Goal: Information Seeking & Learning: Learn about a topic

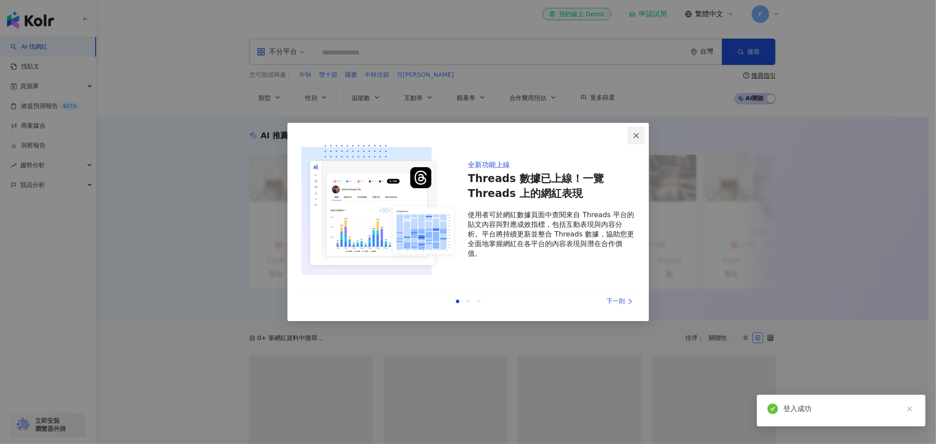
click at [637, 130] on button "Close" at bounding box center [636, 136] width 18 height 18
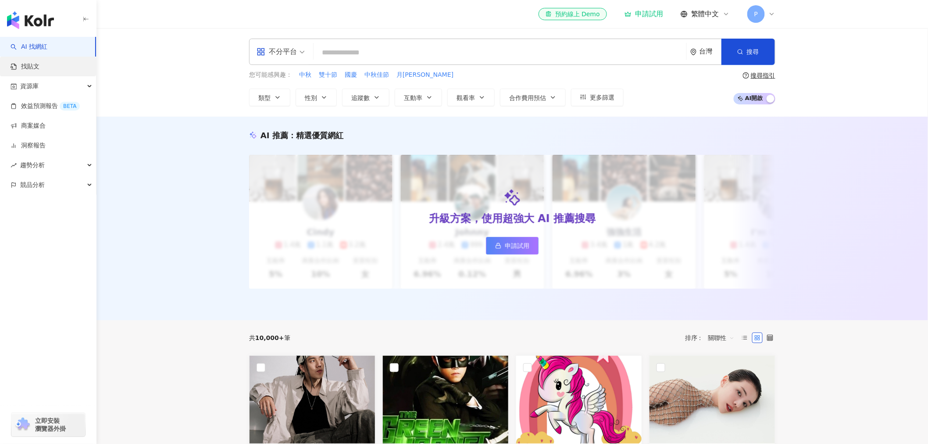
click at [39, 67] on link "找貼文" at bounding box center [25, 66] width 29 height 9
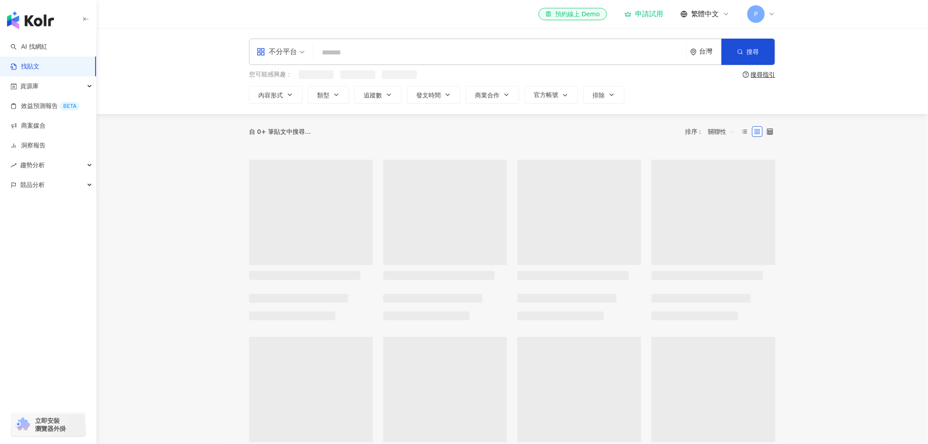
click at [378, 53] on input "search" at bounding box center [500, 52] width 366 height 19
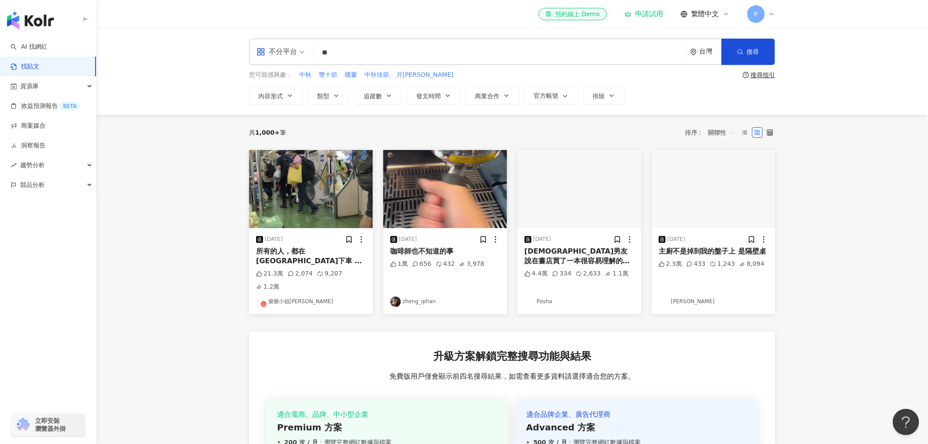
type input "*"
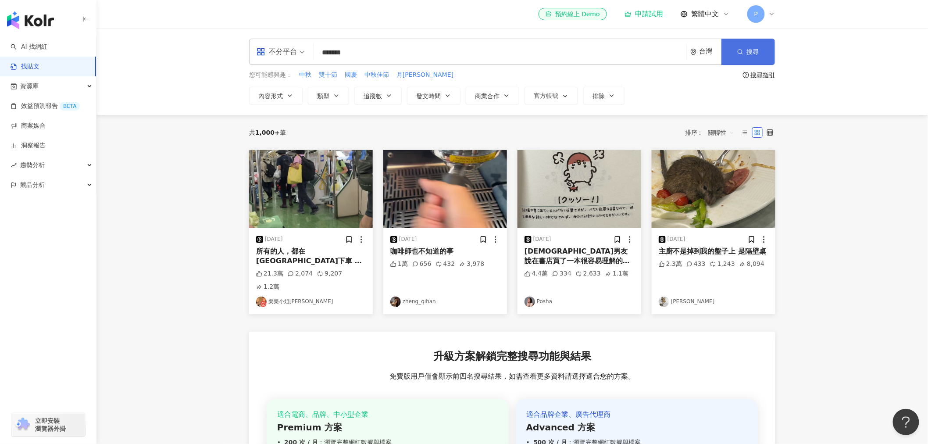
type input "*******"
click at [734, 50] on button "搜尋" at bounding box center [748, 52] width 54 height 26
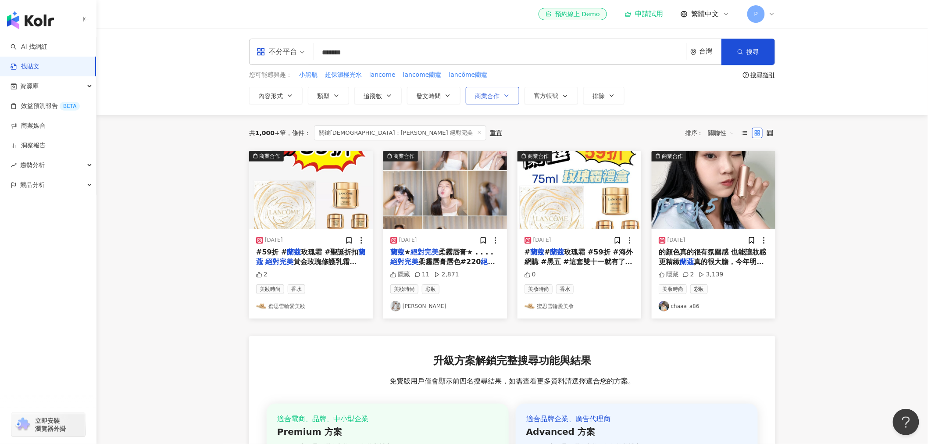
click at [490, 98] on span "商業合作" at bounding box center [487, 96] width 25 height 7
click at [488, 146] on span "商業合作內容" at bounding box center [504, 148] width 44 height 10
click at [636, 123] on div "共 1,000+ 筆 條件 ： 關鍵[DEMOGRAPHIC_DATA]：[PERSON_NAME] 絕對完美 重置 排序： 關聯性" at bounding box center [512, 133] width 526 height 36
click at [554, 96] on span "官方帳號" at bounding box center [546, 95] width 25 height 7
click at [547, 143] on span "顯示" at bounding box center [548, 143] width 19 height 10
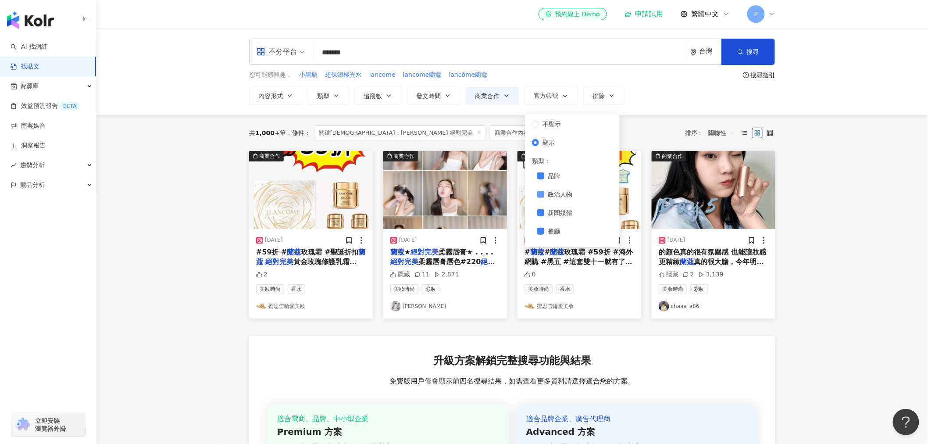
click at [544, 190] on label "政治人物" at bounding box center [574, 194] width 75 height 10
click at [544, 218] on div "品牌 政治人物 新聞媒體 餐廳 專業服務 雜貨、便利商店 非營利組織和宗教組織 當地活動 出版社 商業與公用事業服務 交通與住宿服務 家居用品商店 內容和應用…" at bounding box center [572, 332] width 81 height 323
click at [542, 195] on div "品牌 政治人物 新聞媒體 餐廳 專業服務 雜貨、便利商店 非營利組織和宗教組織 當地活動 出版社 商業與公用事業服務 交通與住宿服務 家居用品商店 內容和應用…" at bounding box center [572, 81] width 81 height 323
click at [544, 177] on div "品牌 政治人物 新聞媒體 餐廳 專業服務 雜貨、便利商店 非營利組織和宗教組織 當地活動 出版社 商業與公用事業服務 交通與住宿服務 家居用品商店 內容和應用…" at bounding box center [572, 81] width 81 height 323
click at [543, 150] on div "品牌 政治人物 新聞媒體 餐廳 專業服務 雜貨、便利商店 非營利組織和宗教組織 當地活動 出版社 商業與公用事業服務 交通與住宿服務 家居用品商店 內容和應用…" at bounding box center [572, 81] width 81 height 323
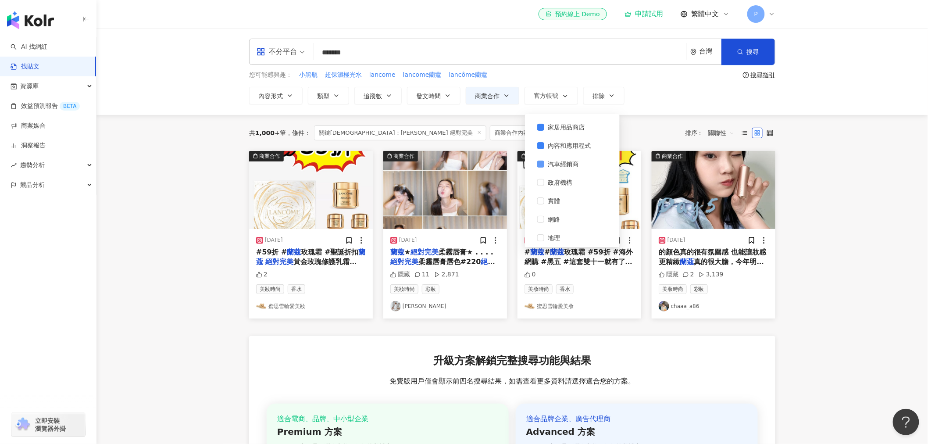
click at [542, 168] on label "汽車經銷商" at bounding box center [574, 164] width 75 height 10
click at [545, 155] on span "交通與住宿服務" at bounding box center [569, 158] width 50 height 10
click at [545, 138] on span "商業與公用事業服務" at bounding box center [575, 139] width 62 height 10
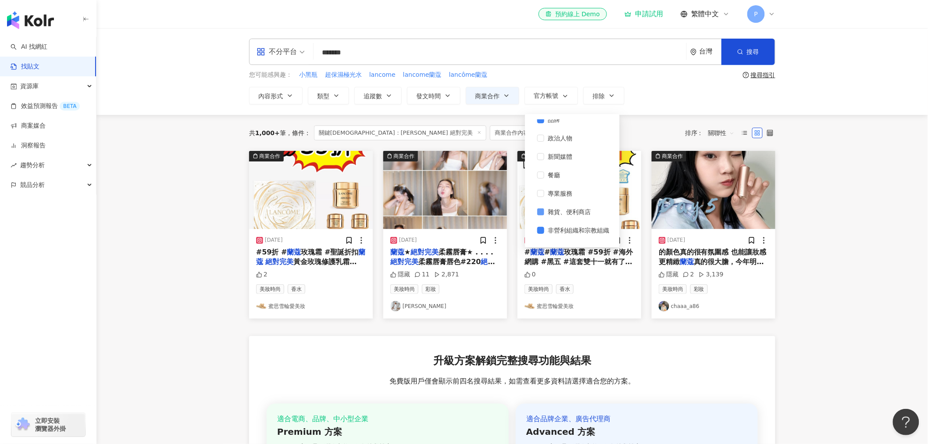
click at [541, 216] on label "雜貨、便利商店" at bounding box center [574, 212] width 75 height 10
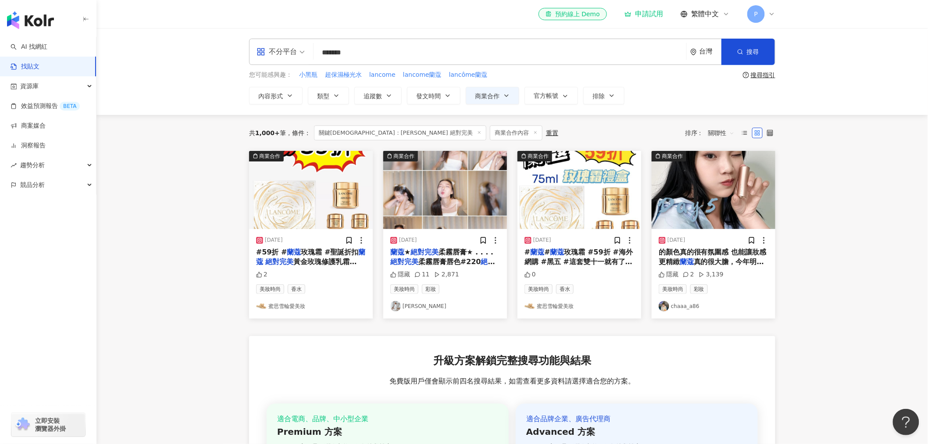
click at [647, 107] on div "不分平台 ******* 台灣 搜尋 searchOperator 插入語法 完全符合 "" 聯集 OR 交集 AND 排除 - 群組 {} 您可能感興趣： …" at bounding box center [512, 71] width 832 height 87
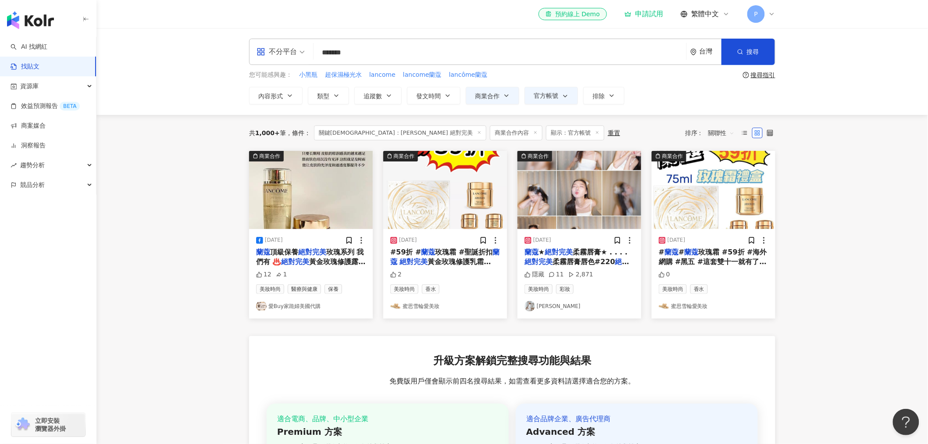
click at [774, 12] on icon at bounding box center [771, 14] width 7 height 7
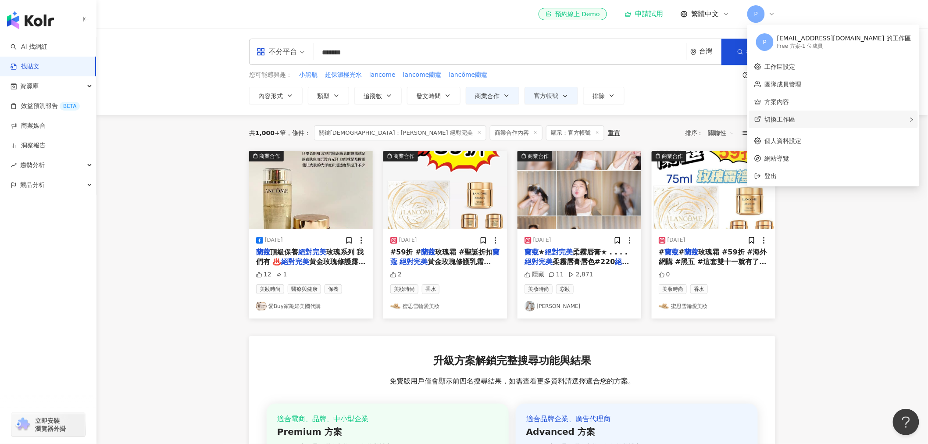
click at [807, 117] on div "切換工作區" at bounding box center [833, 120] width 169 height 18
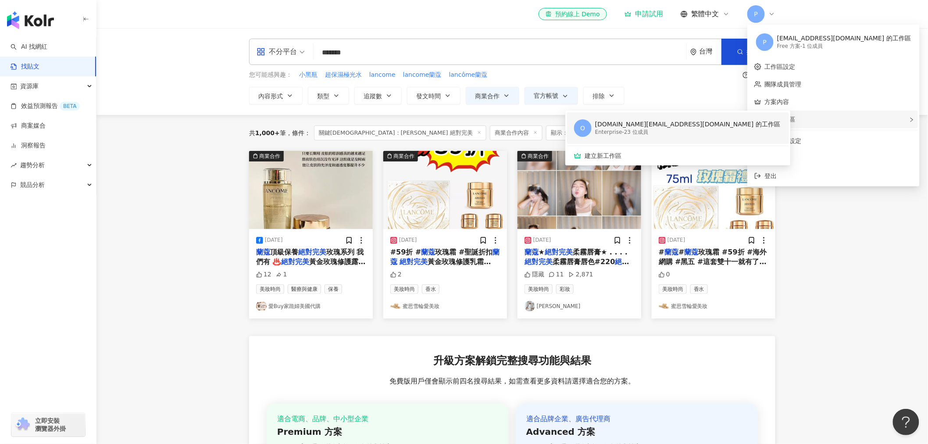
click at [687, 125] on div "[DOMAIN_NAME][EMAIL_ADDRESS][DOMAIN_NAME] 的工作區" at bounding box center [687, 124] width 185 height 9
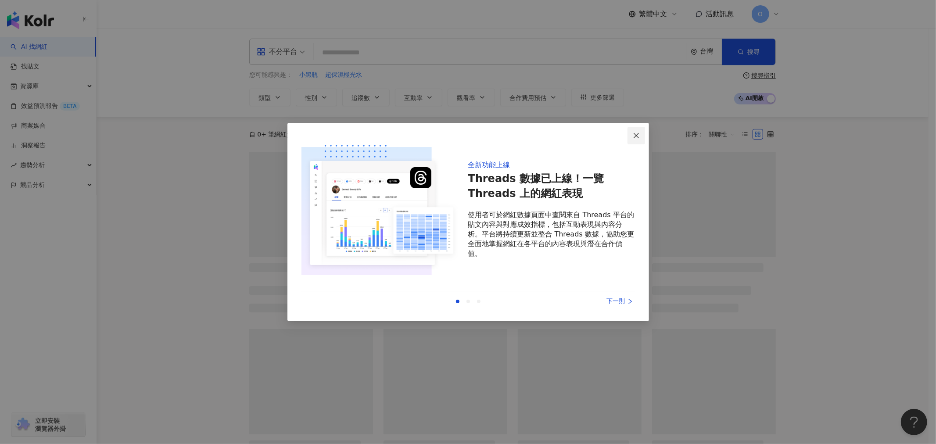
click at [637, 135] on icon "close" at bounding box center [635, 135] width 7 height 7
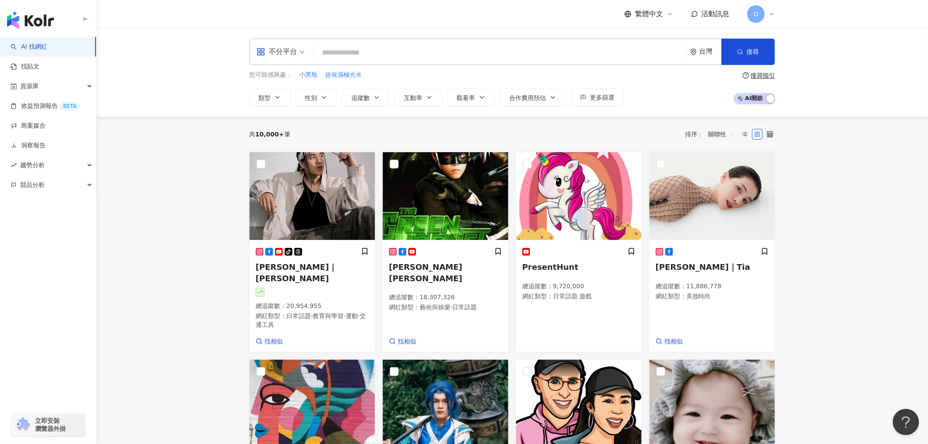
click at [358, 54] on input "search" at bounding box center [500, 52] width 366 height 17
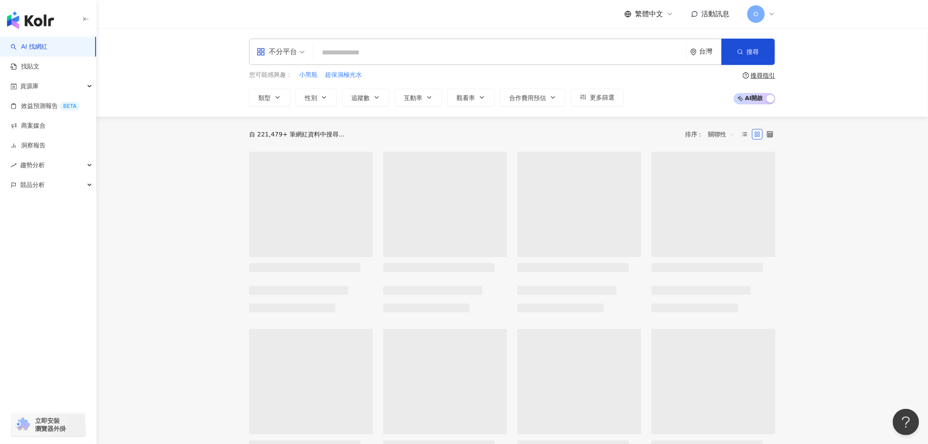
type input "*"
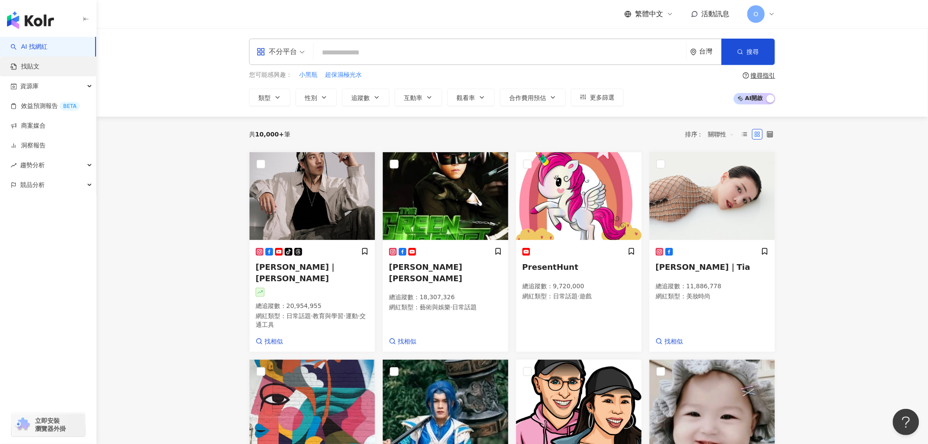
click at [39, 64] on link "找貼文" at bounding box center [25, 66] width 29 height 9
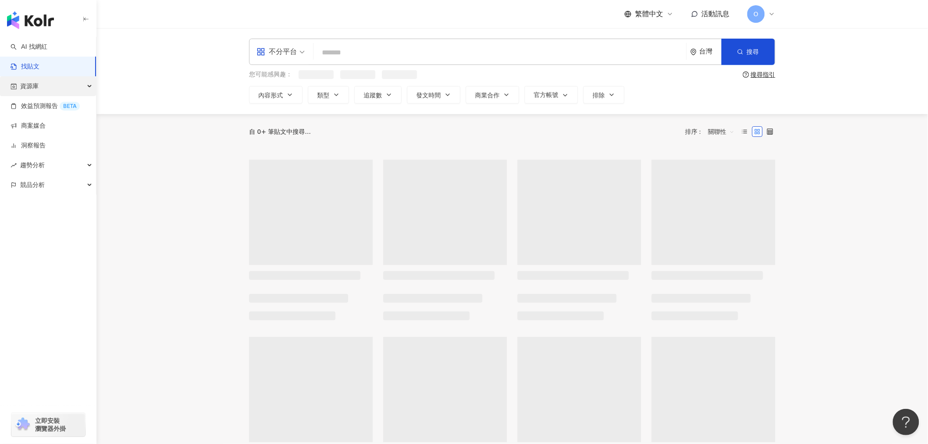
click at [56, 86] on div "資源庫" at bounding box center [48, 86] width 96 height 20
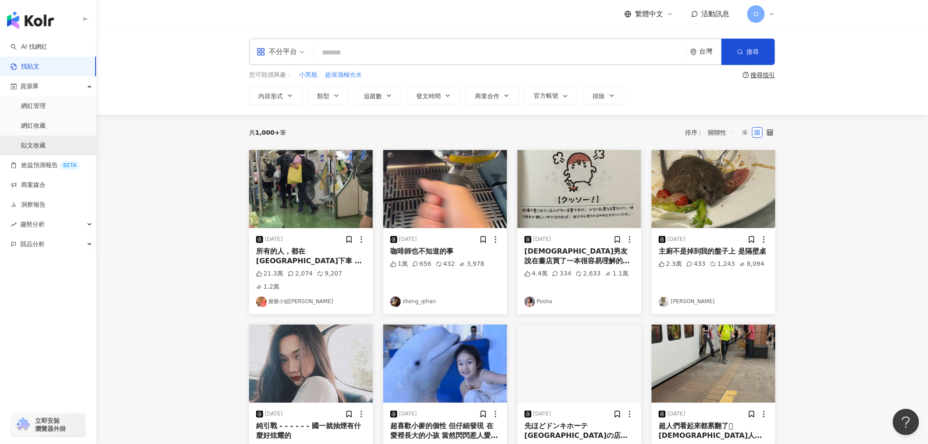
click at [46, 145] on link "貼文收藏" at bounding box center [33, 145] width 25 height 9
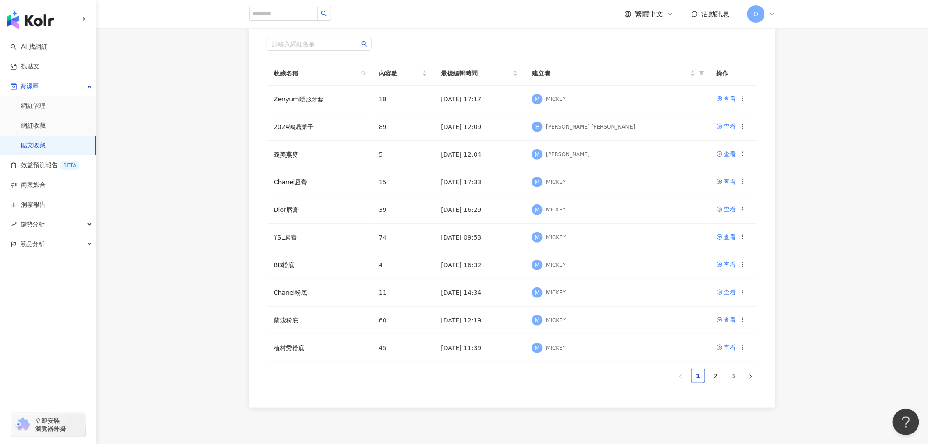
scroll to position [97, 0]
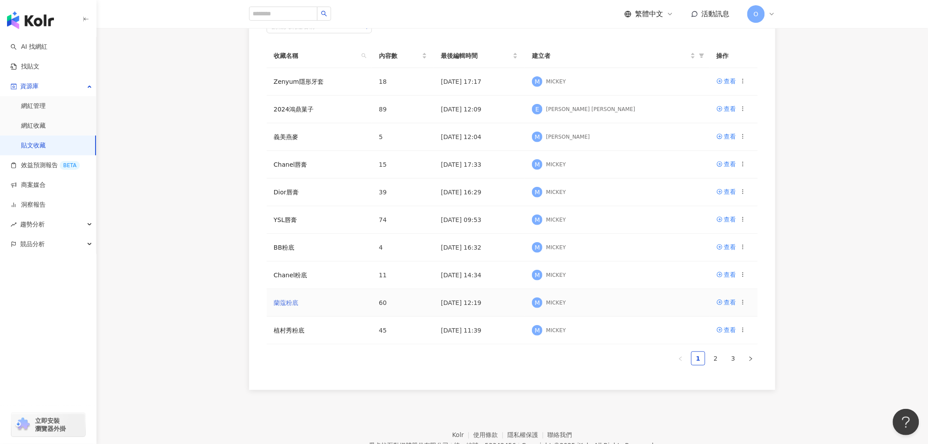
click at [286, 301] on link "蘭蔻粉底" at bounding box center [286, 302] width 25 height 7
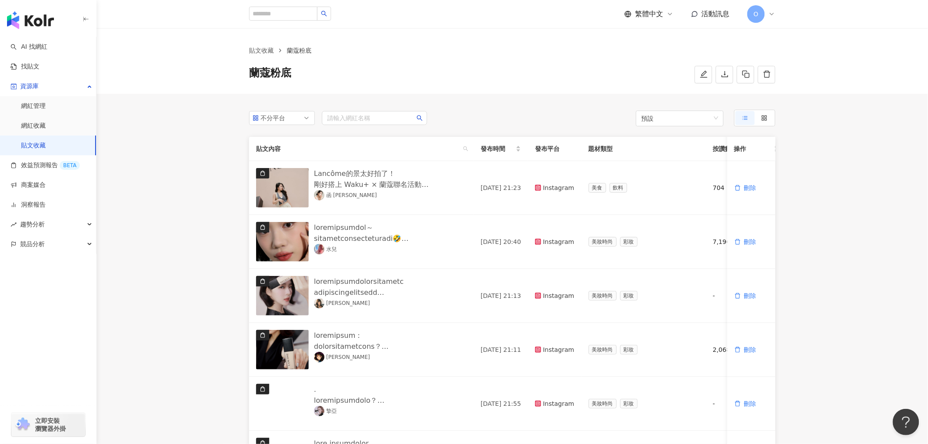
click at [45, 149] on link "貼文收藏" at bounding box center [33, 145] width 25 height 9
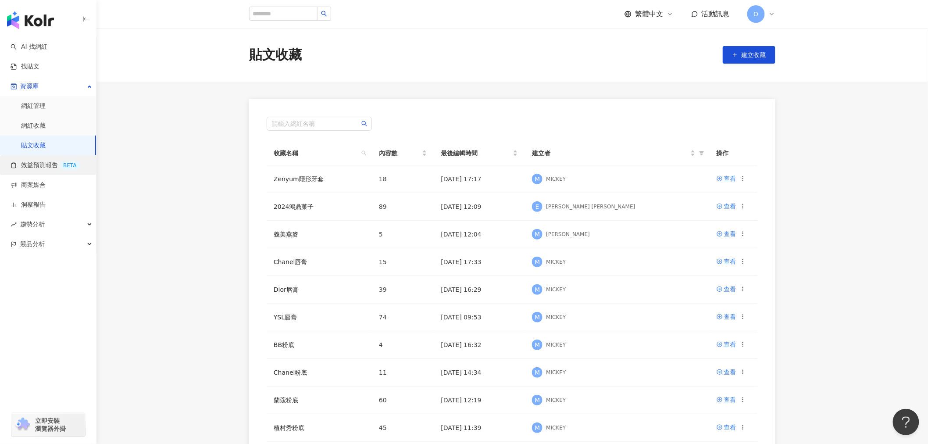
click at [44, 168] on link "效益預測報告 BETA" at bounding box center [45, 165] width 69 height 9
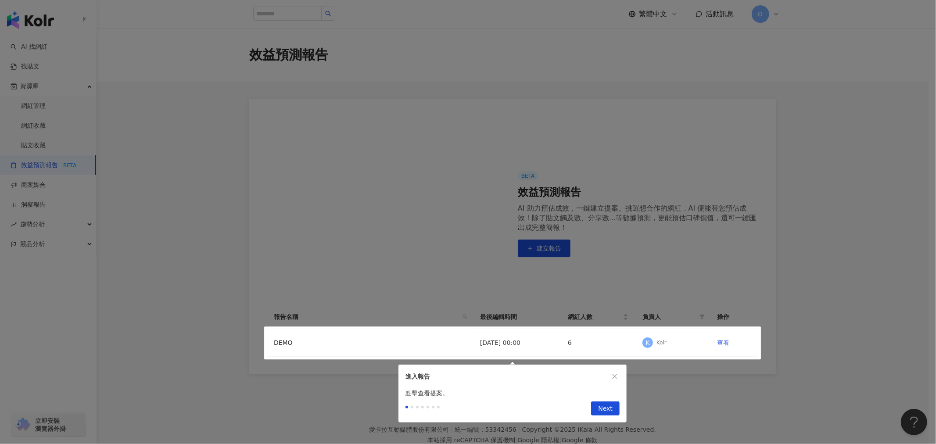
click at [45, 150] on div at bounding box center [468, 222] width 936 height 444
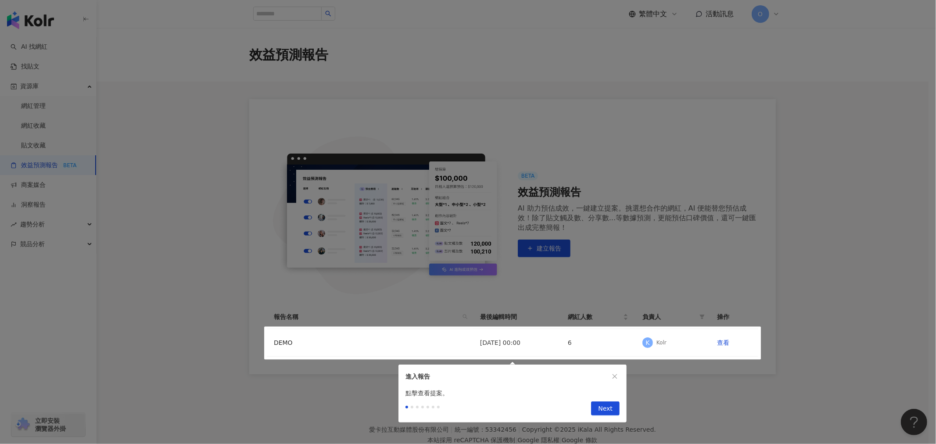
click at [285, 378] on div at bounding box center [468, 222] width 936 height 444
drag, startPoint x: 610, startPoint y: 405, endPoint x: 607, endPoint y: 379, distance: 25.5
click at [609, 405] on span "Next" at bounding box center [605, 409] width 14 height 14
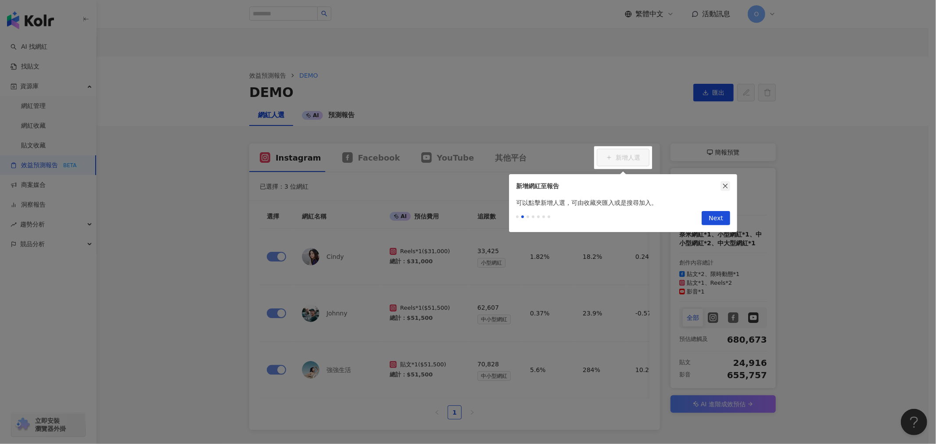
click at [722, 182] on button "button" at bounding box center [725, 186] width 10 height 10
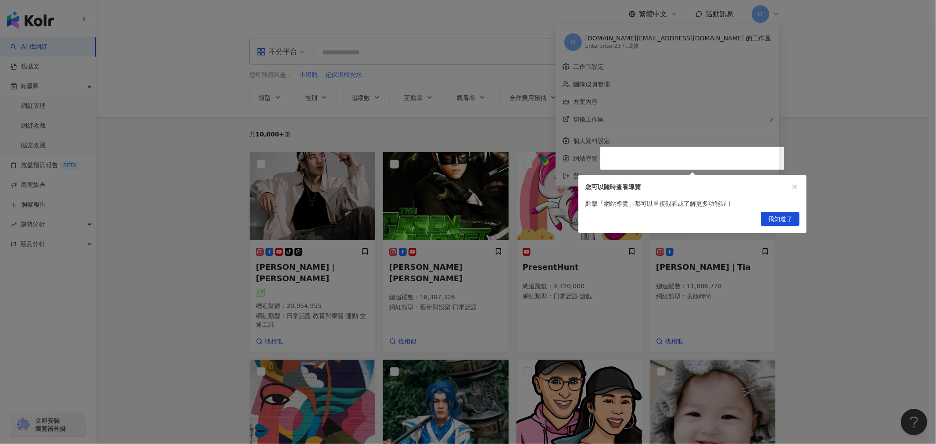
click at [796, 193] on div "您可以隨時查看導覽" at bounding box center [692, 187] width 228 height 24
click at [791, 186] on icon "close" at bounding box center [794, 187] width 6 height 6
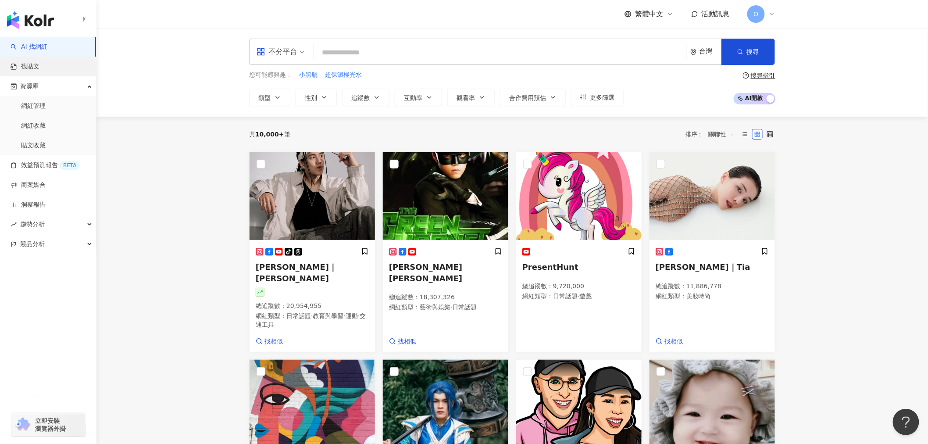
click at [39, 70] on link "找貼文" at bounding box center [25, 66] width 29 height 9
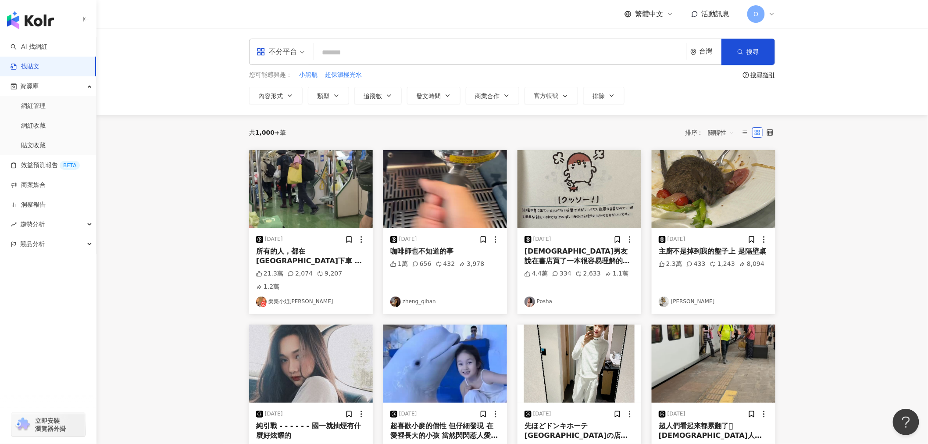
click at [345, 54] on input "search" at bounding box center [500, 52] width 366 height 19
type input "******"
click at [748, 49] on span "搜尋" at bounding box center [753, 51] width 12 height 7
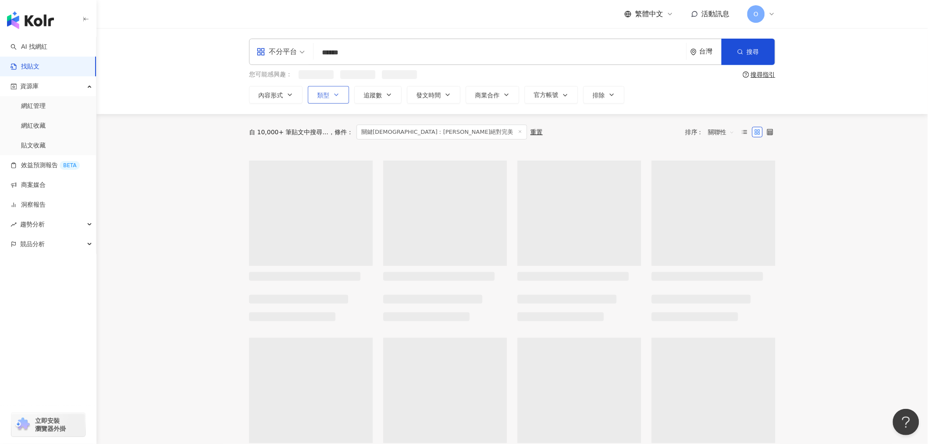
click at [339, 96] on icon "button" at bounding box center [336, 94] width 7 height 7
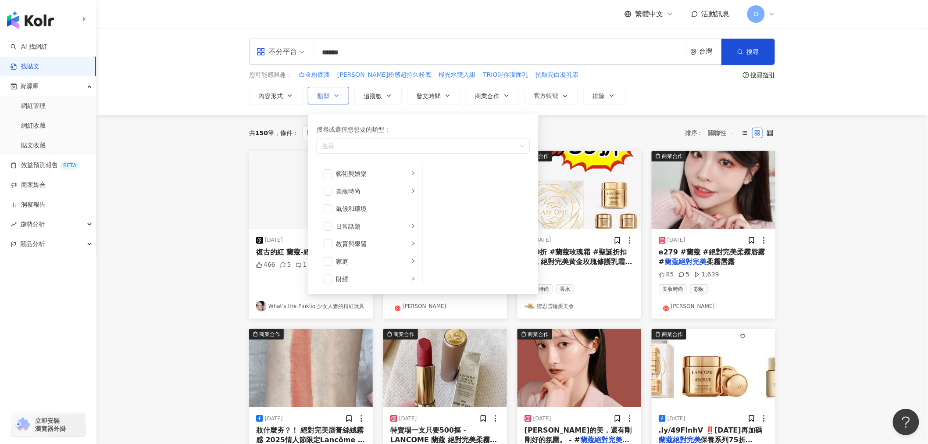
click at [338, 95] on icon "button" at bounding box center [337, 96] width 4 height 2
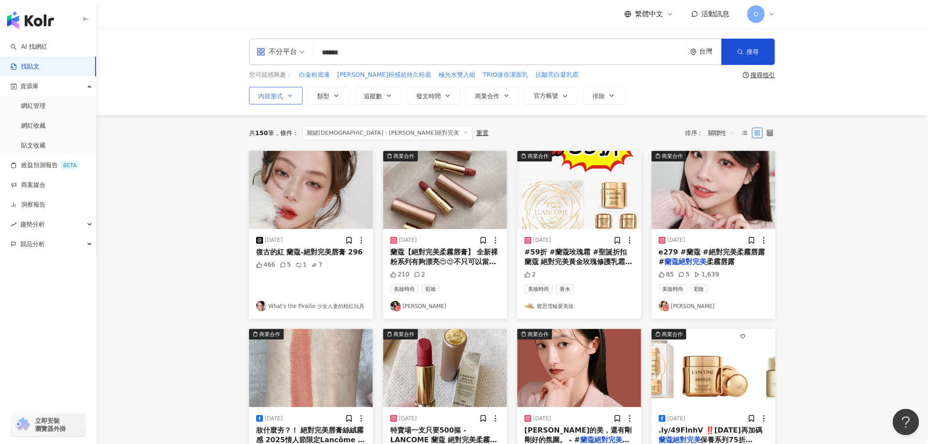
click at [288, 90] on button "內容形式" at bounding box center [276, 96] width 54 height 18
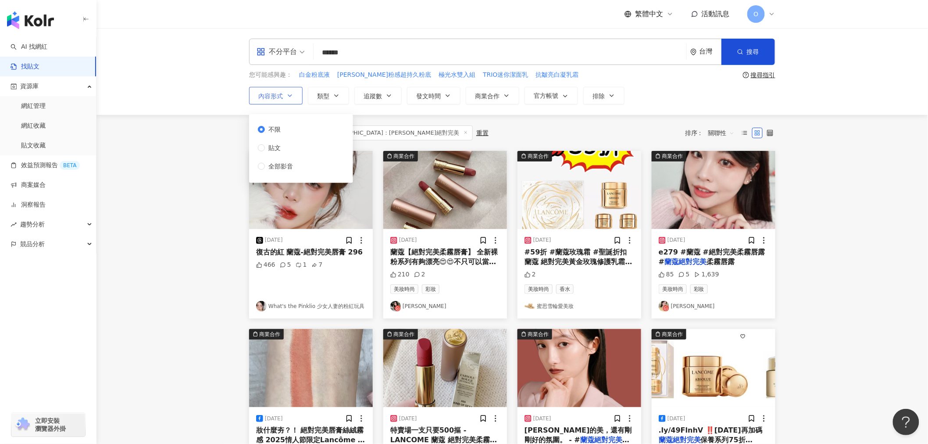
click at [288, 90] on button "內容形式" at bounding box center [276, 96] width 54 height 18
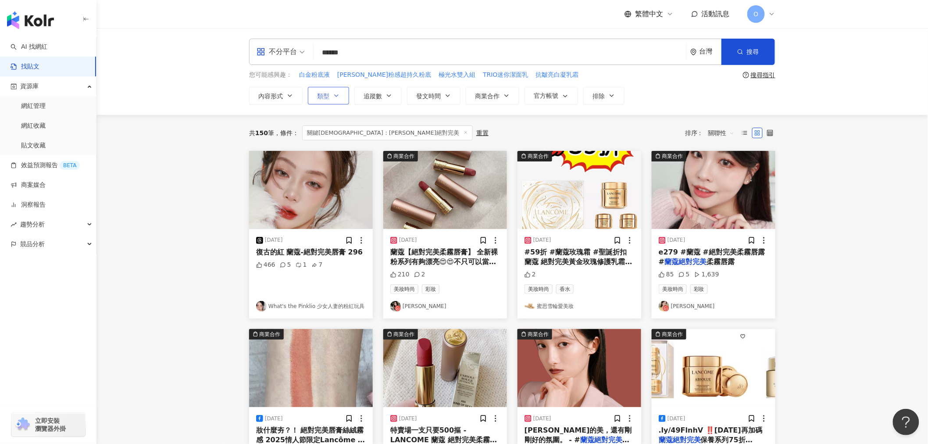
click at [349, 94] on button "類型" at bounding box center [328, 96] width 41 height 18
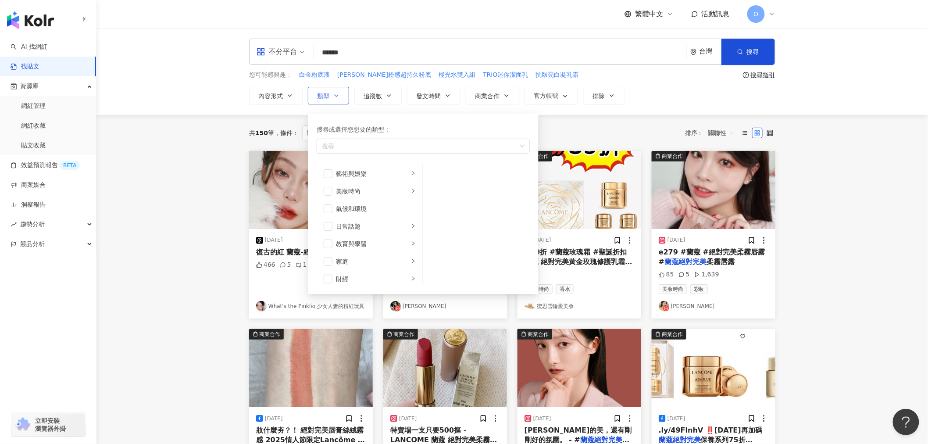
click at [343, 95] on button "類型 搜尋或選擇您想要的類型： 搜尋 藝術與娛樂 美妝時尚 氣候和環境 日常話題 教育與學習 家庭 財經 美食 命理占卜 遊戲 法政社會 生活風格 影視娛樂 …" at bounding box center [328, 96] width 41 height 18
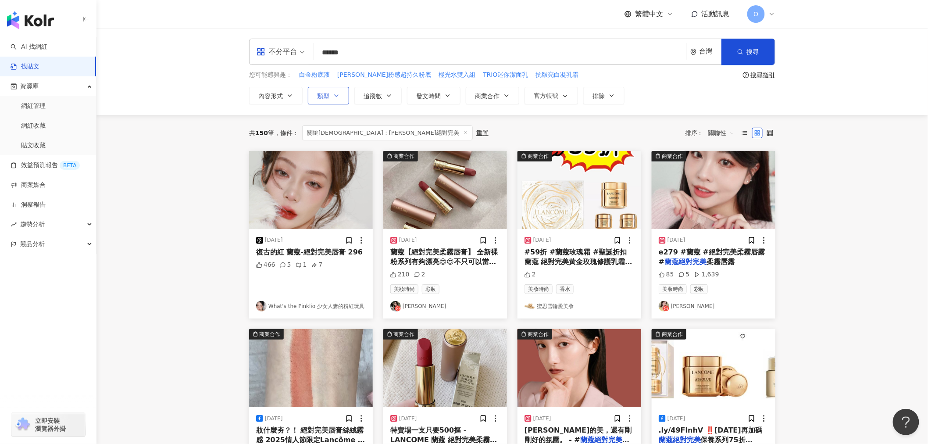
click at [343, 95] on button "類型" at bounding box center [328, 96] width 41 height 18
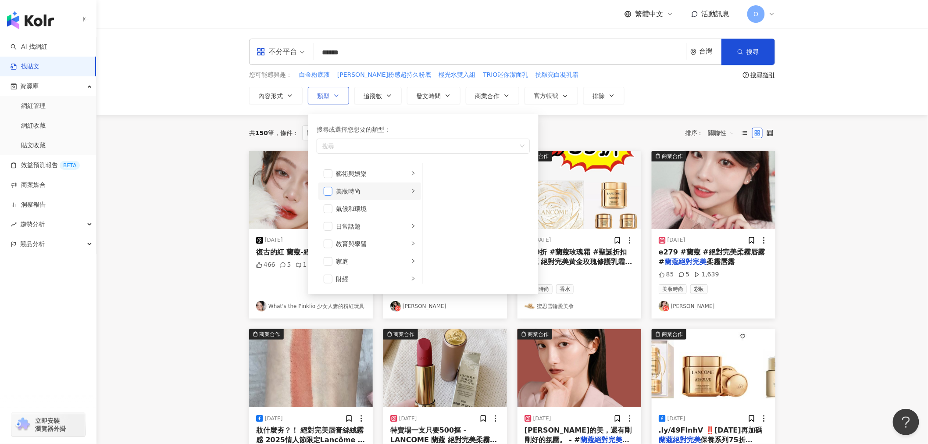
click at [331, 192] on span "button" at bounding box center [328, 191] width 9 height 9
click at [191, 204] on main "不分平台 ****** 台灣 搜尋 您可能感興趣： 白金粉底液 蘭蔻零粉感超持久粉底 極光水雙入組 TRIO迷你潔面乳 抗皺亮白凝乳霜 搜尋指引 內容形式 類…" at bounding box center [512, 387] width 832 height 718
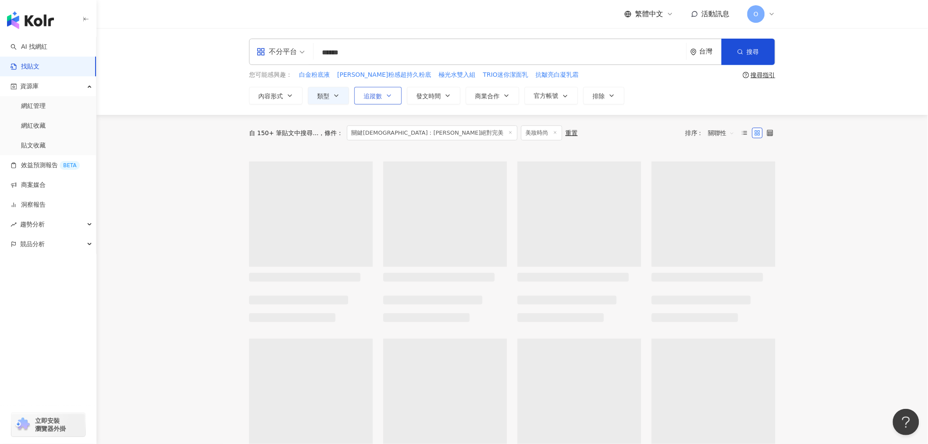
click at [400, 93] on button "追蹤數" at bounding box center [377, 96] width 47 height 18
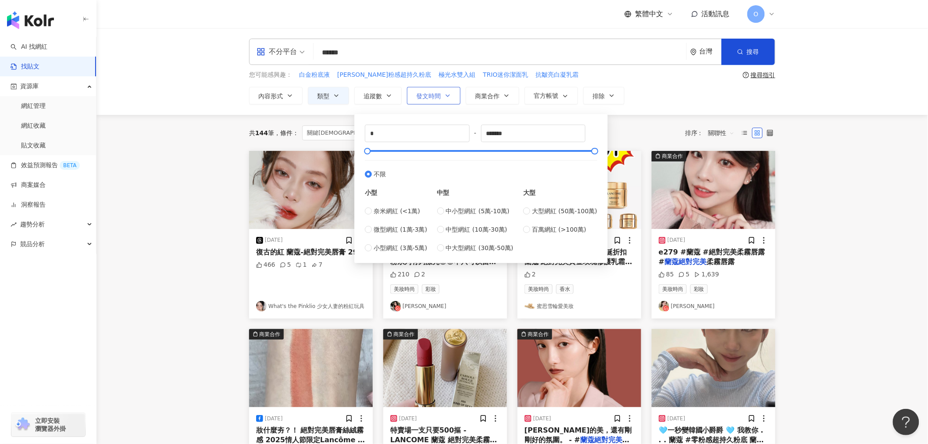
click at [448, 88] on button "發文時間" at bounding box center [434, 96] width 54 height 18
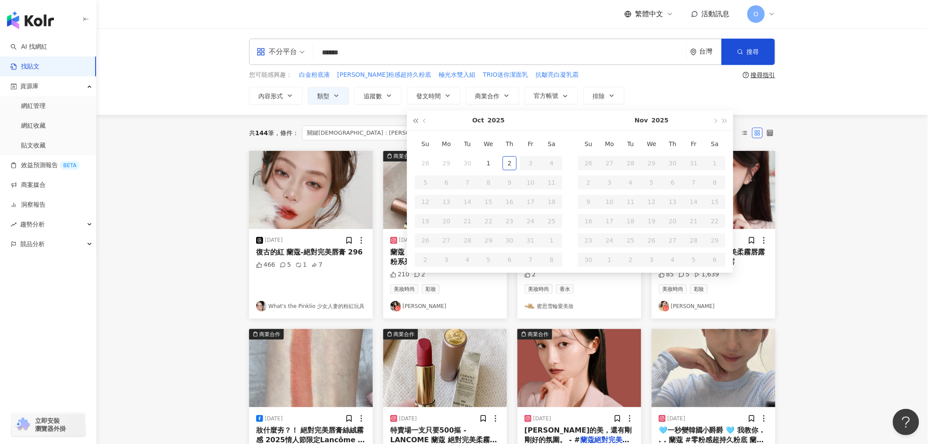
click at [419, 123] on button "button" at bounding box center [416, 121] width 10 height 20
click at [426, 123] on button "button" at bounding box center [425, 121] width 10 height 20
click at [725, 124] on button "button" at bounding box center [725, 121] width 10 height 20
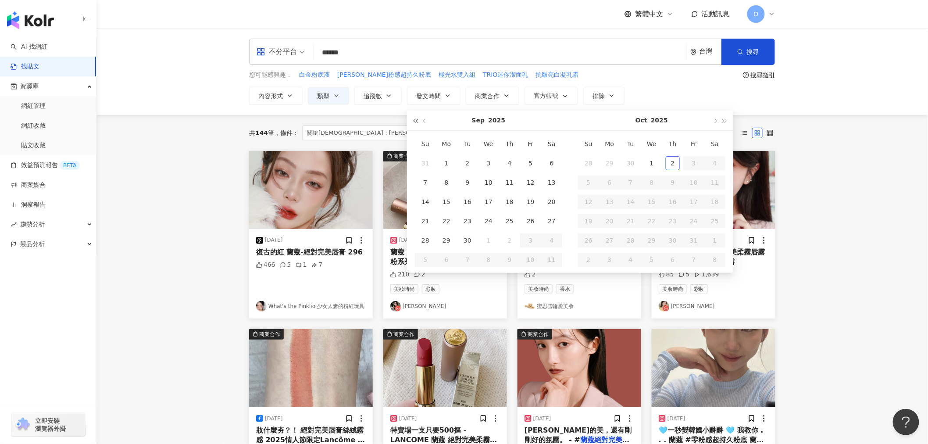
click at [417, 123] on span "button" at bounding box center [415, 121] width 4 height 4
click at [718, 123] on button "button" at bounding box center [715, 121] width 10 height 20
click at [423, 121] on span "button" at bounding box center [425, 121] width 4 height 4
click at [423, 121] on button "button" at bounding box center [425, 121] width 10 height 20
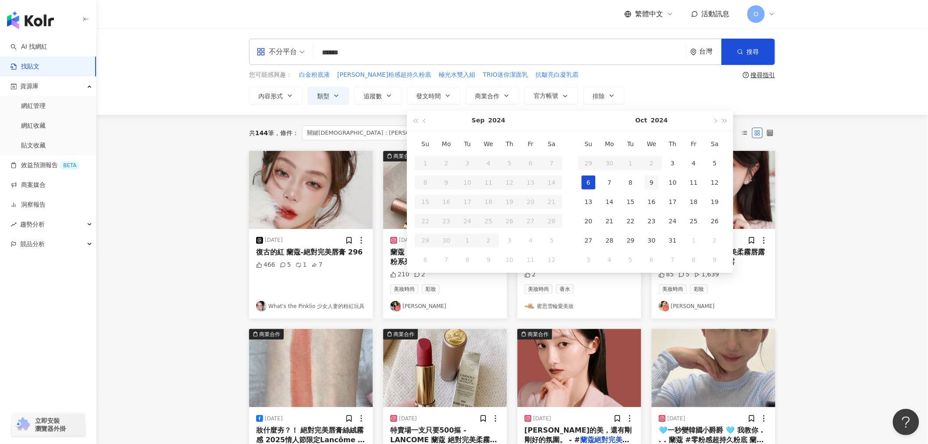
type input "**********"
click at [673, 161] on div "3" at bounding box center [673, 163] width 14 height 14
type input "**********"
click at [726, 121] on span "button" at bounding box center [725, 121] width 4 height 4
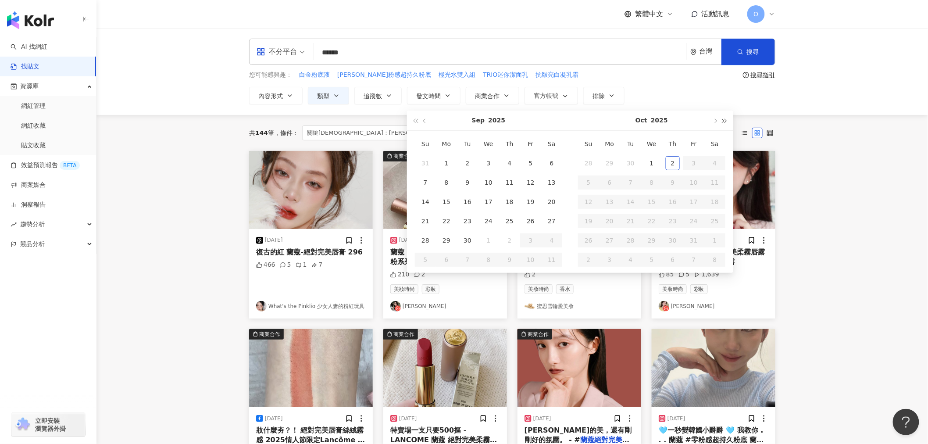
click at [726, 121] on span "button" at bounding box center [725, 121] width 4 height 4
click at [416, 122] on span "button" at bounding box center [415, 121] width 4 height 4
type input "**********"
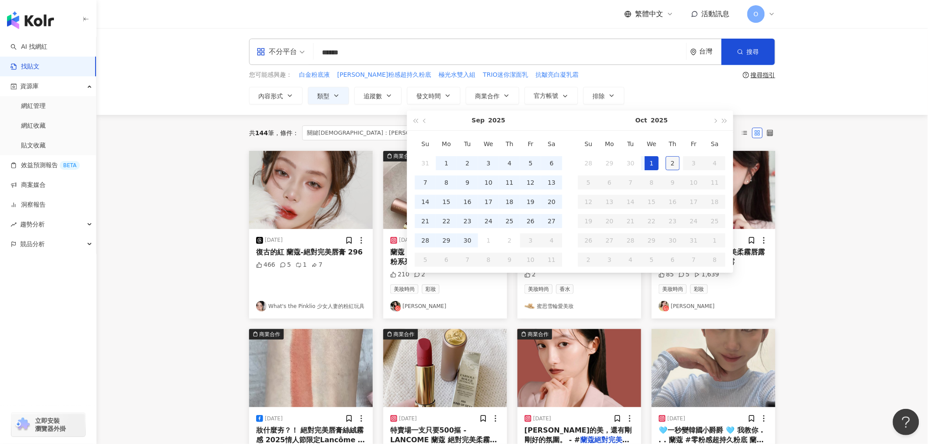
type input "**********"
click at [674, 162] on div "2" at bounding box center [673, 163] width 14 height 14
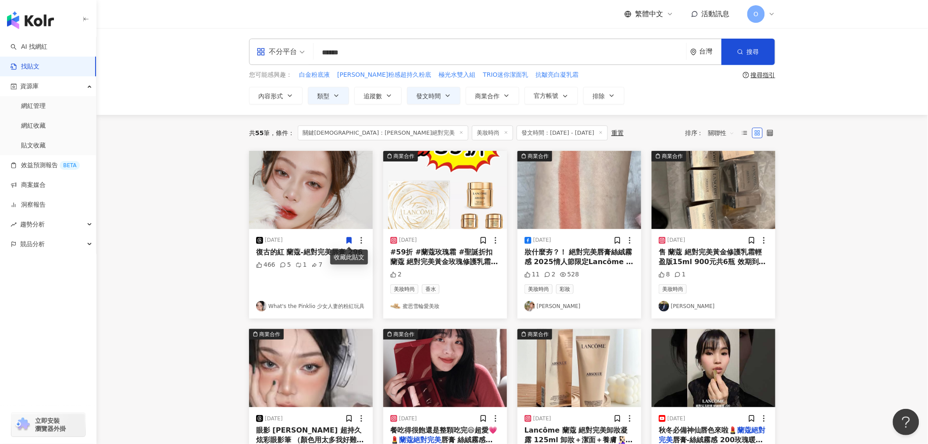
click at [257, 252] on span "復古的紅 蘭蔻-絕對完美唇膏 296" at bounding box center [309, 252] width 107 height 8
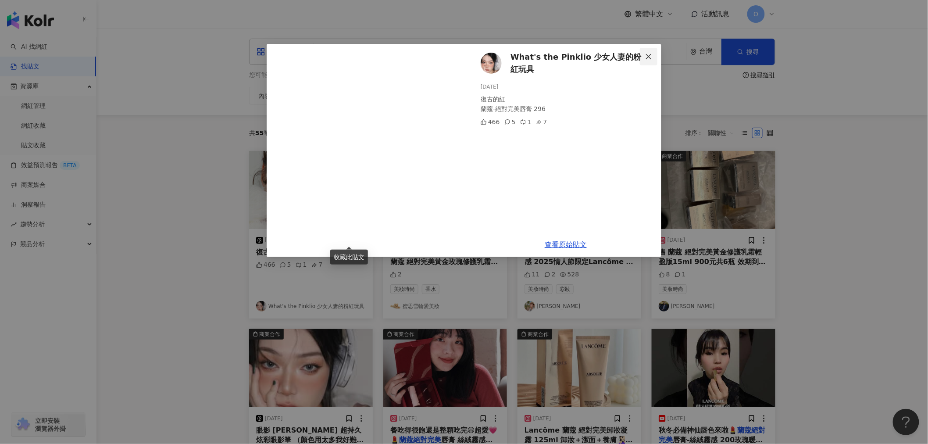
click at [650, 58] on icon "close" at bounding box center [648, 56] width 7 height 7
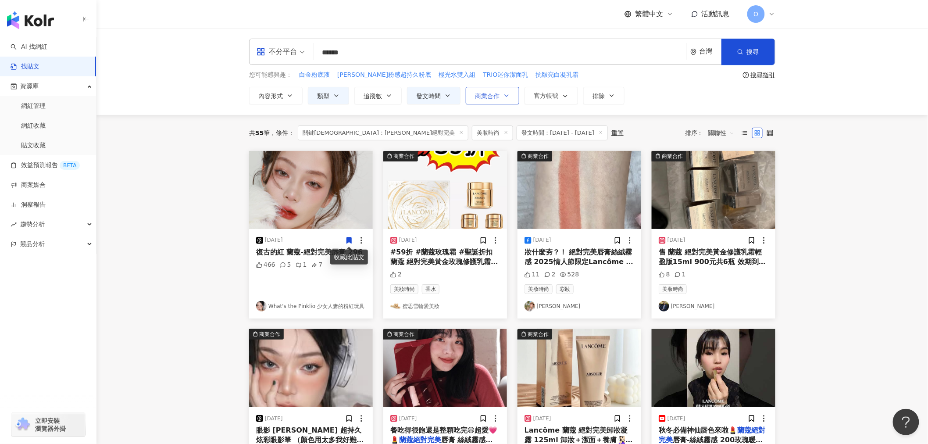
click at [500, 93] on button "商業合作" at bounding box center [493, 96] width 54 height 18
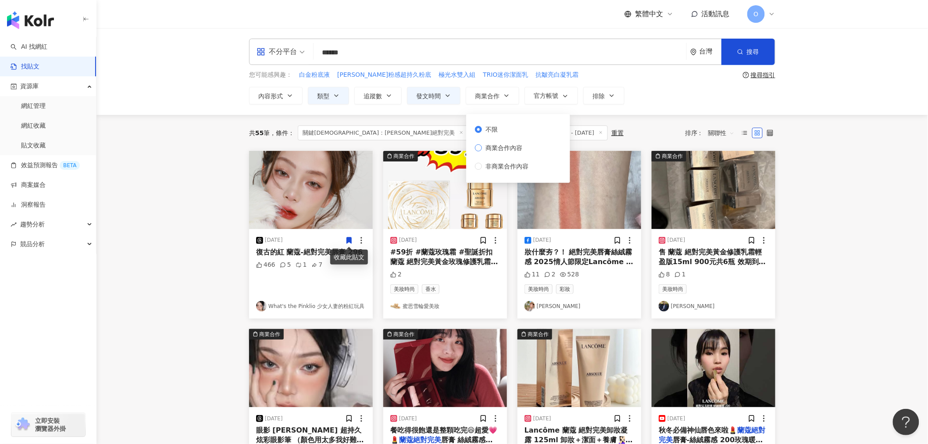
click at [509, 150] on span "商業合作內容" at bounding box center [504, 148] width 44 height 10
click at [828, 235] on main "**********" at bounding box center [512, 387] width 832 height 718
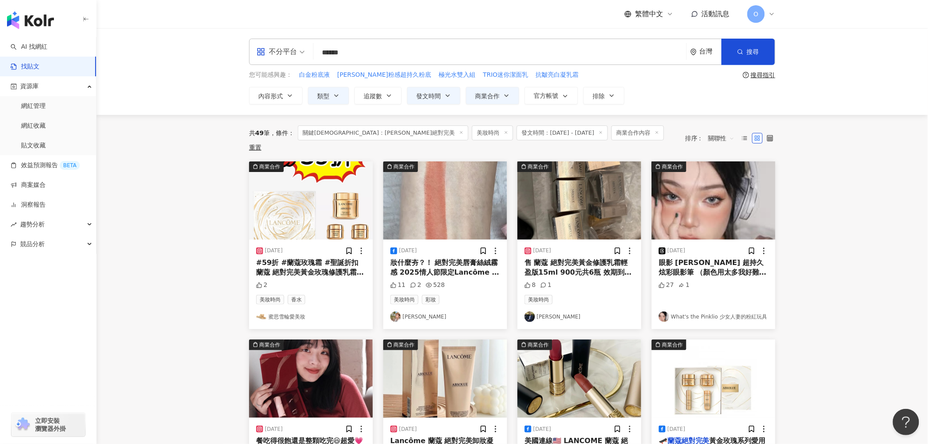
click at [814, 220] on main "**********" at bounding box center [512, 392] width 832 height 728
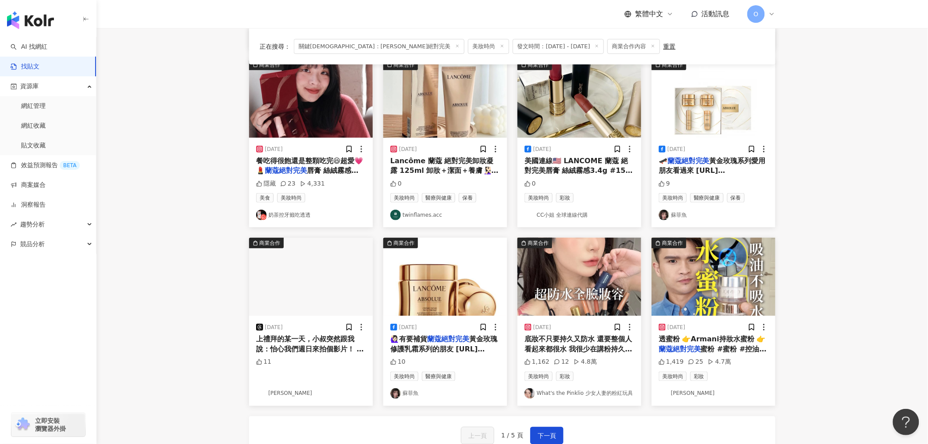
scroll to position [341, 0]
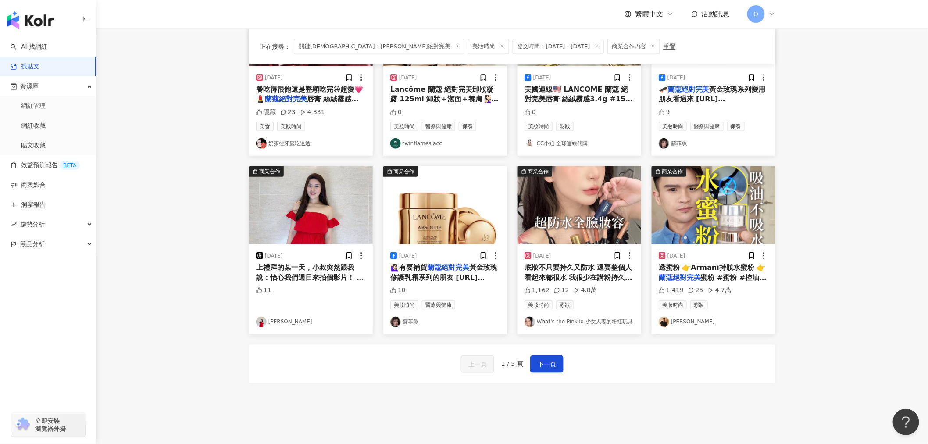
click at [737, 215] on img "button" at bounding box center [714, 205] width 124 height 78
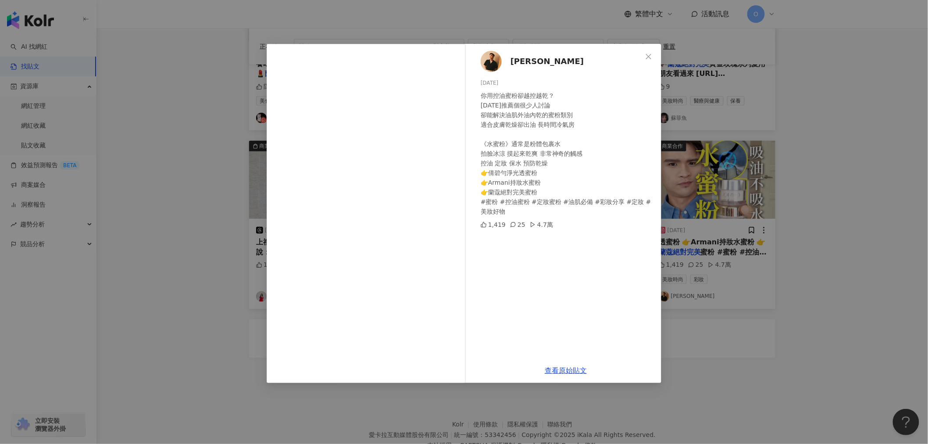
scroll to position [389, 0]
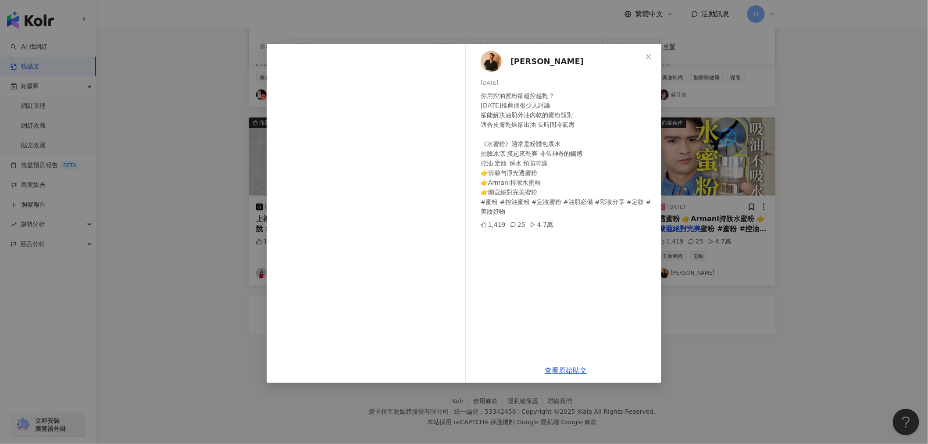
click at [864, 181] on div "小[PERSON_NAME] [DATE] 你用控油蜜粉卻越控越乾？ [DATE]推薦個很少人討論 卻能解決油肌外油內乾的蜜粉類別 適合皮膚乾燥卻出油 長時間…" at bounding box center [464, 222] width 928 height 444
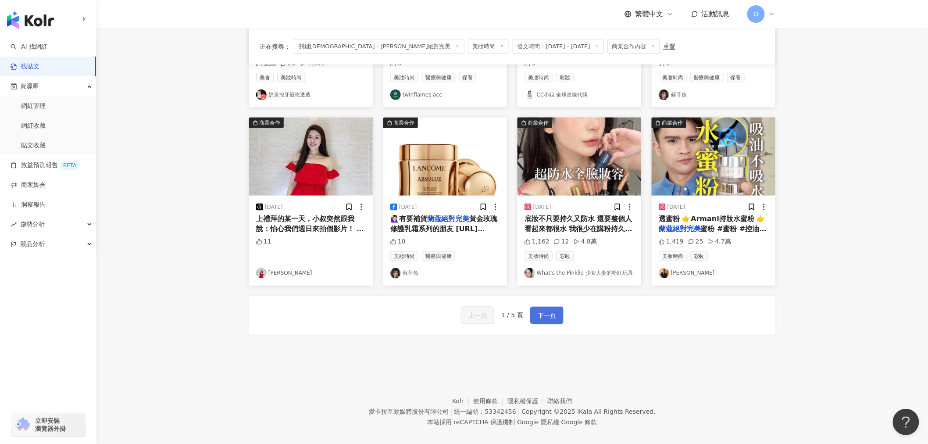
click at [534, 313] on button "下一頁" at bounding box center [546, 316] width 33 height 18
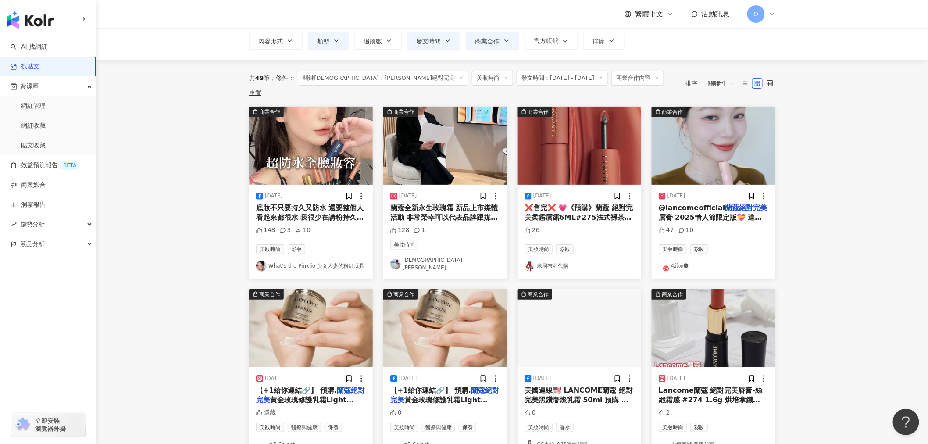
scroll to position [97, 0]
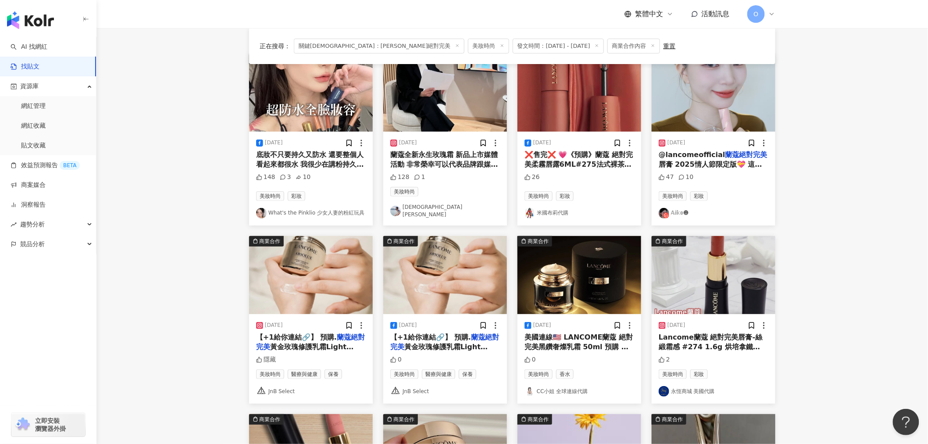
click at [452, 336] on span "【+1給你連結🔗】 預購." at bounding box center [430, 337] width 81 height 8
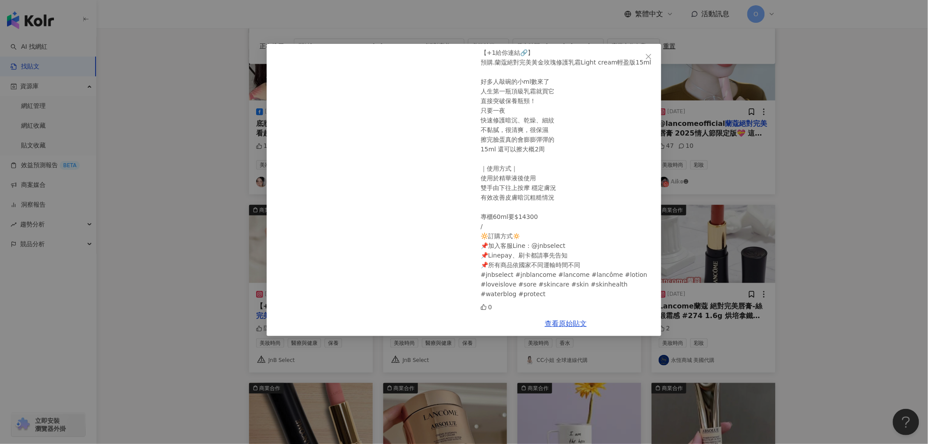
scroll to position [146, 0]
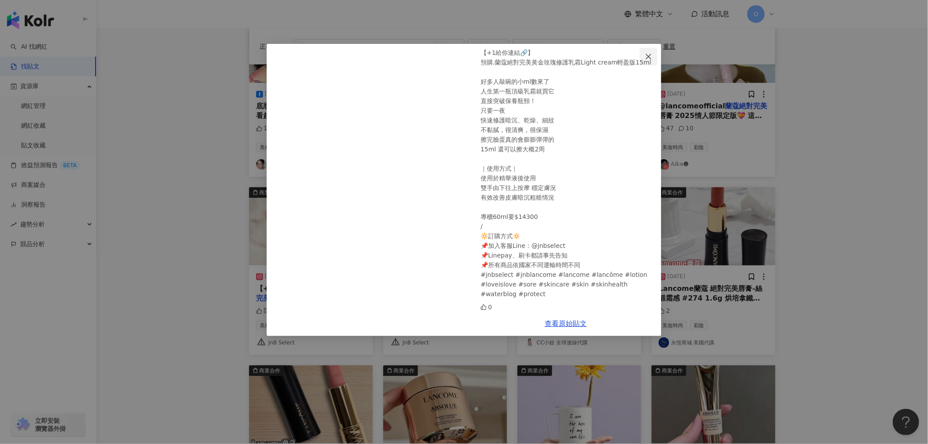
drag, startPoint x: 646, startPoint y: 51, endPoint x: 652, endPoint y: 54, distance: 7.1
click at [646, 51] on button "Close" at bounding box center [649, 57] width 18 height 18
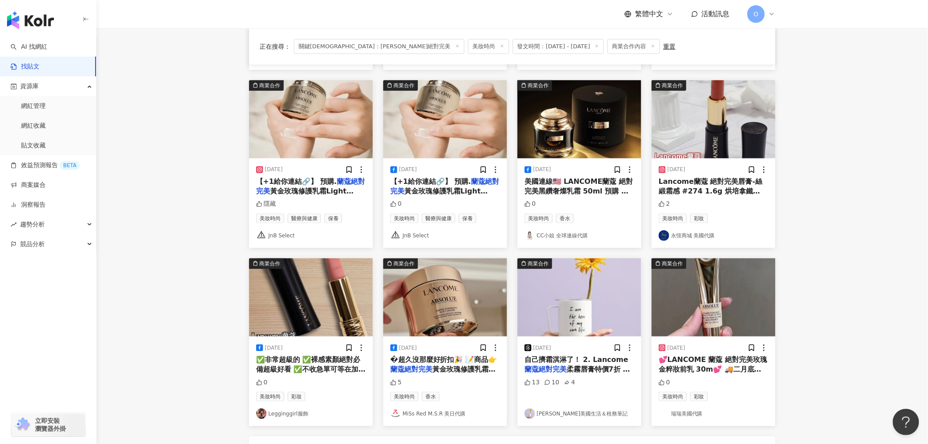
scroll to position [292, 0]
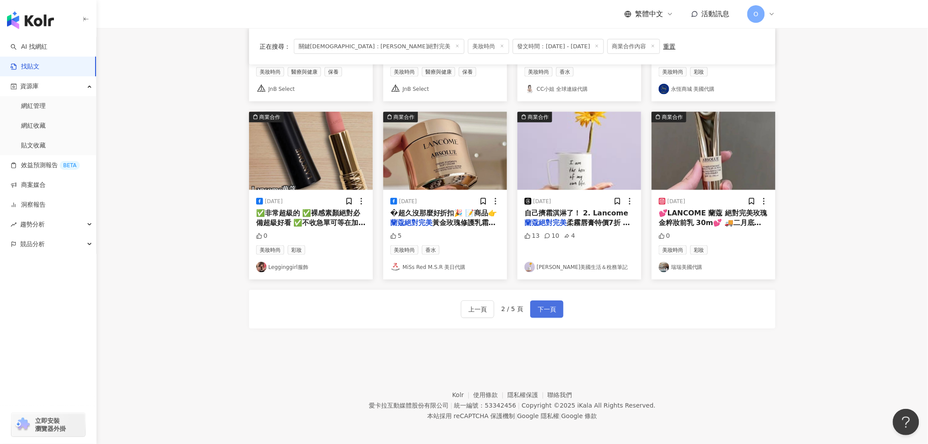
click at [553, 304] on span "下一頁" at bounding box center [547, 309] width 18 height 11
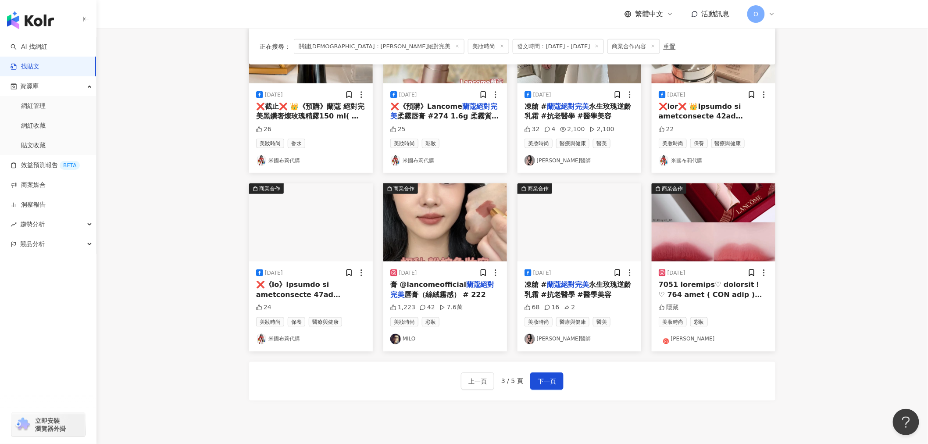
scroll to position [341, 0]
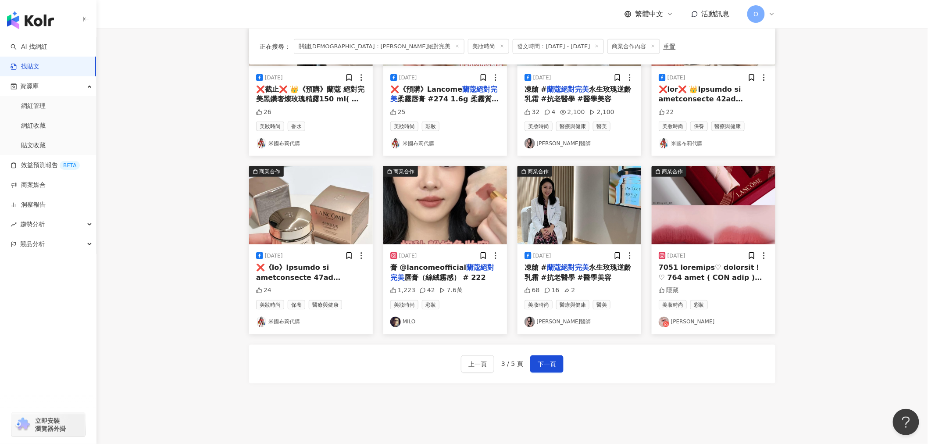
click at [600, 202] on img "button" at bounding box center [580, 205] width 124 height 78
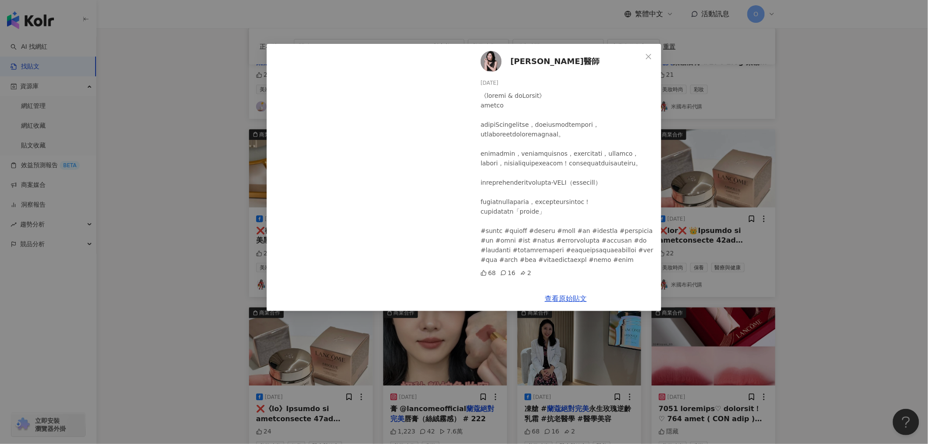
scroll to position [195, 0]
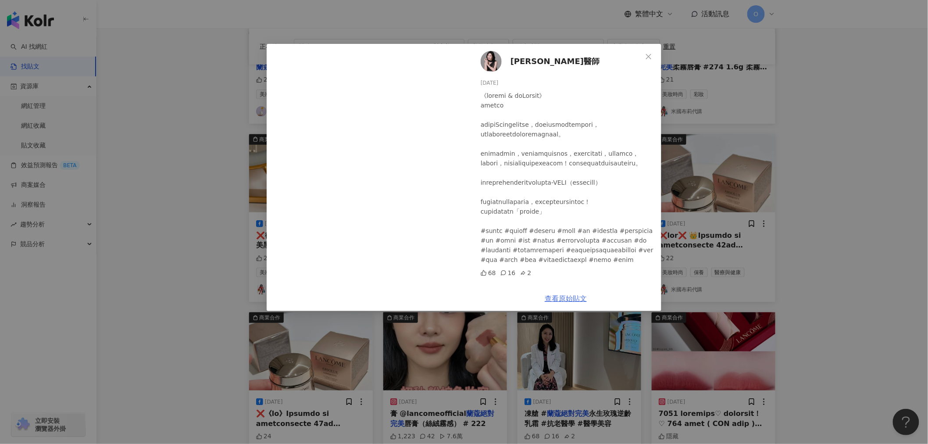
click at [575, 299] on link "查看原始貼文" at bounding box center [566, 298] width 42 height 8
drag, startPoint x: 866, startPoint y: 154, endPoint x: 852, endPoint y: 151, distance: 14.3
click at [865, 154] on div "[PERSON_NAME]醫師 [DATE] 68 16 2 查看原始貼文" at bounding box center [464, 222] width 928 height 444
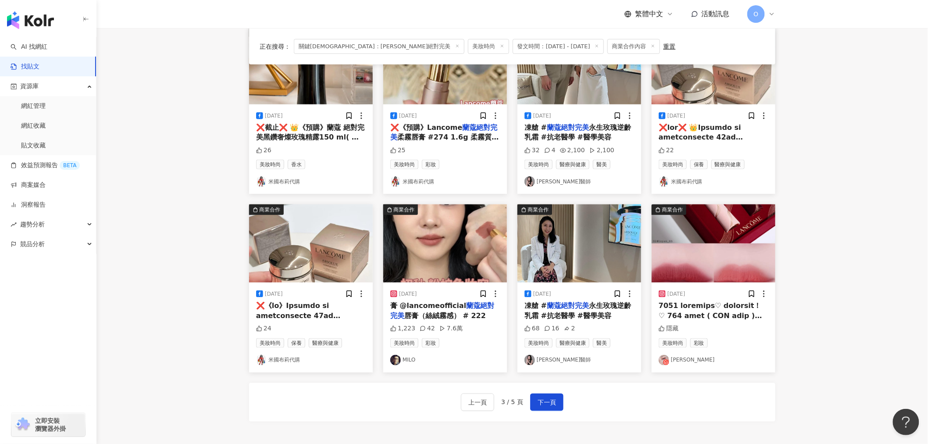
scroll to position [341, 0]
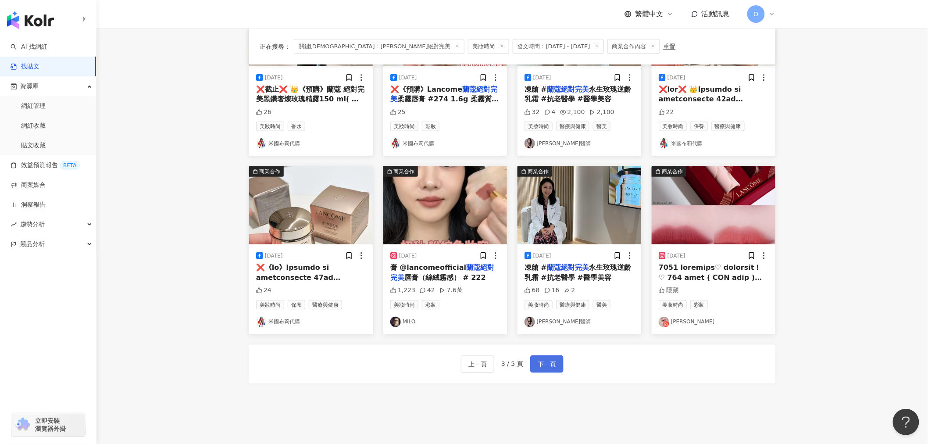
click at [556, 367] on button "下一頁" at bounding box center [546, 364] width 33 height 18
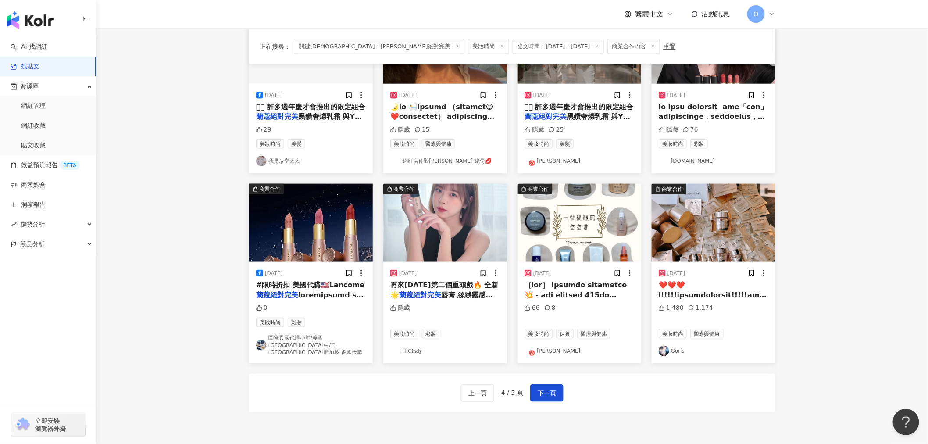
scroll to position [345, 0]
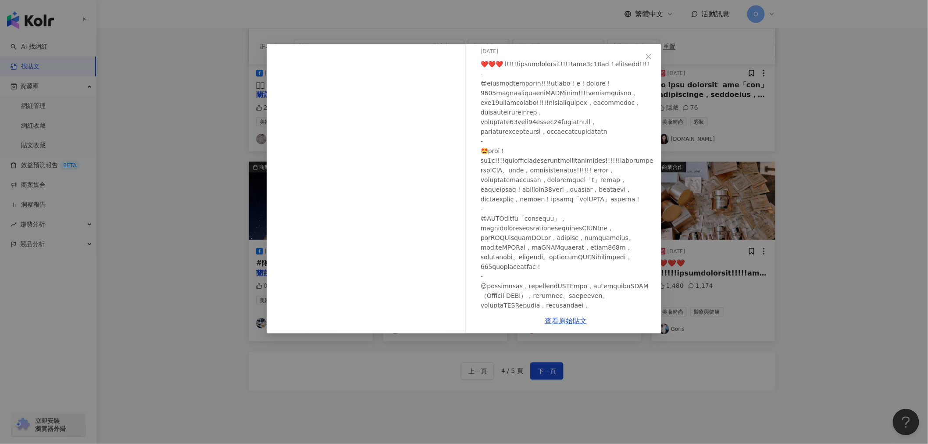
scroll to position [49, 0]
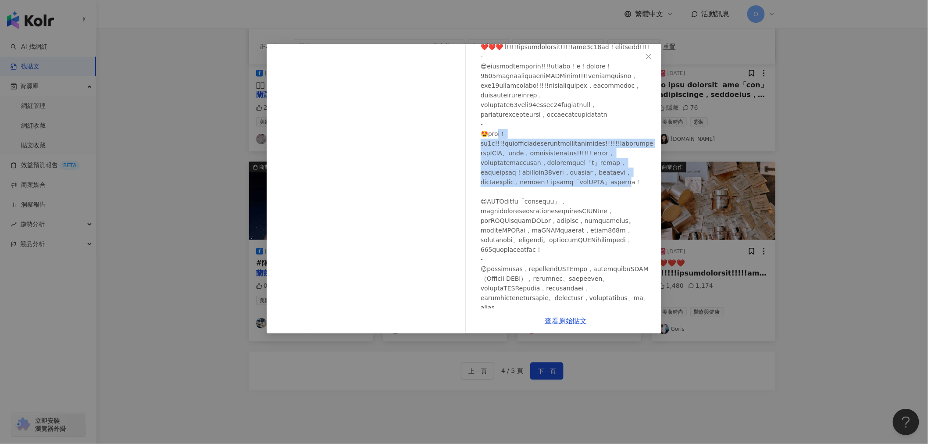
drag, startPoint x: 510, startPoint y: 163, endPoint x: 608, endPoint y: 248, distance: 130.3
click at [611, 246] on div at bounding box center [568, 297] width 174 height 511
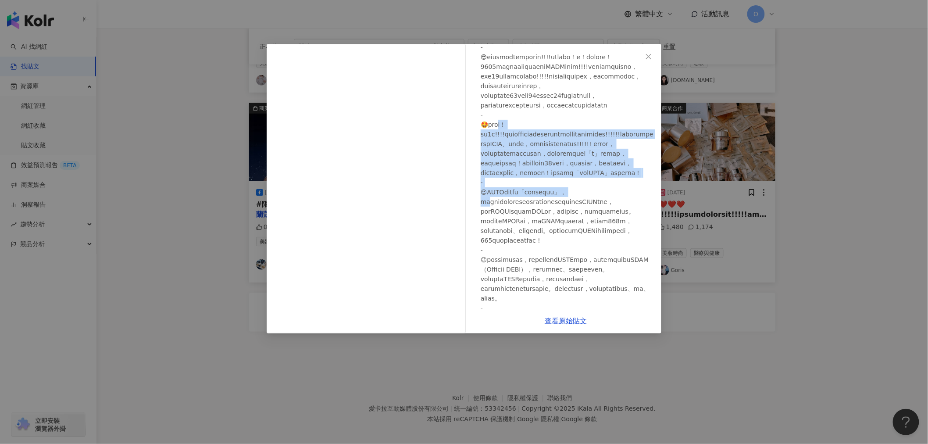
scroll to position [0, 0]
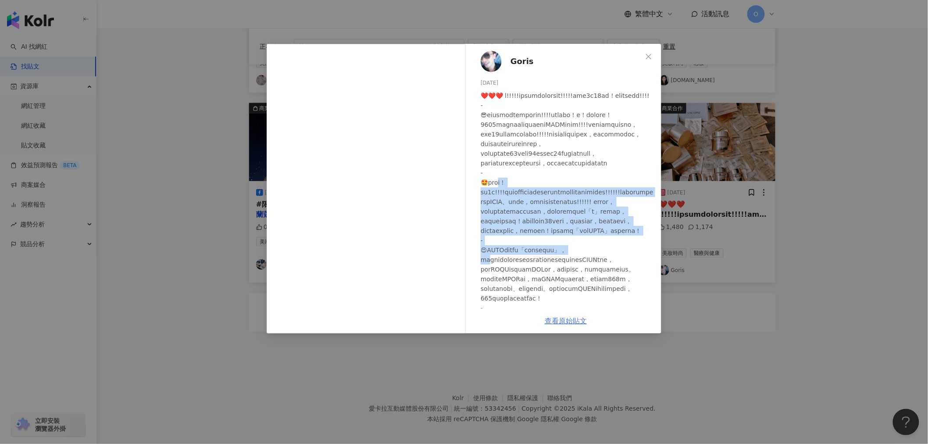
click at [563, 317] on link "查看原始貼文" at bounding box center [566, 321] width 42 height 8
click at [647, 56] on icon "close" at bounding box center [648, 56] width 7 height 7
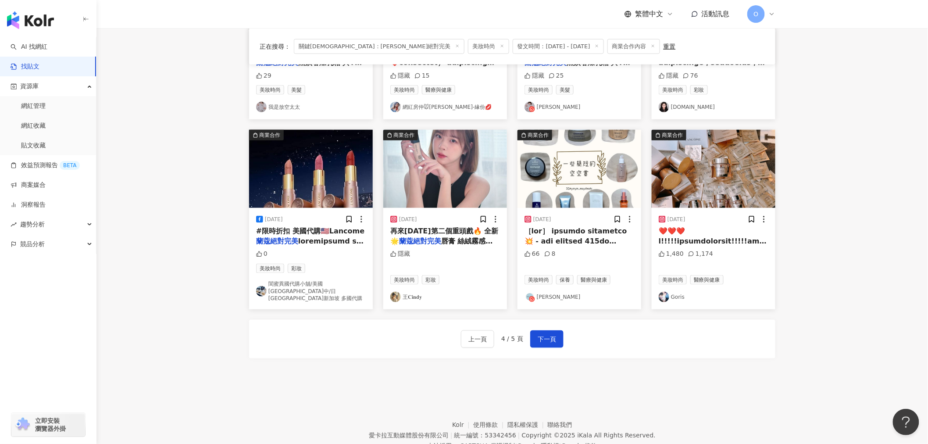
scroll to position [355, 0]
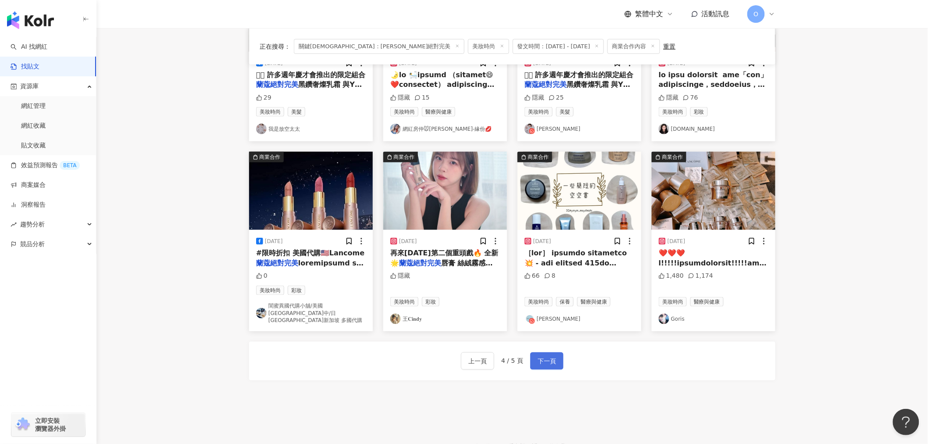
click at [551, 356] on span "下一頁" at bounding box center [547, 361] width 18 height 11
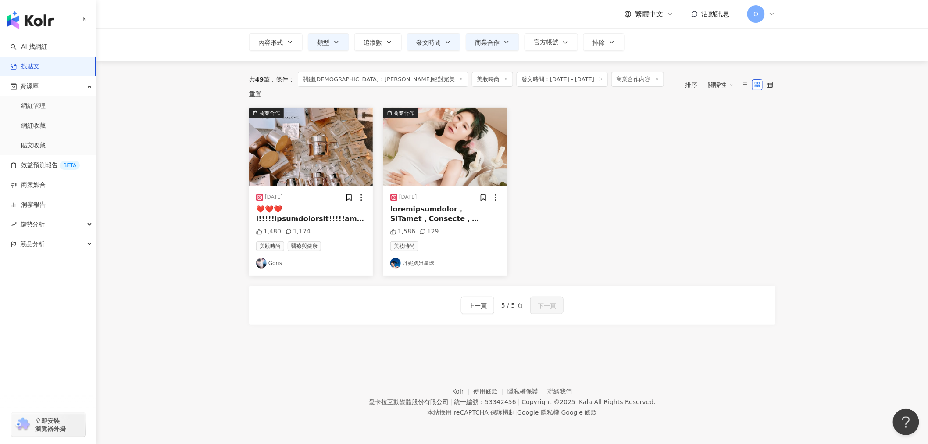
scroll to position [0, 0]
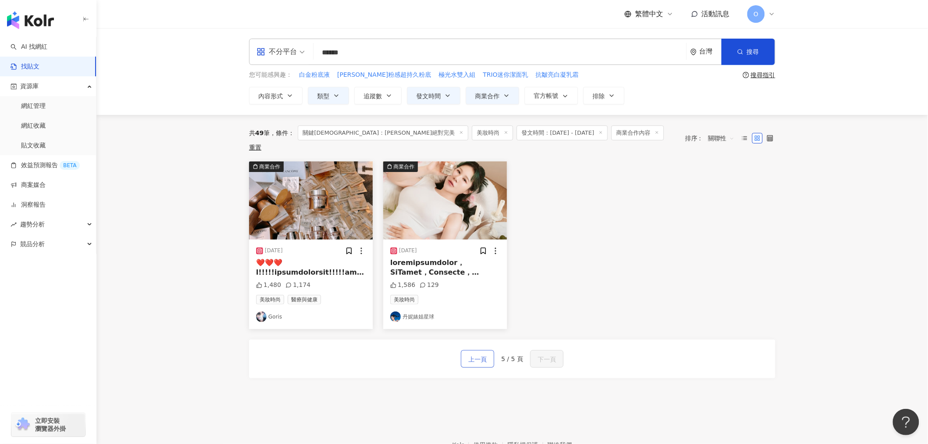
click at [491, 354] on button "上一頁" at bounding box center [477, 359] width 33 height 18
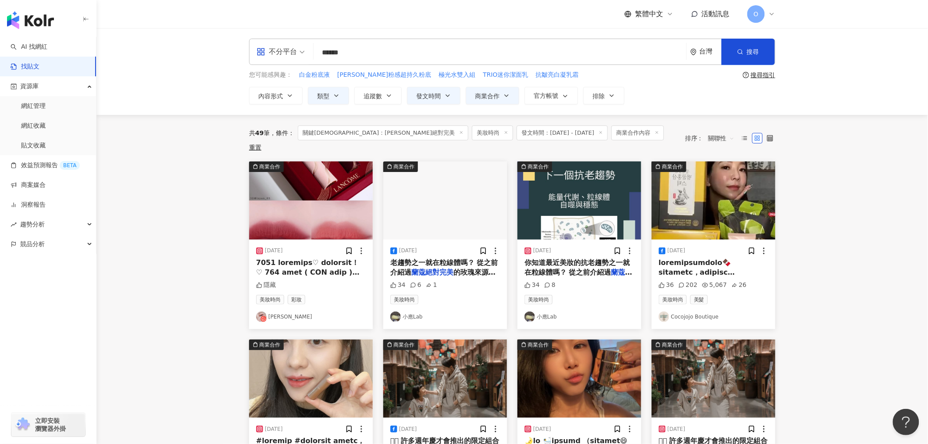
scroll to position [401, 0]
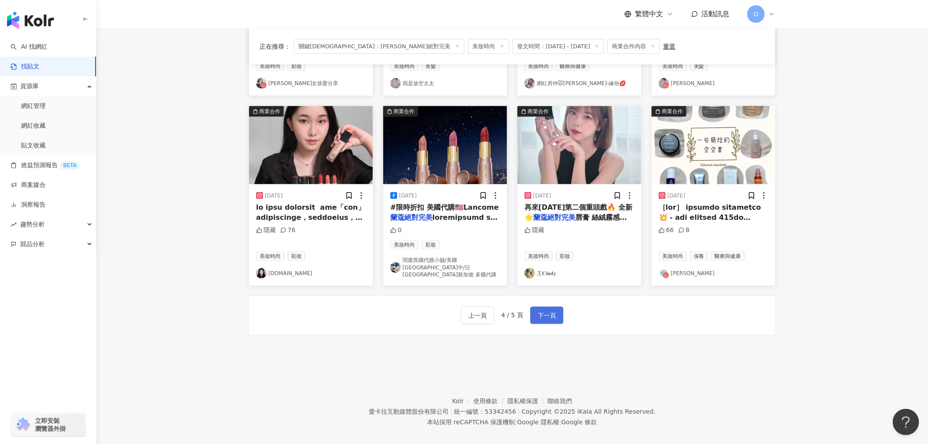
click at [548, 311] on span "下一頁" at bounding box center [547, 316] width 18 height 11
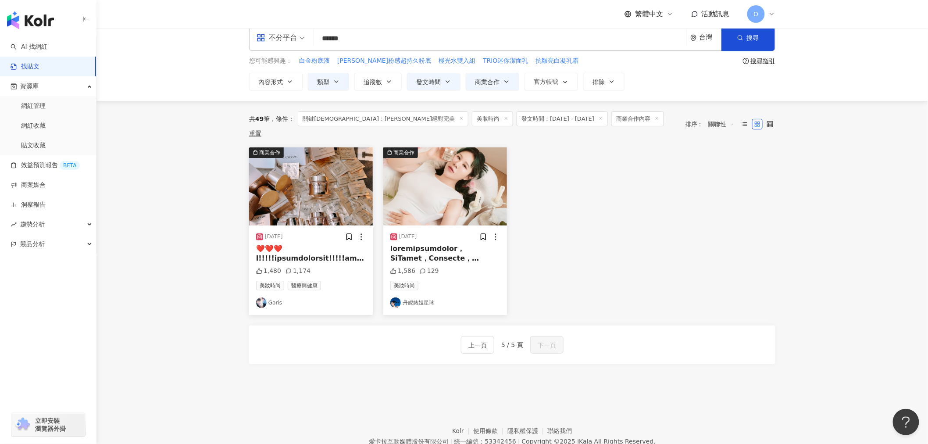
scroll to position [0, 0]
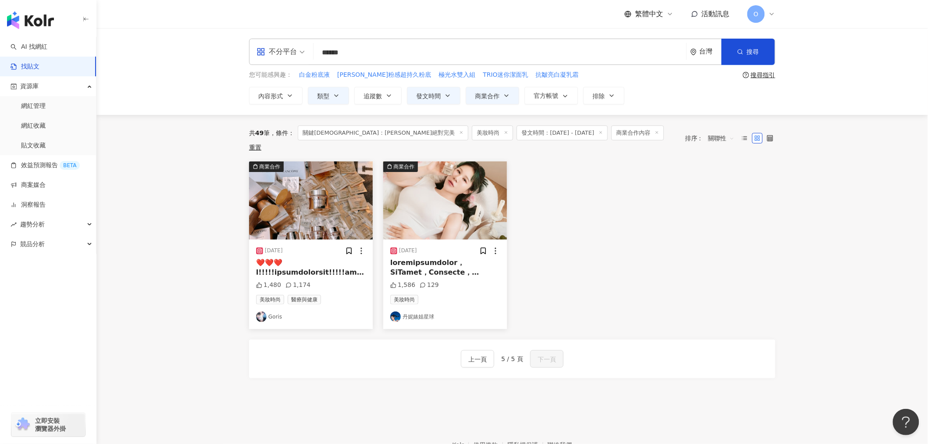
click at [611, 211] on div "商業合作 [DATE] 1,480 1,174 美妝時尚 醫療與健康 Goris 商業合作 [DATE] 1,586 129 美妝時尚 丹妮婊姐星球" at bounding box center [512, 245] width 537 height 168
click at [467, 204] on img "button" at bounding box center [445, 200] width 124 height 78
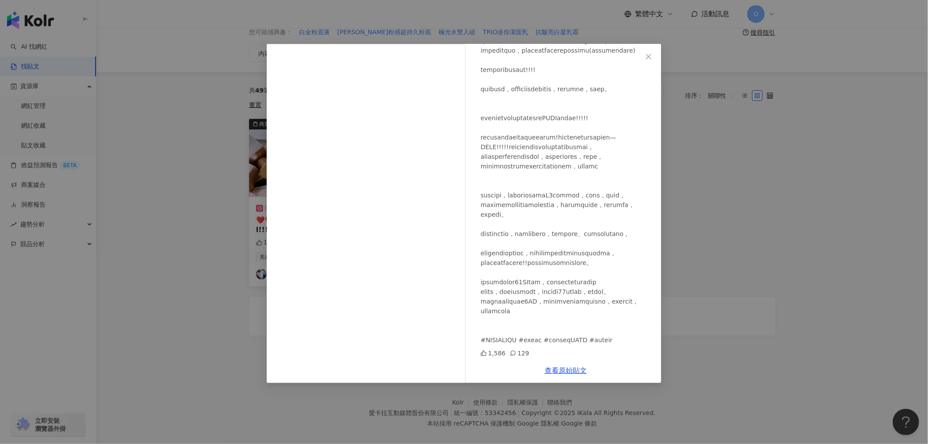
scroll to position [585, 0]
click at [650, 52] on button "Close" at bounding box center [649, 57] width 18 height 18
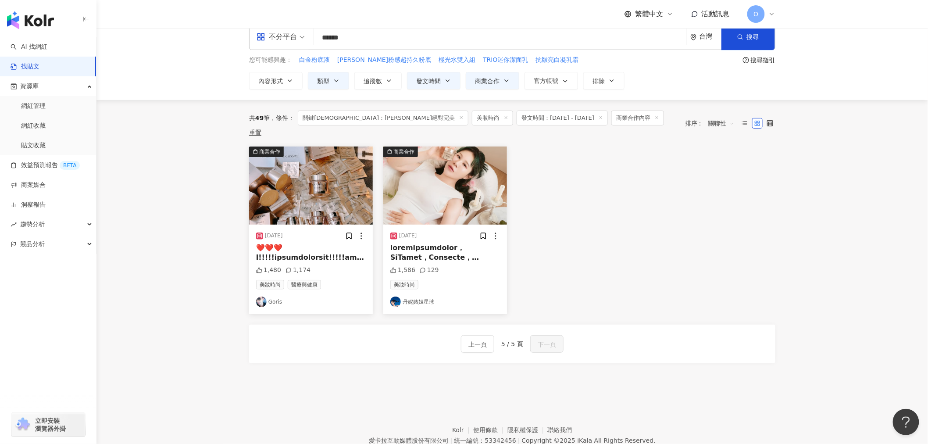
scroll to position [0, 0]
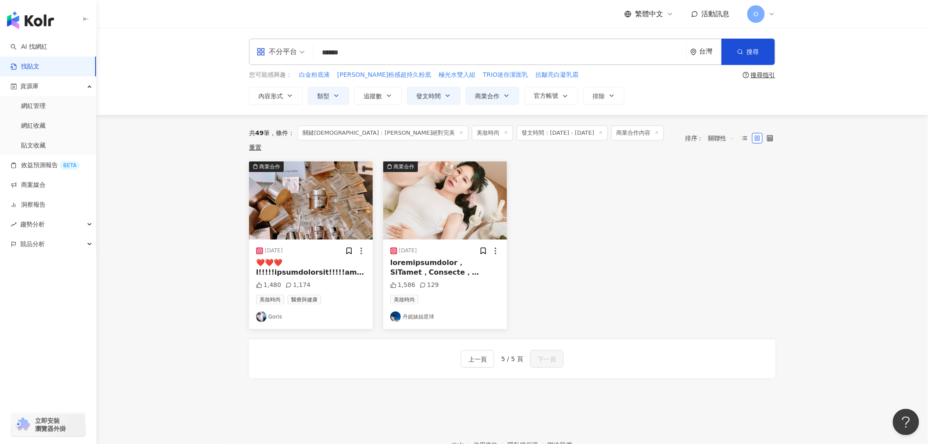
drag, startPoint x: 327, startPoint y: 54, endPoint x: 306, endPoint y: 49, distance: 21.6
click at [309, 53] on div "不分平台 蘭蔻絕對完美 ****** 台灣 搜尋" at bounding box center [512, 52] width 526 height 26
click at [758, 55] on span "搜尋" at bounding box center [753, 51] width 12 height 7
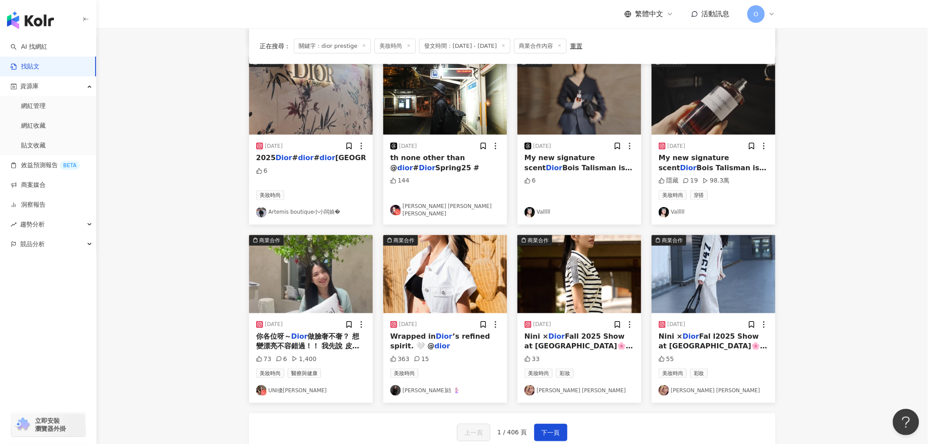
scroll to position [292, 0]
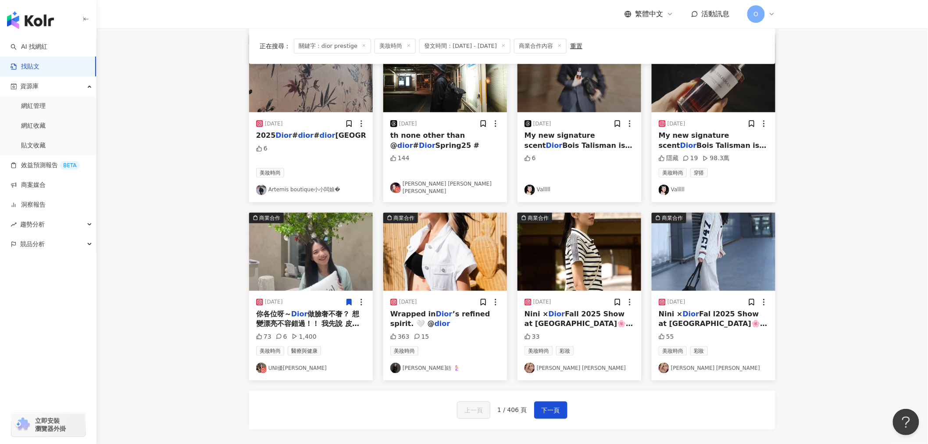
click at [291, 307] on div "[DATE] 你各位呀～ Dior 做臉奢不奢？ 想變漂亮不容錯過！！ 我先說 皮膚開始呼吸的感覺真是太舒服啦～～～ 妝也變貼 愛死🥰 #[PERSON_NA…" at bounding box center [311, 335] width 124 height 89
click at [296, 321] on span "做臉奢不奢？ 想變漂亮不容錯過！！ 我先說 皮膚開始呼吸的感覺真是太舒服啦～～～ 妝也變貼 愛死🥰 #海菲秀Syndeo #HydraFacial #海菲秀指…" at bounding box center [309, 338] width 107 height 57
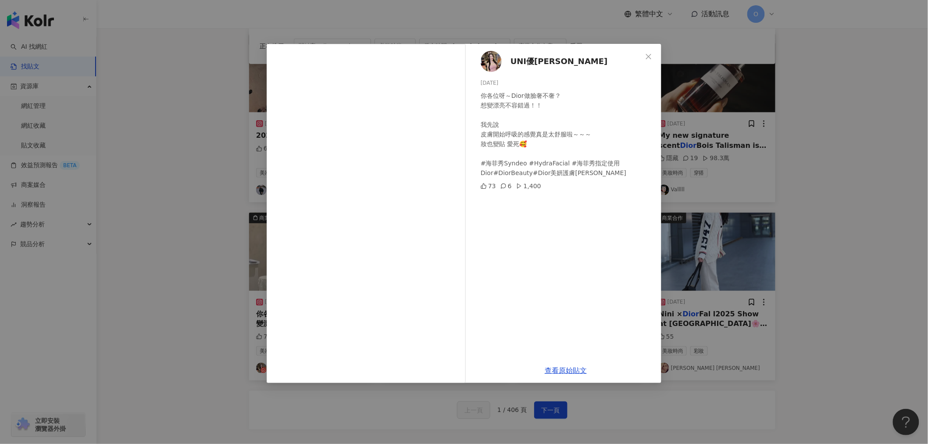
click at [645, 54] on icon "close" at bounding box center [648, 56] width 7 height 7
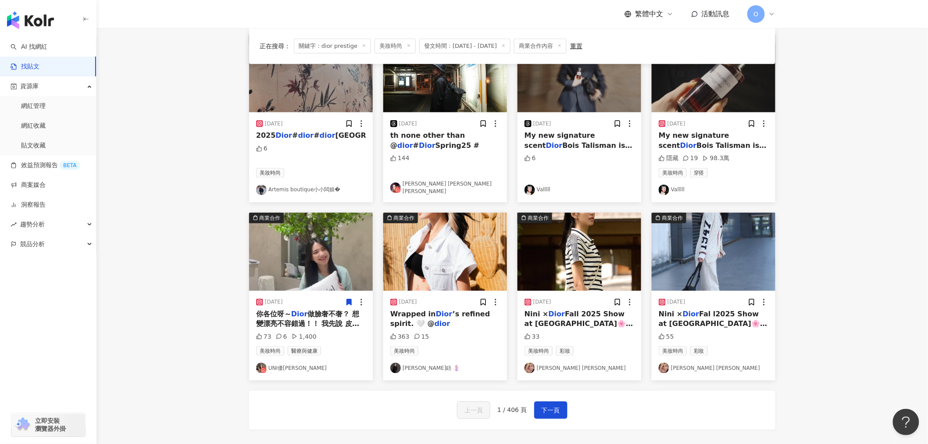
click at [834, 191] on main "**********" at bounding box center [512, 93] width 832 height 715
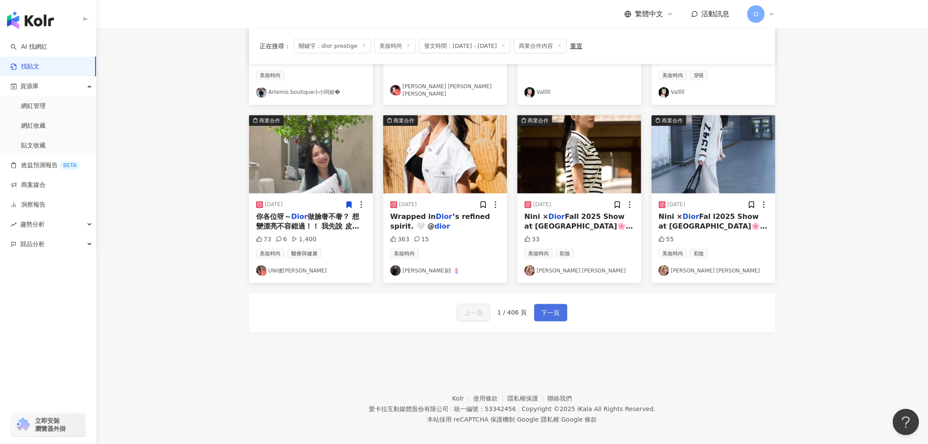
click at [553, 320] on button "下一頁" at bounding box center [550, 313] width 33 height 18
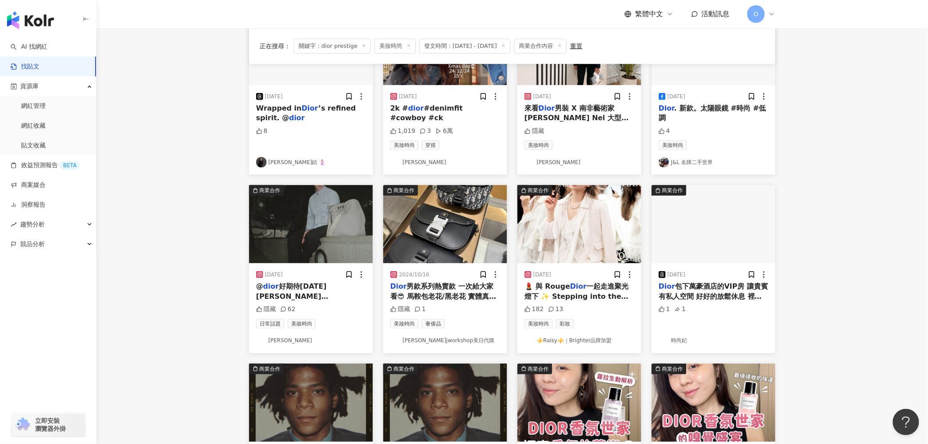
scroll to position [146, 0]
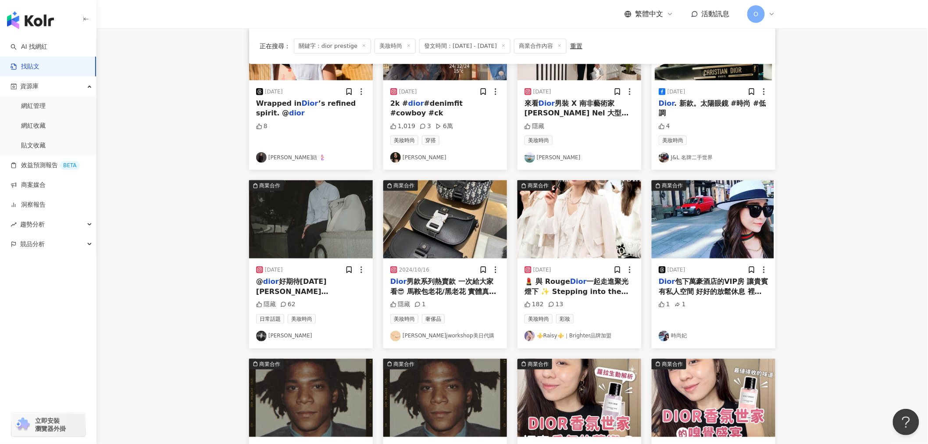
click at [581, 284] on mark "Dior" at bounding box center [578, 281] width 17 height 8
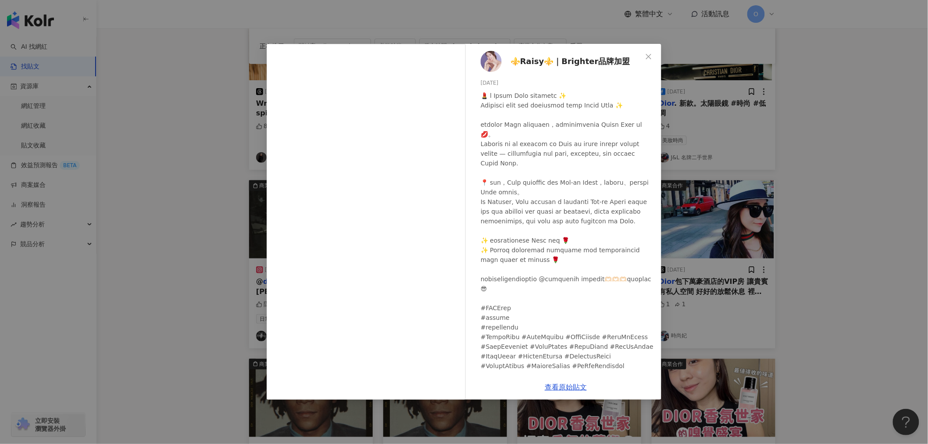
click at [878, 175] on div "⚜️Raisy⚜️｜Brighter品牌加盟 [DATE] 182 13 查看原始貼文" at bounding box center [464, 222] width 928 height 444
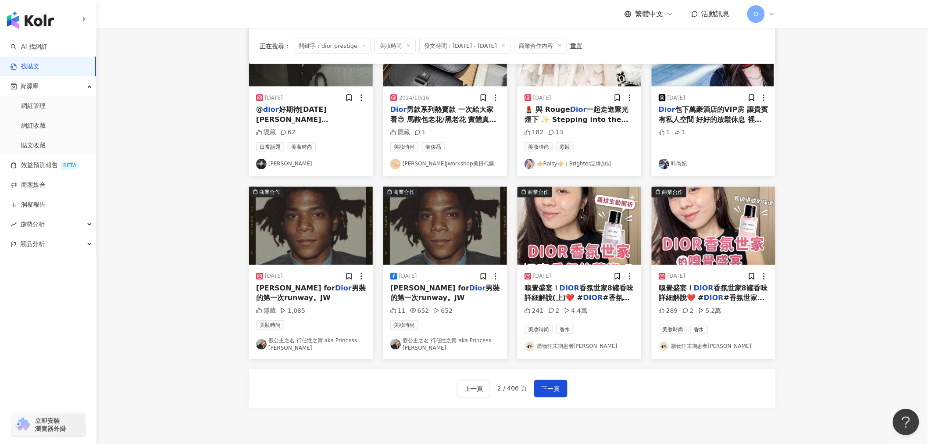
scroll to position [389, 0]
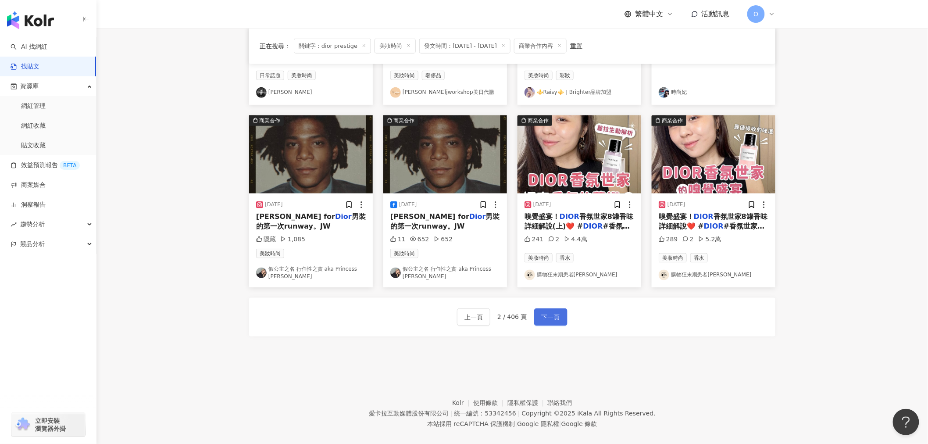
click at [534, 314] on button "下一頁" at bounding box center [550, 317] width 33 height 18
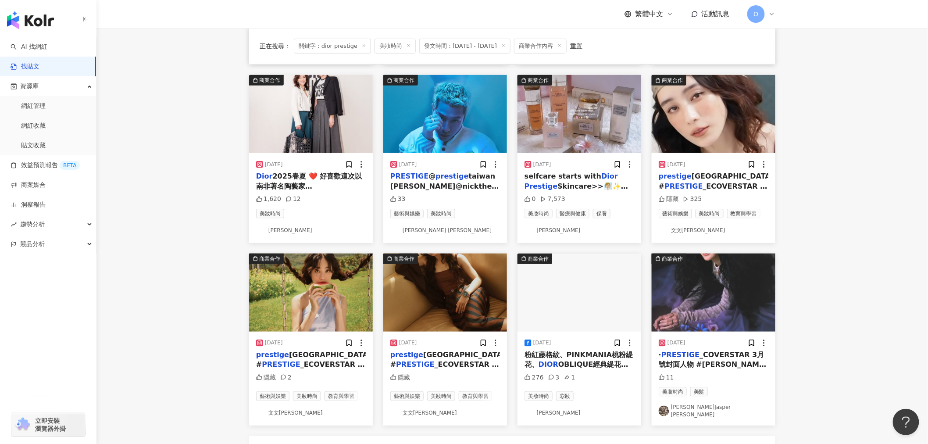
scroll to position [292, 0]
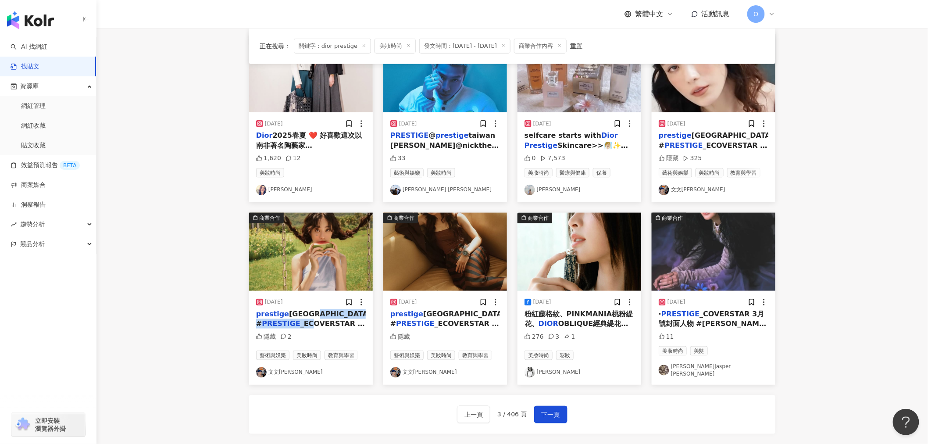
click at [306, 319] on span "_ECOVERSTAR 7月號數位封面人物 [PERSON_NAME] @forestwen Production : @ailing_tsai @ken77…" at bounding box center [310, 406] width 109 height 175
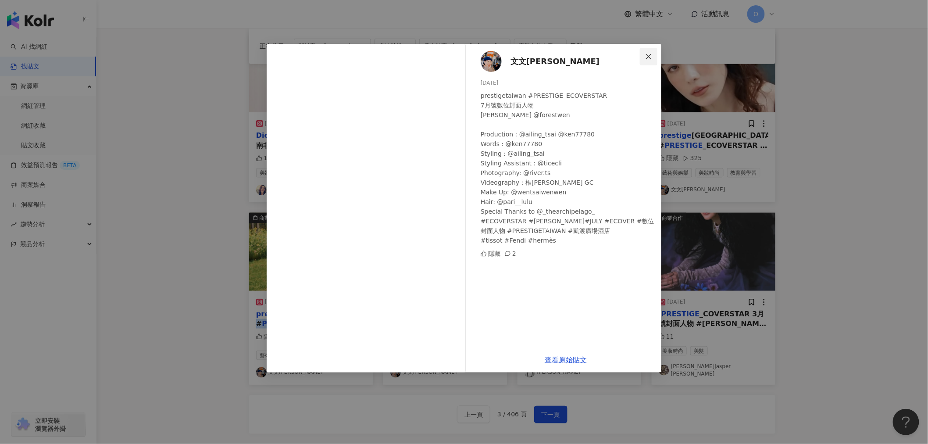
click at [653, 53] on span "Close" at bounding box center [649, 56] width 18 height 7
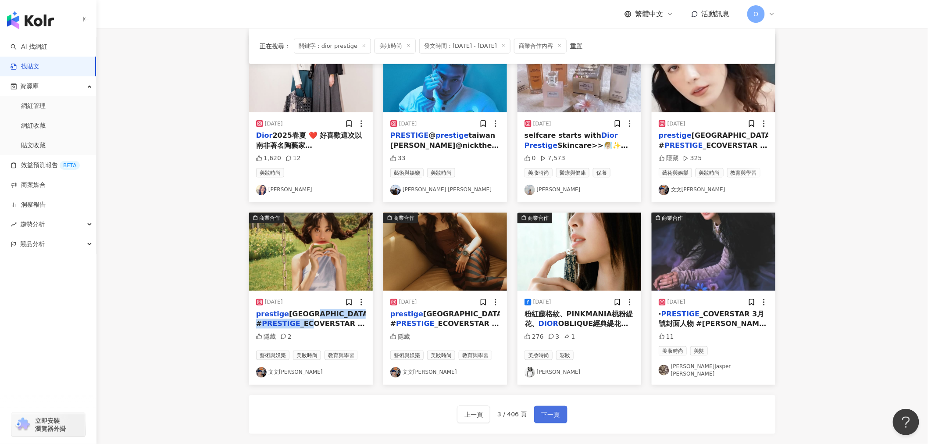
click at [560, 406] on button "下一頁" at bounding box center [550, 415] width 33 height 18
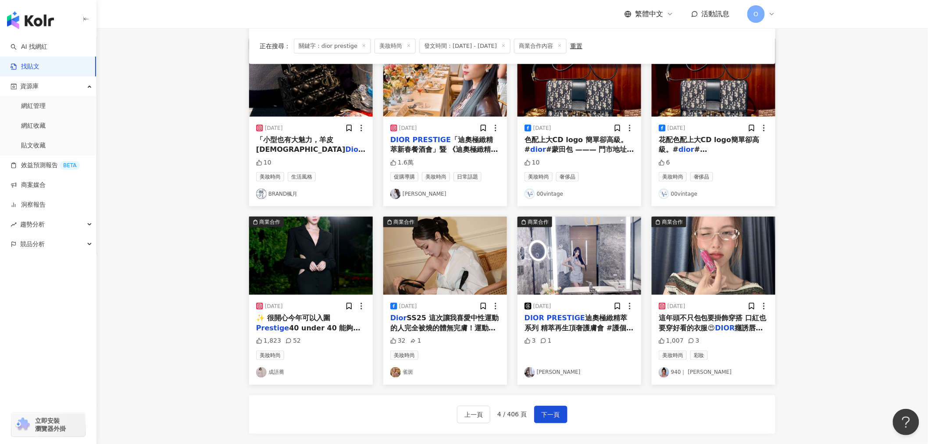
click at [474, 318] on span "SS25 這次讓我喜愛中性運動的人完全被燒的體無完膚！運動元素+高級剪裁，率性與優雅完美[PERSON_NAME]，每個設計都戳中心！不僅穿上就有型，還能輕鬆…" at bounding box center [444, 357] width 109 height 87
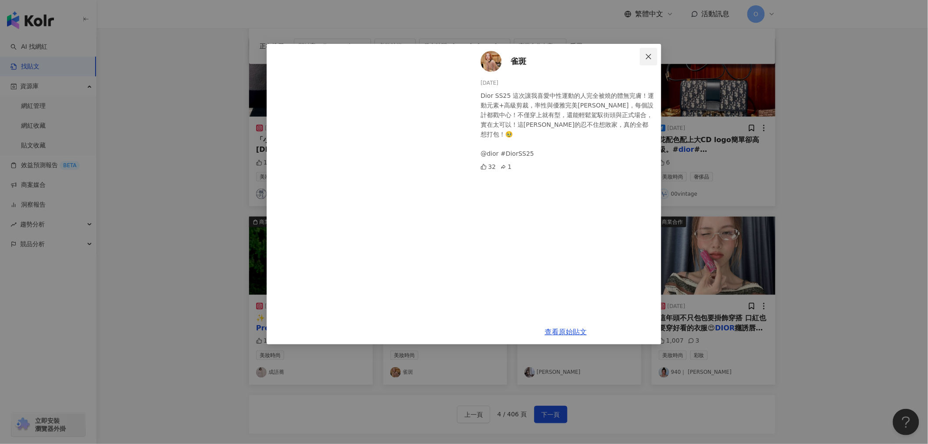
click at [647, 51] on button "Close" at bounding box center [649, 57] width 18 height 18
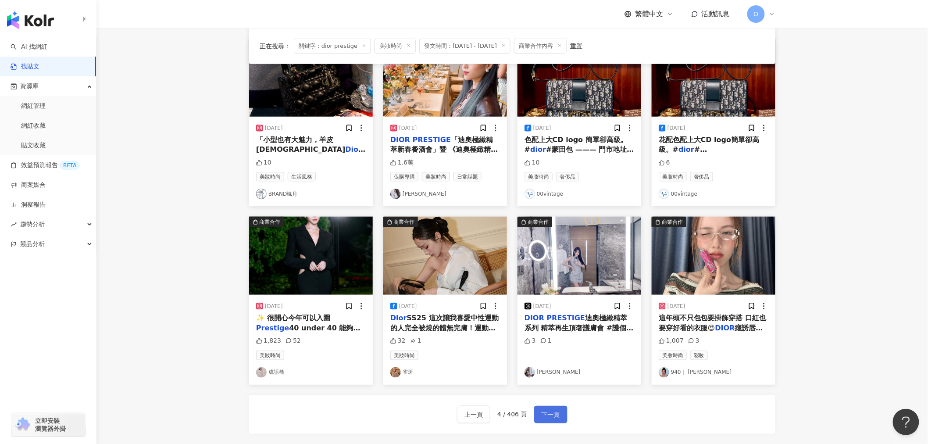
click at [551, 411] on span "下一頁" at bounding box center [551, 415] width 18 height 11
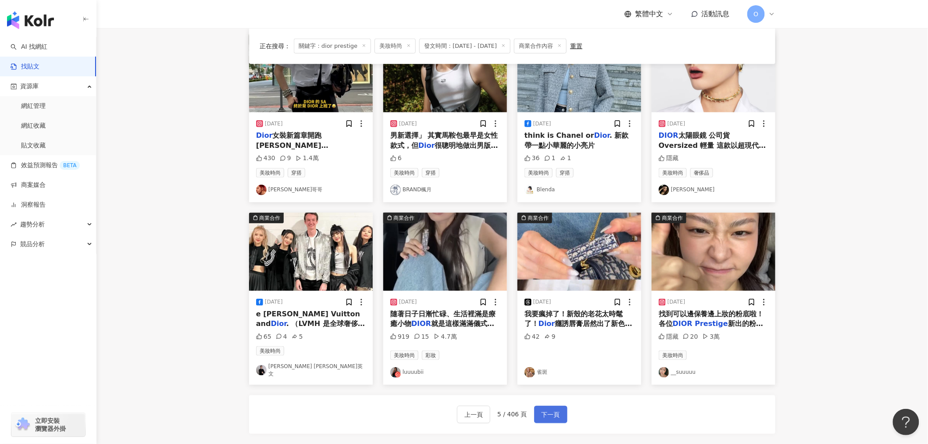
click at [545, 411] on span "下一頁" at bounding box center [551, 415] width 18 height 11
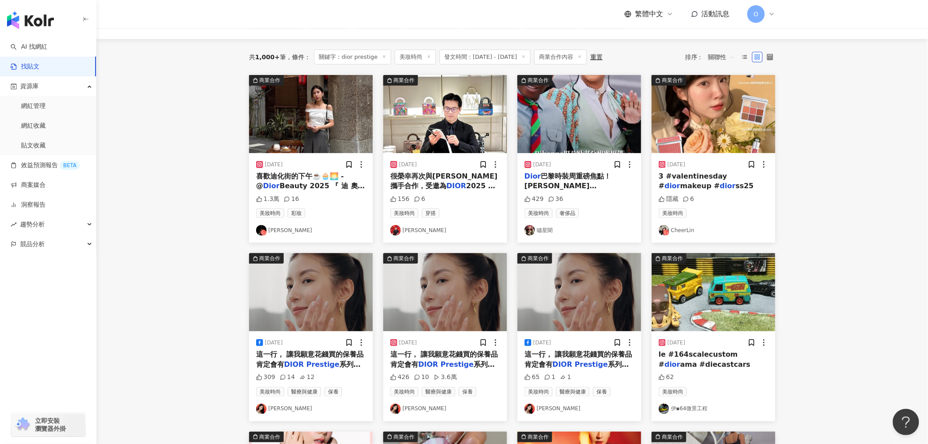
scroll to position [97, 0]
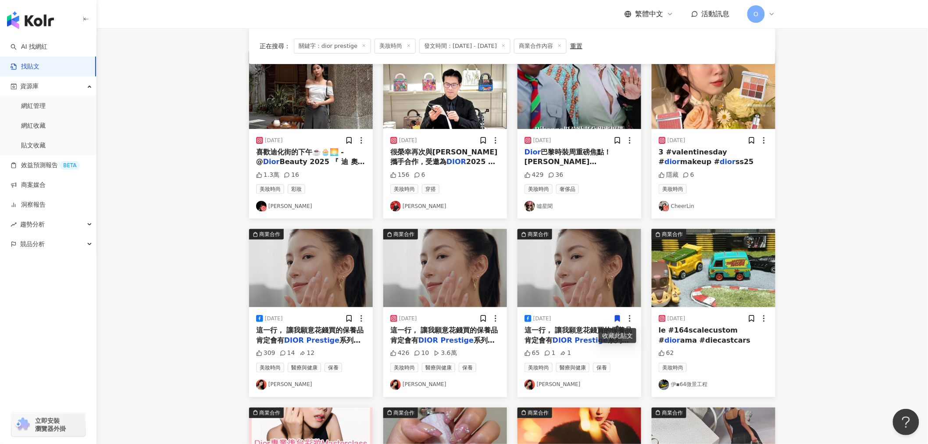
click at [463, 339] on mark "Prestige" at bounding box center [457, 340] width 33 height 8
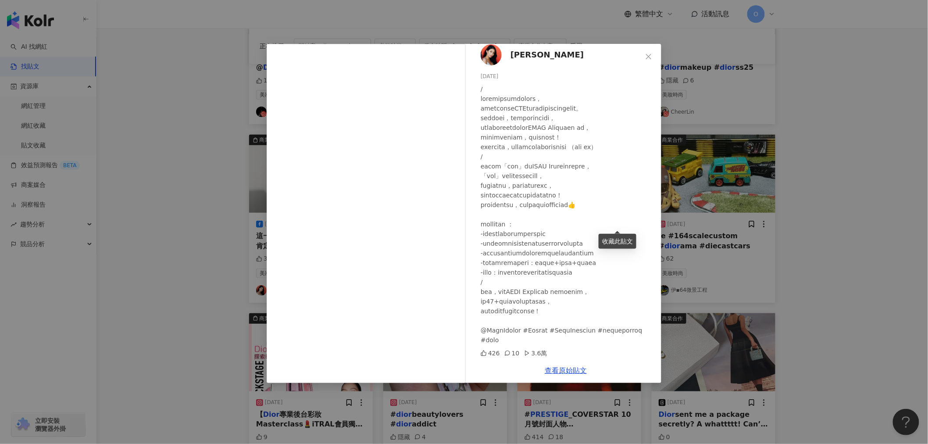
scroll to position [195, 0]
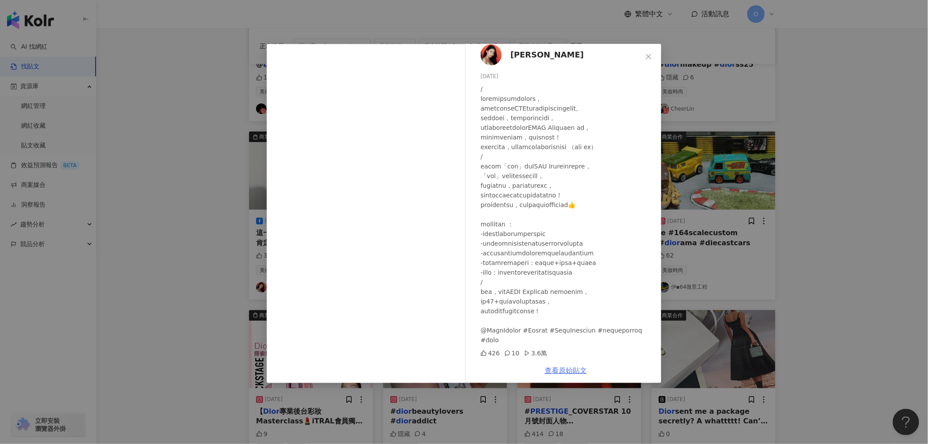
click at [567, 371] on link "查看原始貼文" at bounding box center [566, 370] width 42 height 8
click at [646, 58] on icon "close" at bounding box center [648, 56] width 5 height 5
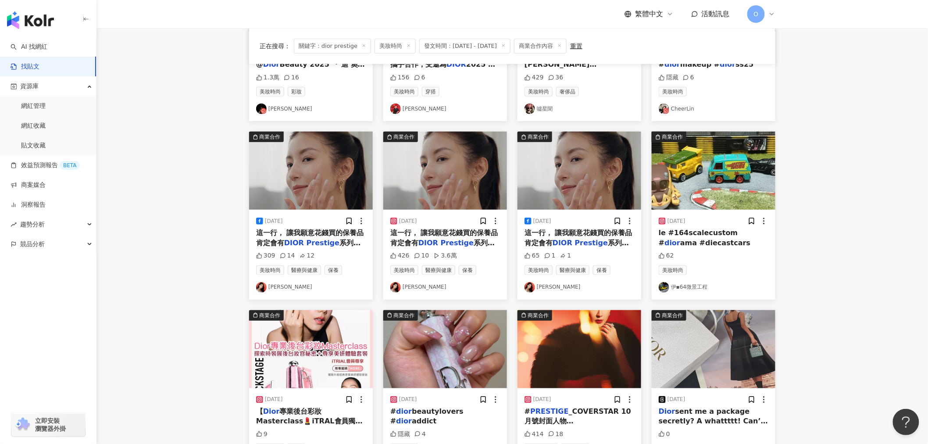
click at [858, 195] on main "**********" at bounding box center [512, 190] width 832 height 715
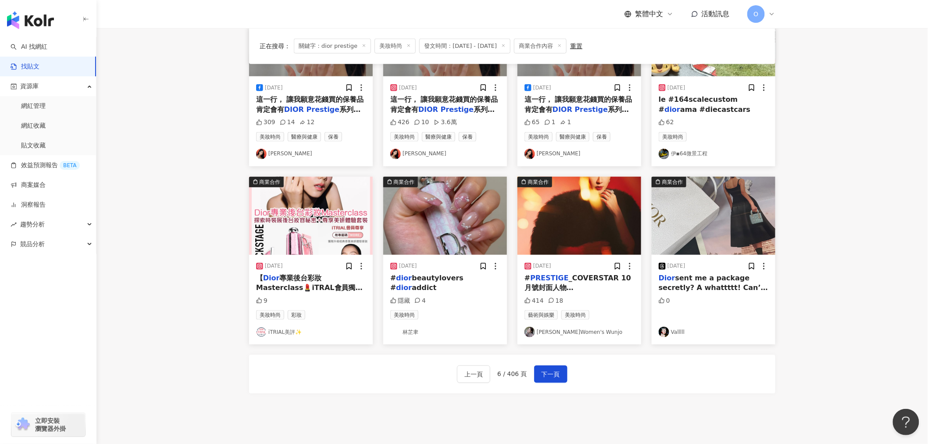
scroll to position [389, 0]
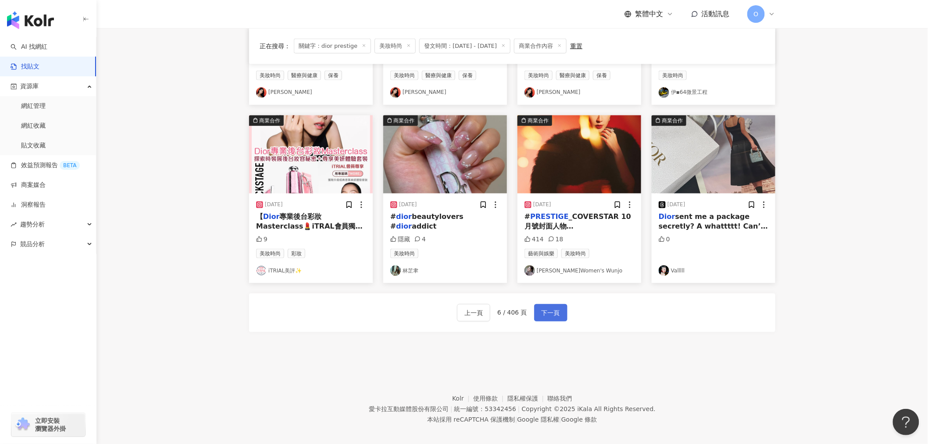
click at [542, 314] on span "下一頁" at bounding box center [551, 313] width 18 height 11
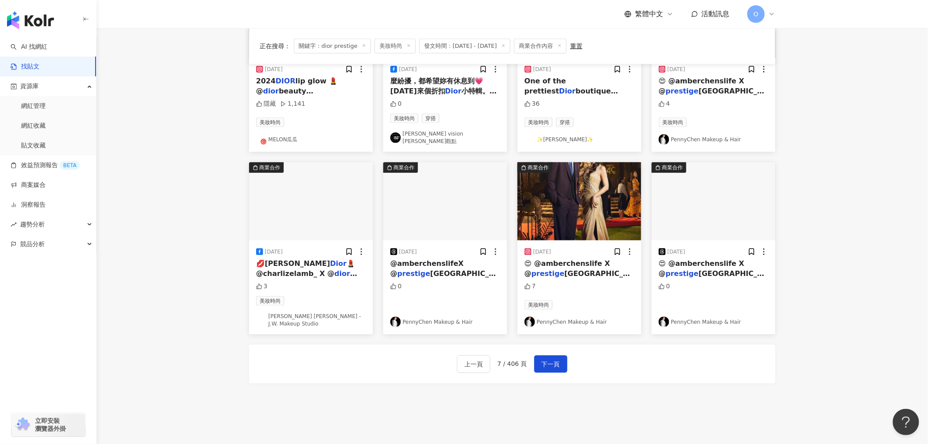
scroll to position [397, 0]
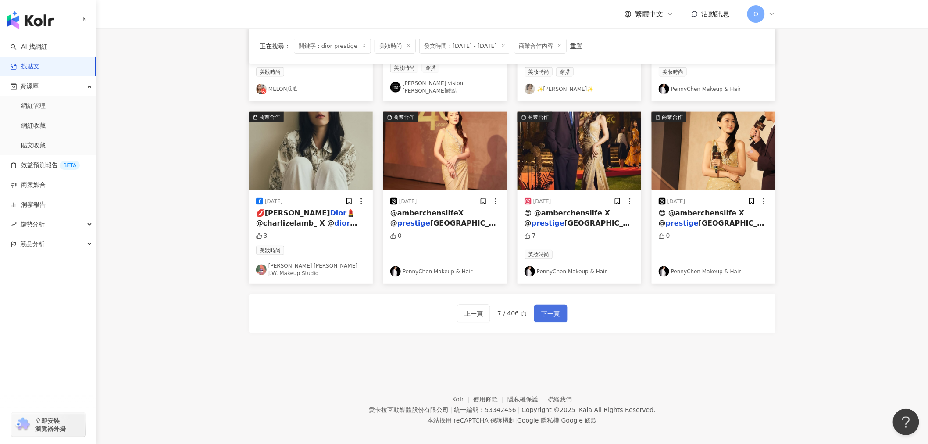
click at [548, 309] on span "下一頁" at bounding box center [551, 314] width 18 height 11
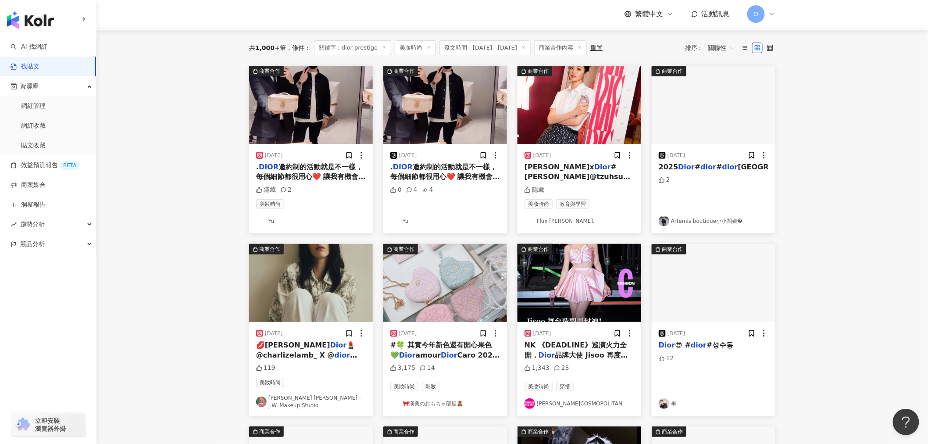
scroll to position [56, 0]
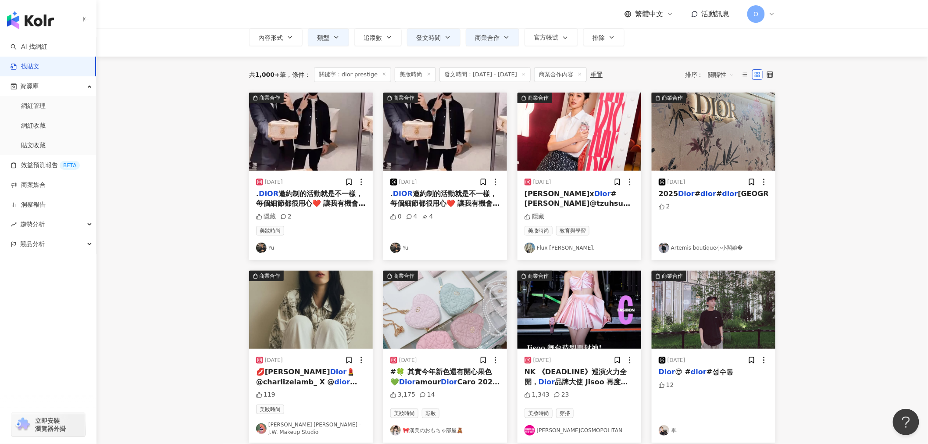
click at [546, 219] on mark "dior" at bounding box center [538, 223] width 16 height 8
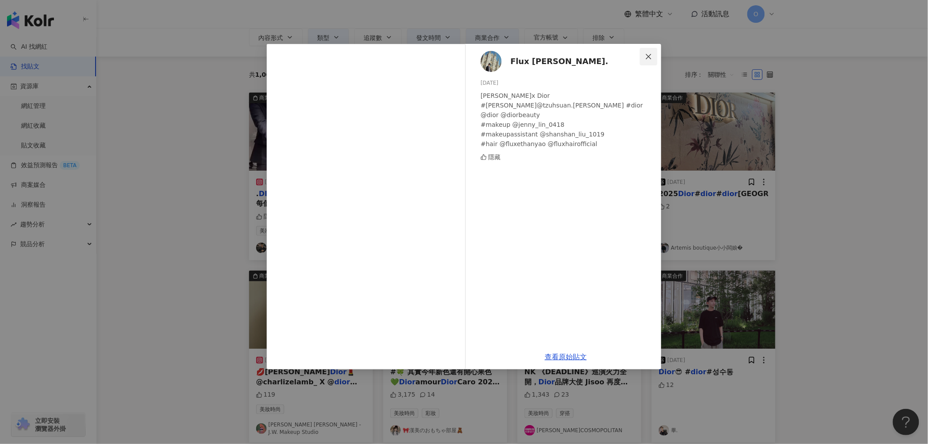
click at [646, 56] on icon "close" at bounding box center [648, 56] width 7 height 7
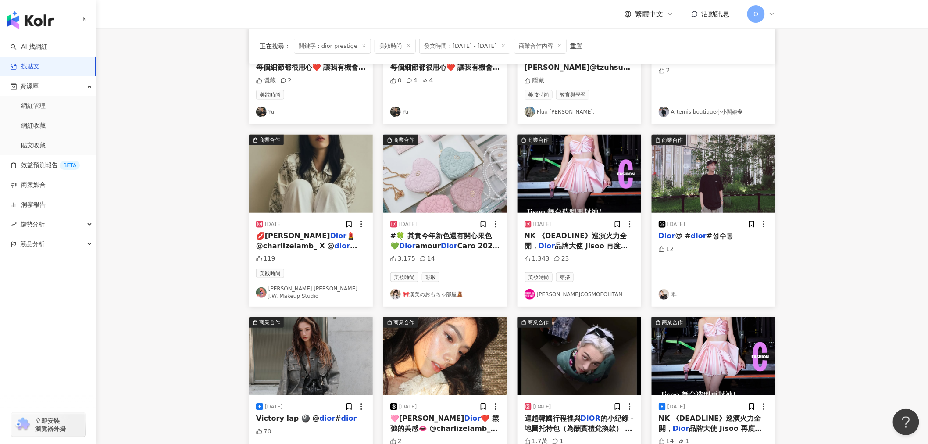
scroll to position [202, 0]
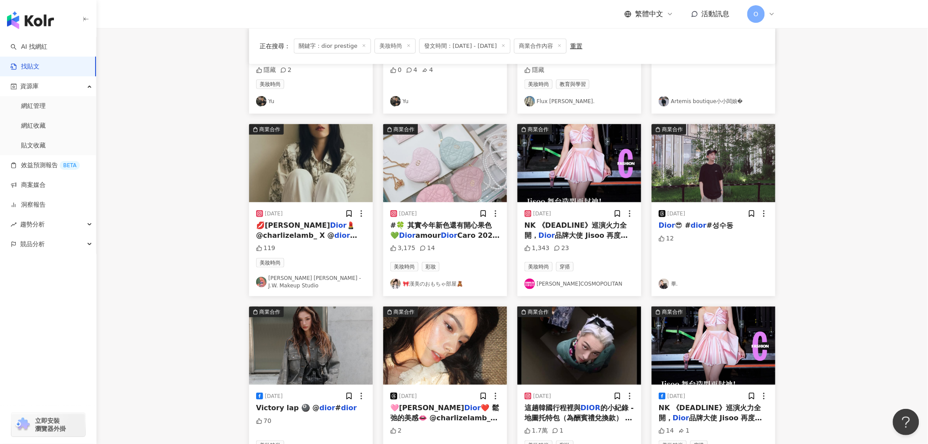
click at [338, 261] on div "美妝時尚" at bounding box center [311, 263] width 110 height 10
click at [292, 237] on span "💄 @charlizelamb_ X @" at bounding box center [305, 230] width 99 height 18
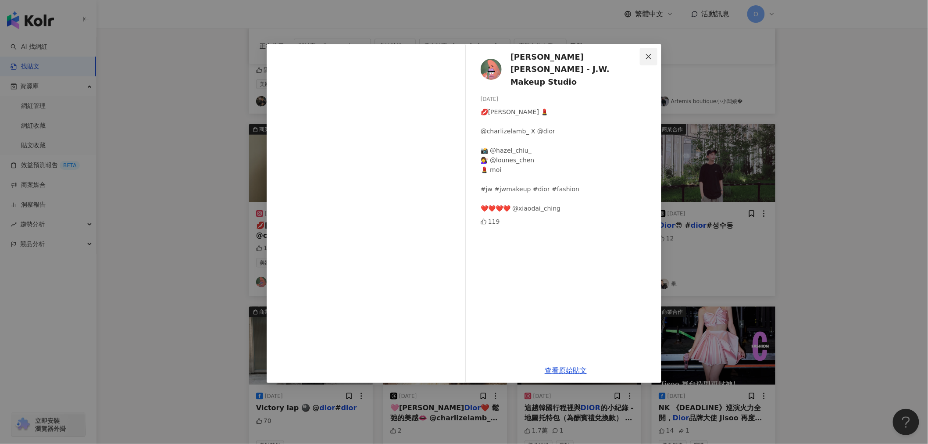
click at [644, 60] on button "Close" at bounding box center [649, 57] width 18 height 18
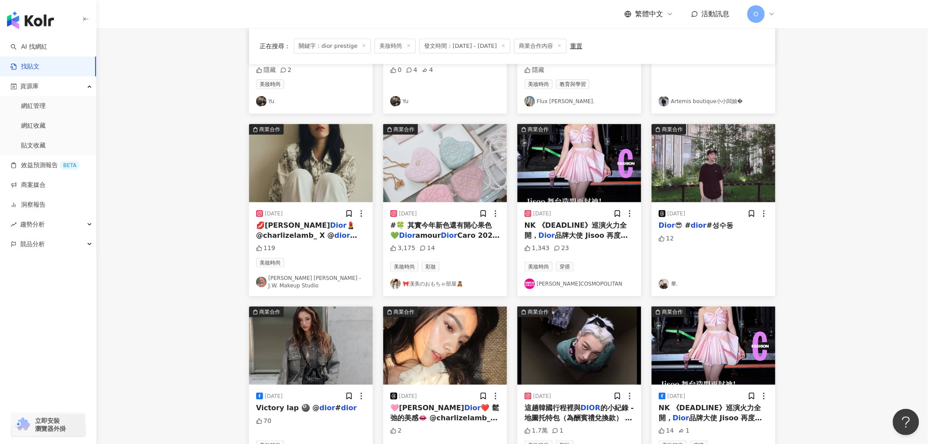
click at [808, 173] on main "**********" at bounding box center [512, 186] width 832 height 720
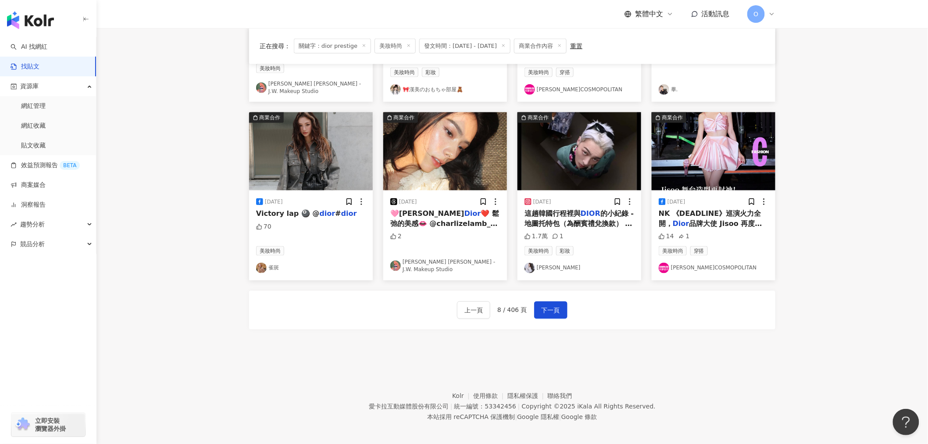
scroll to position [397, 0]
click at [543, 313] on button "下一頁" at bounding box center [550, 310] width 33 height 18
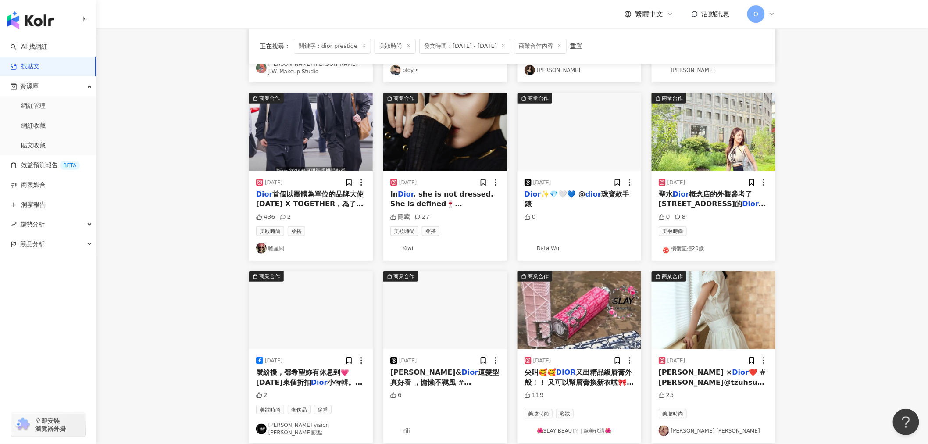
scroll to position [341, 0]
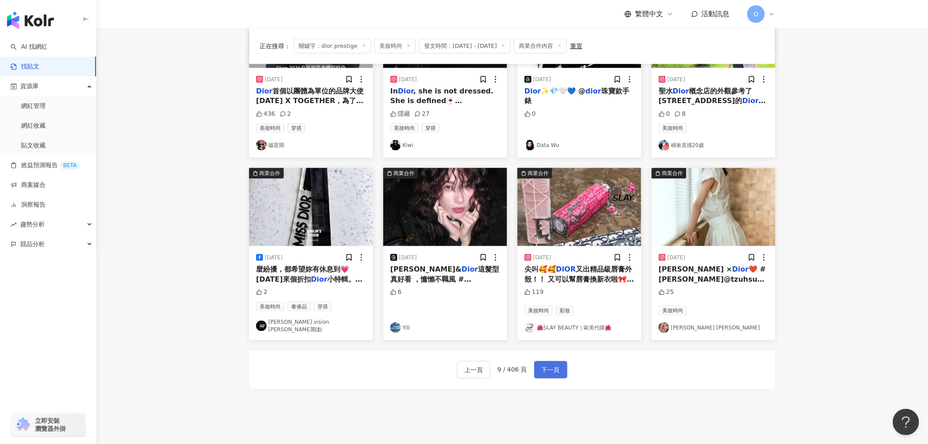
click at [544, 365] on span "下一頁" at bounding box center [551, 370] width 18 height 11
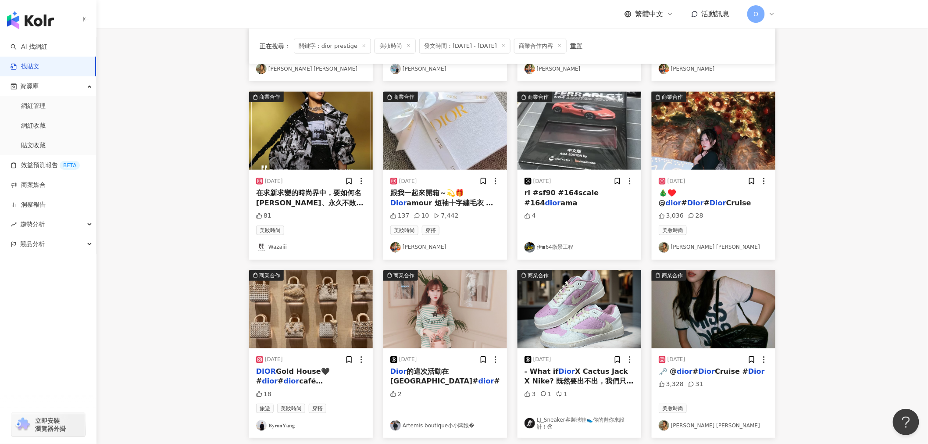
scroll to position [292, 0]
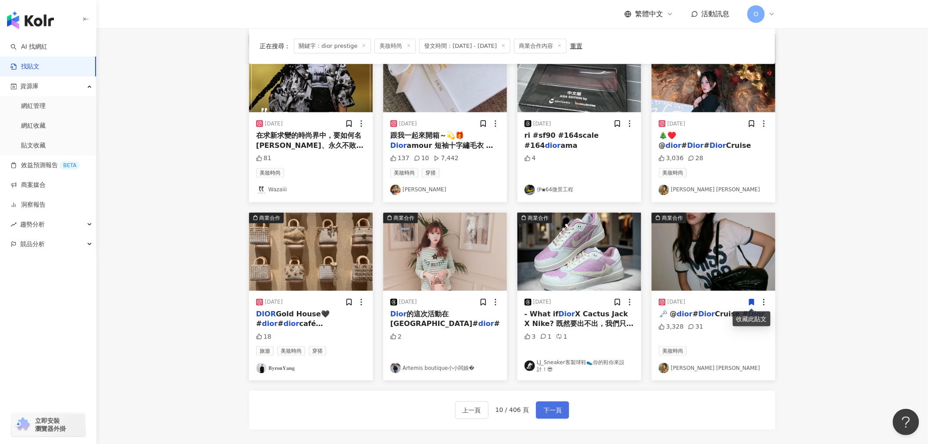
click at [554, 411] on span "下一頁" at bounding box center [552, 410] width 18 height 11
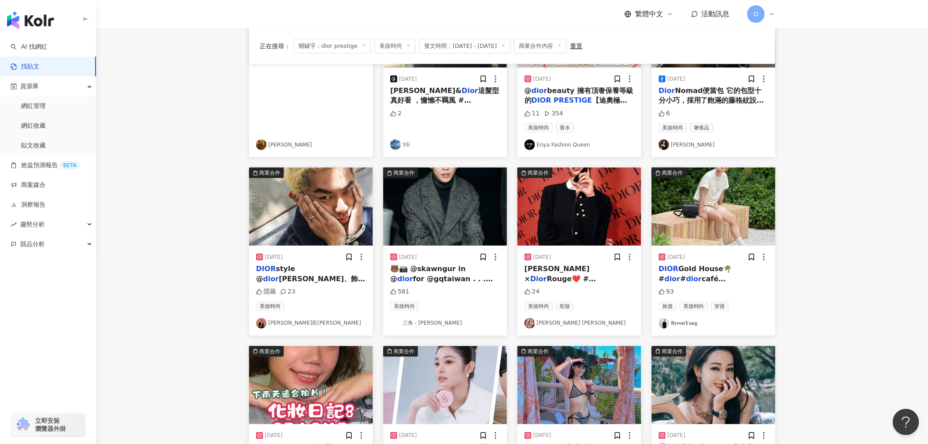
scroll to position [0, 0]
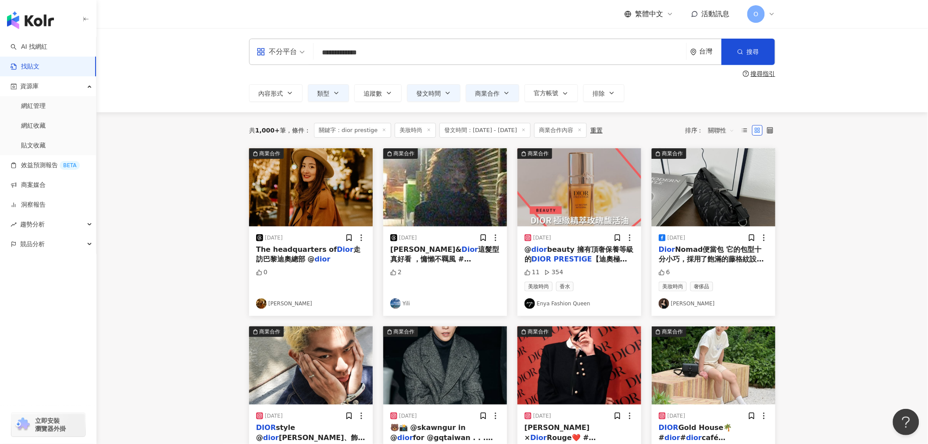
click at [580, 197] on img "button" at bounding box center [580, 187] width 124 height 78
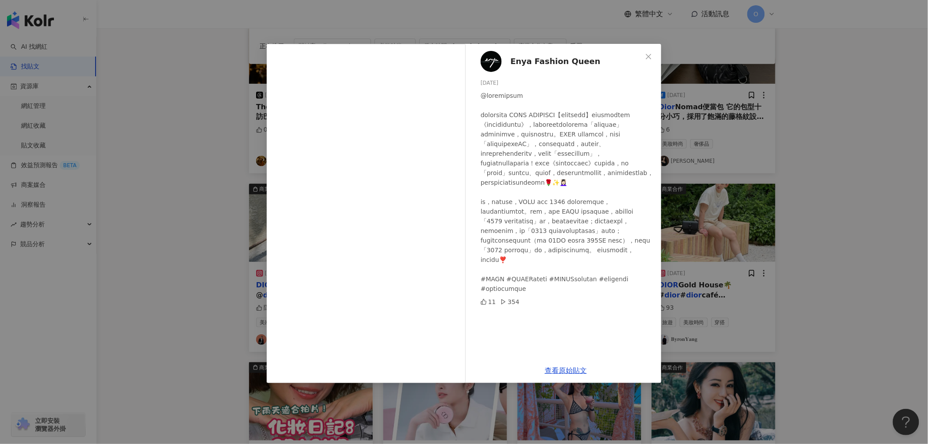
scroll to position [146, 0]
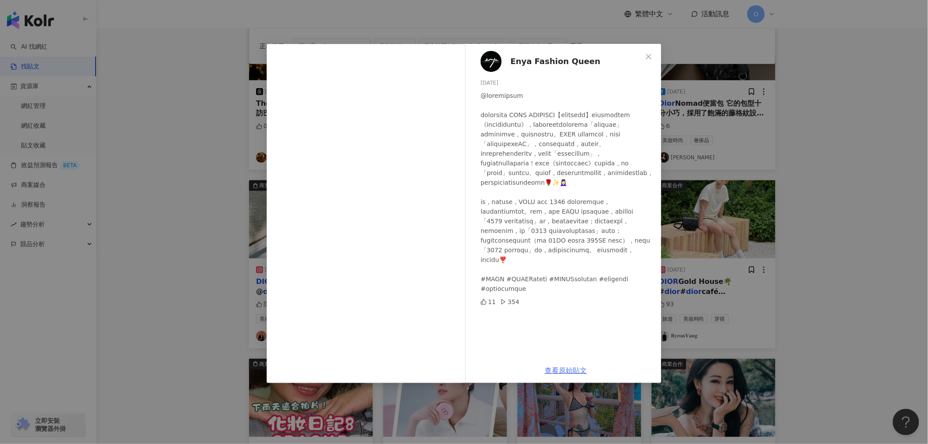
click at [568, 370] on link "查看原始貼文" at bounding box center [566, 370] width 42 height 8
click at [650, 54] on icon "close" at bounding box center [648, 56] width 5 height 5
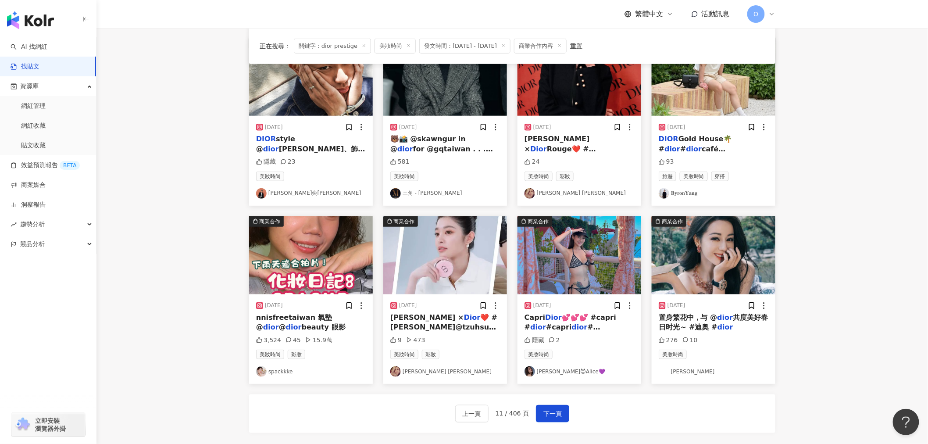
scroll to position [341, 0]
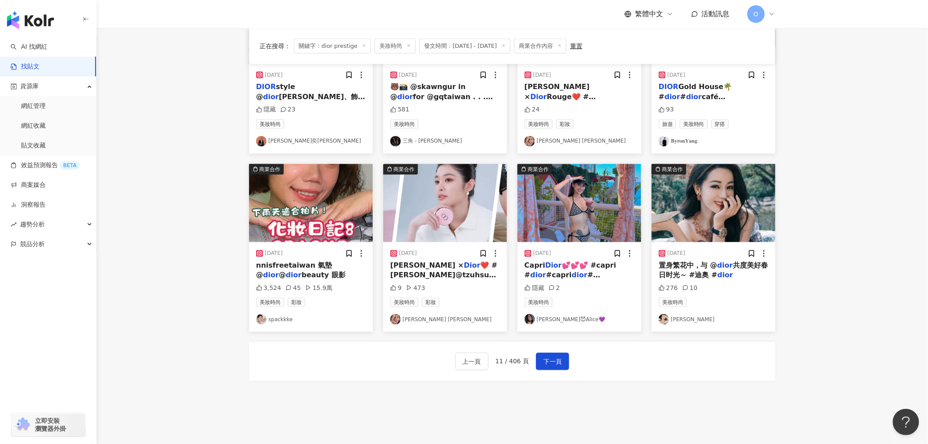
click at [531, 365] on div "上一頁 11 / 406 頁 下一頁" at bounding box center [512, 362] width 114 height 18
click at [545, 367] on span "下一頁" at bounding box center [552, 362] width 18 height 11
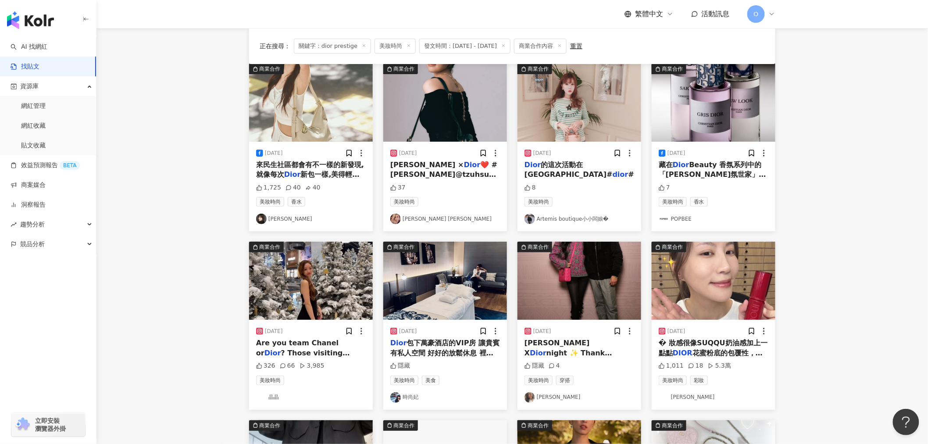
scroll to position [292, 0]
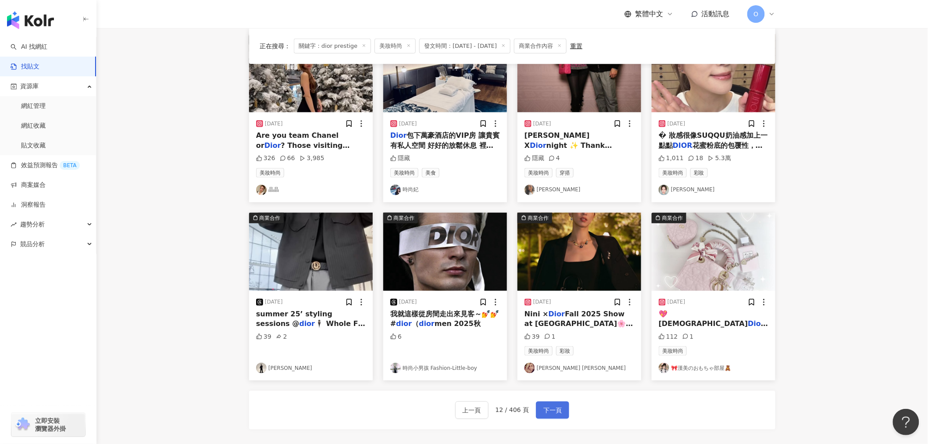
click at [557, 405] on span "下一頁" at bounding box center [552, 410] width 18 height 11
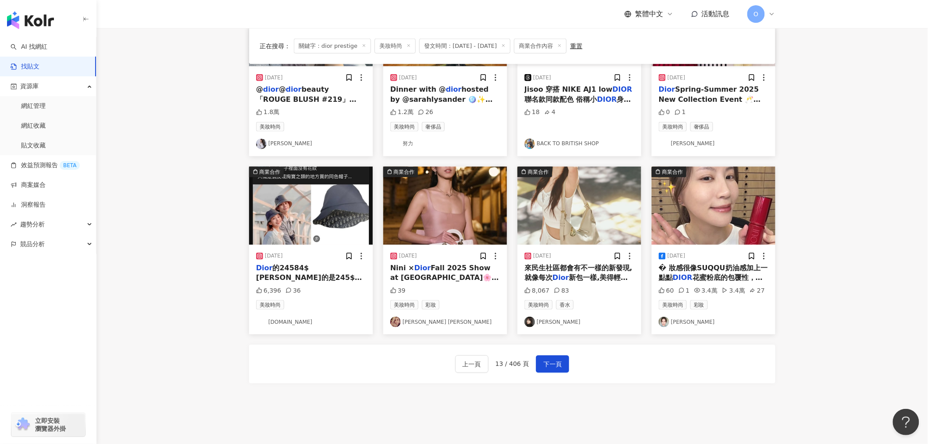
scroll to position [341, 0]
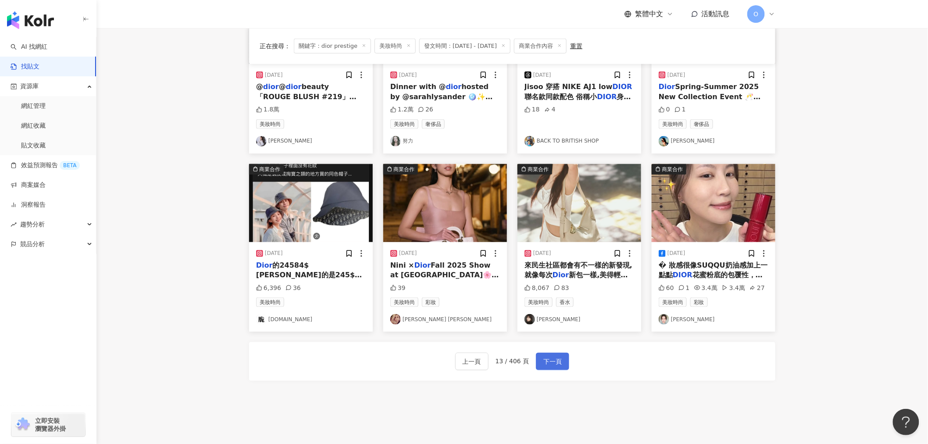
click at [559, 361] on span "下一頁" at bounding box center [552, 362] width 18 height 11
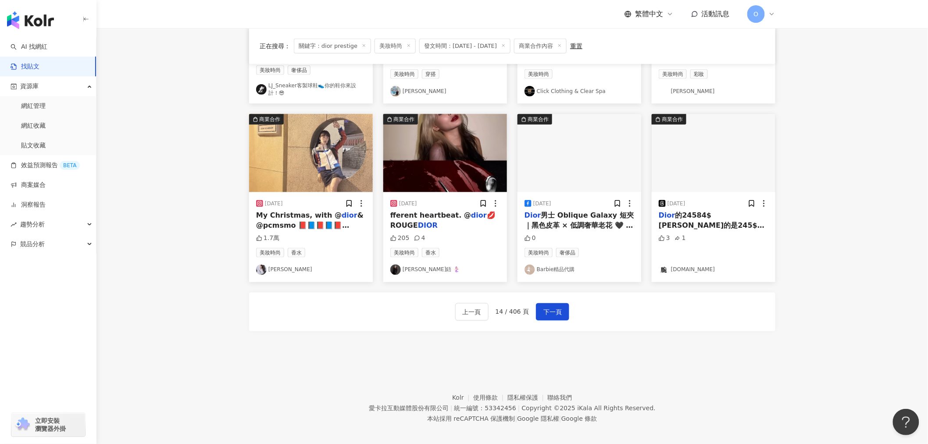
scroll to position [401, 0]
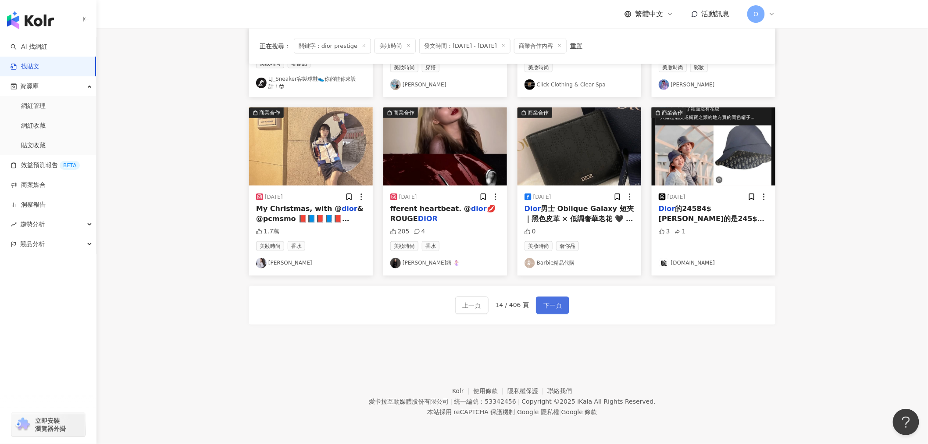
click at [553, 312] on button "下一頁" at bounding box center [552, 305] width 33 height 18
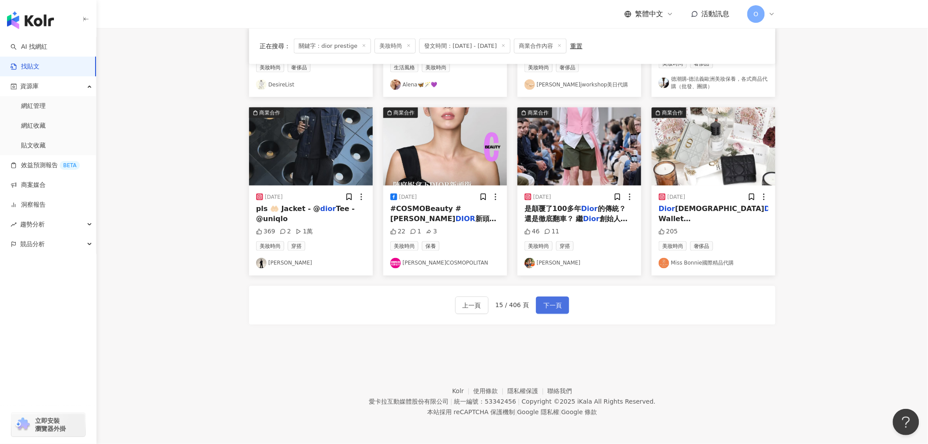
click at [543, 305] on span "下一頁" at bounding box center [552, 305] width 18 height 11
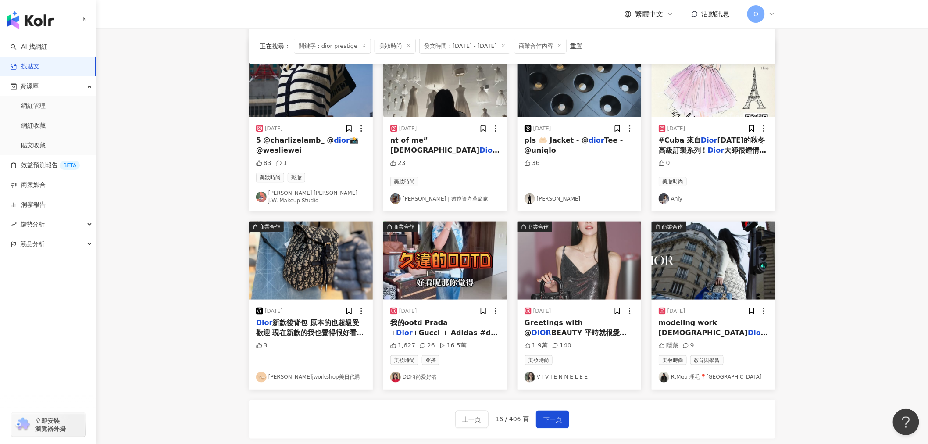
scroll to position [397, 0]
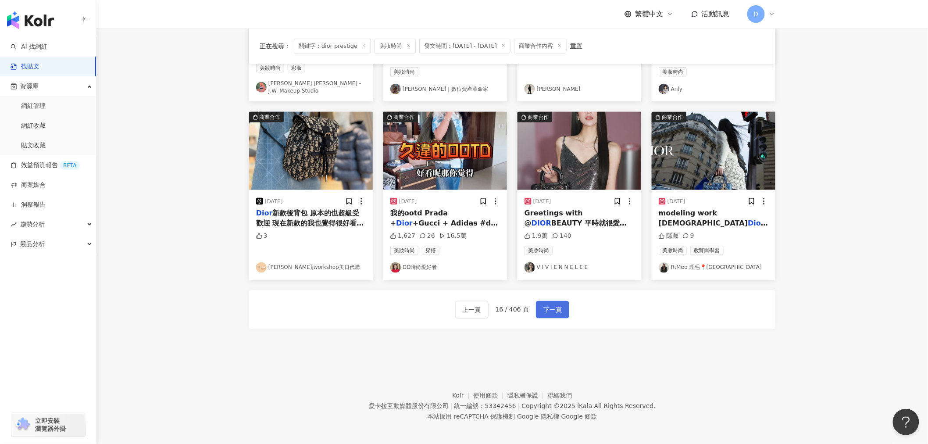
click at [556, 306] on span "下一頁" at bounding box center [552, 310] width 18 height 11
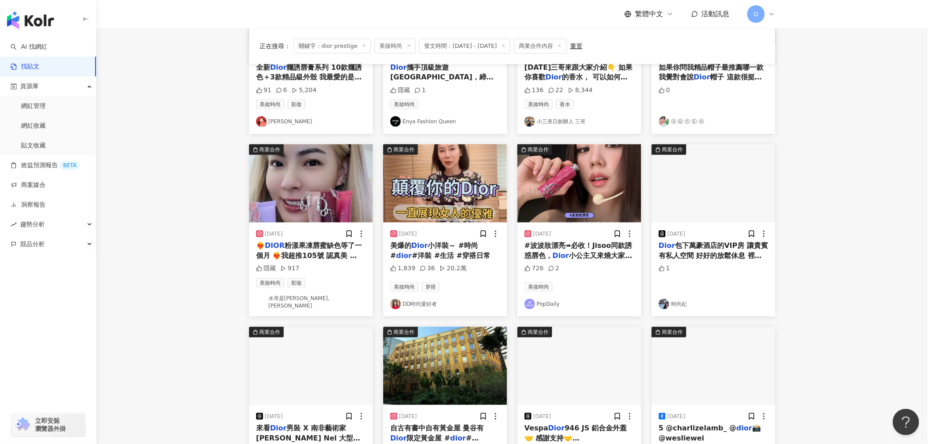
scroll to position [348, 0]
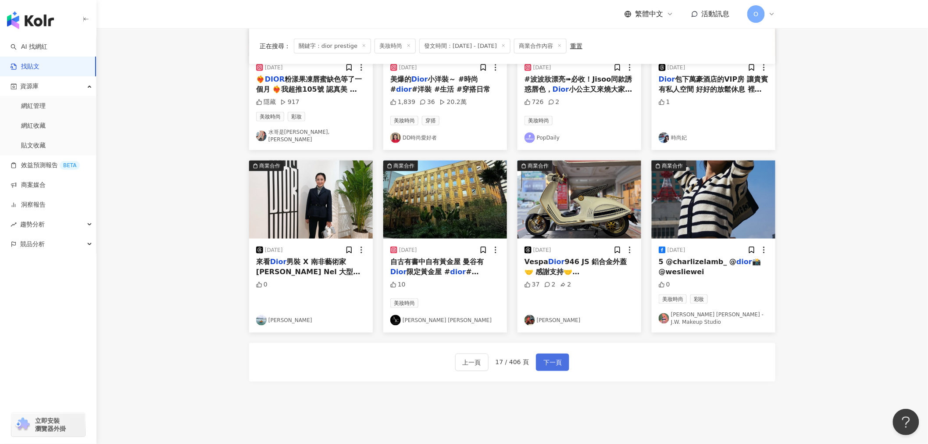
click at [553, 357] on span "下一頁" at bounding box center [552, 362] width 18 height 11
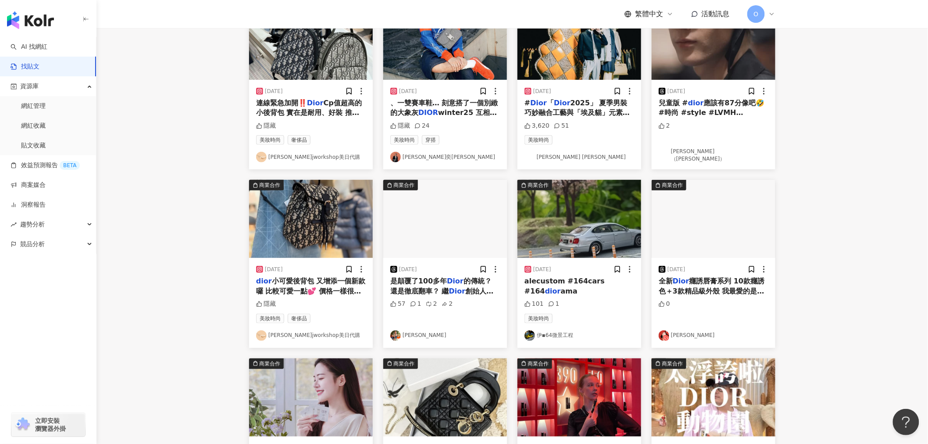
scroll to position [292, 0]
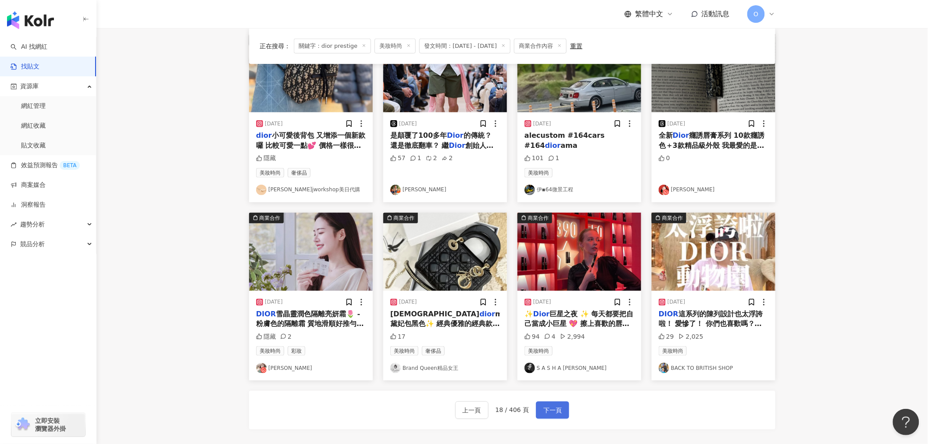
click at [558, 404] on button "下一頁" at bounding box center [552, 410] width 33 height 18
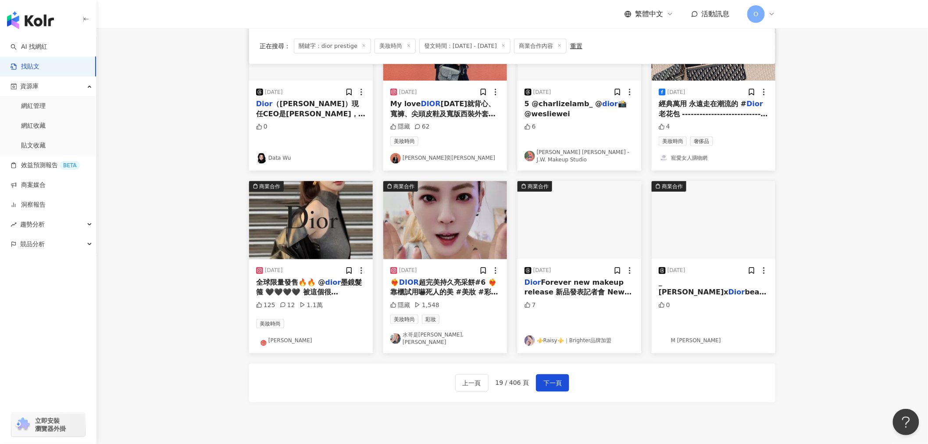
scroll to position [341, 0]
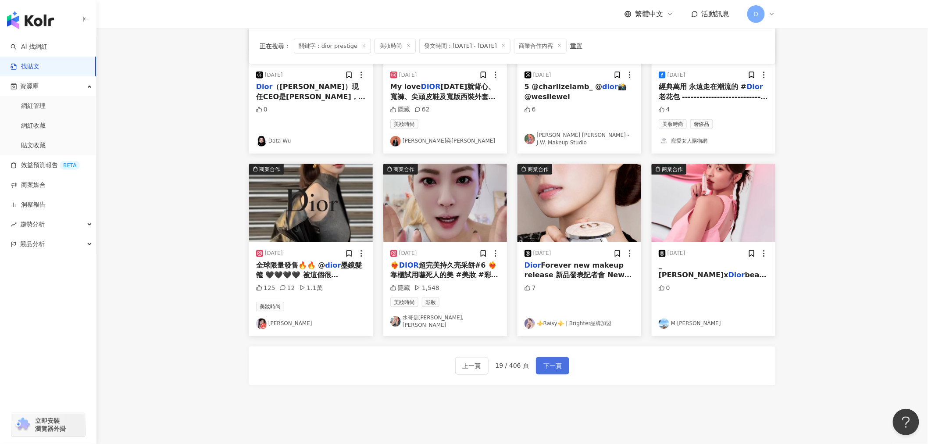
drag, startPoint x: 547, startPoint y: 361, endPoint x: 551, endPoint y: 360, distance: 4.4
click at [547, 361] on span "下一頁" at bounding box center [552, 366] width 18 height 11
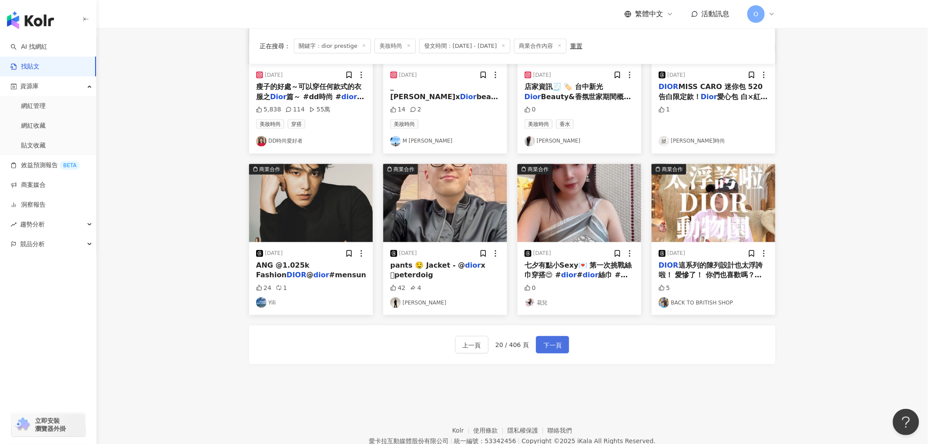
click at [553, 352] on button "下一頁" at bounding box center [552, 345] width 33 height 18
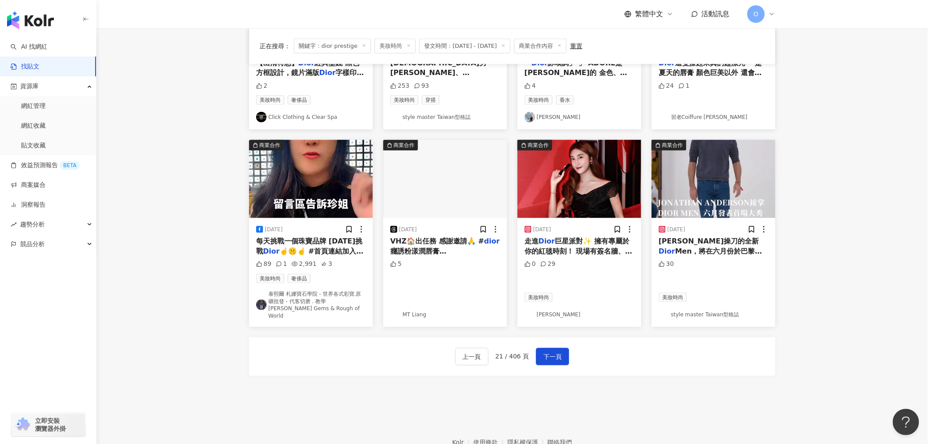
scroll to position [0, 0]
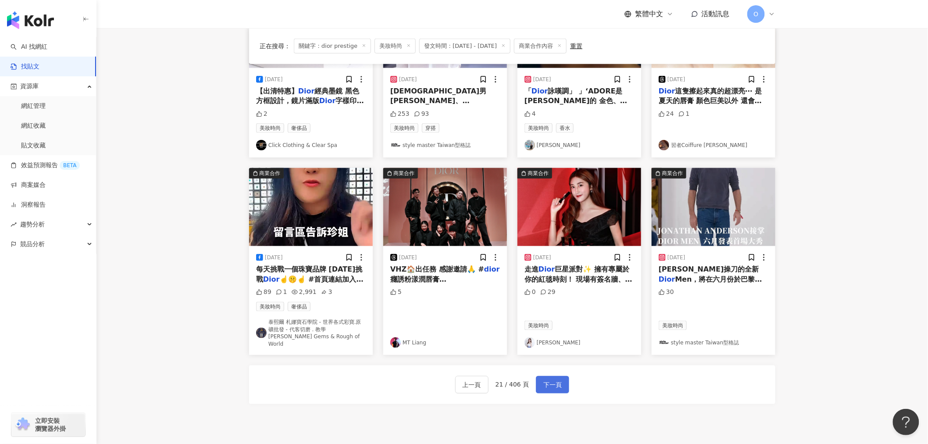
click at [562, 376] on button "下一頁" at bounding box center [552, 385] width 33 height 18
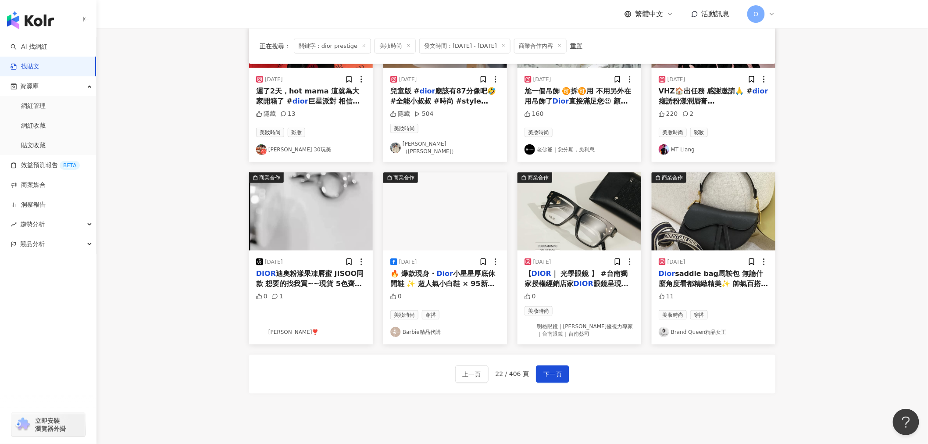
scroll to position [334, 0]
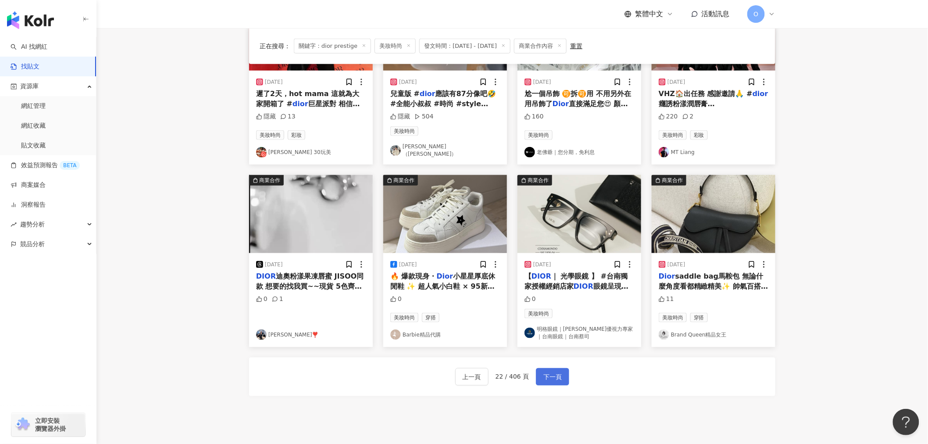
click at [562, 368] on button "下一頁" at bounding box center [552, 377] width 33 height 18
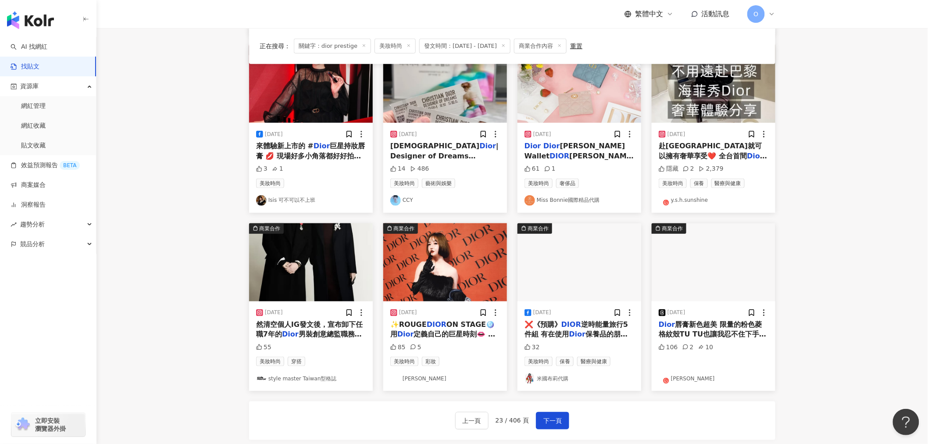
scroll to position [292, 0]
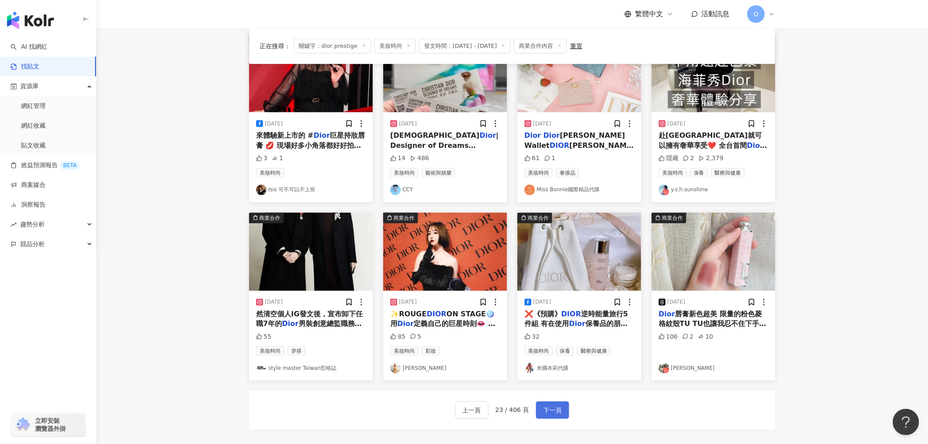
click at [546, 409] on span "下一頁" at bounding box center [552, 410] width 18 height 11
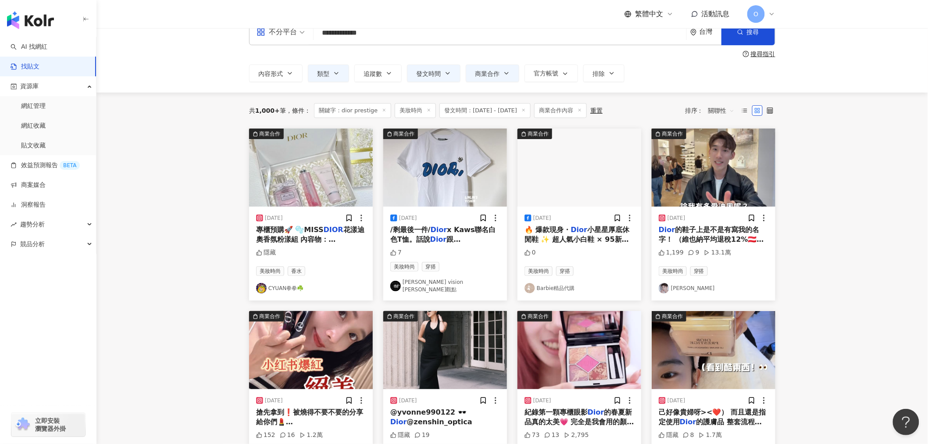
scroll to position [0, 0]
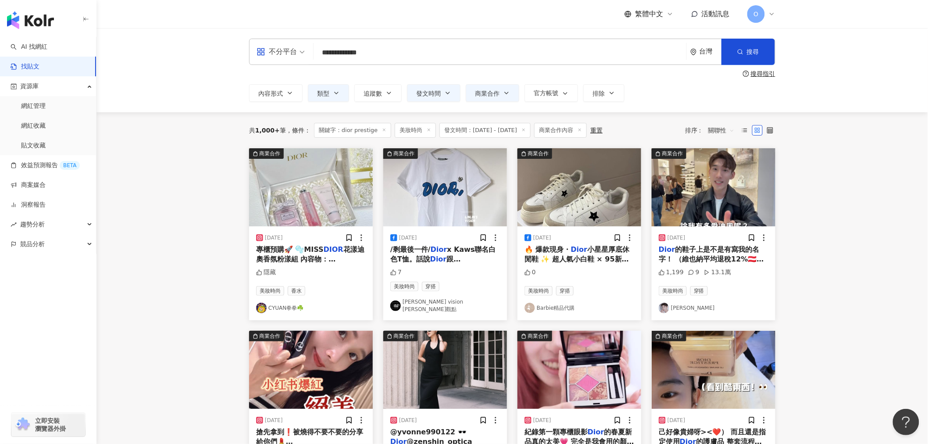
drag, startPoint x: 372, startPoint y: 54, endPoint x: 314, endPoint y: 50, distance: 58.0
click at [314, 51] on div "**********" at bounding box center [512, 52] width 526 height 26
paste input "search"
click at [327, 57] on input "**********" at bounding box center [500, 52] width 366 height 19
drag, startPoint x: 362, startPoint y: 53, endPoint x: 414, endPoint y: 54, distance: 51.8
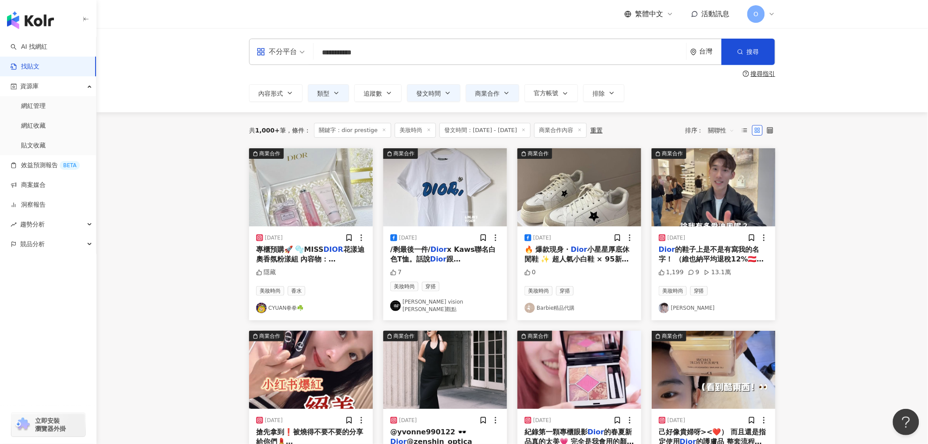
click at [414, 54] on input "**********" at bounding box center [500, 52] width 366 height 19
click at [402, 51] on input "**********" at bounding box center [500, 52] width 366 height 19
click at [375, 54] on input "**********" at bounding box center [500, 52] width 366 height 19
drag, startPoint x: 379, startPoint y: 53, endPoint x: 423, endPoint y: 52, distance: 44.3
click at [423, 52] on input "**********" at bounding box center [500, 52] width 366 height 19
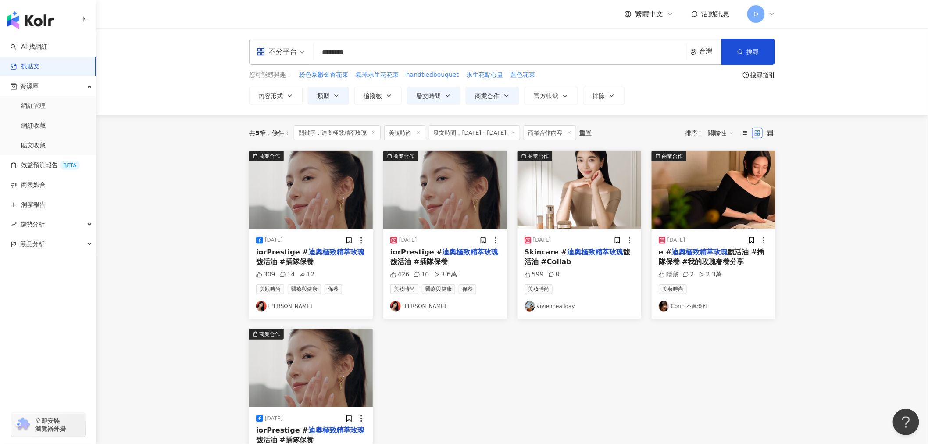
click at [871, 222] on main "**********" at bounding box center [512, 297] width 832 height 539
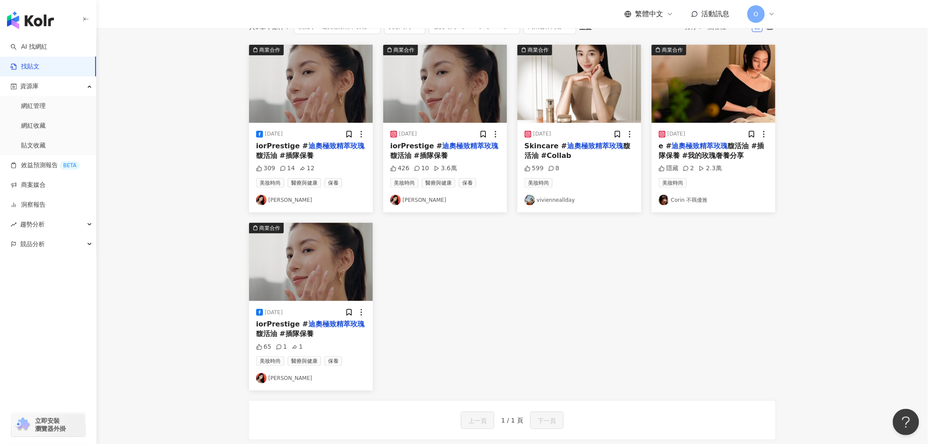
scroll to position [49, 0]
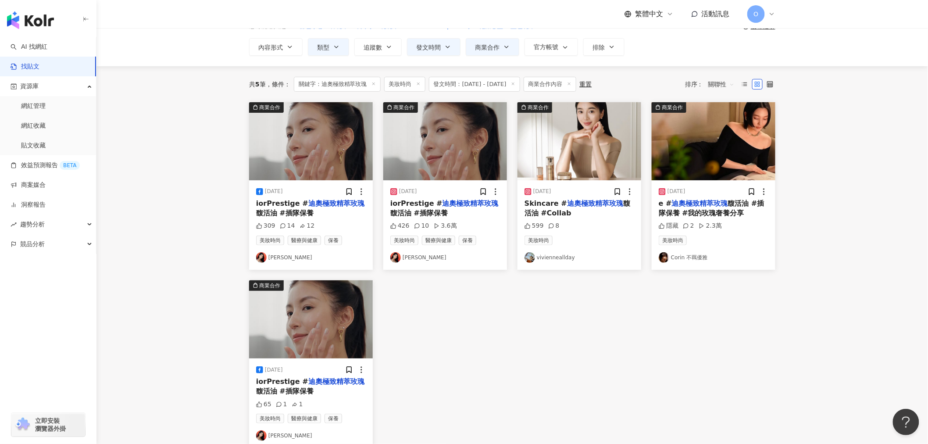
click at [693, 260] on link "Corin 不羈優雅" at bounding box center [714, 257] width 110 height 11
click at [728, 212] on span "馥活油 #插隊保養 #我的玫瑰奢養分享" at bounding box center [712, 208] width 106 height 18
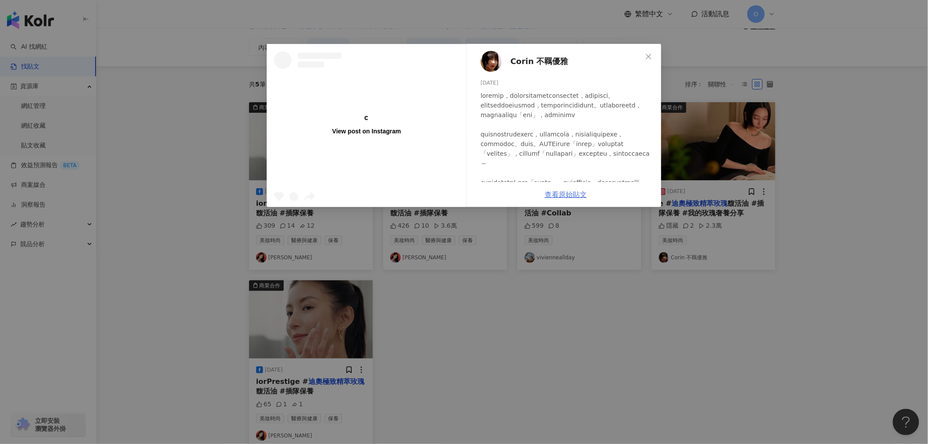
click at [564, 195] on link "查看原始貼文" at bounding box center [566, 194] width 42 height 8
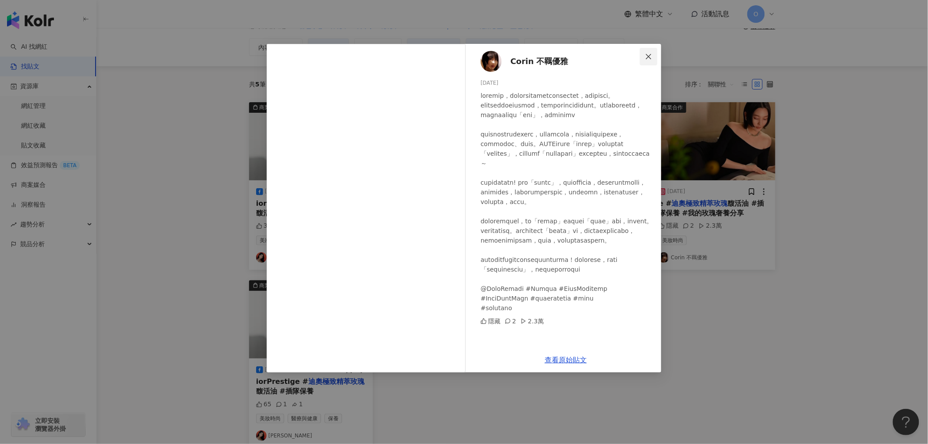
click at [649, 52] on button "Close" at bounding box center [649, 57] width 18 height 18
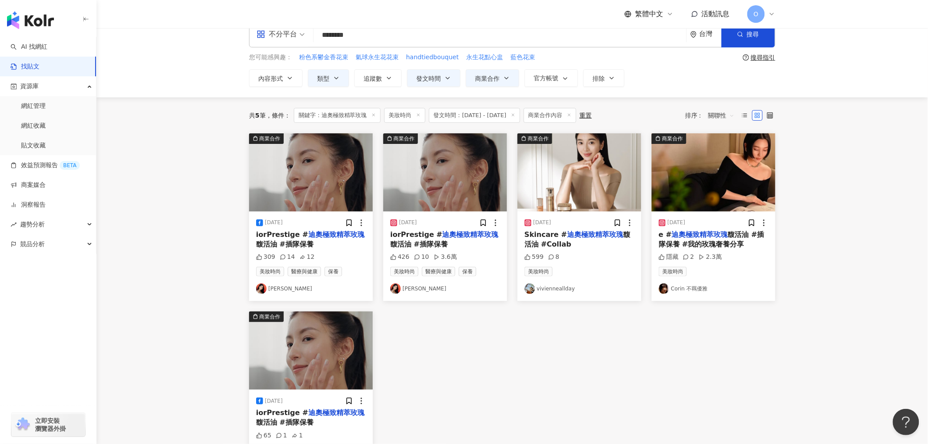
scroll to position [0, 0]
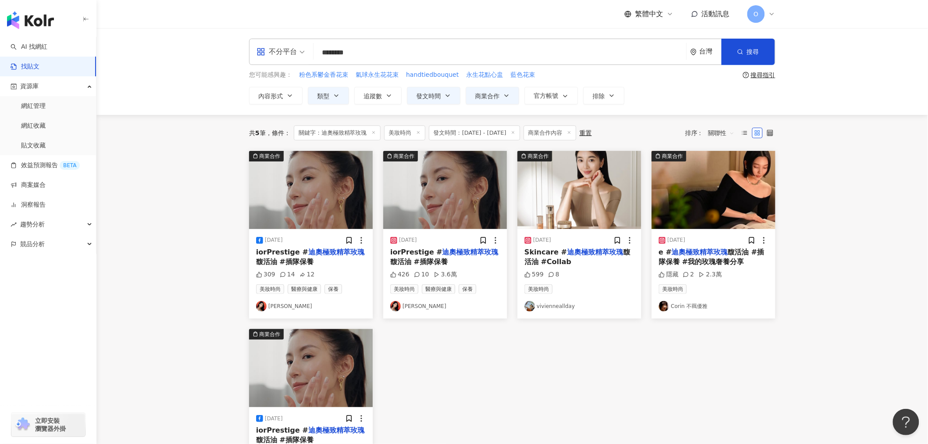
drag, startPoint x: 398, startPoint y: 57, endPoint x: 322, endPoint y: 54, distance: 76.0
click at [301, 54] on div "不分平台 迪奧極致精萃玫瑰 ******** 台灣 搜尋 searchOperator 插入語法 完全符合 "" 聯集 OR 交集 AND 排除 - 群組 {}" at bounding box center [512, 52] width 526 height 26
paste input "*****"
drag, startPoint x: 389, startPoint y: 52, endPoint x: 495, endPoint y: 51, distance: 106.1
click at [499, 54] on input "**********" at bounding box center [500, 52] width 366 height 19
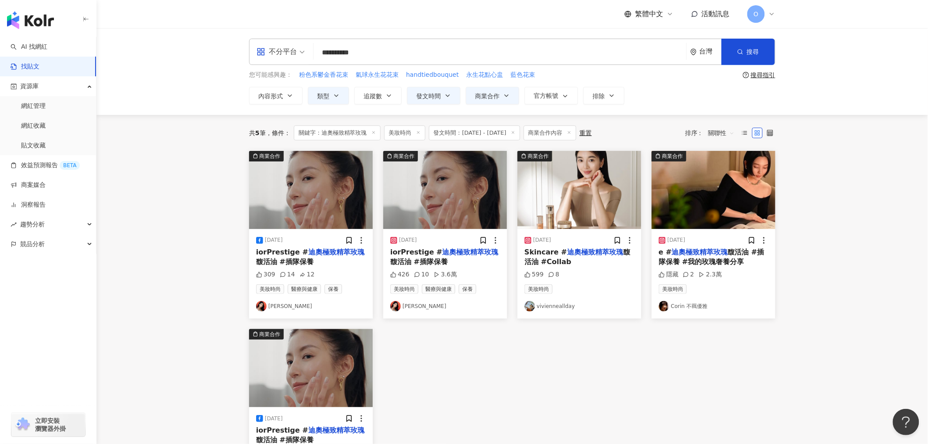
click at [338, 50] on input "*********" at bounding box center [500, 52] width 366 height 19
type input "*******"
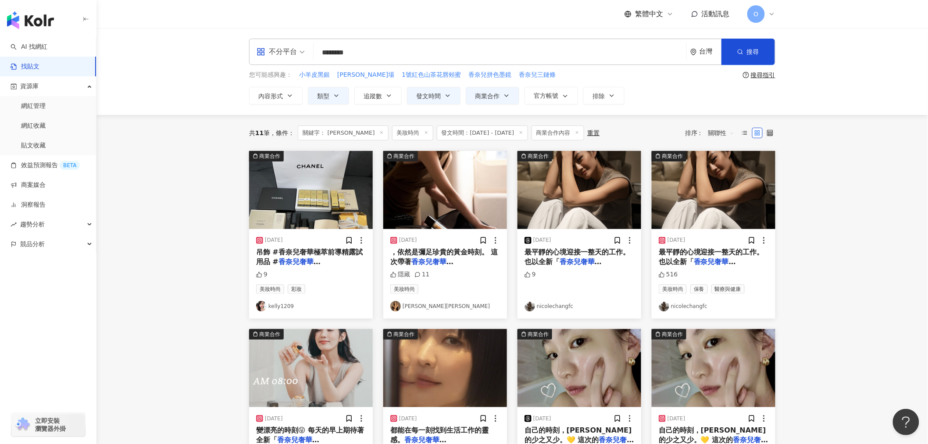
click at [836, 239] on main "**********" at bounding box center [512, 392] width 832 height 729
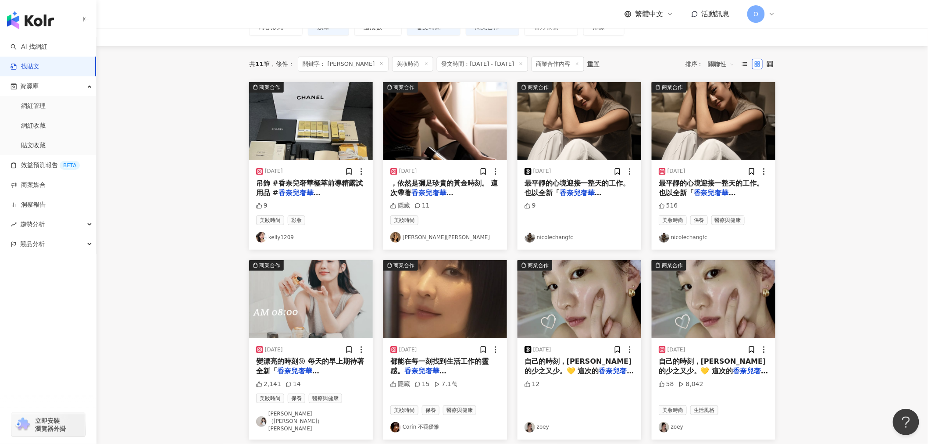
scroll to position [195, 0]
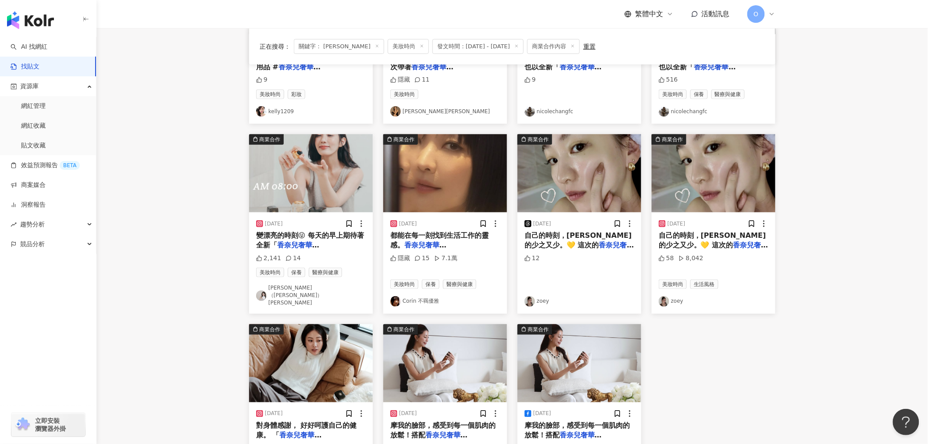
drag, startPoint x: 191, startPoint y: 285, endPoint x: 199, endPoint y: 283, distance: 7.8
click at [191, 285] on main "**********" at bounding box center [512, 197] width 832 height 729
drag, startPoint x: 264, startPoint y: 246, endPoint x: 210, endPoint y: 272, distance: 60.2
click at [207, 271] on main "**********" at bounding box center [512, 197] width 832 height 729
click at [707, 241] on mark "香奈兒奢華[PERSON_NAME]" at bounding box center [714, 250] width 110 height 18
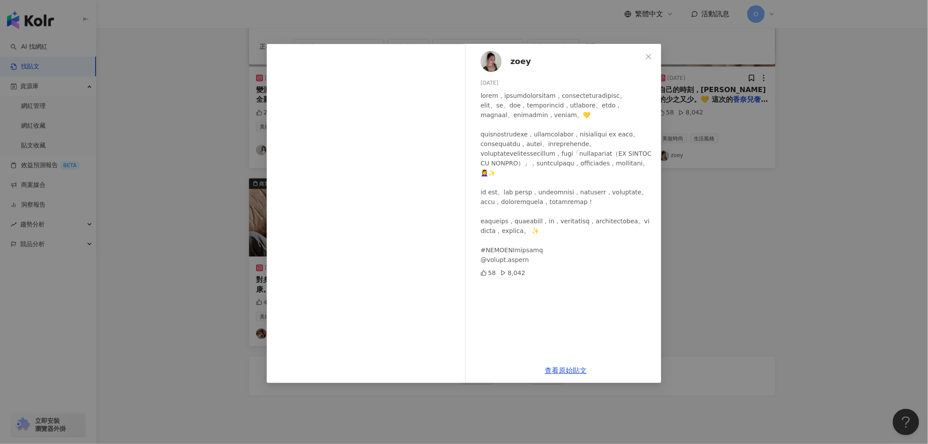
scroll to position [341, 0]
click at [578, 371] on link "查看原始貼文" at bounding box center [566, 370] width 42 height 8
click at [654, 56] on span "Close" at bounding box center [649, 56] width 18 height 7
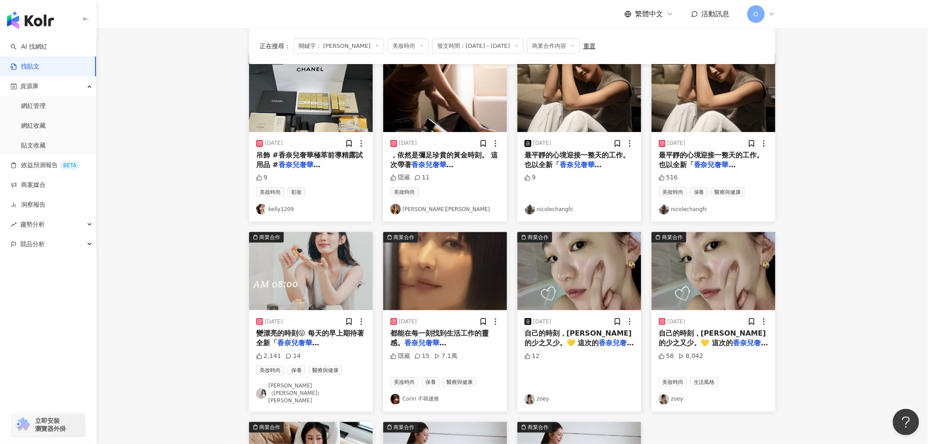
scroll to position [97, 0]
click at [546, 161] on span "最平靜的心境迎接一整天的工作。也以全新「" at bounding box center [577, 159] width 105 height 18
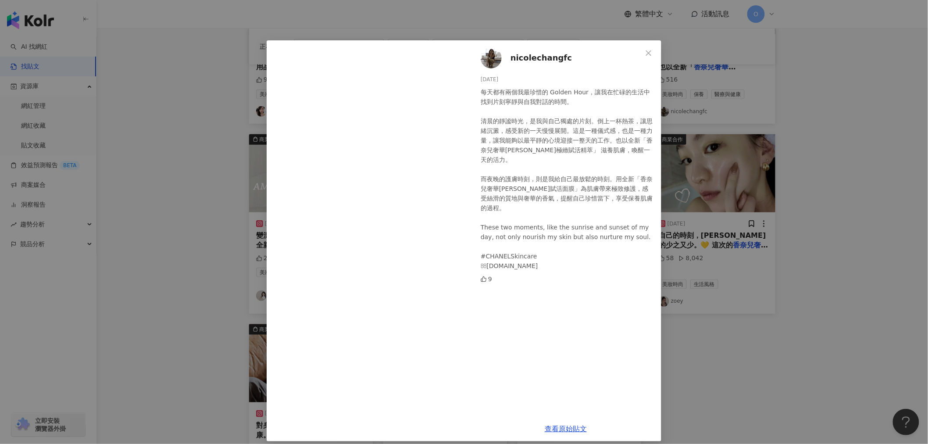
scroll to position [0, 0]
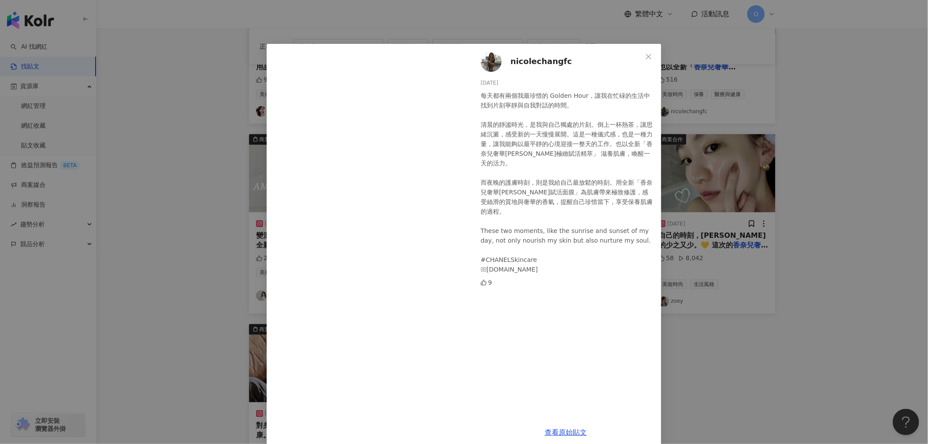
drag, startPoint x: 864, startPoint y: 261, endPoint x: 856, endPoint y: 257, distance: 9.0
click at [864, 261] on div "nicolechangfc [DATE] 每天都有兩個我最珍惜的 Golden Hour，讓我在忙碌的生活中找到片刻寧靜與自我對話的時間。 清晨的靜謐時光，是…" at bounding box center [464, 222] width 928 height 444
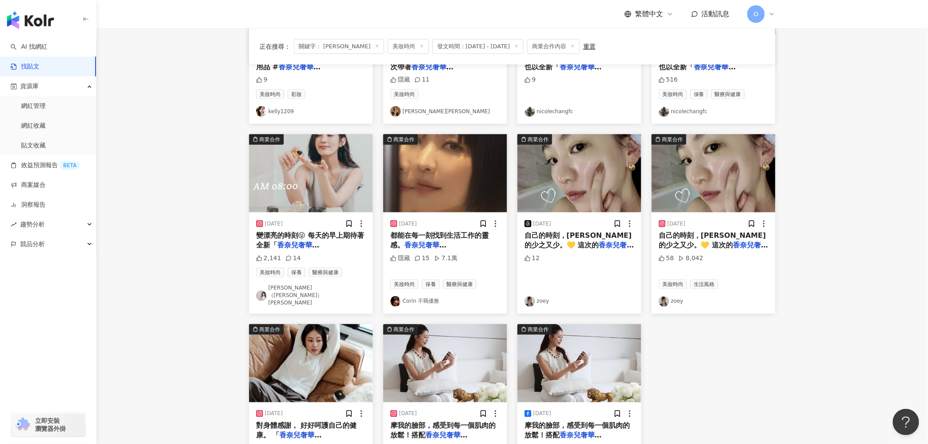
click at [466, 251] on span "系列，今年推出全新「奢華金" at bounding box center [443, 260] width 107 height 18
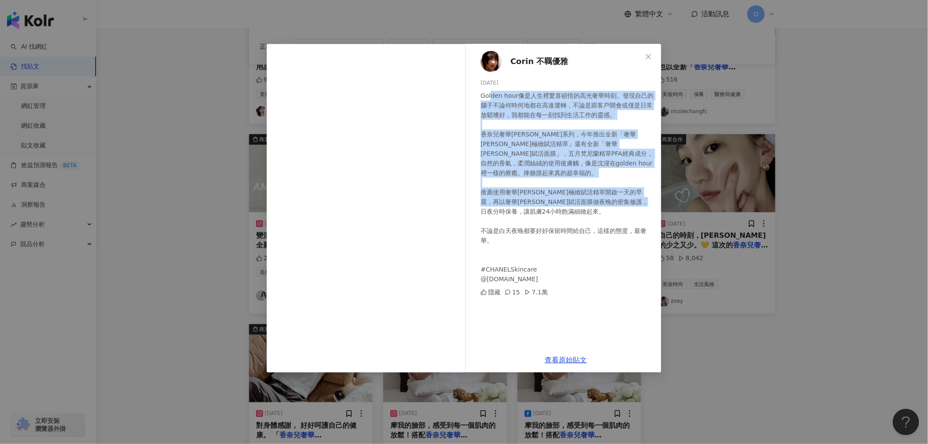
drag, startPoint x: 489, startPoint y: 95, endPoint x: 525, endPoint y: 235, distance: 144.9
click at [525, 235] on div "Golden hour像是人生裡驚喜頓悟的高光奢華時刻。發現自己的腦子不論何時何地都在高速運轉，不論是跟客戶開會或僅是日常放鬆嗜好，我都能在每一刻找到生活工作…" at bounding box center [568, 187] width 174 height 193
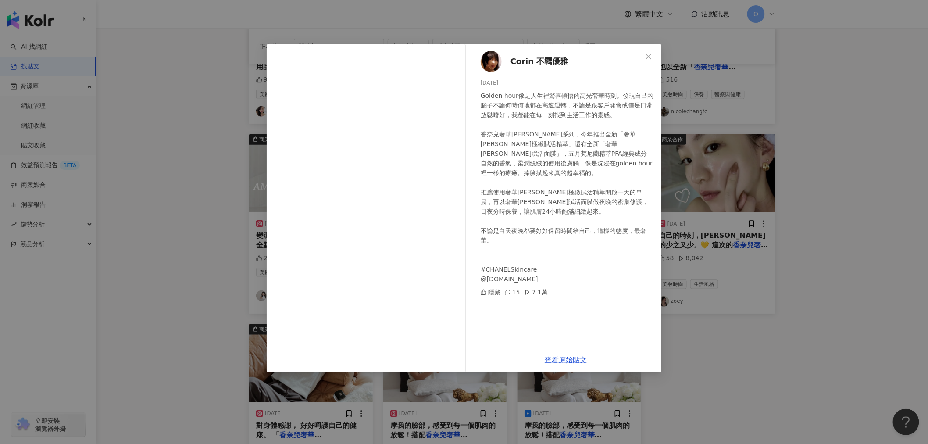
click at [524, 238] on div "Golden hour像是人生裡驚喜頓悟的高光奢華時刻。發現自己的腦子不論何時何地都在高速運轉，不論是跟客戶開會或僅是日常放鬆嗜好，我都能在每一刻找到生活工作…" at bounding box center [568, 187] width 174 height 193
click at [569, 357] on link "查看原始貼文" at bounding box center [566, 360] width 42 height 8
click at [642, 58] on span "Close" at bounding box center [649, 56] width 18 height 7
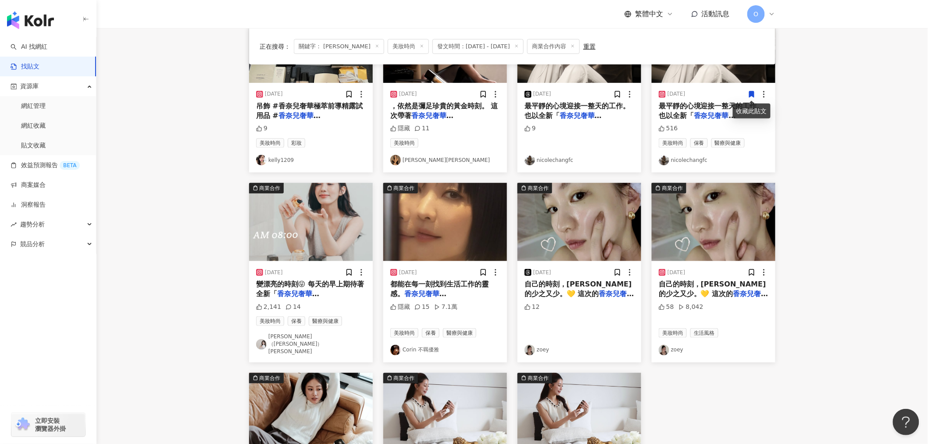
scroll to position [97, 0]
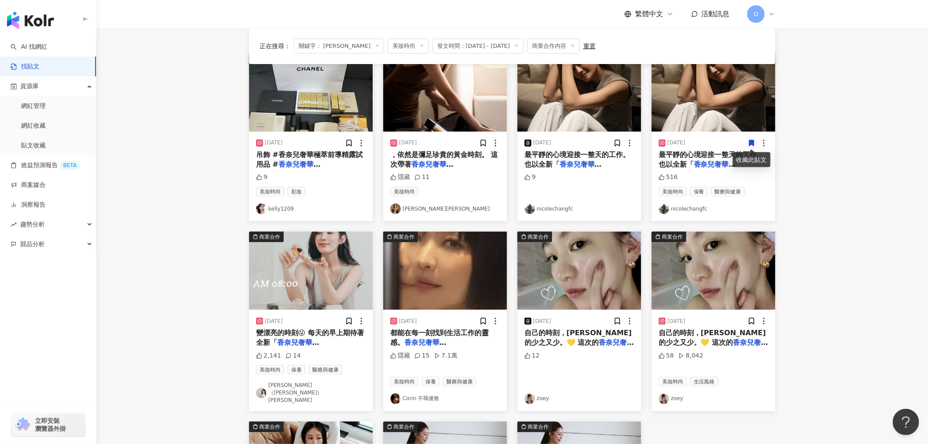
click at [836, 209] on main "**********" at bounding box center [512, 295] width 832 height 729
click at [856, 152] on main "**********" at bounding box center [512, 295] width 832 height 729
click at [752, 143] on icon at bounding box center [752, 143] width 5 height 6
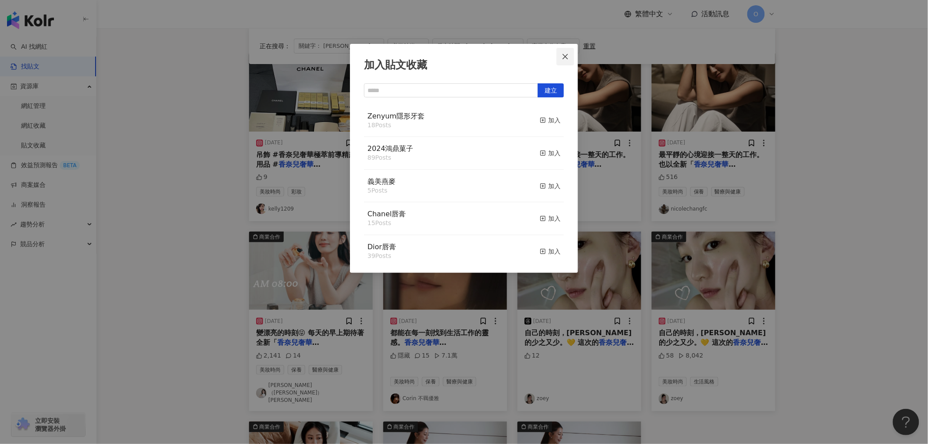
click at [567, 56] on icon "close" at bounding box center [565, 56] width 7 height 7
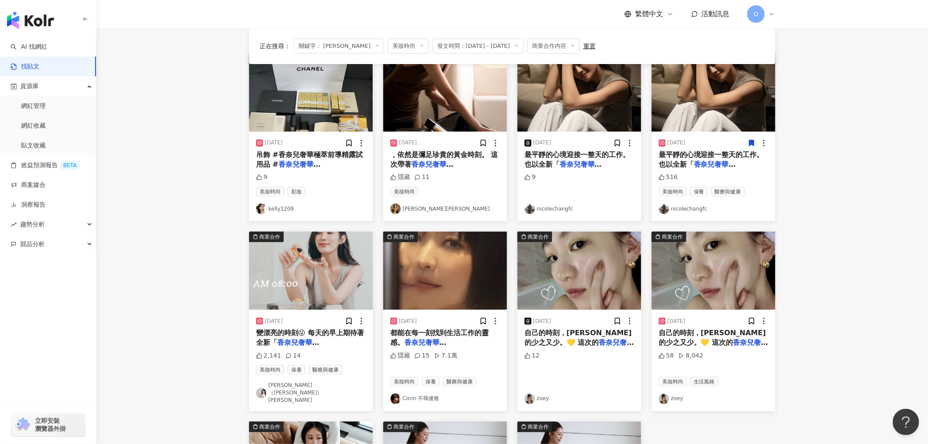
click at [752, 143] on icon at bounding box center [752, 143] width 5 height 6
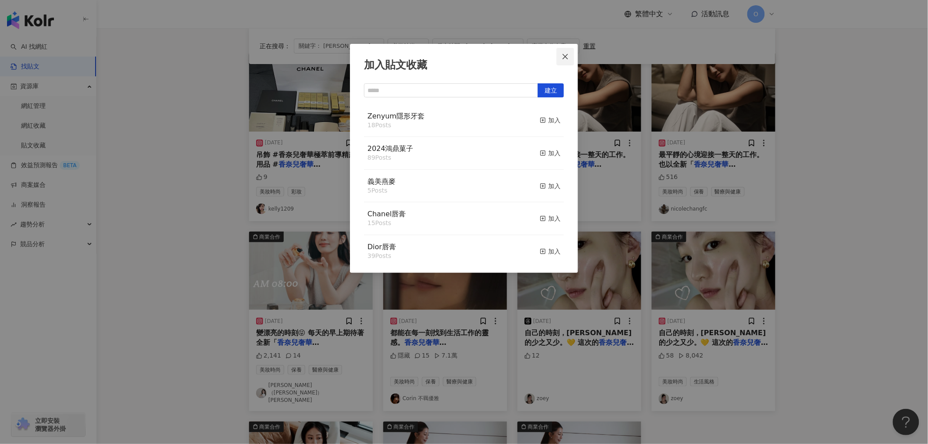
click at [568, 53] on icon "close" at bounding box center [565, 56] width 7 height 7
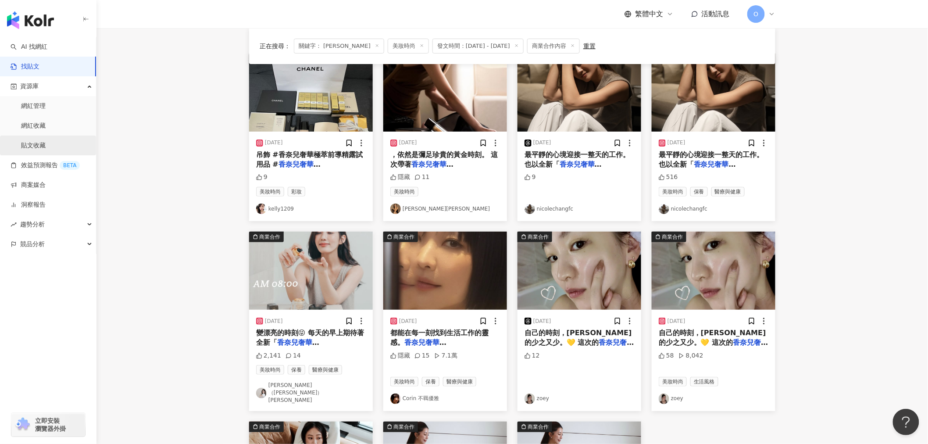
click at [46, 146] on link "貼文收藏" at bounding box center [33, 145] width 25 height 9
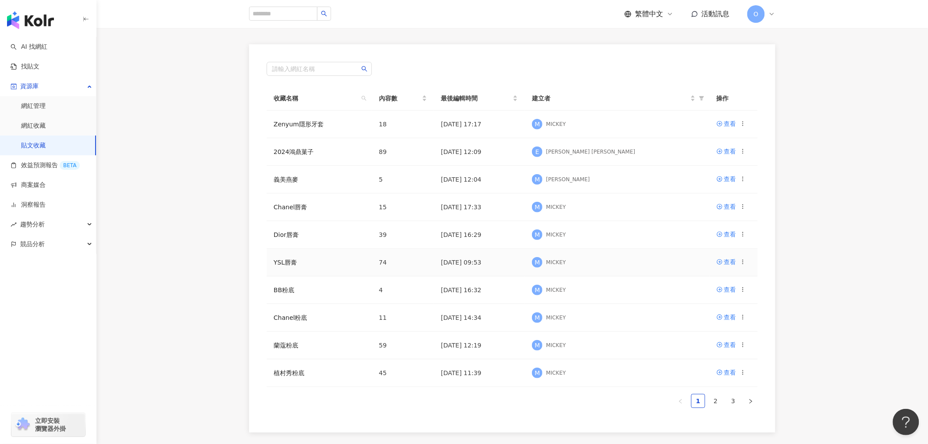
scroll to position [141, 0]
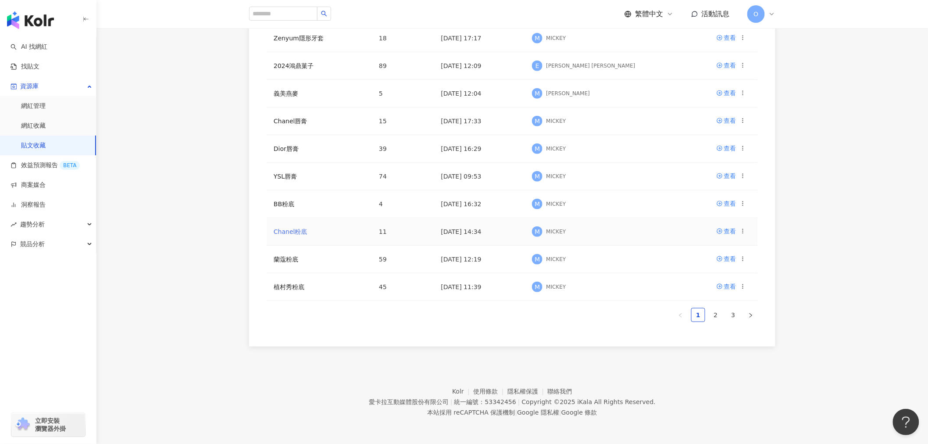
click at [300, 231] on link "Chanel粉底" at bounding box center [291, 231] width 34 height 7
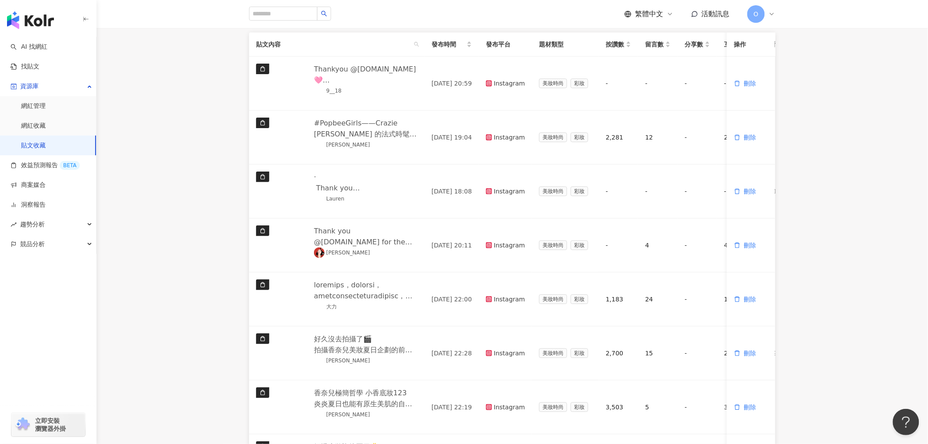
scroll to position [97, 0]
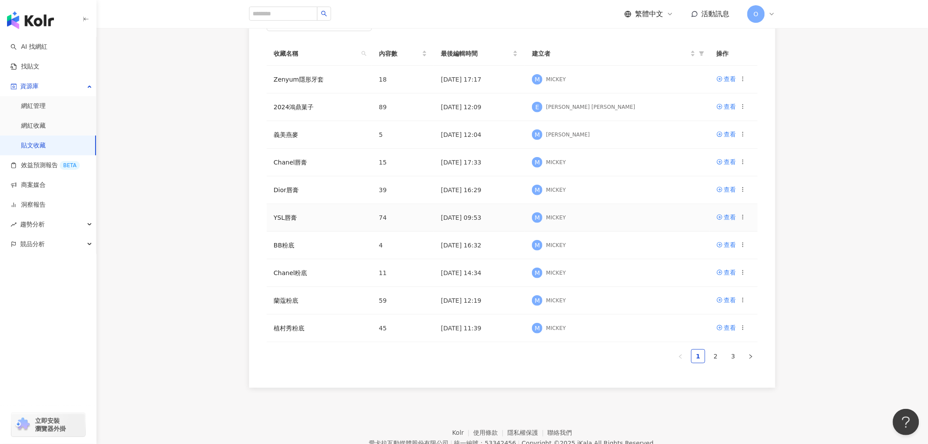
scroll to position [44, 0]
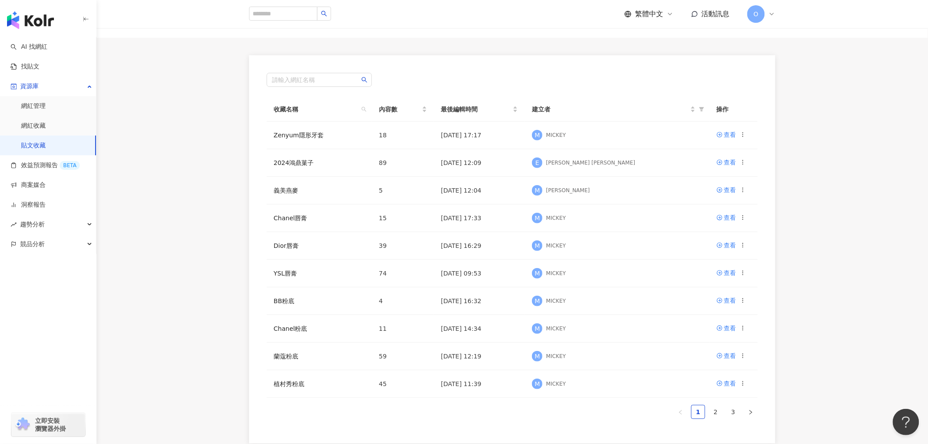
click at [419, 429] on div "請輸入網紅名稱 收藏名稱 內容數 最後編輯時間 建立者 操作 Zenyum隱形牙套 18 [DATE] 17:17 M MICKEY 查看 2024鴻鼎菓子 …" at bounding box center [512, 249] width 526 height 388
click at [725, 355] on div "查看" at bounding box center [730, 356] width 12 height 10
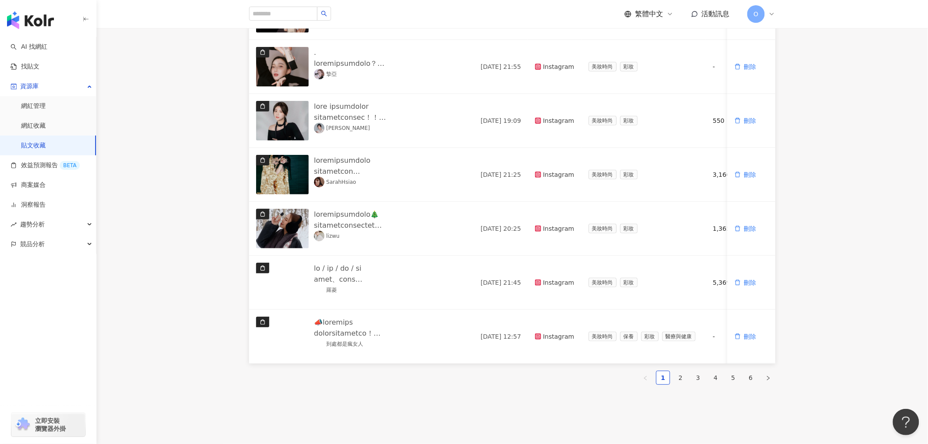
scroll to position [357, 0]
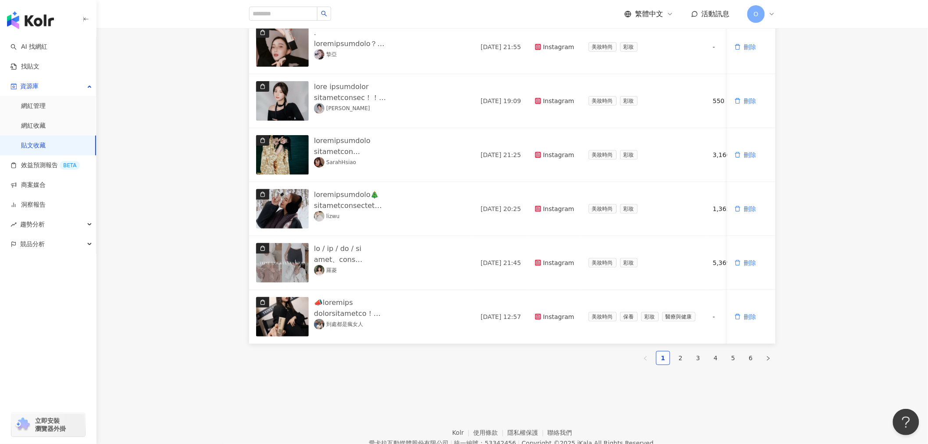
click at [46, 143] on link "貼文收藏" at bounding box center [33, 145] width 25 height 9
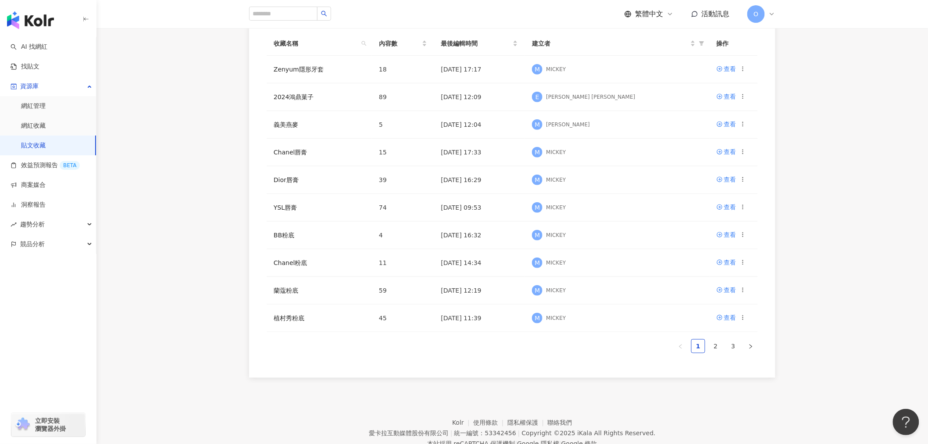
scroll to position [93, 0]
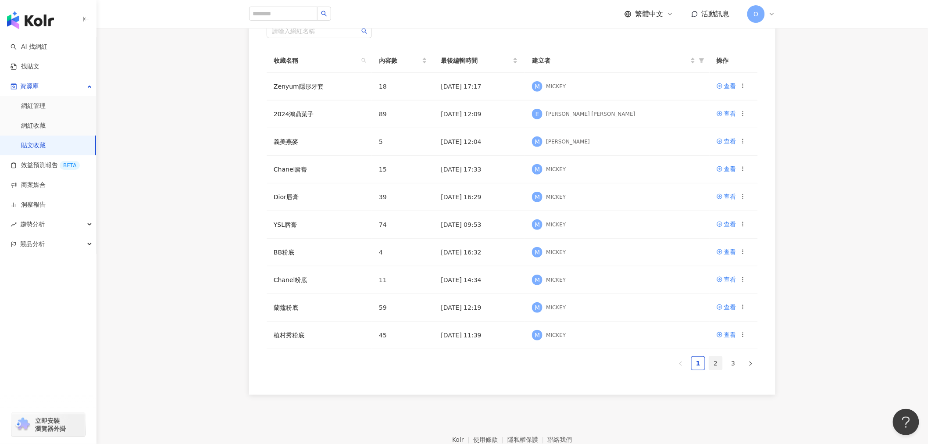
click at [717, 365] on link "2" at bounding box center [715, 363] width 13 height 13
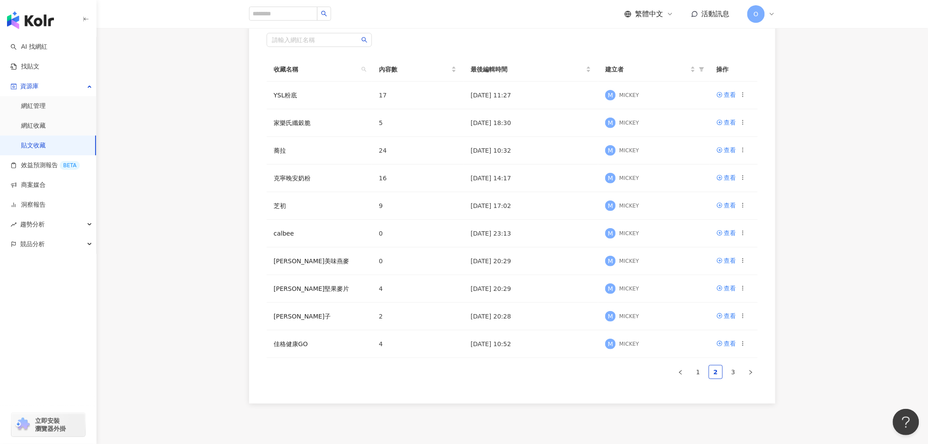
scroll to position [0, 0]
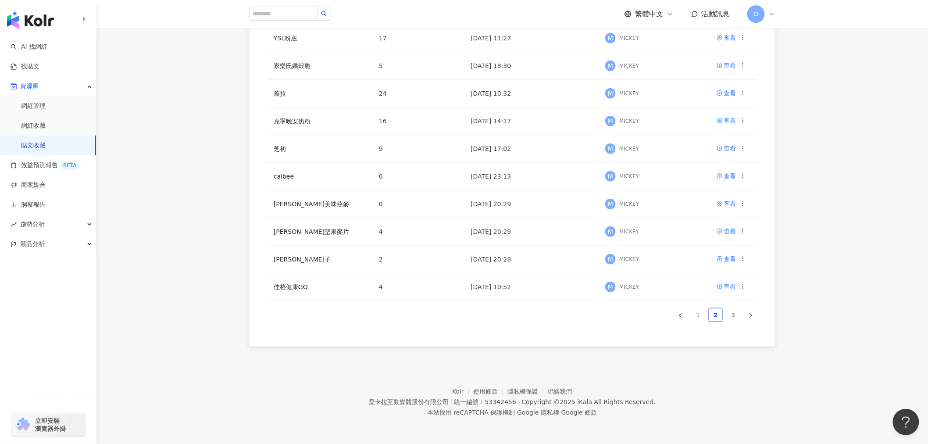
click at [731, 314] on link "3" at bounding box center [733, 314] width 13 height 13
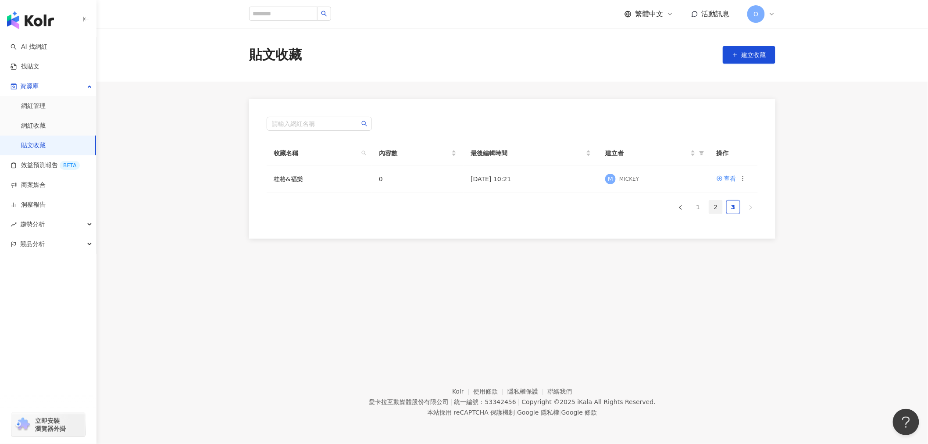
click at [712, 207] on link "2" at bounding box center [715, 206] width 13 height 13
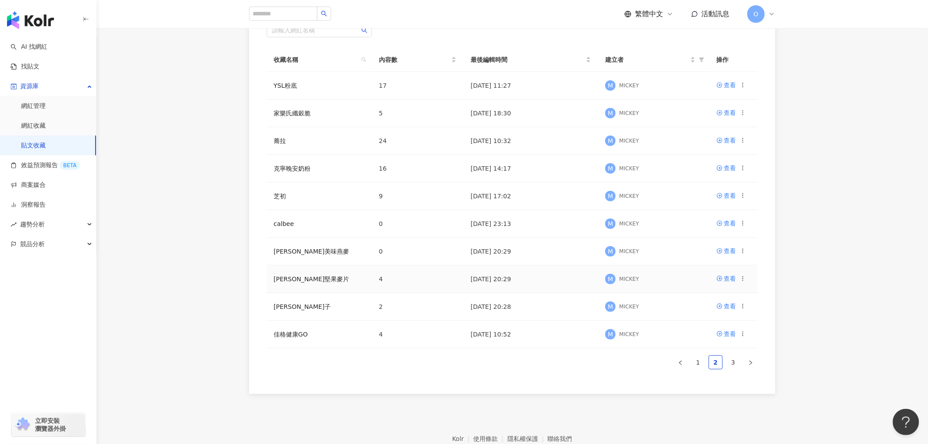
scroll to position [141, 0]
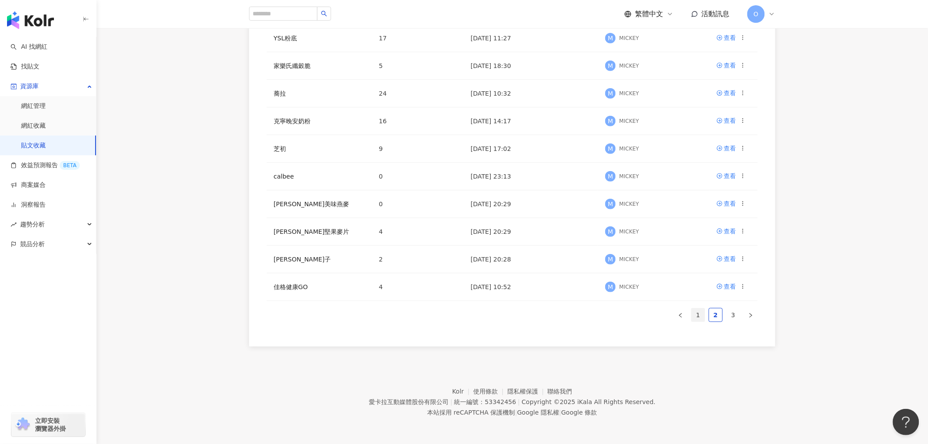
click at [702, 311] on link "1" at bounding box center [698, 314] width 13 height 13
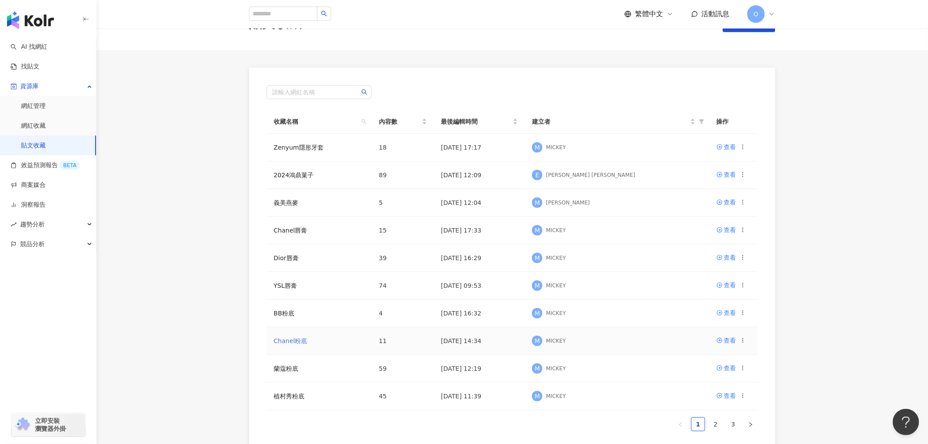
scroll to position [49, 0]
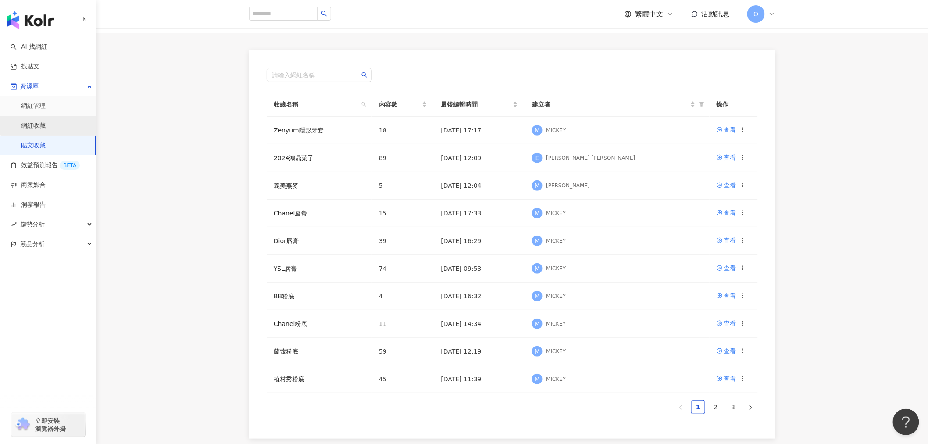
click at [46, 121] on link "網紅收藏" at bounding box center [33, 125] width 25 height 9
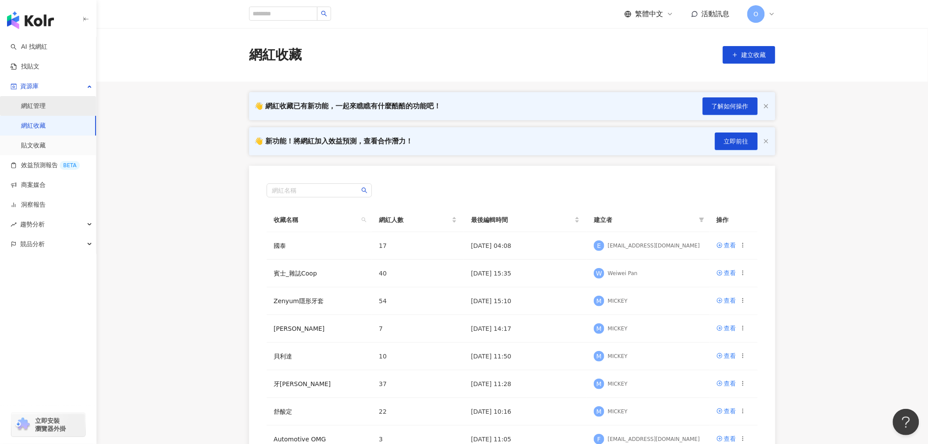
click at [42, 110] on link "網紅管理" at bounding box center [33, 106] width 25 height 9
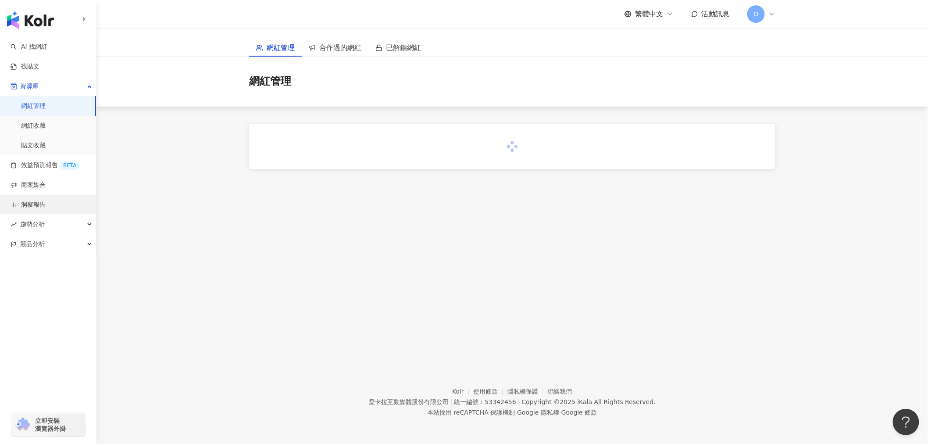
click at [46, 200] on link "洞察報告" at bounding box center [28, 204] width 35 height 9
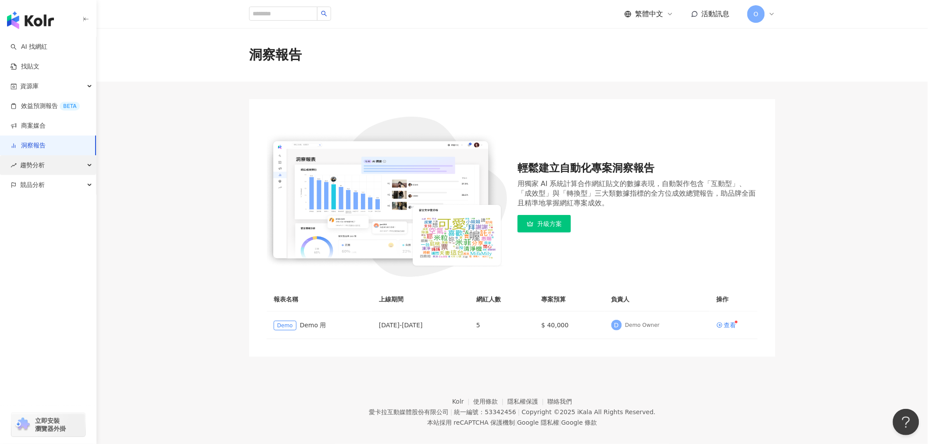
click at [44, 163] on span "趨勢分析" at bounding box center [32, 165] width 25 height 20
click at [58, 220] on link "社群帳號排行" at bounding box center [39, 224] width 37 height 9
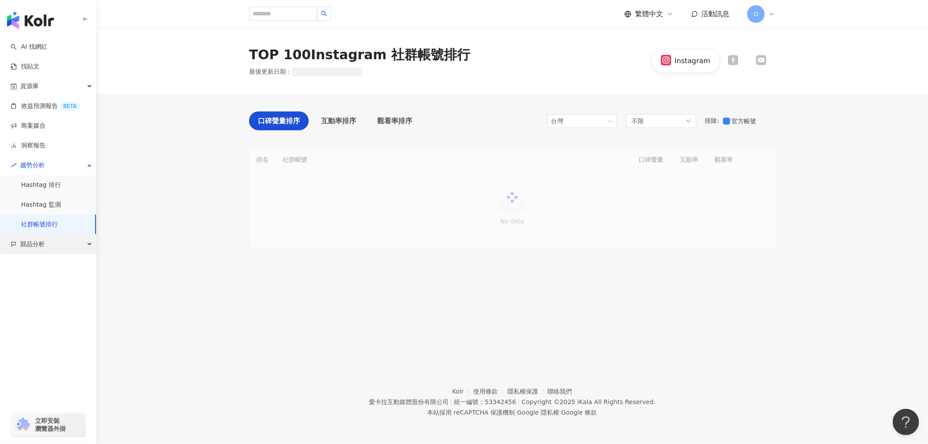
click at [68, 244] on div "競品分析" at bounding box center [48, 244] width 96 height 20
click at [58, 264] on link "品牌帳號分析" at bounding box center [39, 264] width 37 height 9
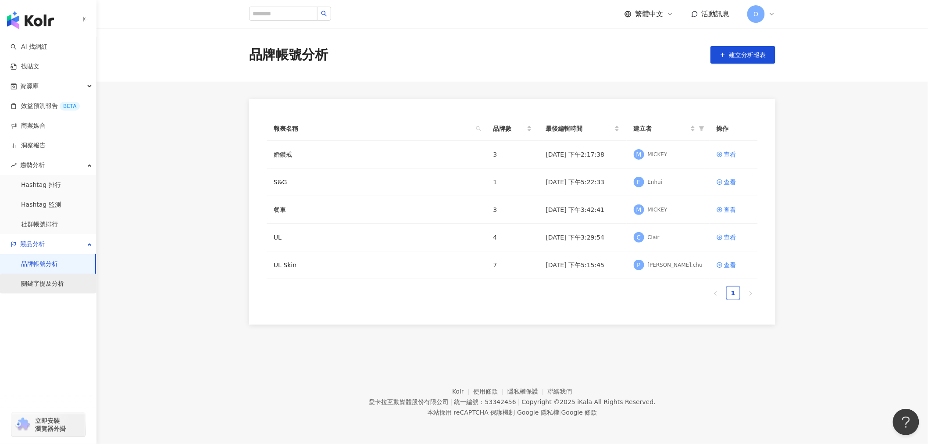
click at [60, 283] on link "關鍵字提及分析" at bounding box center [42, 283] width 43 height 9
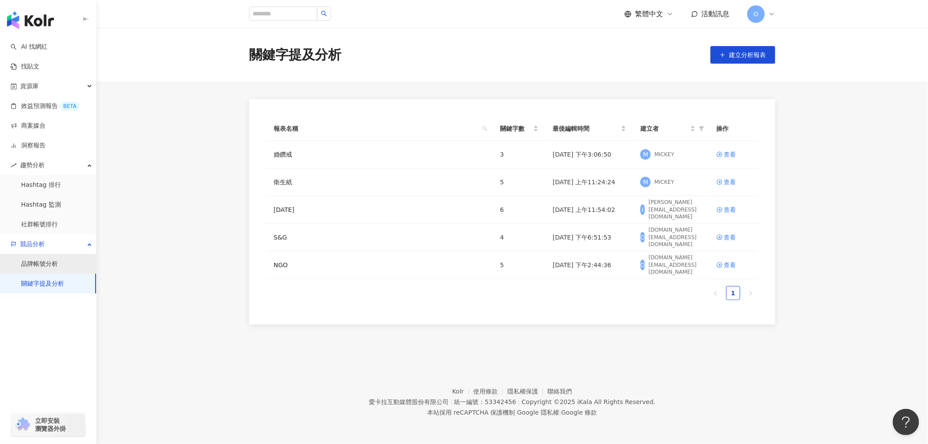
click at [49, 265] on link "品牌帳號分析" at bounding box center [39, 264] width 37 height 9
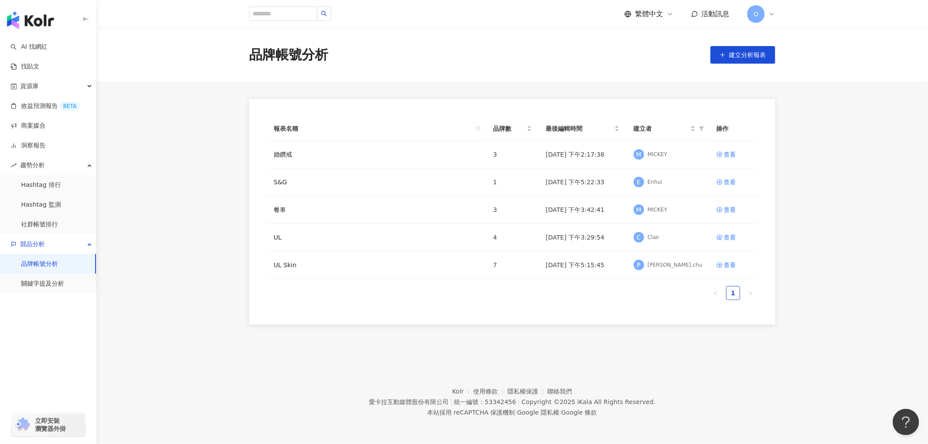
click at [46, 264] on link "品牌帳號分析" at bounding box center [39, 264] width 37 height 9
click at [58, 287] on link "關鍵字提及分析" at bounding box center [42, 283] width 43 height 9
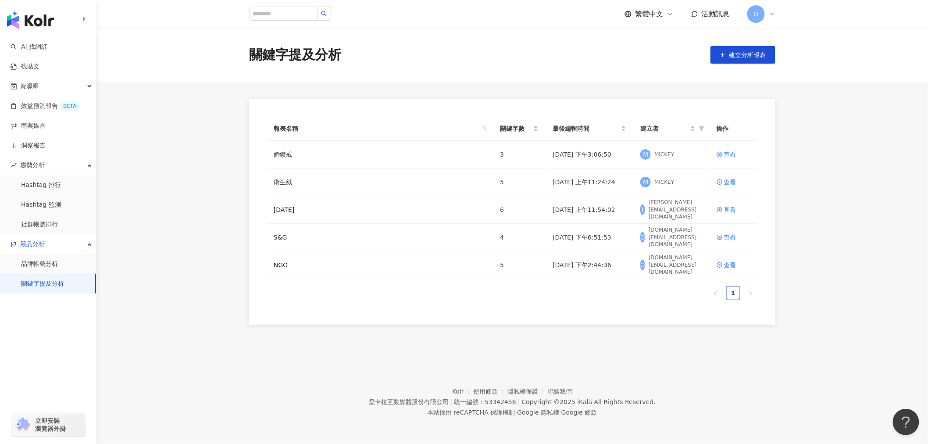
click at [60, 283] on link "關鍵字提及分析" at bounding box center [42, 283] width 43 height 9
click at [727, 211] on div "查看" at bounding box center [730, 210] width 12 height 10
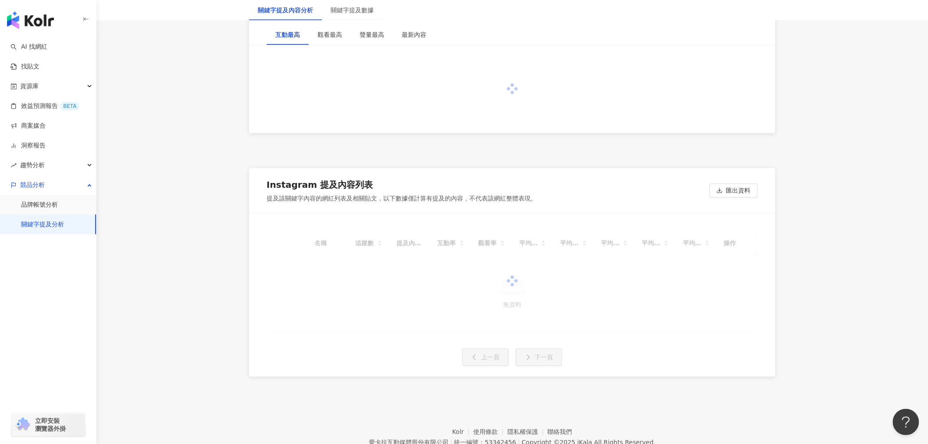
scroll to position [843, 0]
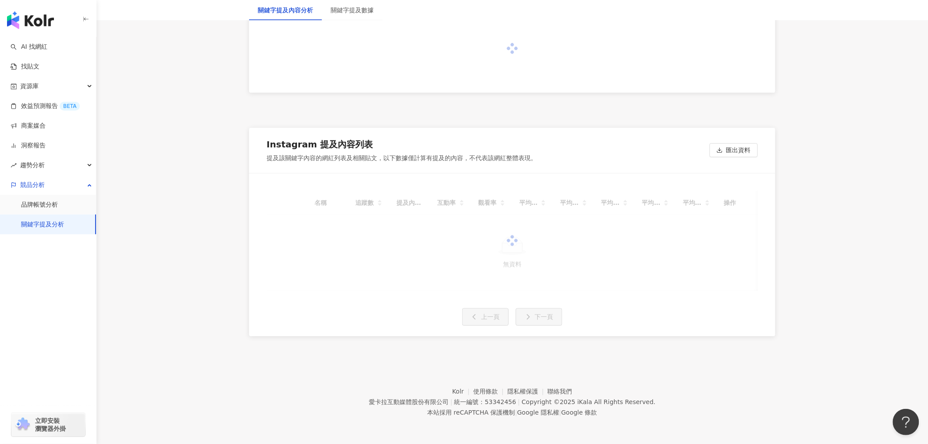
click at [62, 228] on link "關鍵字提及分析" at bounding box center [42, 224] width 43 height 9
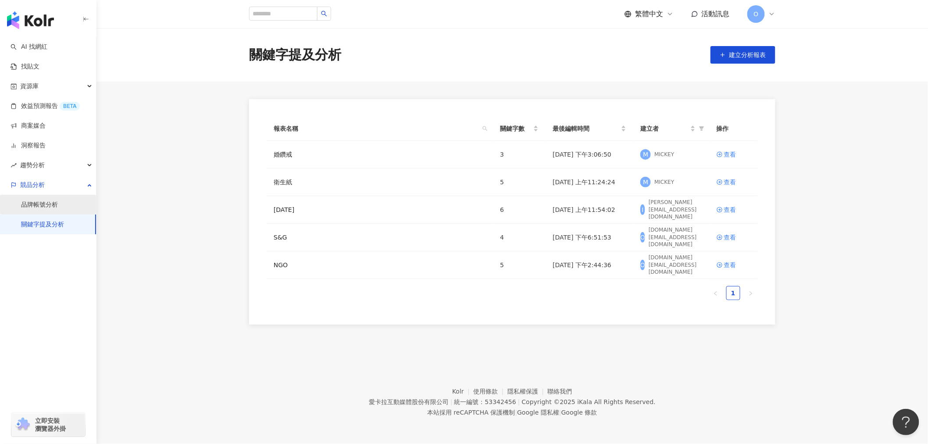
click at [43, 204] on link "品牌帳號分析" at bounding box center [39, 204] width 37 height 9
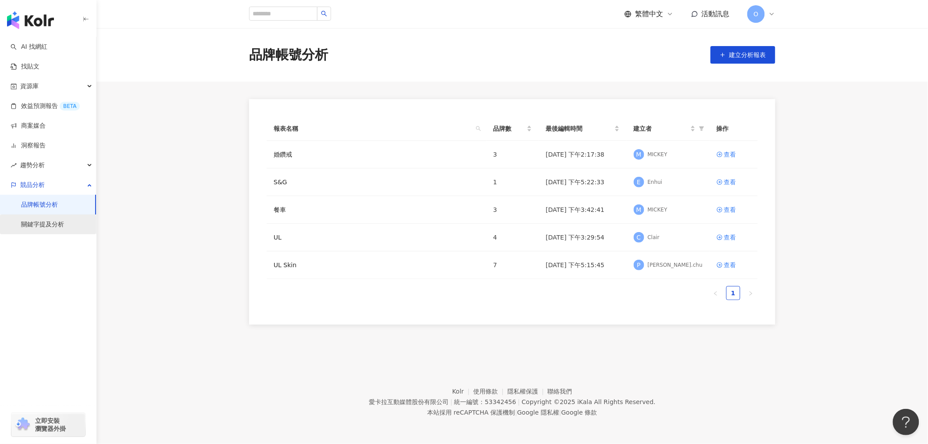
click at [45, 227] on link "關鍵字提及分析" at bounding box center [42, 224] width 43 height 9
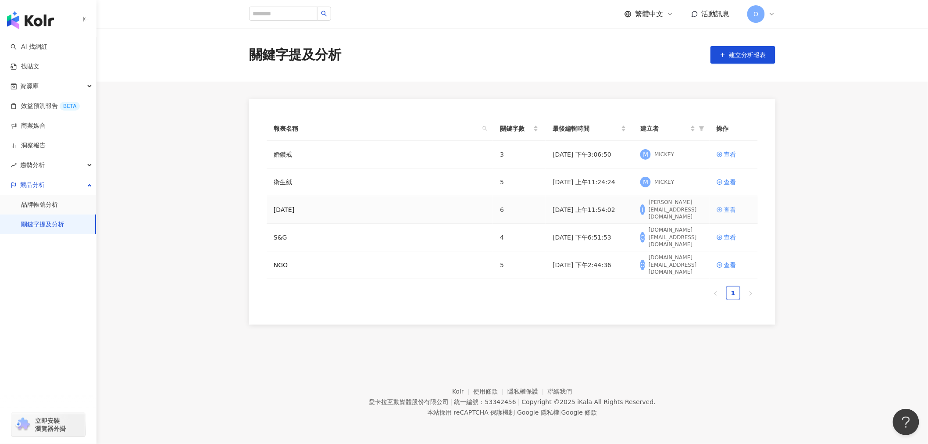
click at [730, 211] on div "查看" at bounding box center [730, 210] width 12 height 10
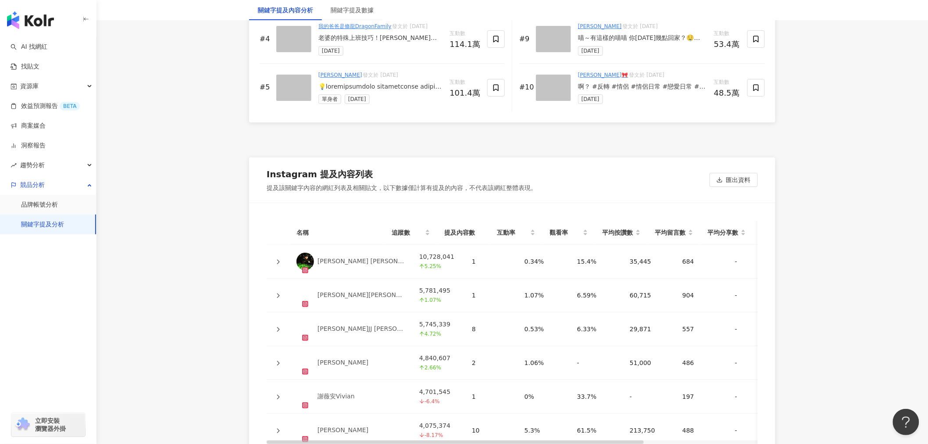
scroll to position [1510, 0]
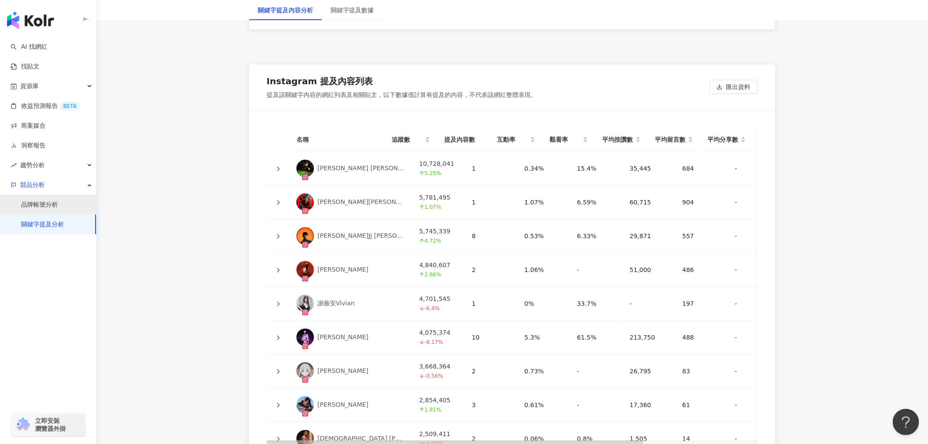
click at [44, 209] on link "品牌帳號分析" at bounding box center [39, 204] width 37 height 9
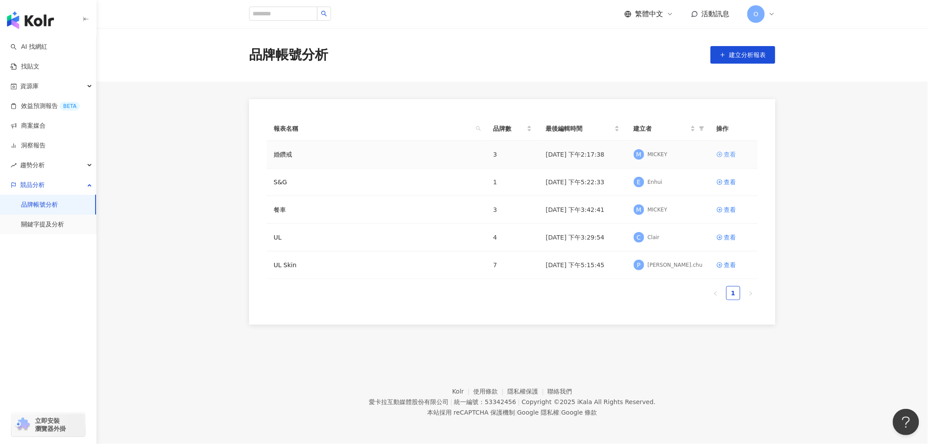
click at [728, 154] on div "查看" at bounding box center [730, 155] width 12 height 10
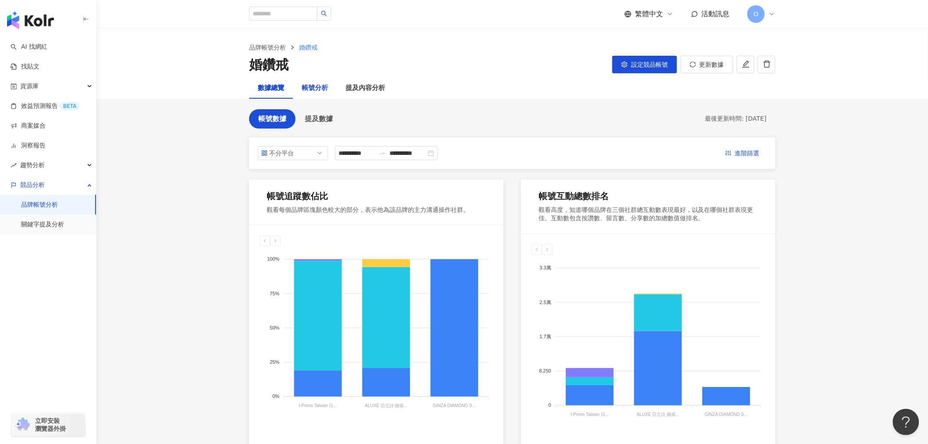
click at [321, 89] on div "帳號分析" at bounding box center [315, 88] width 26 height 11
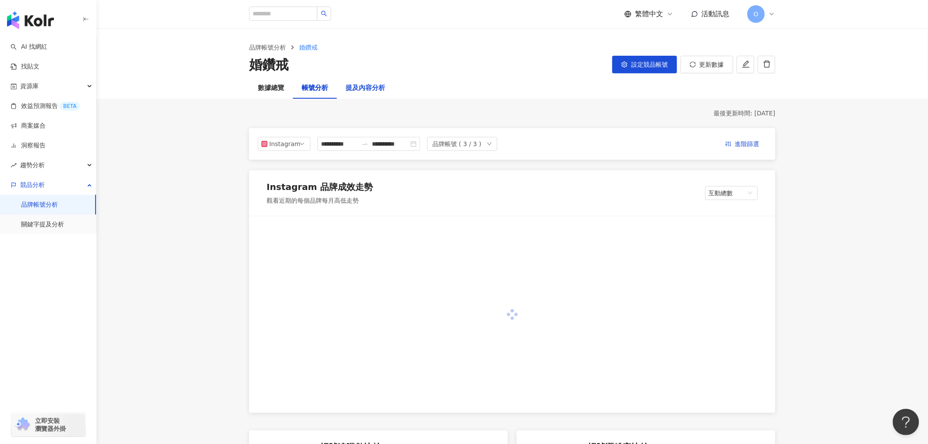
click at [375, 86] on div "提及內容分析" at bounding box center [365, 88] width 39 height 11
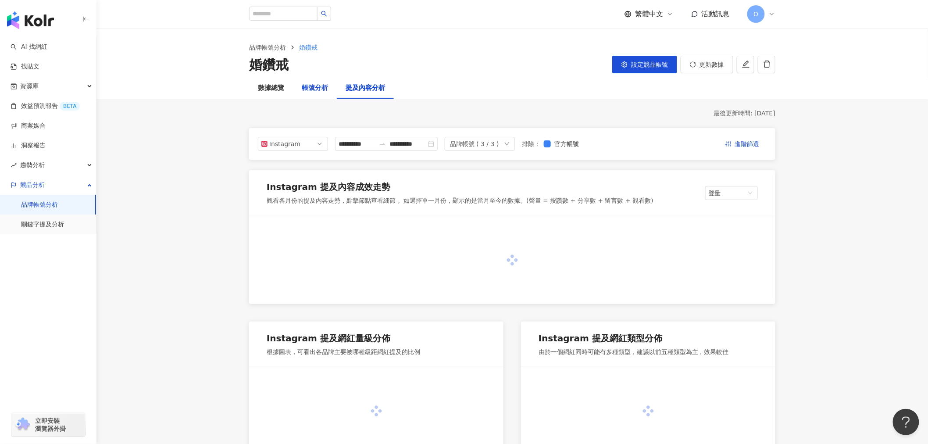
click at [314, 89] on div "帳號分析" at bounding box center [315, 88] width 26 height 11
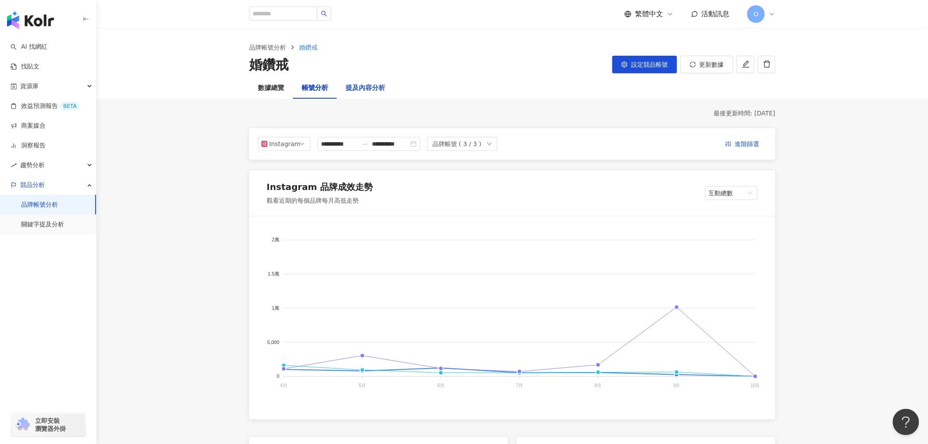
click at [373, 90] on div "提及內容分析" at bounding box center [365, 88] width 39 height 11
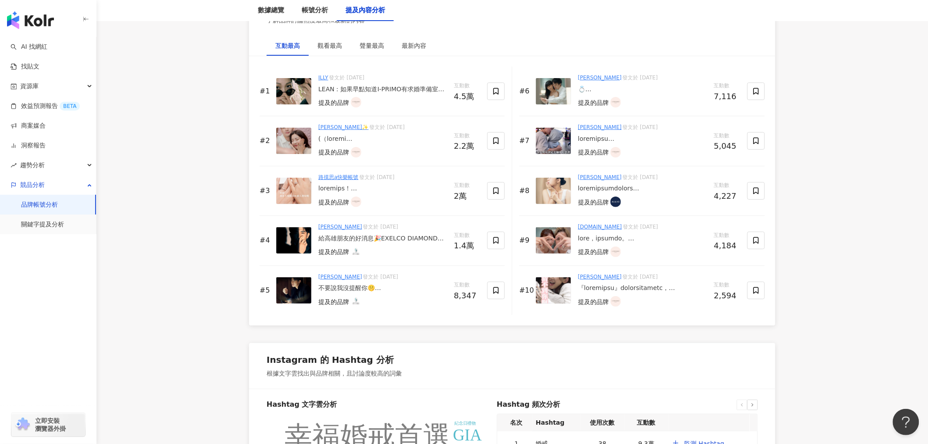
scroll to position [1364, 0]
click at [58, 208] on link "品牌帳號分析" at bounding box center [39, 204] width 37 height 9
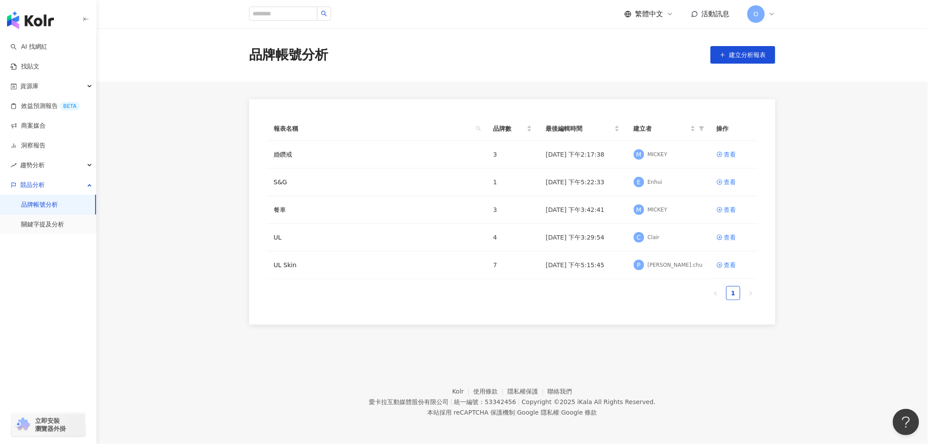
click at [58, 229] on link "關鍵字提及分析" at bounding box center [42, 224] width 43 height 9
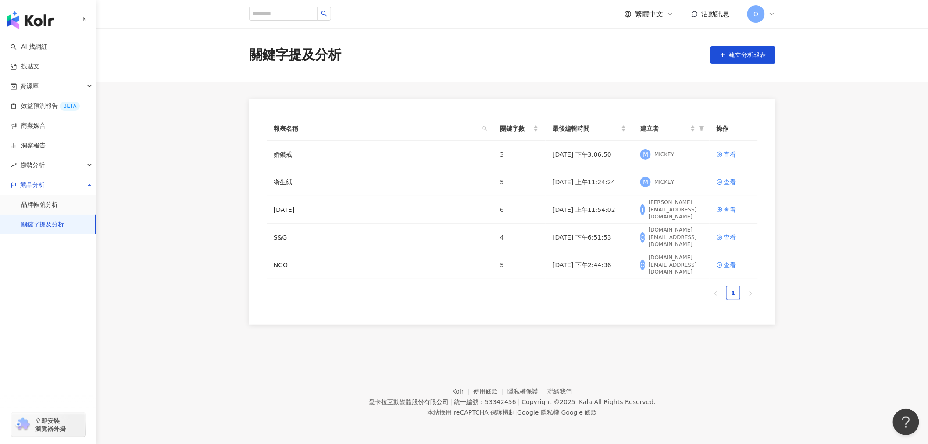
click at [47, 220] on link "關鍵字提及分析" at bounding box center [42, 224] width 43 height 9
click at [46, 150] on link "洞察報告" at bounding box center [28, 145] width 35 height 9
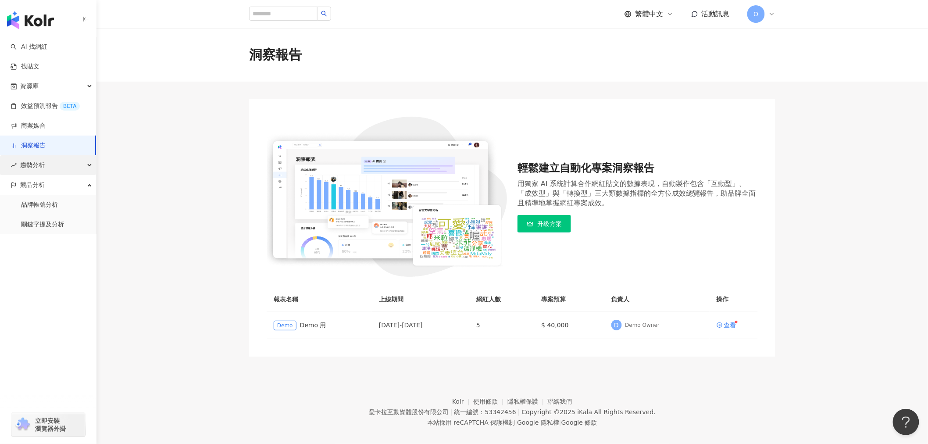
click at [40, 161] on span "趨勢分析" at bounding box center [32, 165] width 25 height 20
click at [41, 181] on link "Hashtag 排行" at bounding box center [41, 185] width 40 height 9
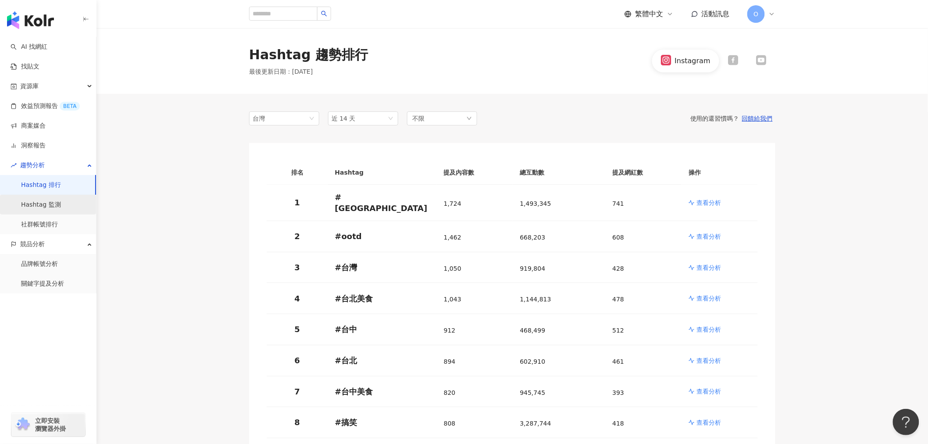
click at [46, 205] on link "Hashtag 監測" at bounding box center [41, 204] width 40 height 9
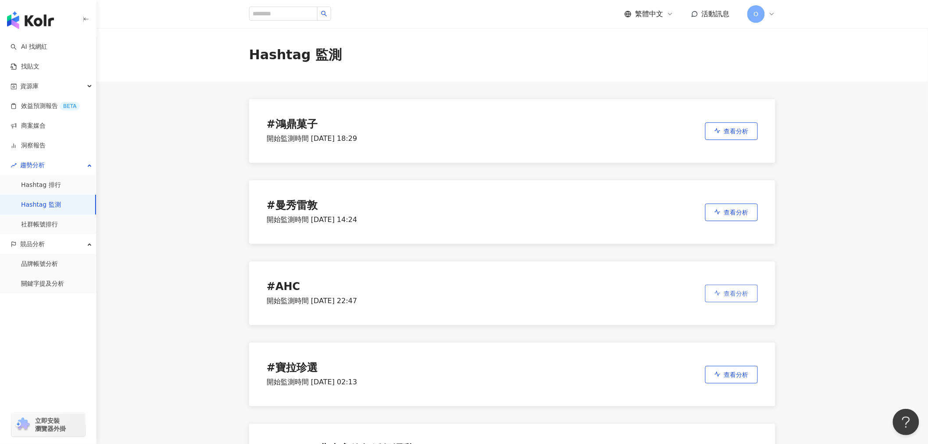
click at [737, 292] on span "查看分析" at bounding box center [736, 293] width 25 height 7
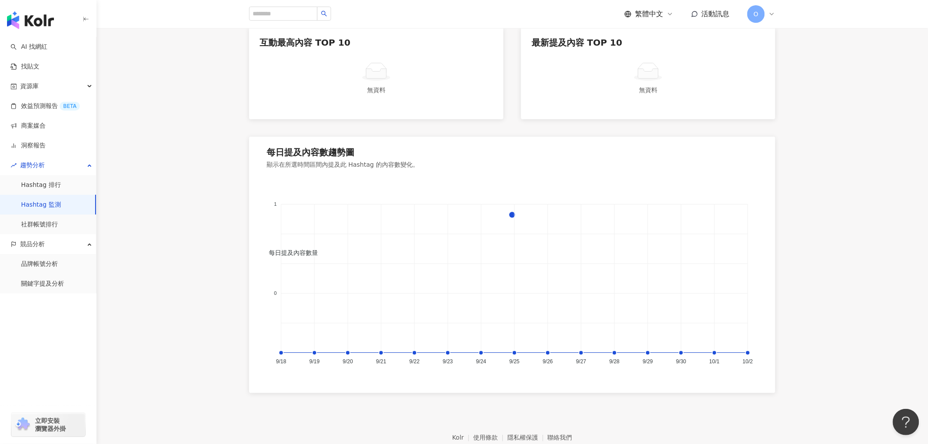
scroll to position [438, 0]
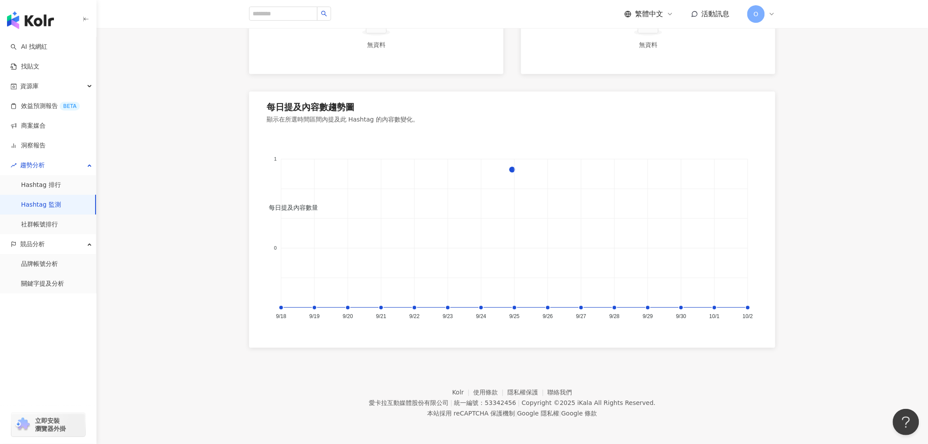
click at [37, 203] on link "Hashtag 監測" at bounding box center [41, 204] width 40 height 9
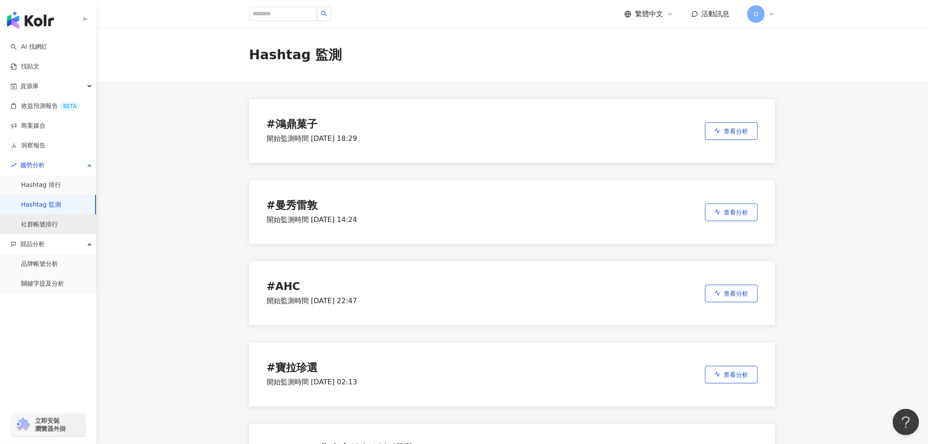
click at [53, 229] on link "社群帳號排行" at bounding box center [39, 224] width 37 height 9
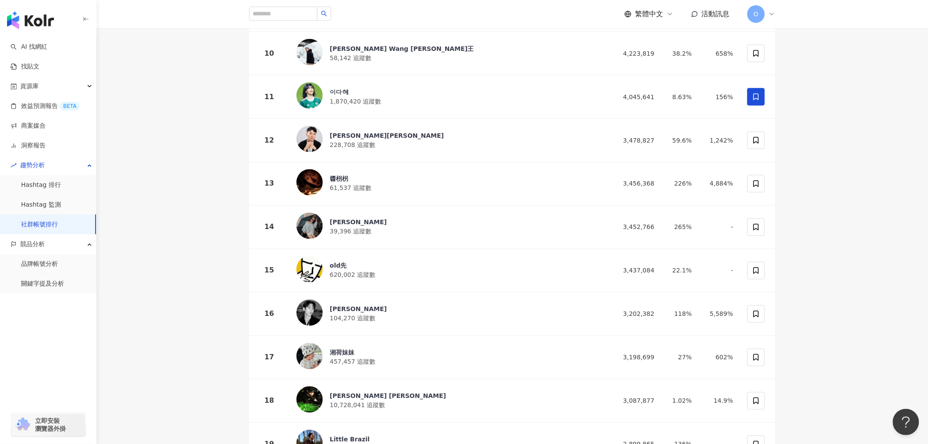
scroll to position [633, 0]
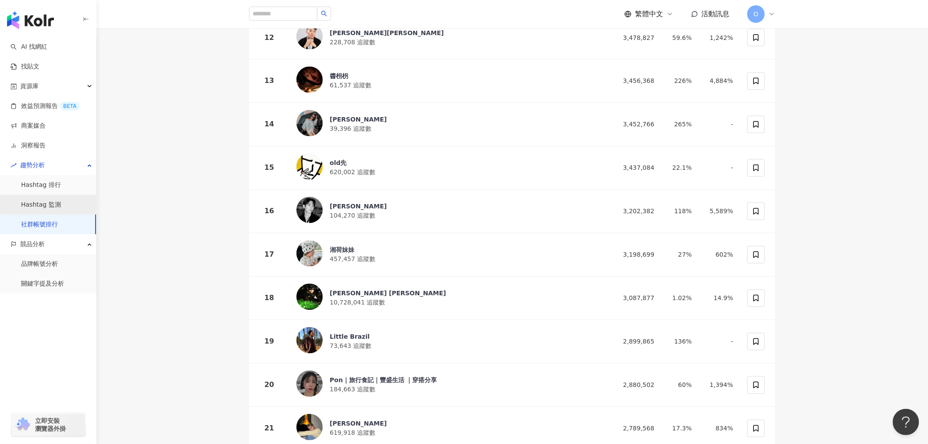
click at [61, 200] on link "Hashtag 監測" at bounding box center [41, 204] width 40 height 9
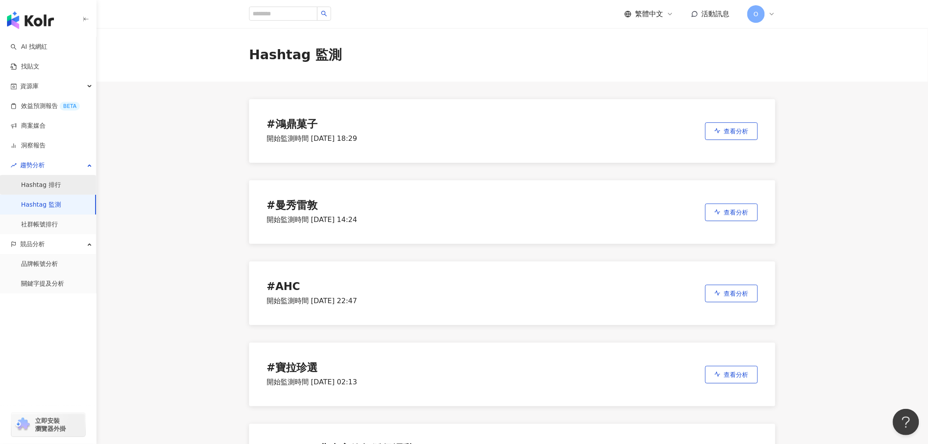
click at [61, 186] on link "Hashtag 排行" at bounding box center [41, 185] width 40 height 9
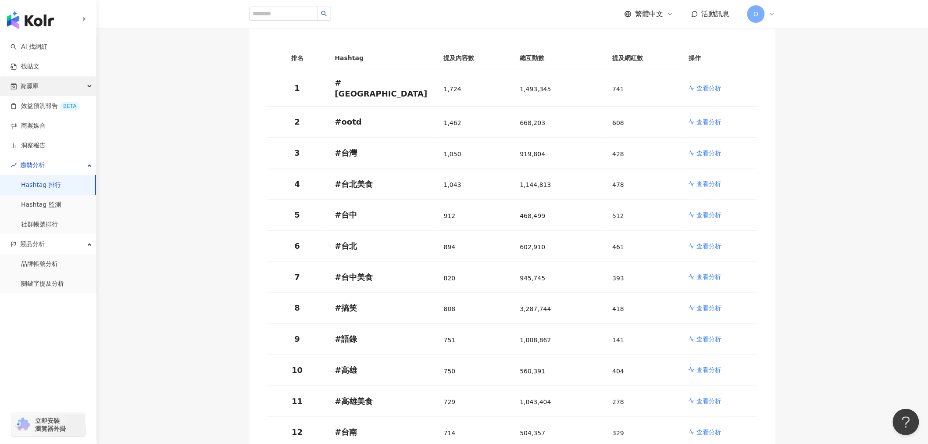
scroll to position [97, 0]
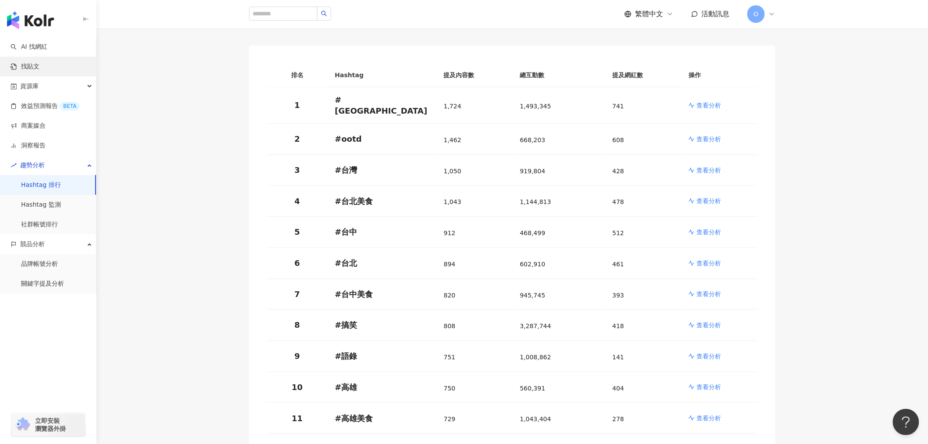
click at [39, 62] on link "找貼文" at bounding box center [25, 66] width 29 height 9
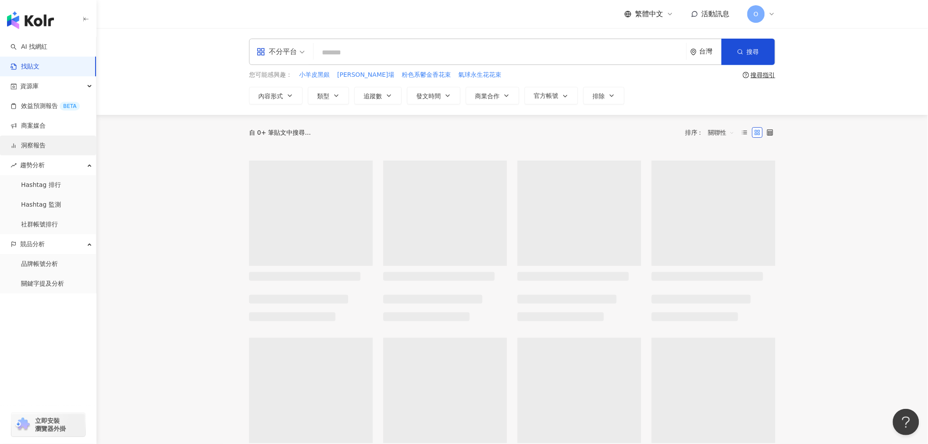
click at [46, 143] on link "洞察報告" at bounding box center [28, 145] width 35 height 9
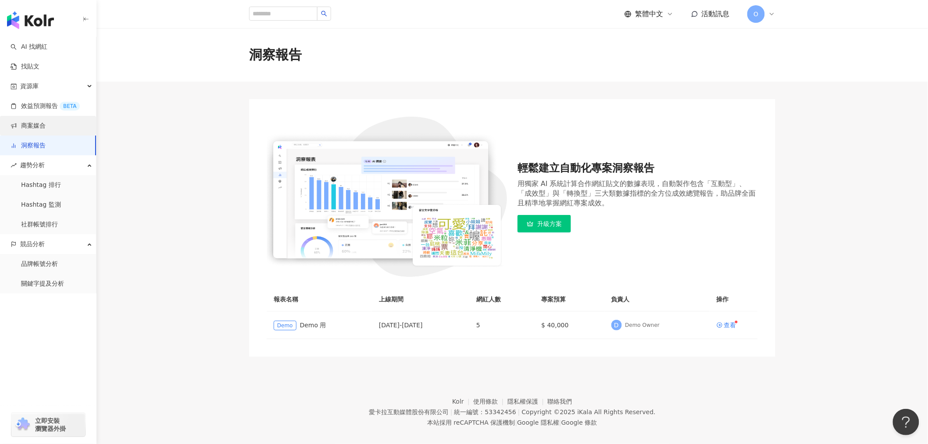
click at [46, 125] on link "商案媒合" at bounding box center [28, 125] width 35 height 9
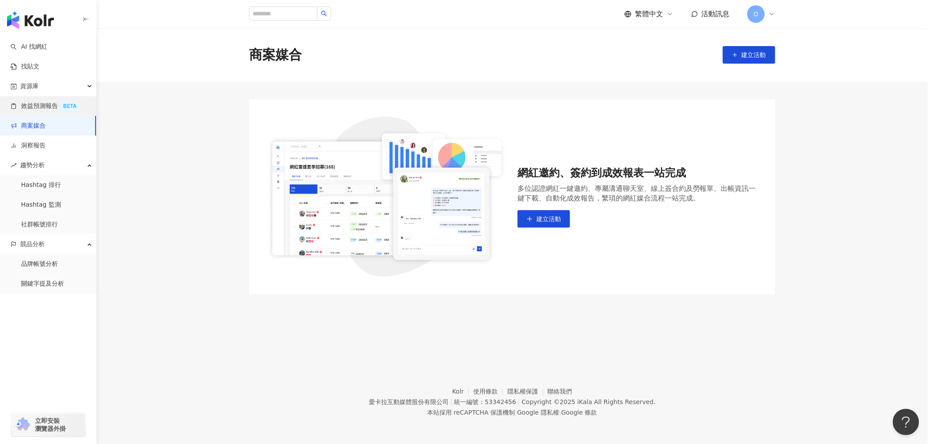
click at [55, 102] on link "效益預測報告 BETA" at bounding box center [45, 106] width 69 height 9
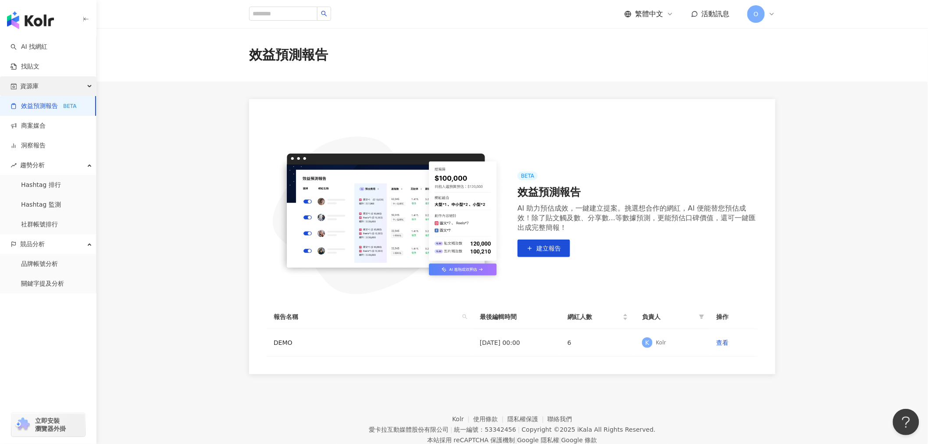
click at [55, 84] on div "資源庫" at bounding box center [48, 86] width 96 height 20
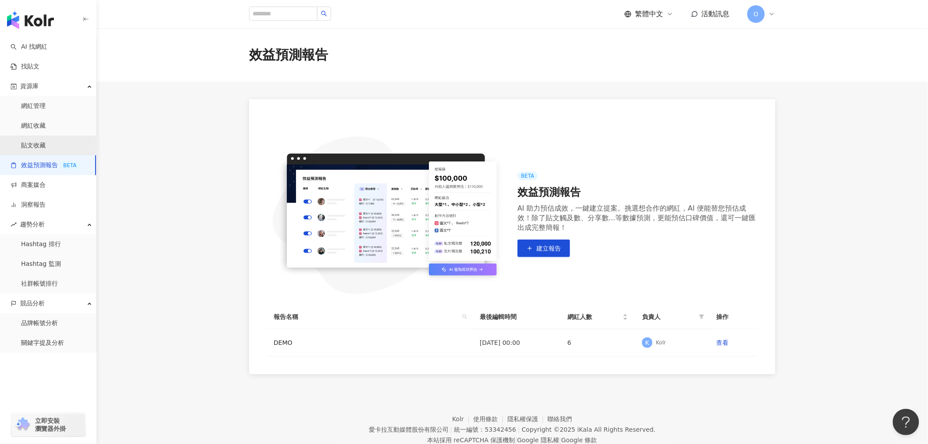
click at [46, 145] on link "貼文收藏" at bounding box center [33, 145] width 25 height 9
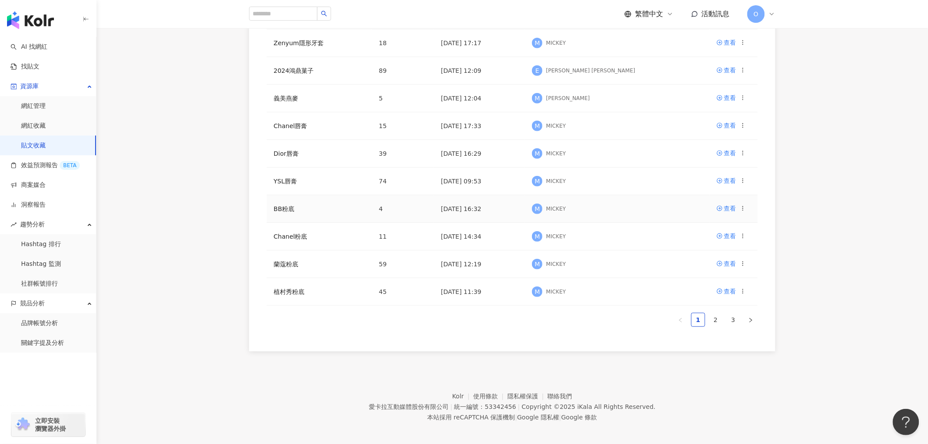
scroll to position [141, 0]
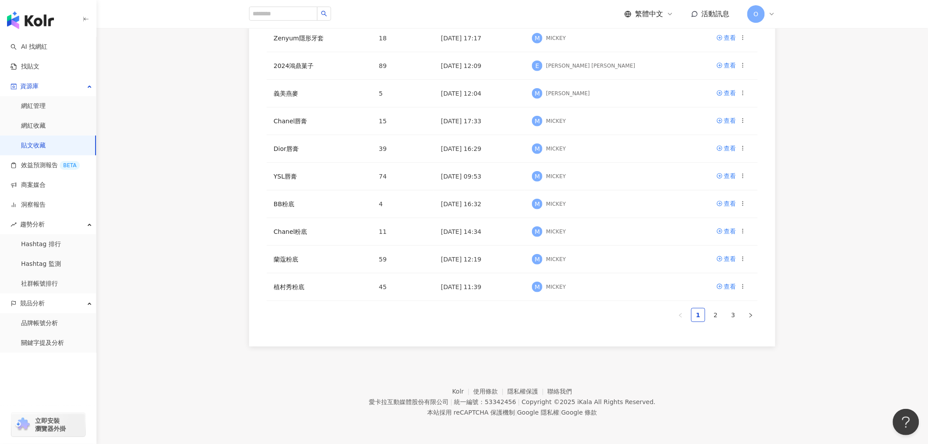
click at [132, 138] on main "貼文收藏 建立收藏 請輸入網紅名稱 收藏名稱 內容數 最後編輯時間 建立者 操作 Zenyum隱形牙套 18 [DATE] 17:17 M MICKEY 查看…" at bounding box center [512, 116] width 832 height 459
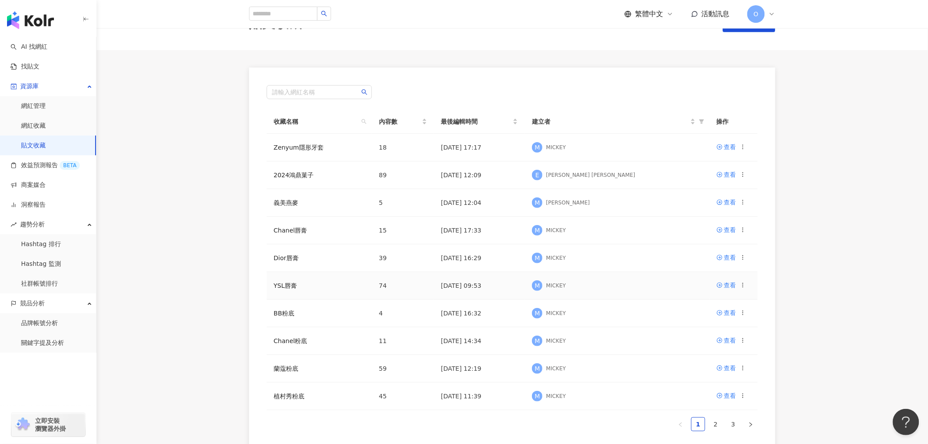
scroll to position [49, 0]
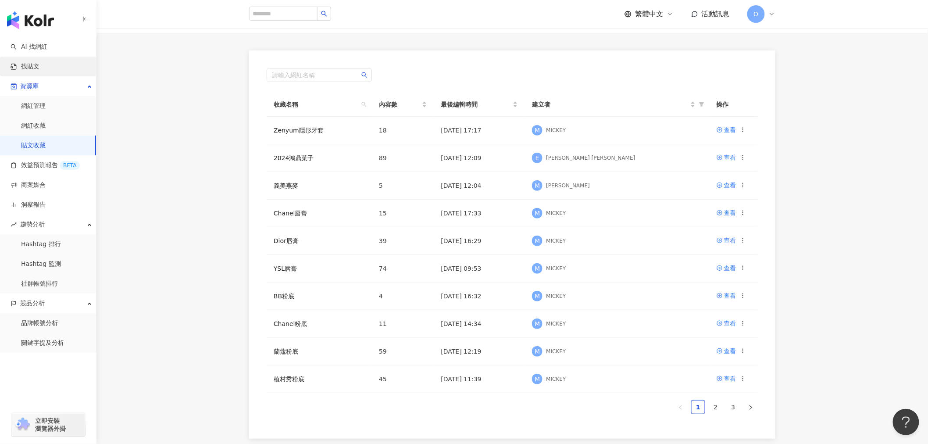
click at [39, 62] on link "找貼文" at bounding box center [25, 66] width 29 height 9
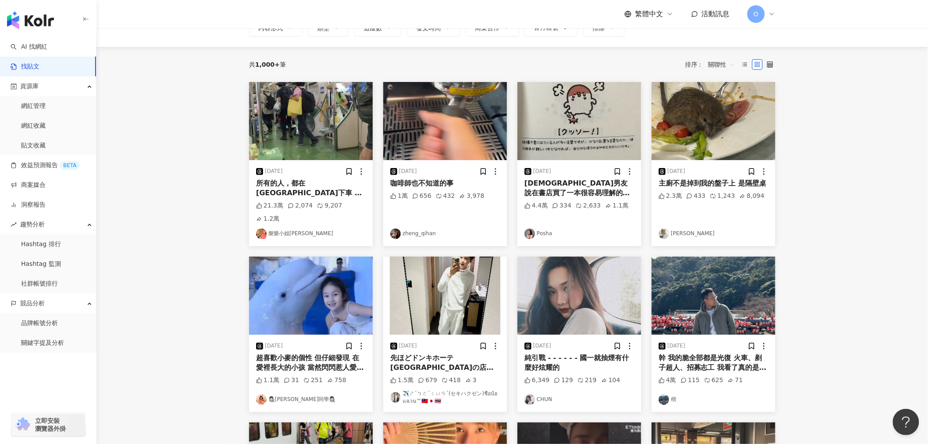
scroll to position [97, 0]
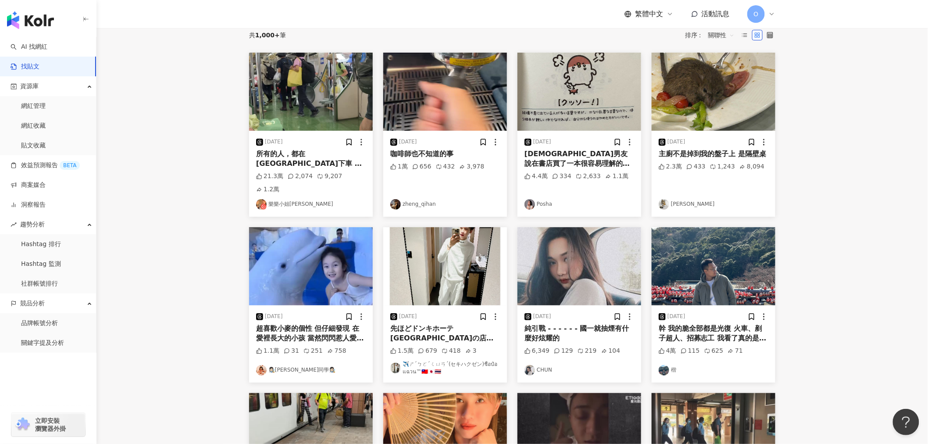
click at [537, 324] on div "純引戰 - - - - - - 國一就抽煙有什麼好炫耀的" at bounding box center [580, 334] width 110 height 20
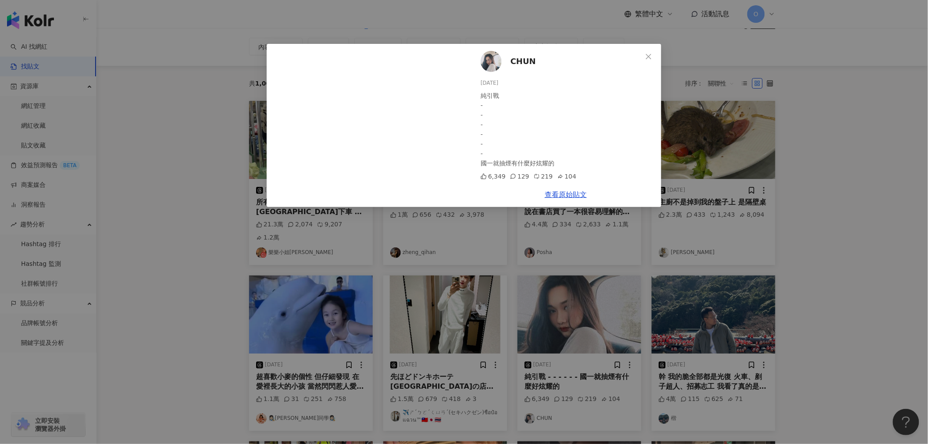
scroll to position [49, 0]
click at [571, 195] on link "查看原始貼文" at bounding box center [566, 194] width 42 height 8
click at [652, 61] on button "Close" at bounding box center [649, 57] width 18 height 18
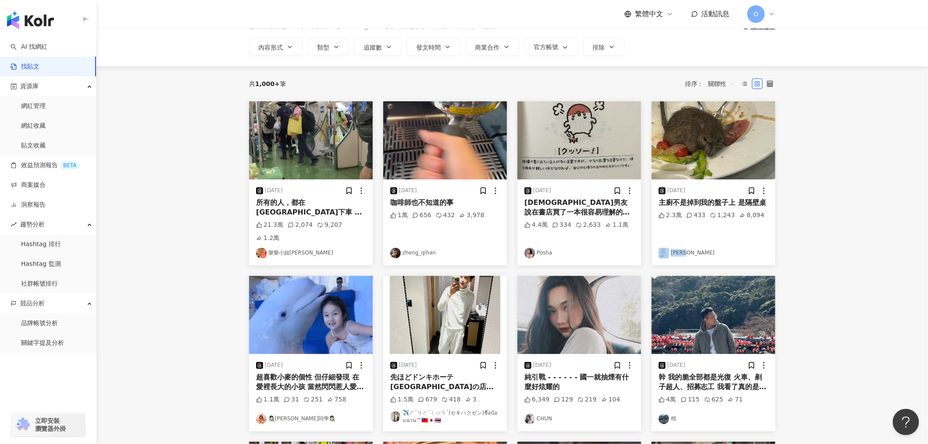
drag, startPoint x: 855, startPoint y: 246, endPoint x: 852, endPoint y: 252, distance: 7.5
click at [854, 250] on main "不分平台 台灣 搜尋 您可能感興趣： 小羊皮黑銀 香奈兒秀場 粉色系鬱金香花束 氣球永生花花束 搜尋指引 內容形式 類型 追蹤數 發文時間 商業合作 官方帳號…" at bounding box center [512, 321] width 832 height 684
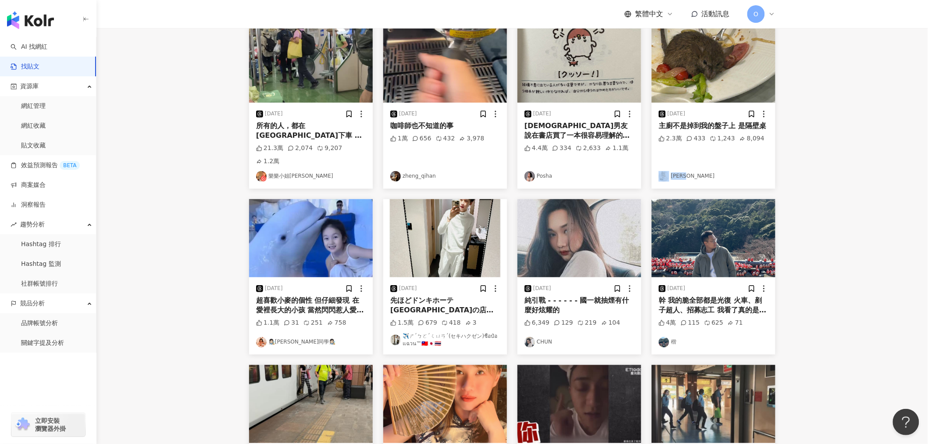
scroll to position [341, 0]
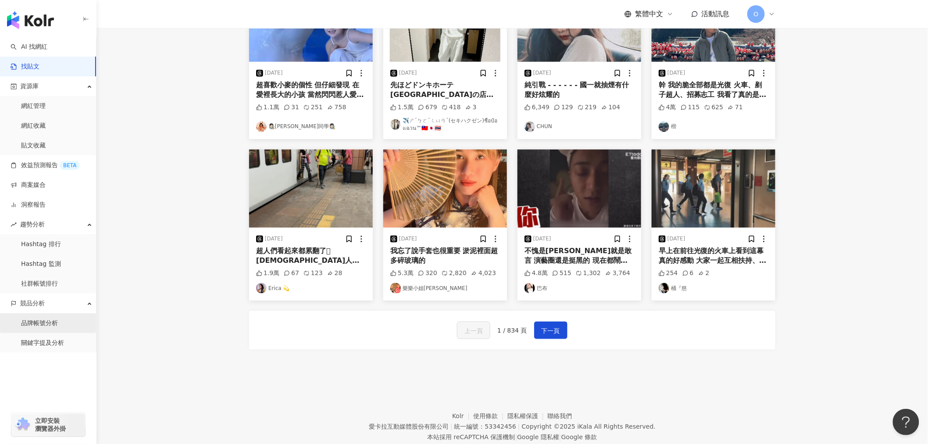
click at [49, 327] on link "品牌帳號分析" at bounding box center [39, 323] width 37 height 9
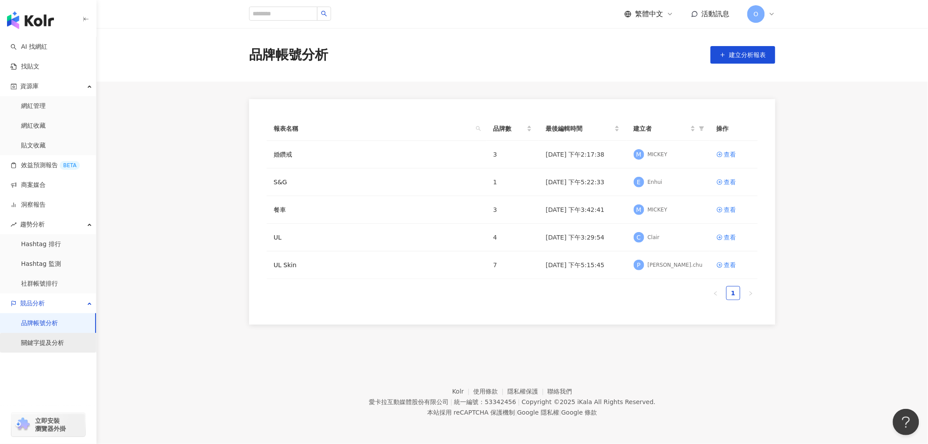
click at [61, 346] on link "關鍵字提及分析" at bounding box center [42, 343] width 43 height 9
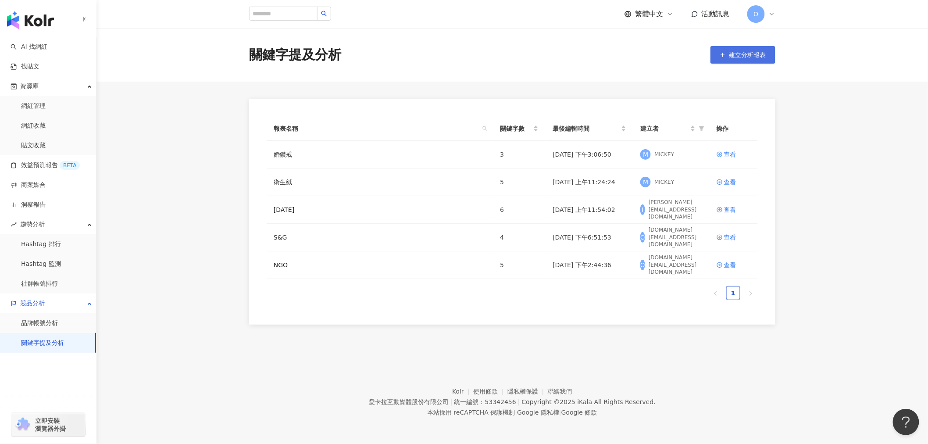
click at [720, 52] on icon "button" at bounding box center [723, 55] width 6 height 6
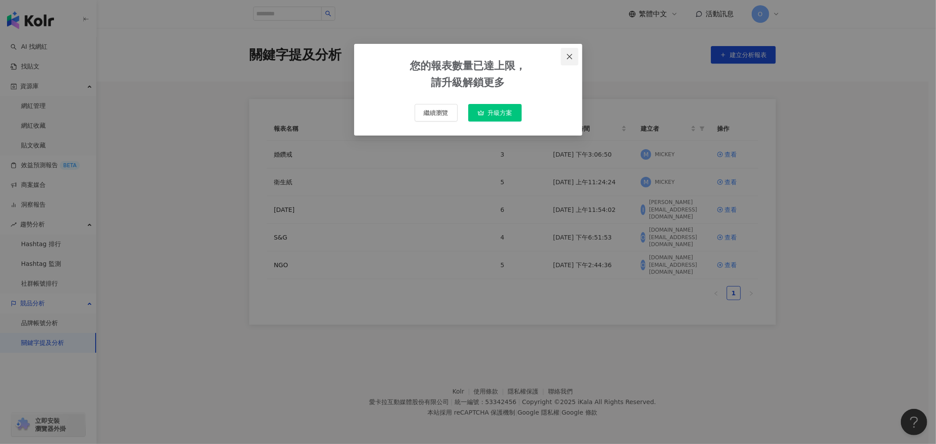
click at [571, 53] on icon "close" at bounding box center [569, 56] width 7 height 7
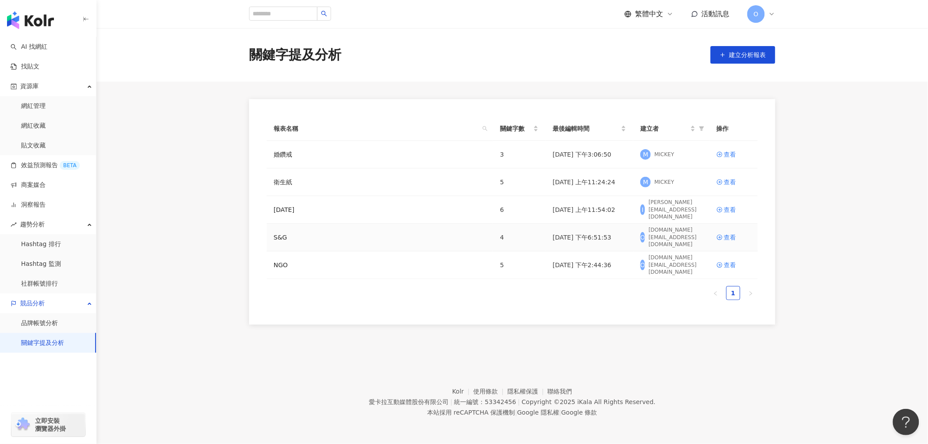
click at [684, 235] on div "[DOMAIN_NAME][EMAIL_ADDRESS][DOMAIN_NAME]" at bounding box center [676, 237] width 54 height 22
click at [727, 237] on div "查看" at bounding box center [730, 237] width 12 height 10
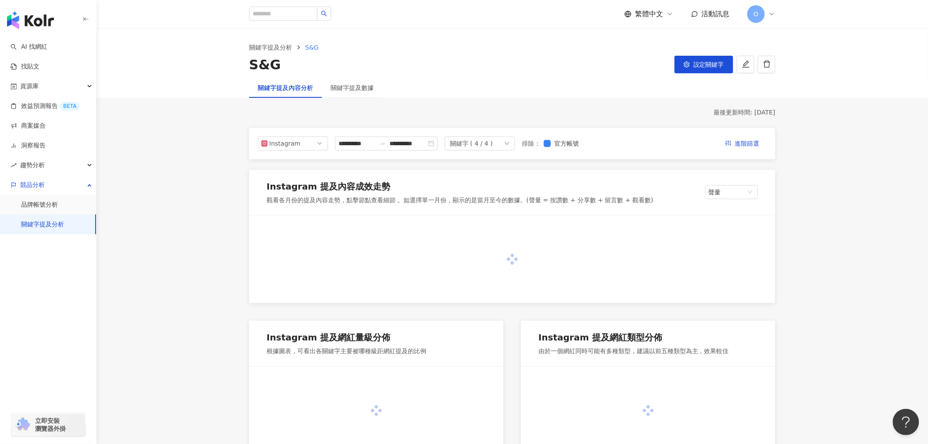
click at [725, 112] on div "最後更新時間: [DATE]" at bounding box center [512, 112] width 526 height 9
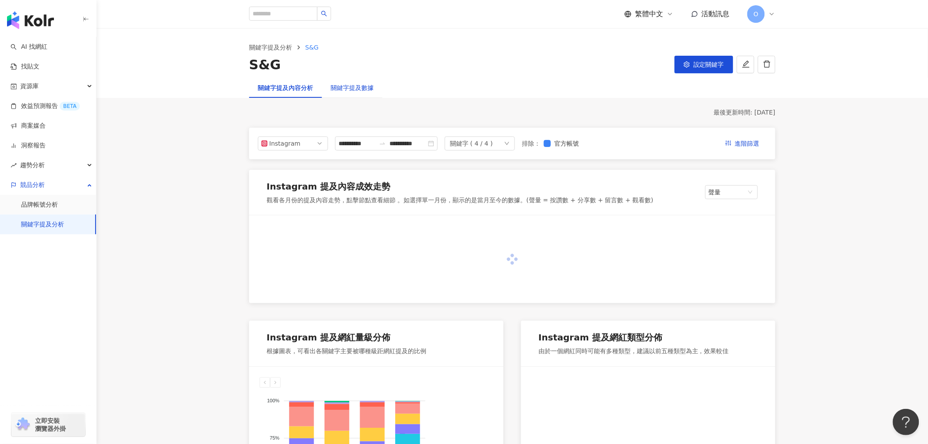
click at [352, 91] on div "關鍵字提及數據" at bounding box center [352, 88] width 43 height 10
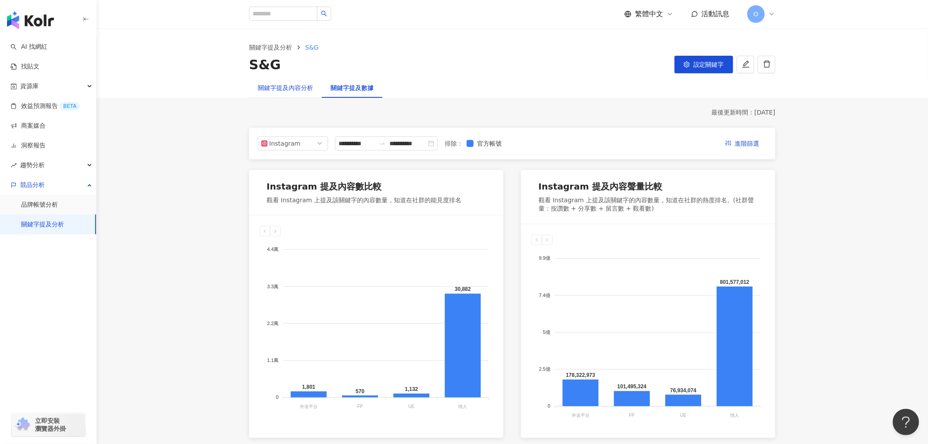
click at [306, 91] on div "關鍵字提及內容分析" at bounding box center [285, 88] width 55 height 10
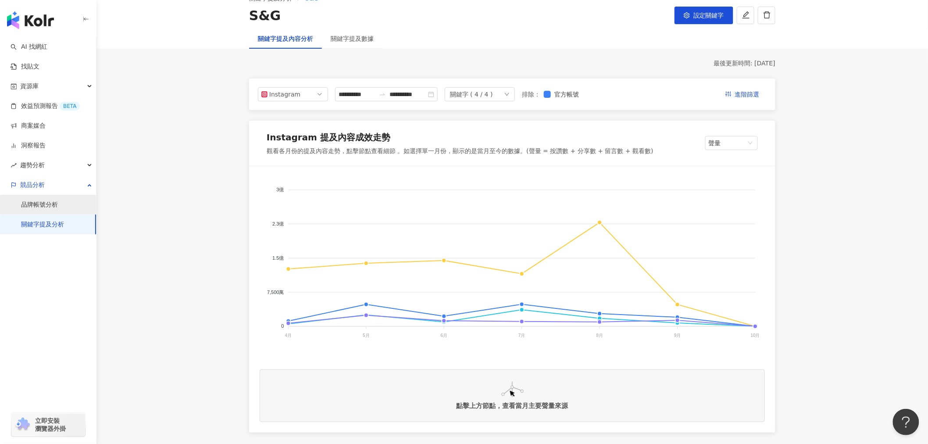
scroll to position [49, 0]
click at [58, 200] on link "品牌帳號分析" at bounding box center [39, 204] width 37 height 9
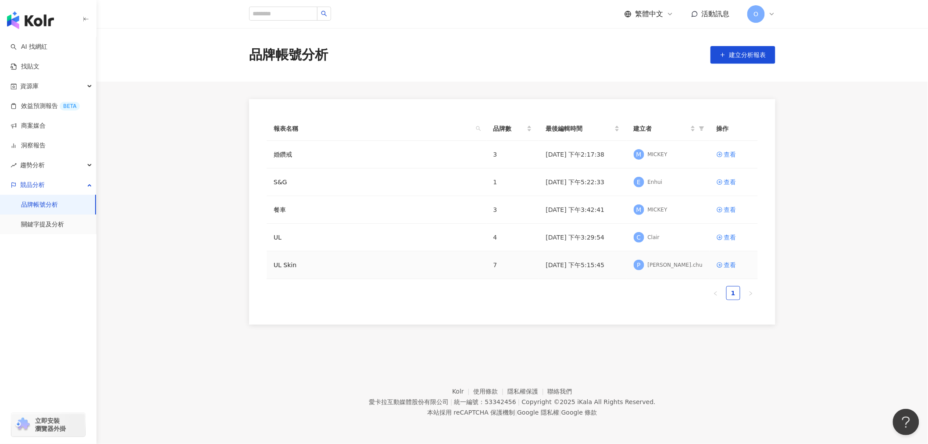
click at [588, 262] on td "[DATE] 下午5:15:45" at bounding box center [583, 265] width 88 height 28
click at [742, 55] on span "建立分析報表" at bounding box center [747, 54] width 37 height 7
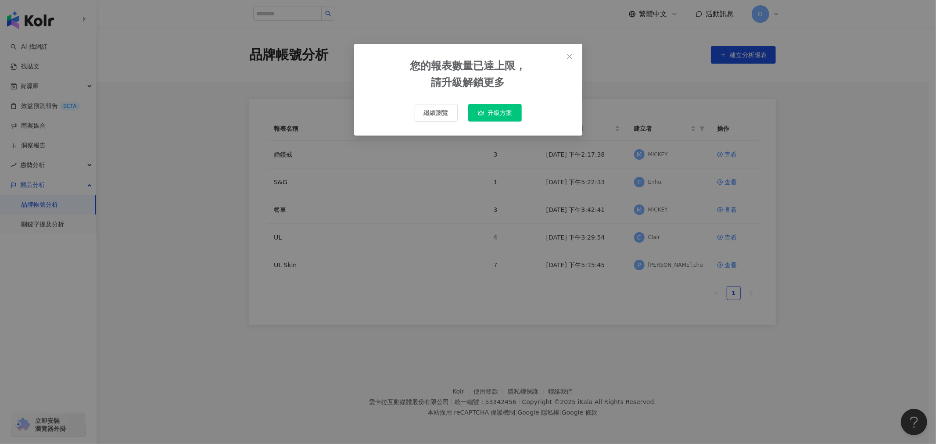
click at [573, 57] on span "Close" at bounding box center [570, 56] width 18 height 7
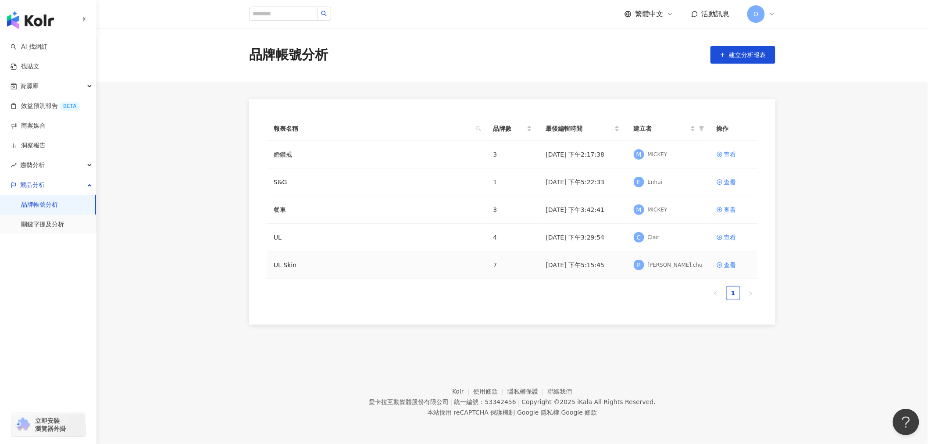
click at [571, 262] on td "[DATE] 下午5:15:45" at bounding box center [583, 265] width 88 height 28
click at [722, 263] on icon at bounding box center [720, 265] width 6 height 6
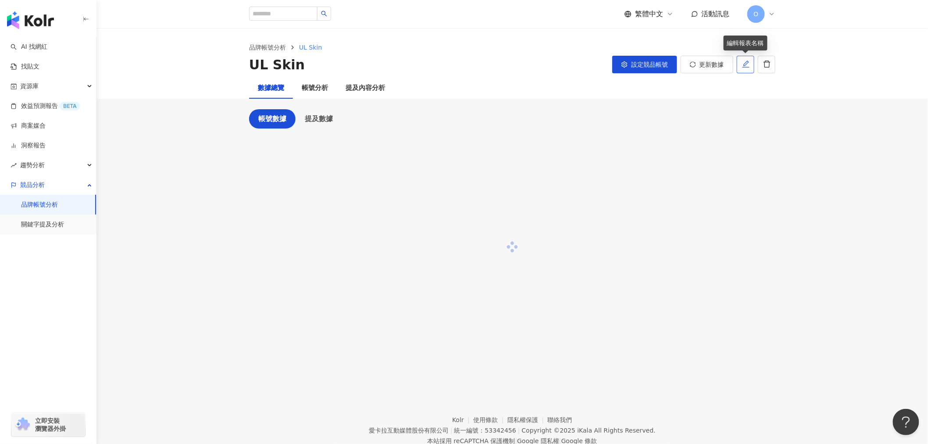
click at [750, 66] on icon "edit" at bounding box center [746, 64] width 8 height 8
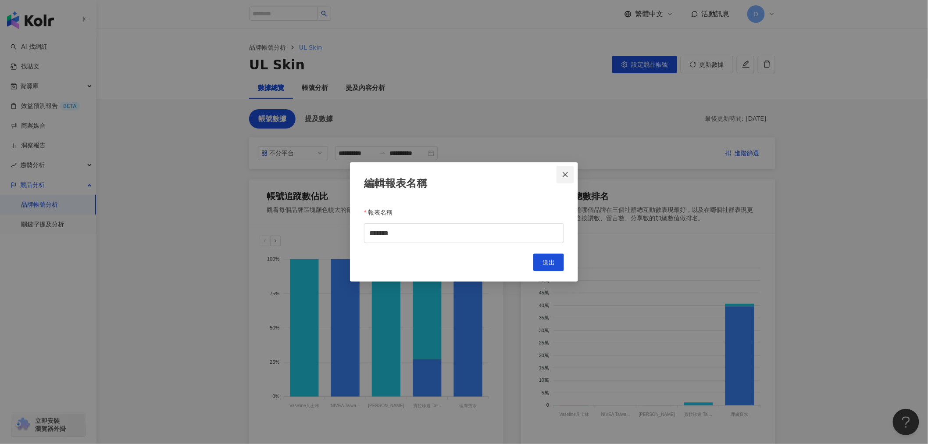
click at [571, 172] on span "Close" at bounding box center [566, 174] width 18 height 7
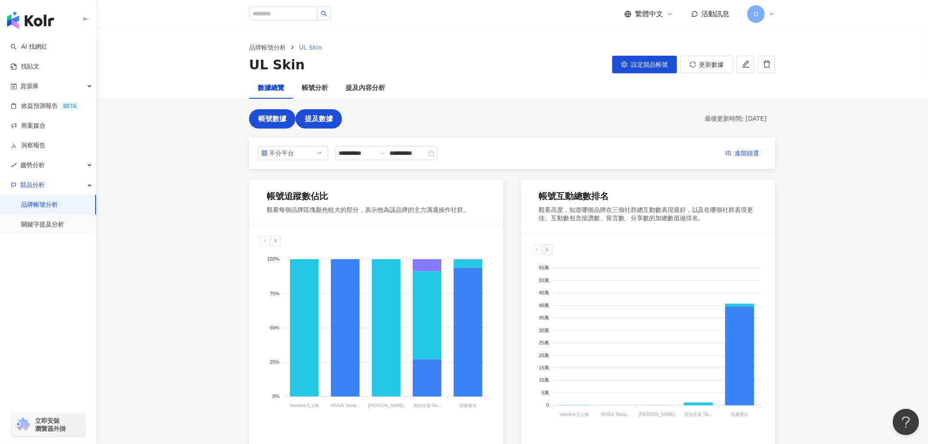
click at [321, 112] on button "提及數據" at bounding box center [319, 118] width 46 height 19
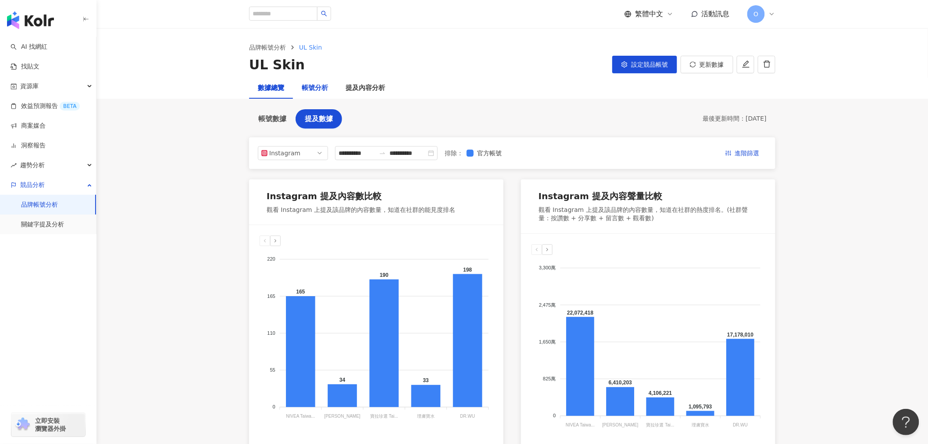
click at [323, 91] on div "帳號分析" at bounding box center [315, 88] width 26 height 11
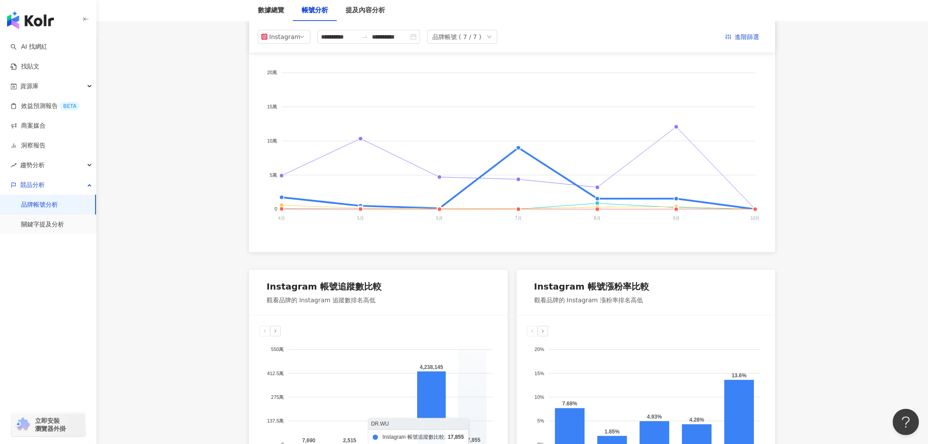
scroll to position [1, 0]
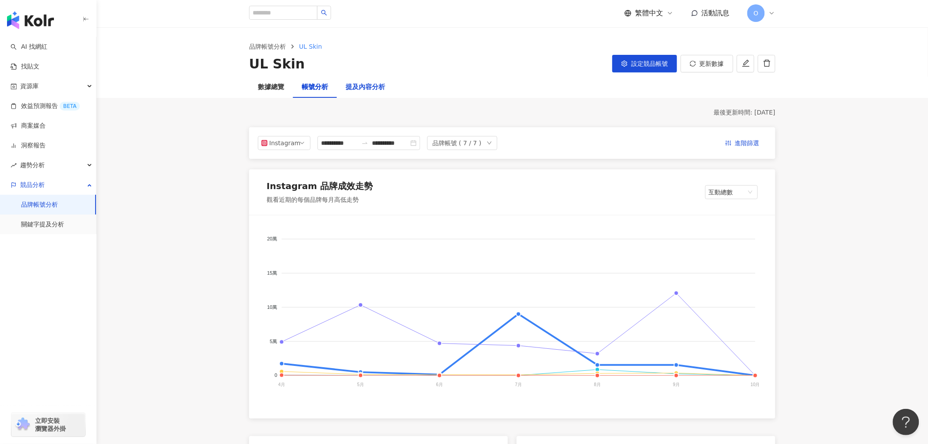
click at [374, 87] on div "提及內容分析" at bounding box center [365, 87] width 39 height 11
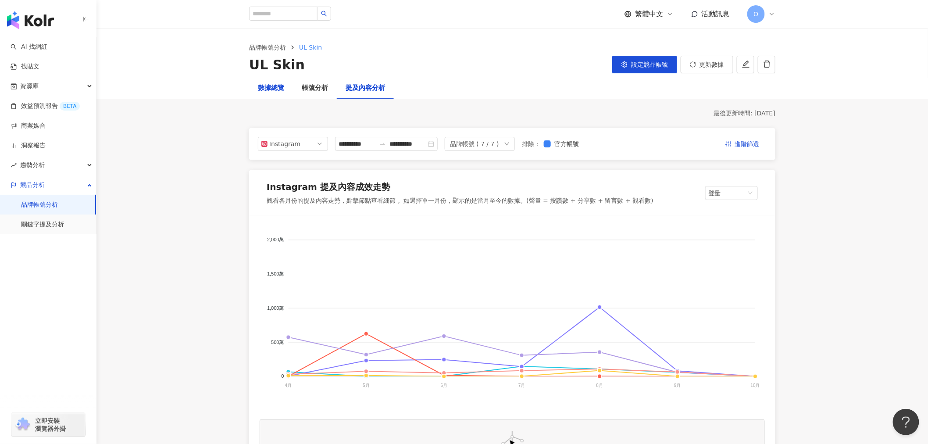
click at [270, 86] on div "數據總覽" at bounding box center [271, 88] width 26 height 11
click at [749, 68] on icon "edit" at bounding box center [746, 64] width 8 height 8
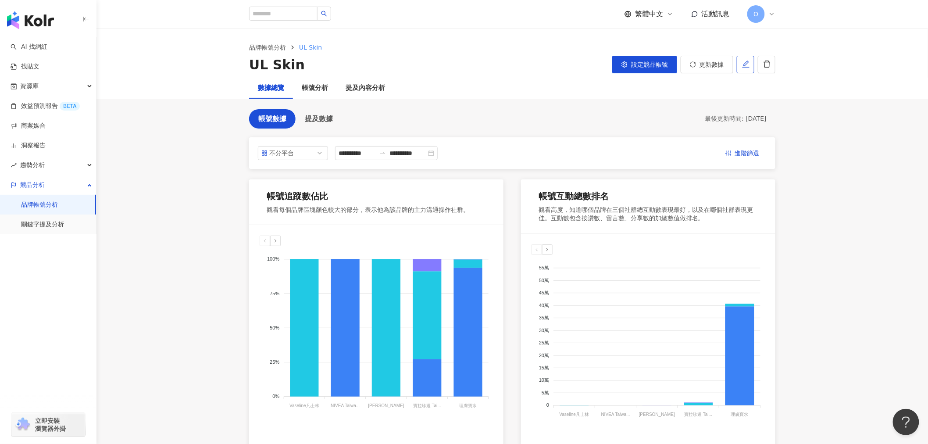
click at [750, 64] on button "button" at bounding box center [746, 65] width 18 height 18
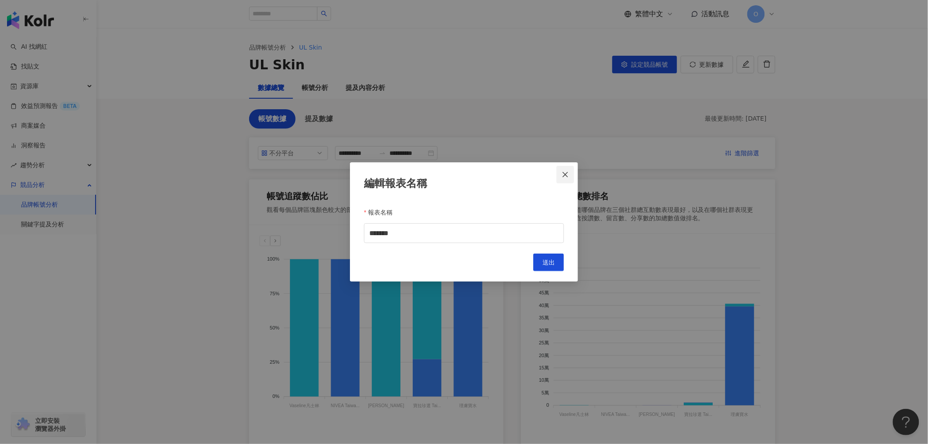
click at [567, 170] on button "Close" at bounding box center [566, 175] width 18 height 18
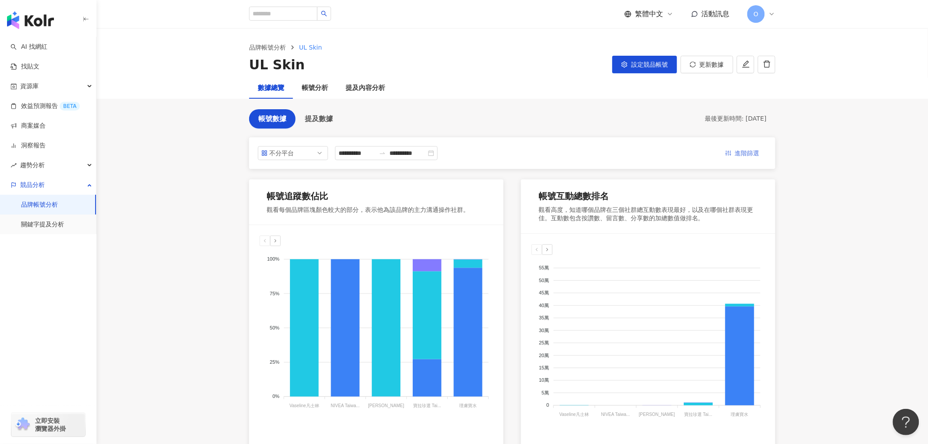
click at [737, 155] on span "進階篩選" at bounding box center [747, 153] width 25 height 14
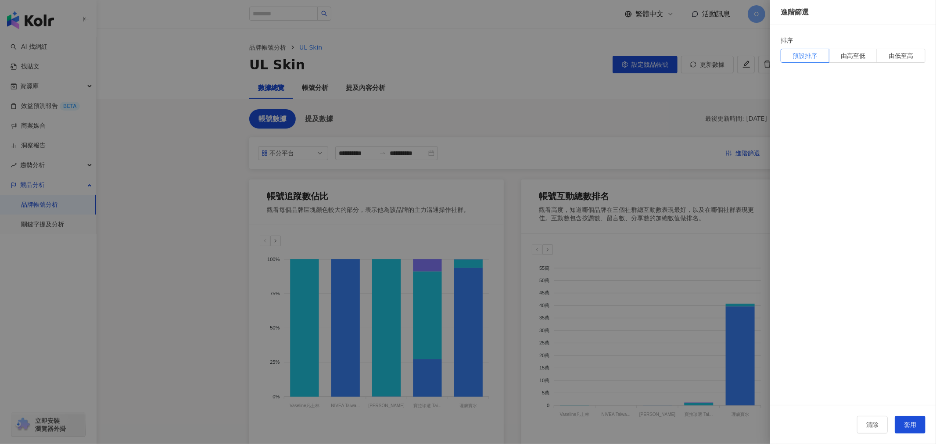
click at [593, 118] on div at bounding box center [468, 222] width 936 height 444
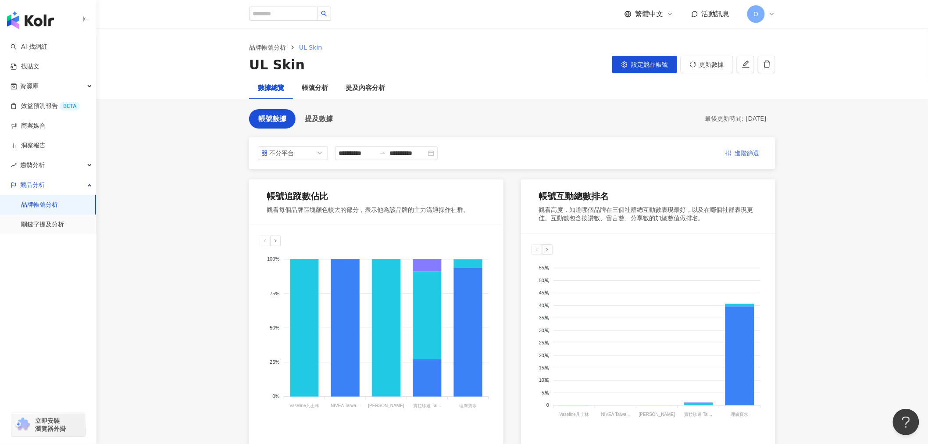
click at [746, 146] on span "進階篩選" at bounding box center [747, 153] width 25 height 14
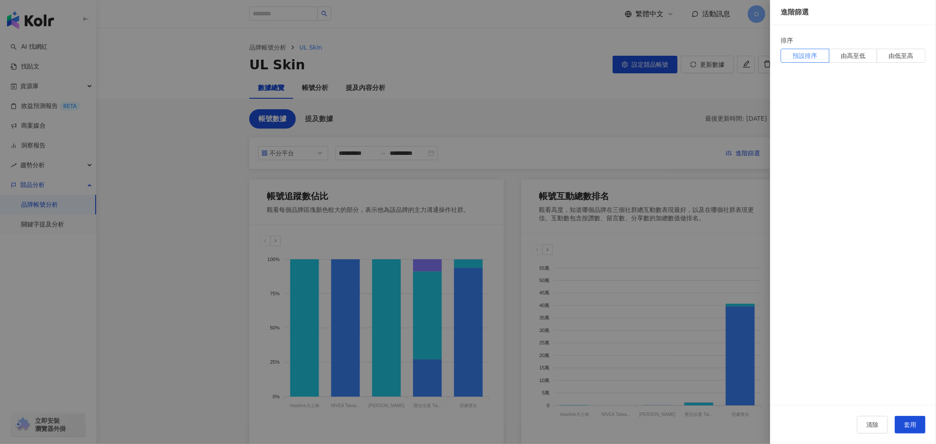
click at [562, 117] on div at bounding box center [468, 222] width 936 height 444
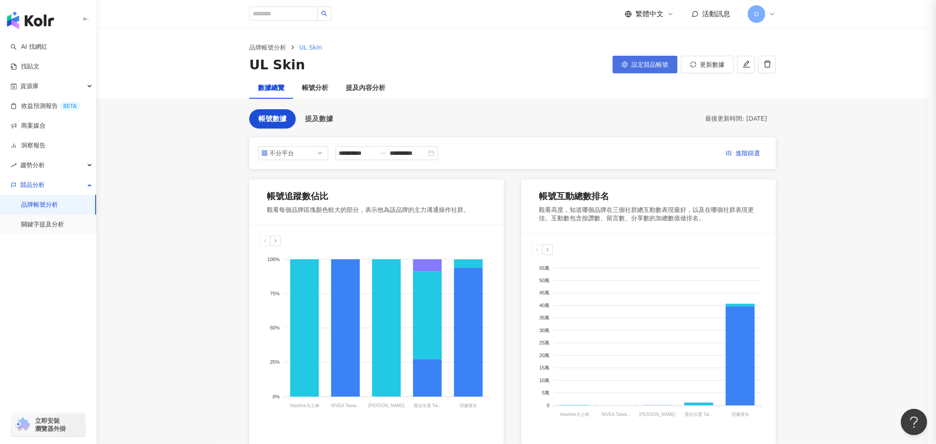
click at [639, 64] on span "設定競品帳號" at bounding box center [649, 64] width 37 height 7
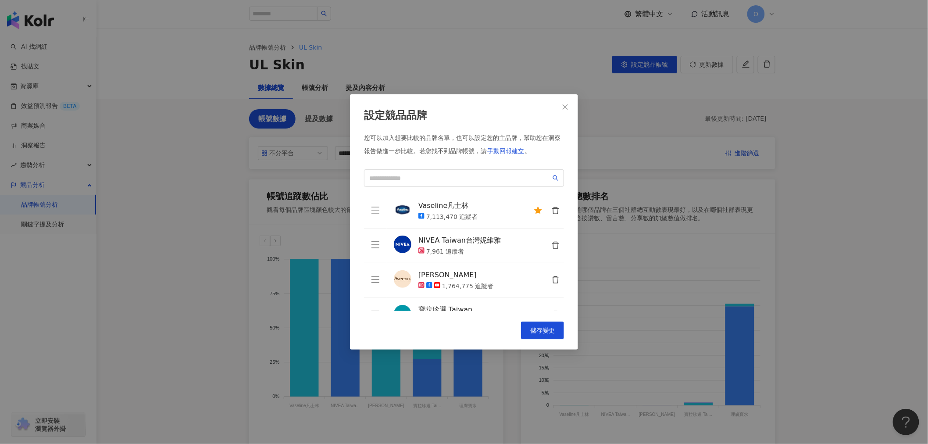
click at [552, 211] on icon "delete" at bounding box center [556, 211] width 8 height 8
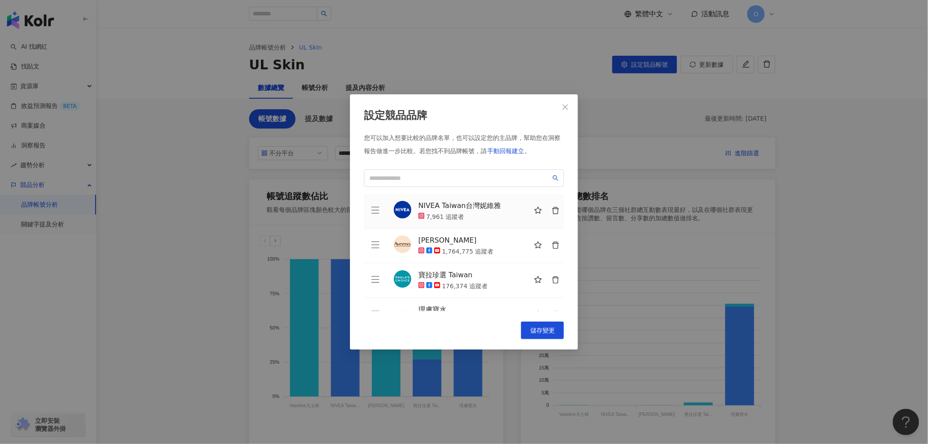
click at [552, 211] on icon "delete" at bounding box center [556, 211] width 8 height 8
click at [550, 237] on button "button" at bounding box center [555, 246] width 18 height 18
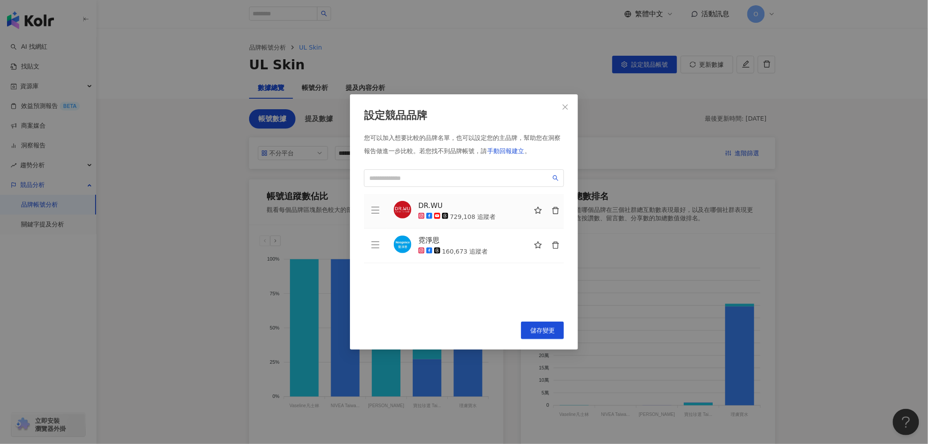
click at [550, 211] on button "button" at bounding box center [555, 211] width 18 height 18
click at [466, 172] on span at bounding box center [464, 178] width 200 height 18
click at [464, 179] on input "search" at bounding box center [460, 178] width 182 height 10
type input "*"
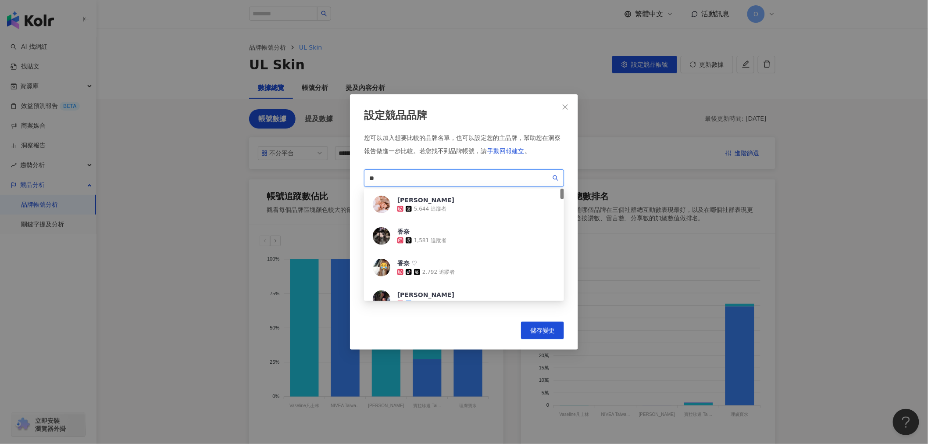
type input "*"
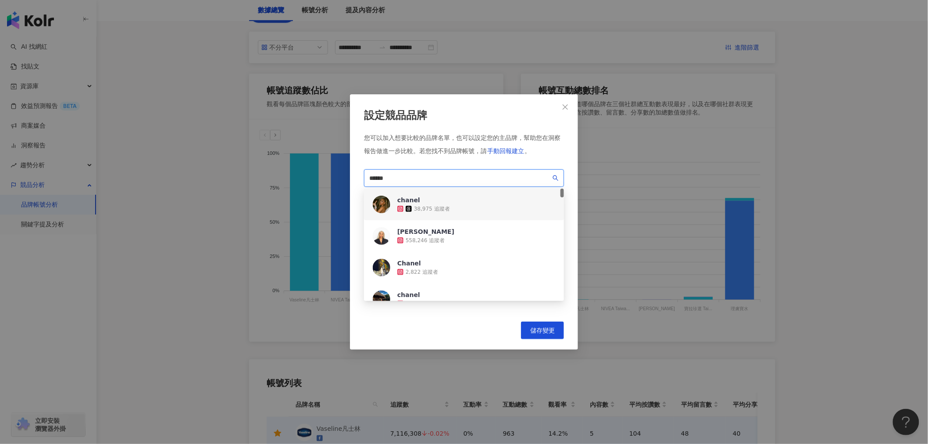
scroll to position [89, 0]
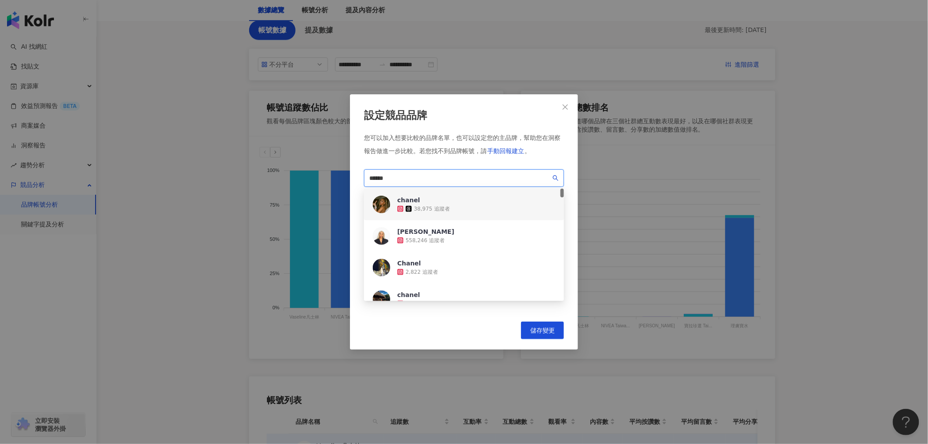
click at [468, 180] on input "******" at bounding box center [460, 178] width 182 height 10
drag, startPoint x: 460, startPoint y: 174, endPoint x: 352, endPoint y: 174, distance: 107.9
click at [352, 174] on div "設定競品品牌 您可以加入想要比較的品牌名單，也可以設定您的主品牌，幫助您在洞察報告做進一步比較。 若您找不到品牌帳號，請 手動回報建立 。 ****** 87…" at bounding box center [464, 221] width 228 height 255
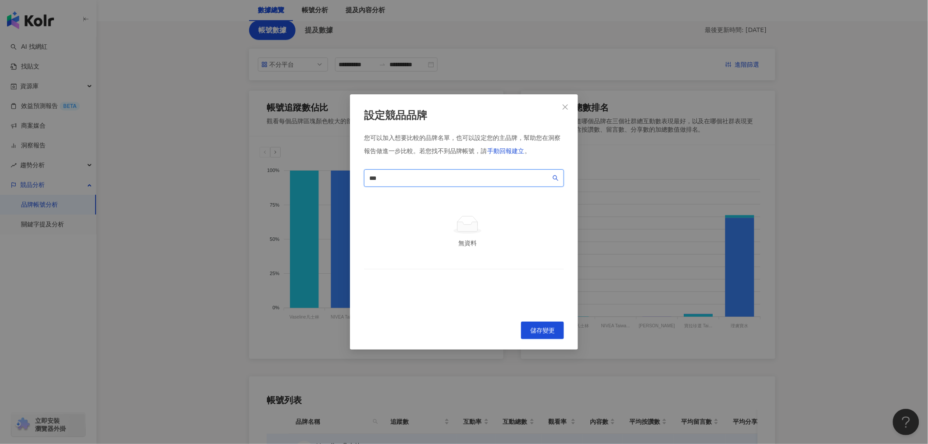
click at [558, 178] on icon "search" at bounding box center [556, 178] width 6 height 6
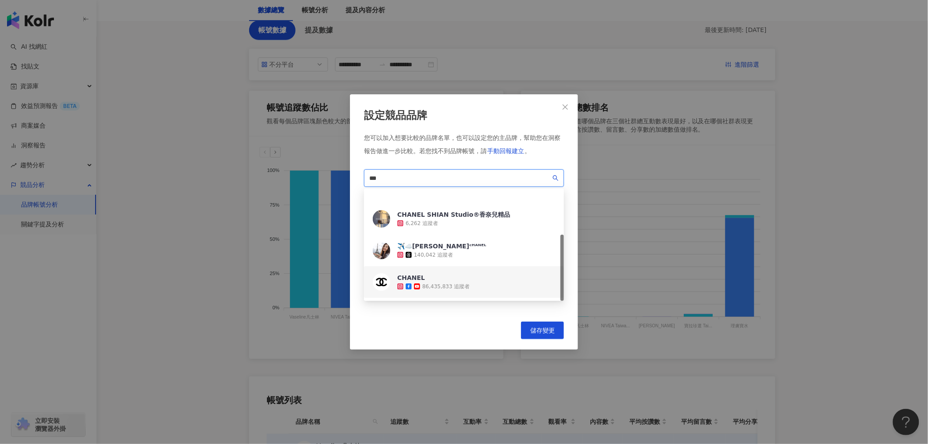
scroll to position [77, 0]
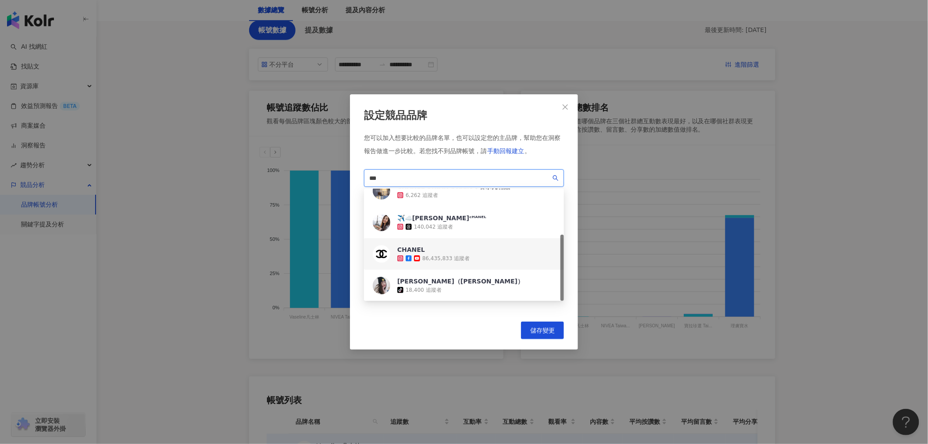
click at [487, 257] on div "CHANEL 86,435,833 追蹤者" at bounding box center [464, 254] width 200 height 32
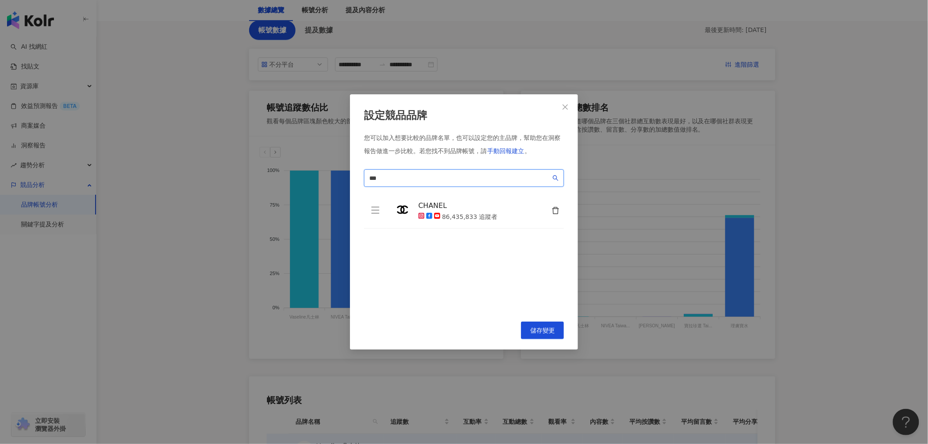
drag, startPoint x: 428, startPoint y: 180, endPoint x: 429, endPoint y: 174, distance: 6.2
click at [428, 180] on input "***" at bounding box center [460, 178] width 182 height 10
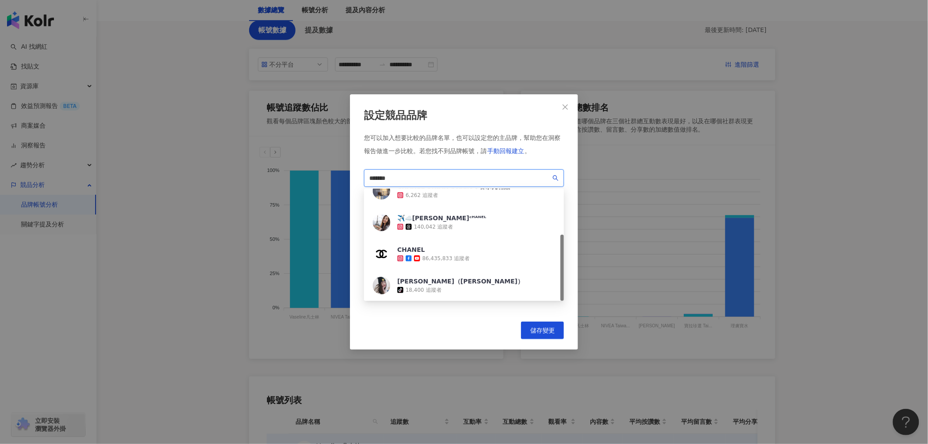
scroll to position [0, 0]
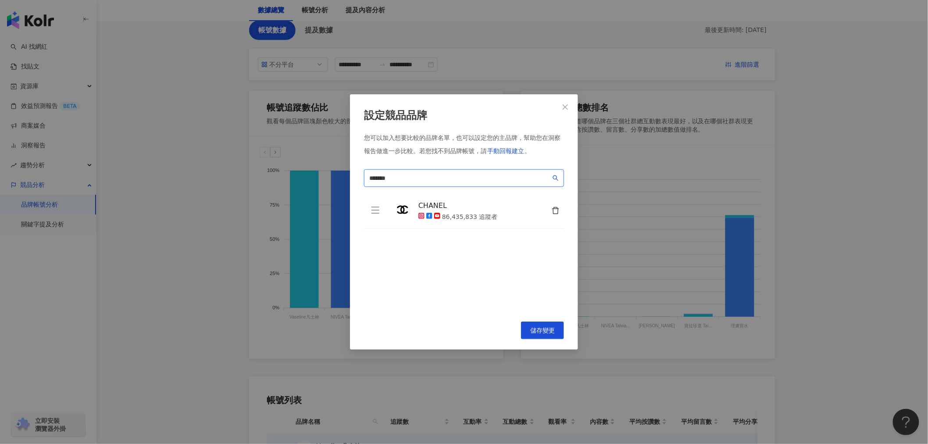
drag, startPoint x: 407, startPoint y: 178, endPoint x: 343, endPoint y: 171, distance: 64.9
click at [343, 171] on div "設定競品品牌 您可以加入想要比較的品牌名單，也可以設定您的主品牌，幫助您在洞察報告做進一步比較。 若您找不到品牌帳號，請 手動回報建立 。 香奈兒dior *…" at bounding box center [464, 222] width 928 height 444
click at [447, 171] on span "*******" at bounding box center [464, 178] width 200 height 18
click at [457, 174] on input "*******" at bounding box center [460, 178] width 182 height 10
type input "*"
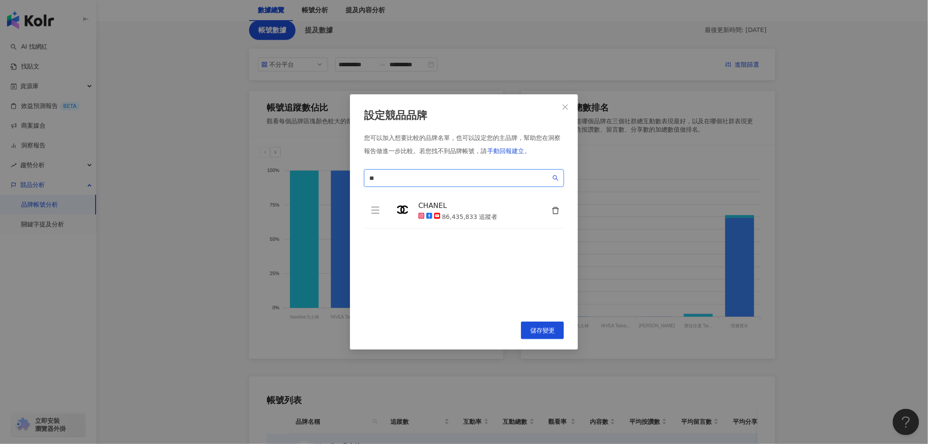
type input "*"
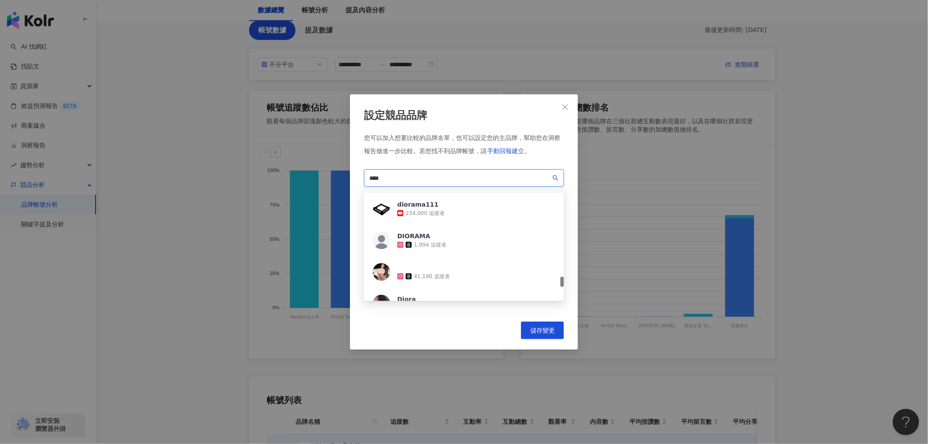
scroll to position [1072, 0]
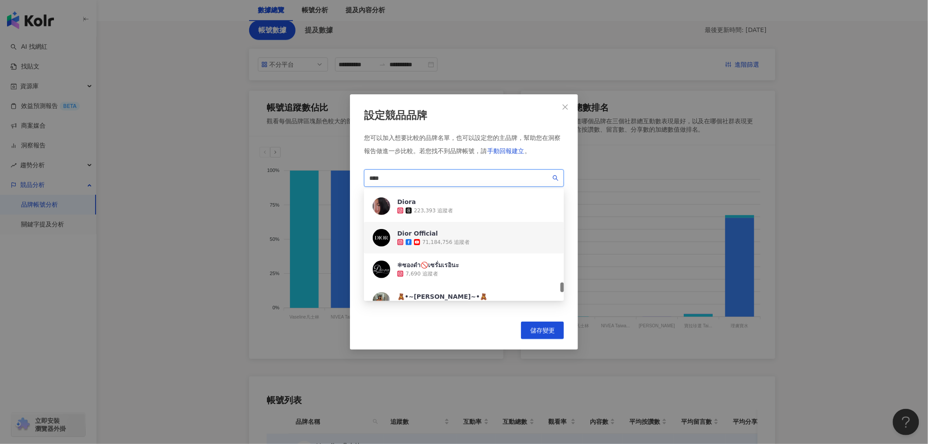
click at [474, 240] on div "Dior Official 71,184,756 追蹤者" at bounding box center [464, 238] width 200 height 32
drag, startPoint x: 408, startPoint y: 174, endPoint x: 367, endPoint y: 172, distance: 41.7
click at [368, 172] on span "****" at bounding box center [464, 178] width 200 height 18
type input "****"
click at [547, 328] on span "儲存變更" at bounding box center [542, 330] width 25 height 7
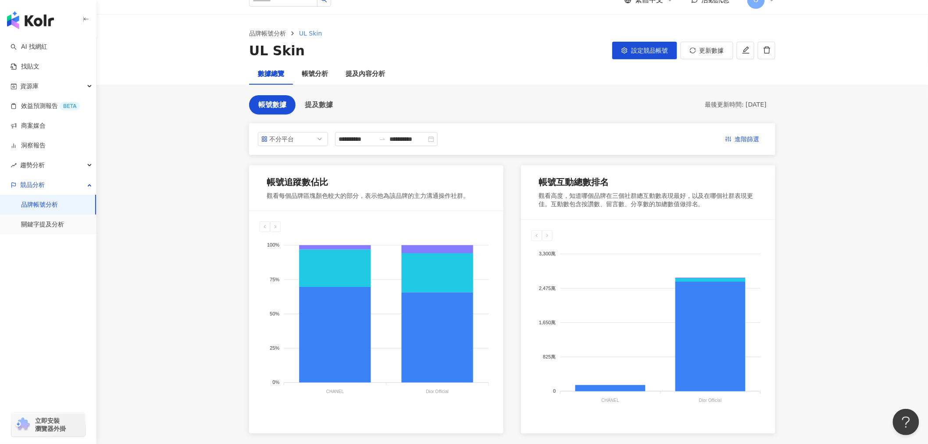
scroll to position [0, 0]
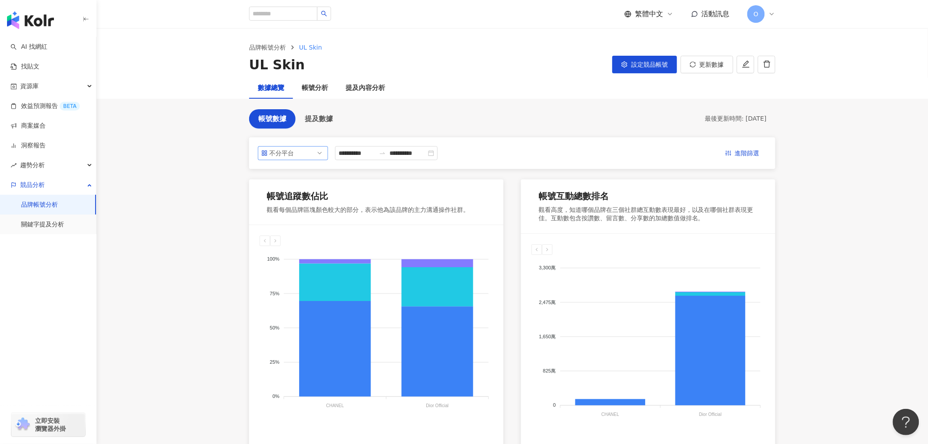
click at [316, 152] on span "不分平台" at bounding box center [292, 152] width 63 height 13
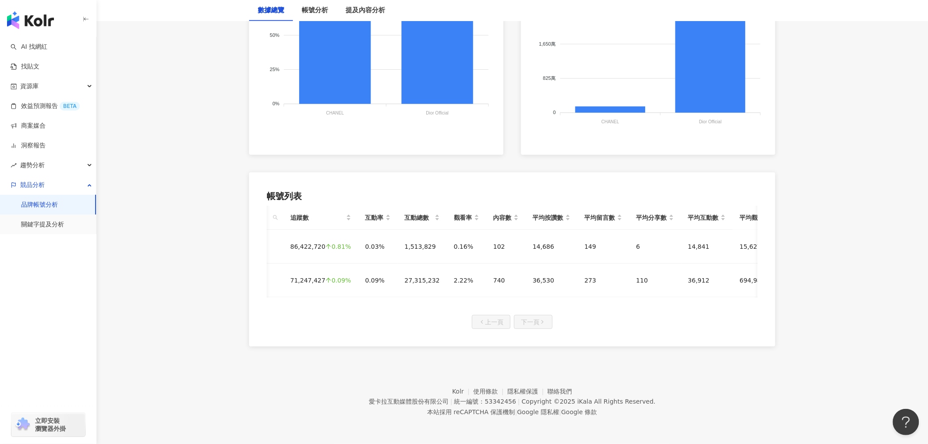
scroll to position [0, 108]
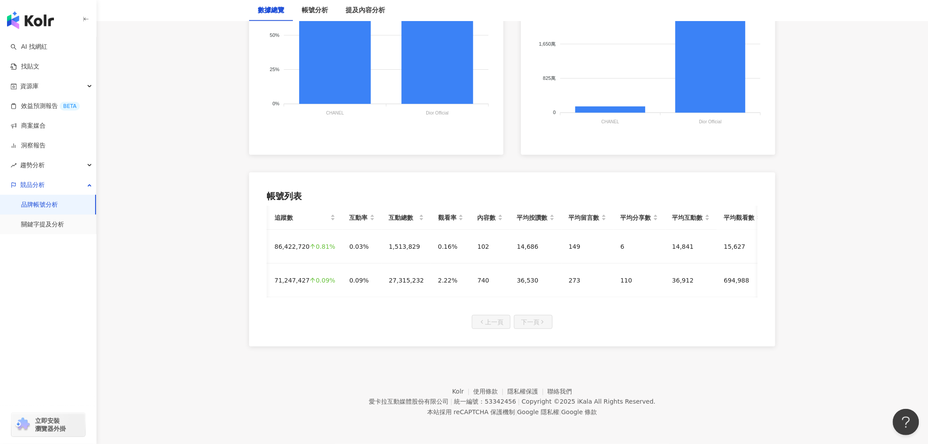
click at [862, 327] on main "**********" at bounding box center [512, 41] width 832 height 611
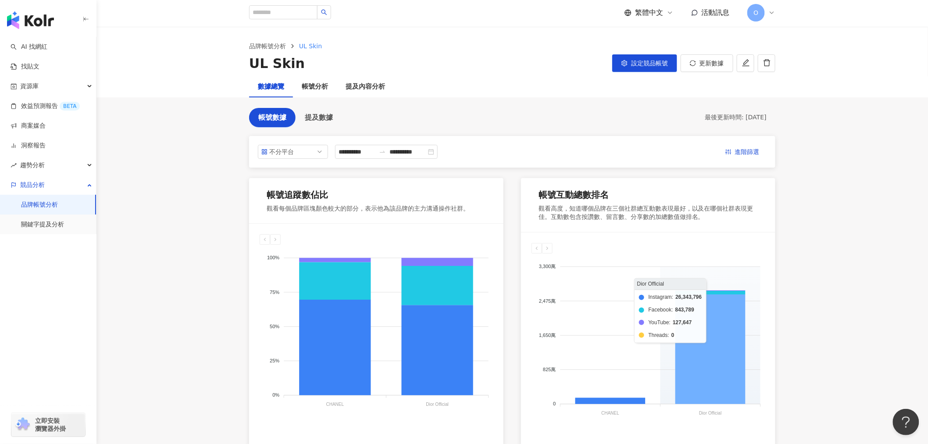
scroll to position [0, 0]
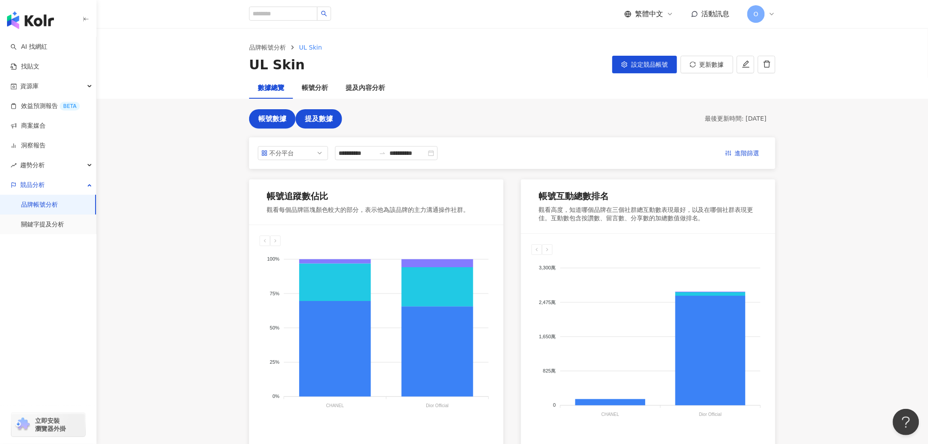
click at [318, 116] on span "提及數據" at bounding box center [319, 119] width 28 height 8
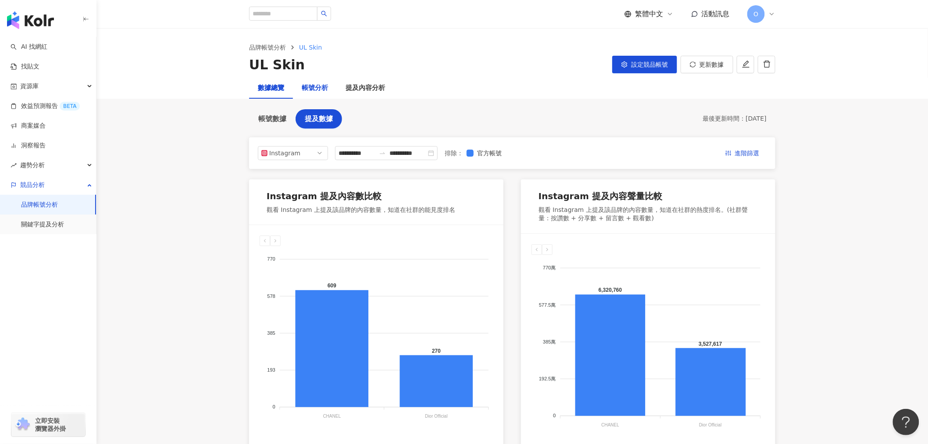
drag, startPoint x: 325, startPoint y: 82, endPoint x: 325, endPoint y: 89, distance: 6.1
click at [325, 84] on div "帳號分析" at bounding box center [315, 88] width 26 height 11
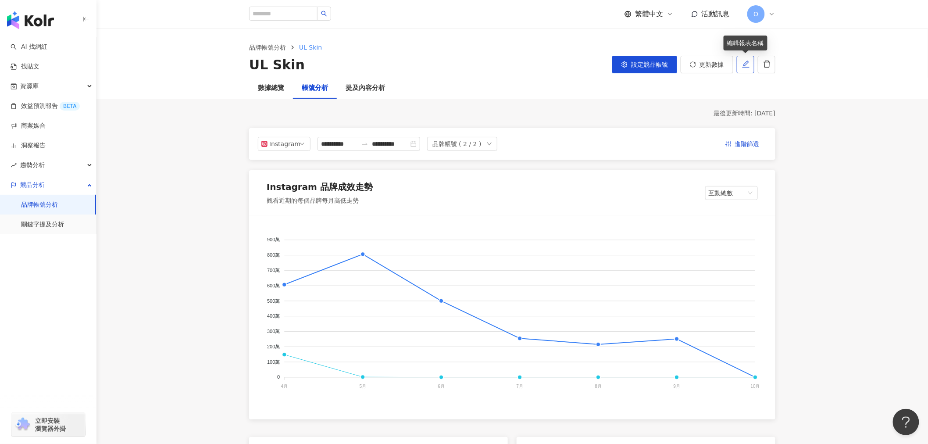
click at [749, 67] on icon "edit" at bounding box center [746, 64] width 8 height 8
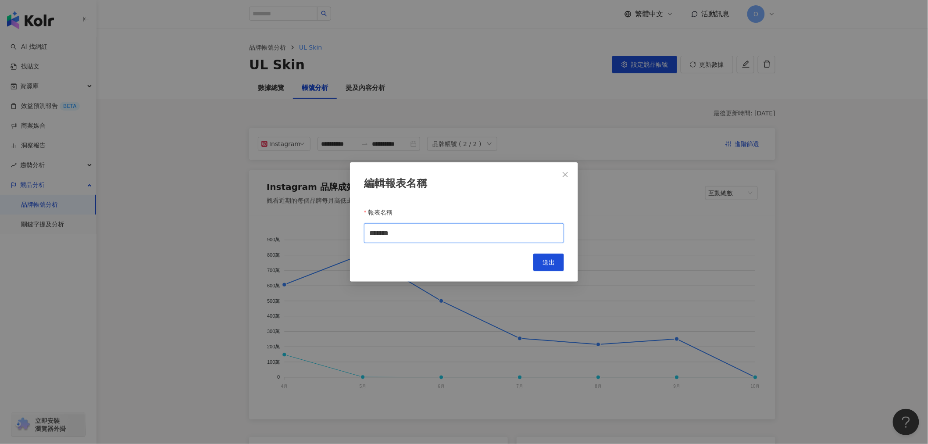
drag, startPoint x: 397, startPoint y: 234, endPoint x: 329, endPoint y: 229, distance: 68.7
click at [329, 229] on div "編輯報表名稱 報表名稱 ******* Cancel 送出" at bounding box center [464, 222] width 928 height 444
type input "*"
type input "***"
click at [549, 261] on span "送出" at bounding box center [549, 262] width 12 height 7
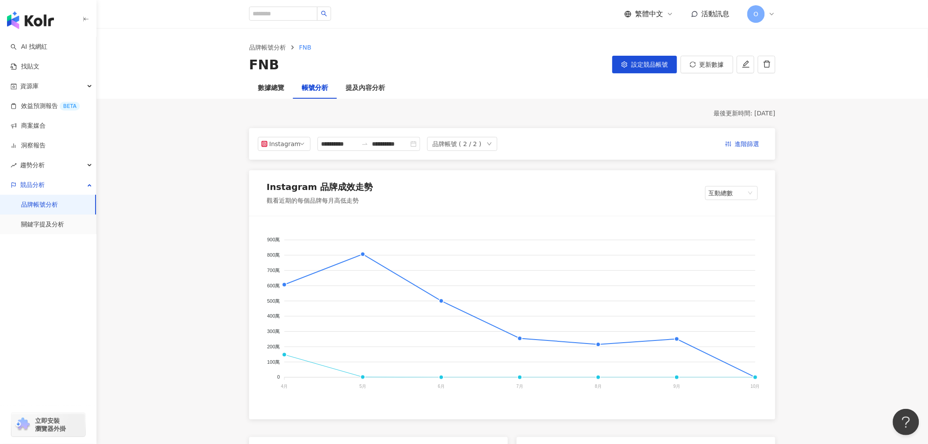
click at [30, 202] on link "品牌帳號分析" at bounding box center [39, 204] width 37 height 9
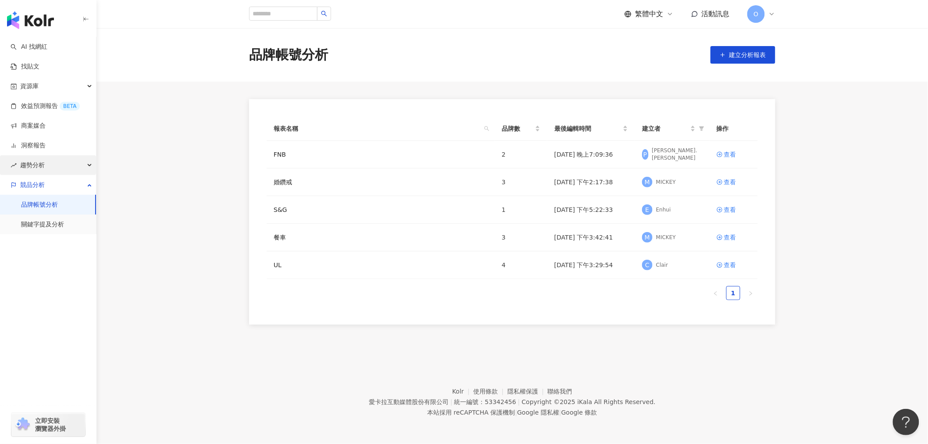
click at [57, 167] on div "趨勢分析" at bounding box center [48, 165] width 96 height 20
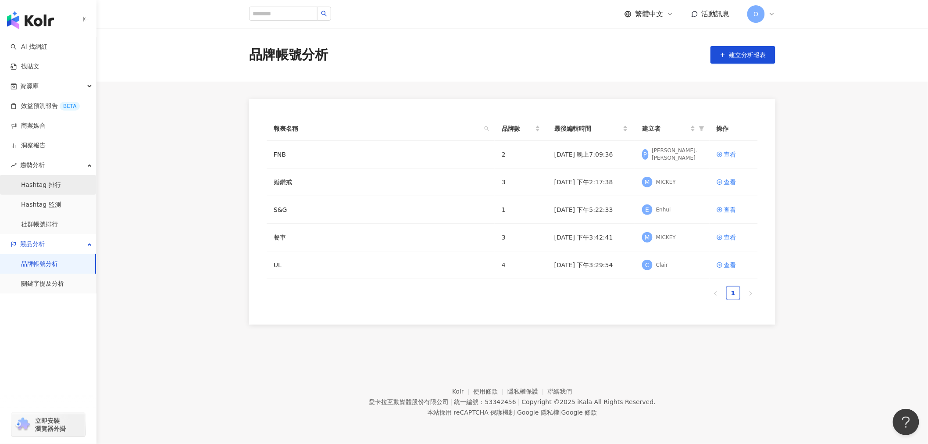
click at [60, 189] on link "Hashtag 排行" at bounding box center [41, 185] width 40 height 9
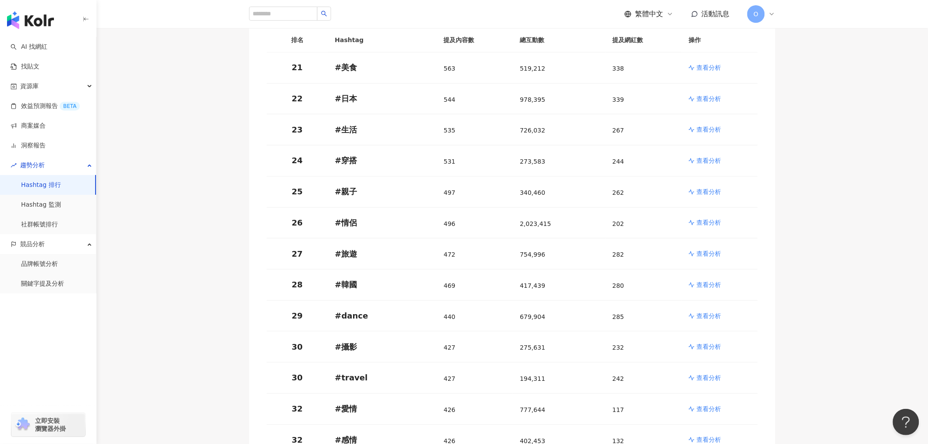
scroll to position [926, 0]
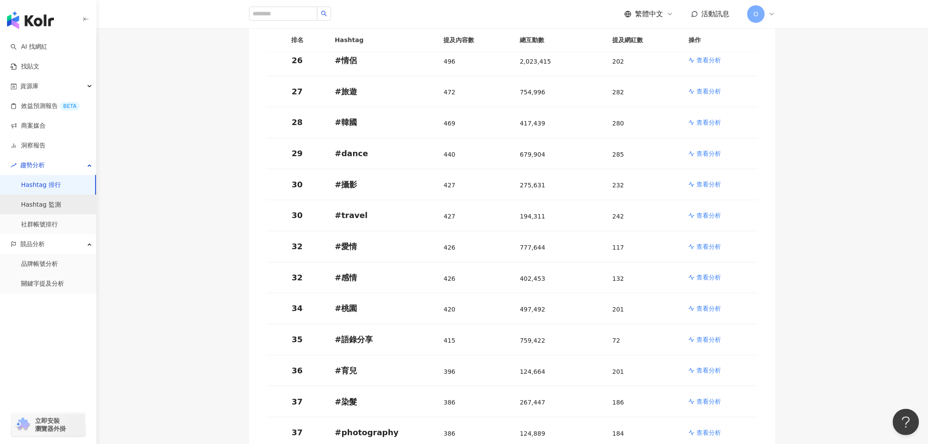
click at [53, 209] on link "Hashtag 監測" at bounding box center [41, 204] width 40 height 9
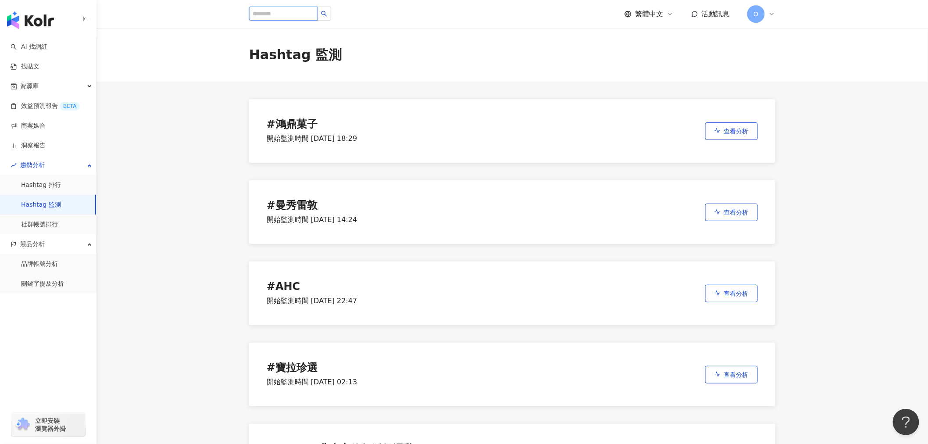
click at [284, 13] on input "search" at bounding box center [283, 14] width 68 height 14
type input "*"
type input "**********"
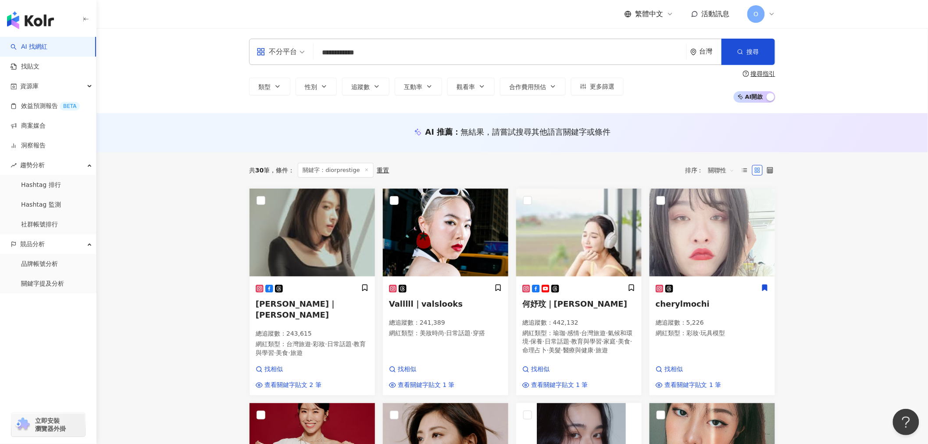
click at [45, 51] on link "AI 找網紅" at bounding box center [29, 47] width 37 height 9
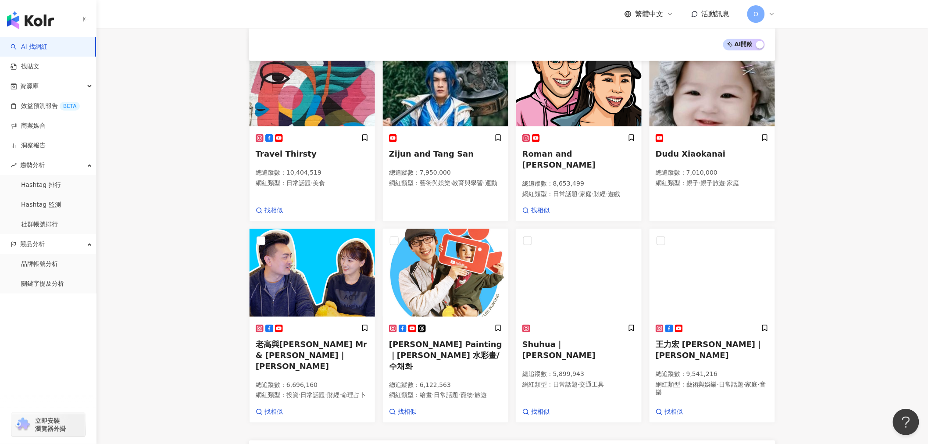
scroll to position [389, 0]
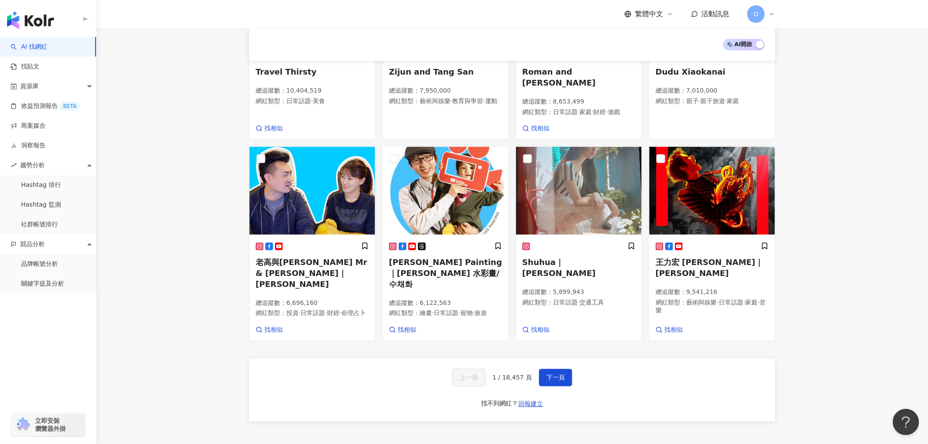
drag, startPoint x: 894, startPoint y: 214, endPoint x: 841, endPoint y: 218, distance: 52.8
click at [892, 214] on main "不分平台 台灣 搜尋 您可能感興趣： 小羊皮黑銀 香奈兒秀場 粉色系鬱金香花束 氣球永生花花束 類型 性別 追蹤數 互動率 觀看率 合作費用預估 更多篩選 搜…" at bounding box center [512, 41] width 832 height 805
click at [549, 374] on span "下一頁" at bounding box center [555, 377] width 18 height 7
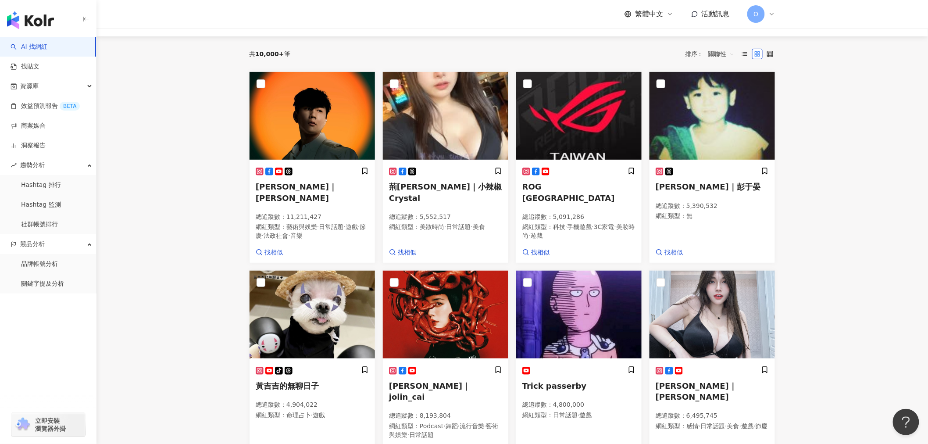
scroll to position [0, 0]
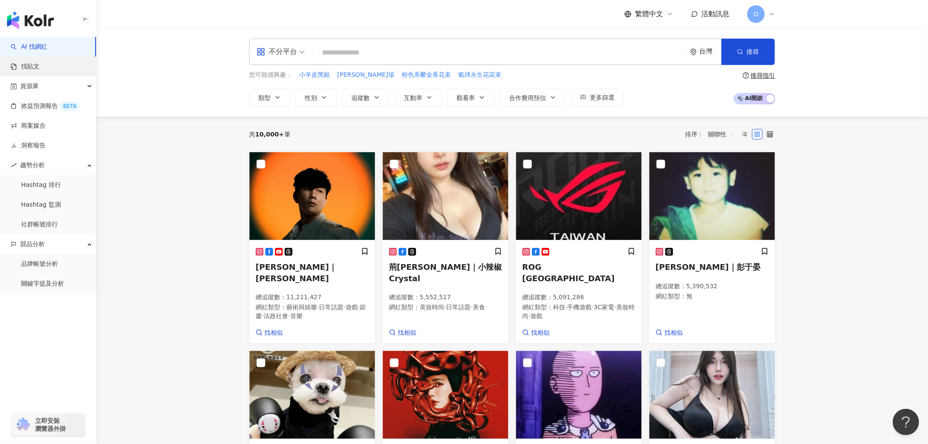
click at [39, 68] on link "找貼文" at bounding box center [25, 66] width 29 height 9
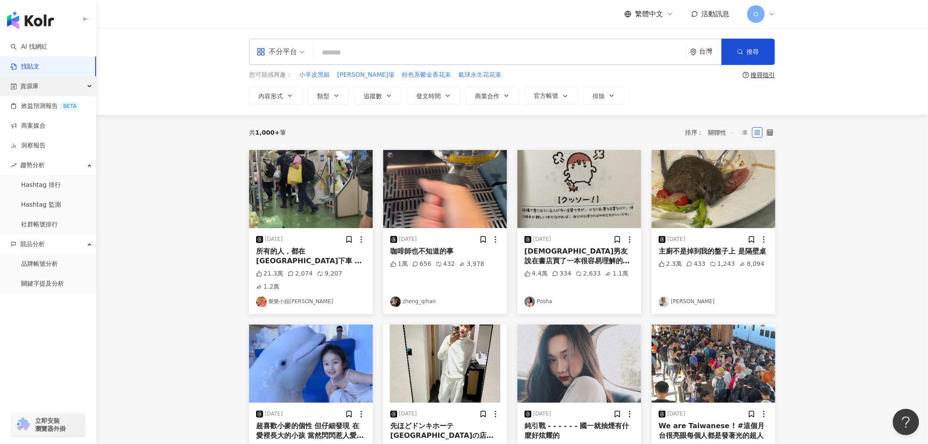
click at [91, 87] on div "資源庫" at bounding box center [48, 86] width 96 height 20
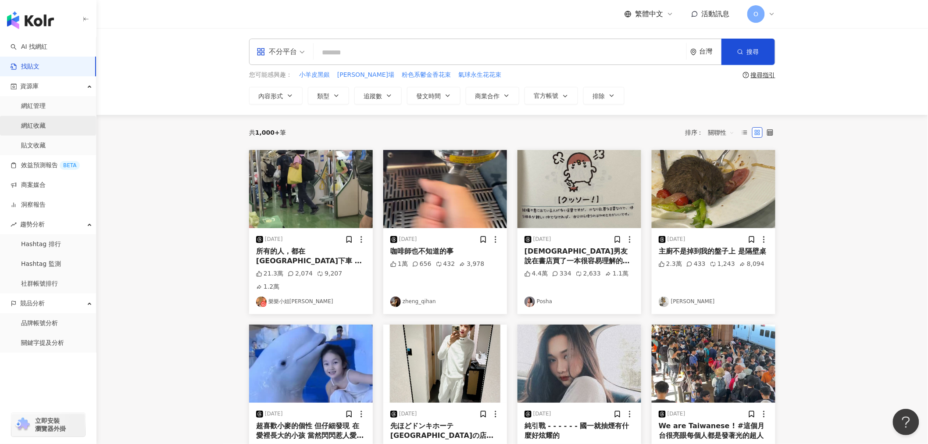
click at [46, 127] on link "網紅收藏" at bounding box center [33, 125] width 25 height 9
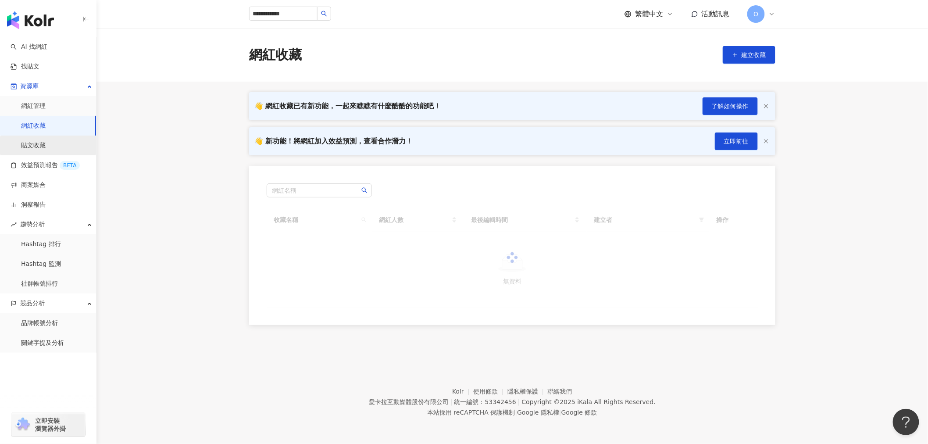
click at [46, 141] on link "貼文收藏" at bounding box center [33, 145] width 25 height 9
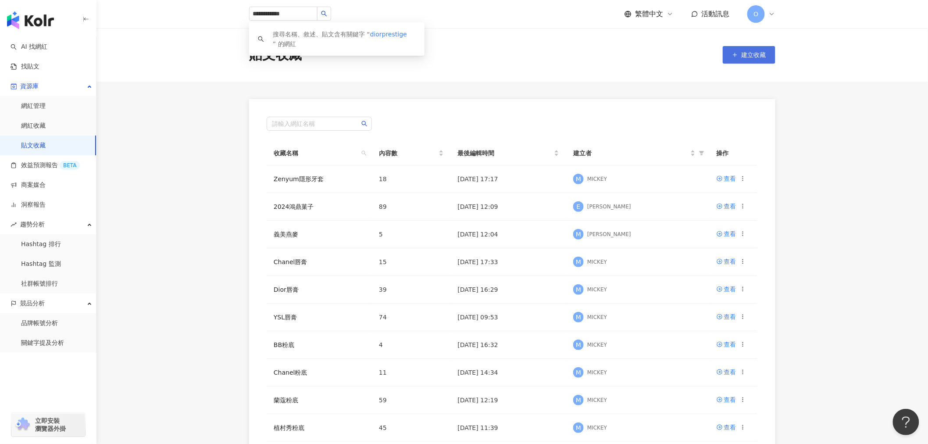
click at [756, 58] on span "建立收藏" at bounding box center [754, 54] width 25 height 7
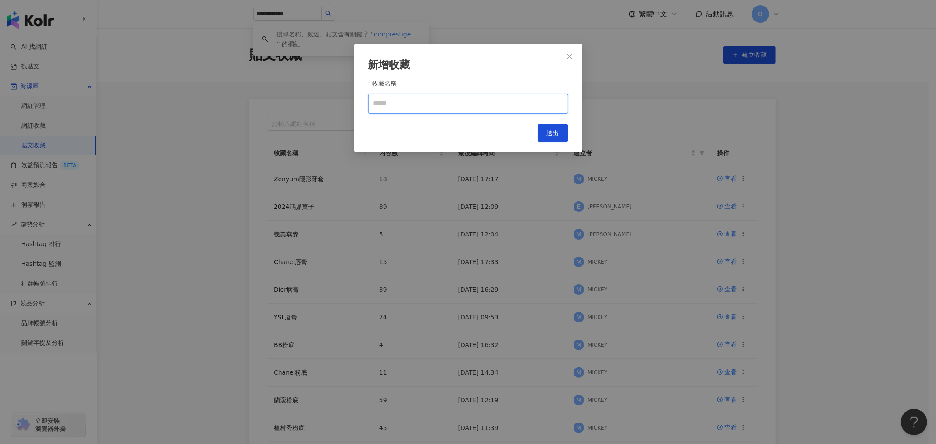
drag, startPoint x: 422, startPoint y: 101, endPoint x: 432, endPoint y: 101, distance: 9.6
click at [422, 101] on input "收藏名稱" at bounding box center [468, 104] width 200 height 20
click at [572, 55] on icon "close" at bounding box center [569, 56] width 7 height 7
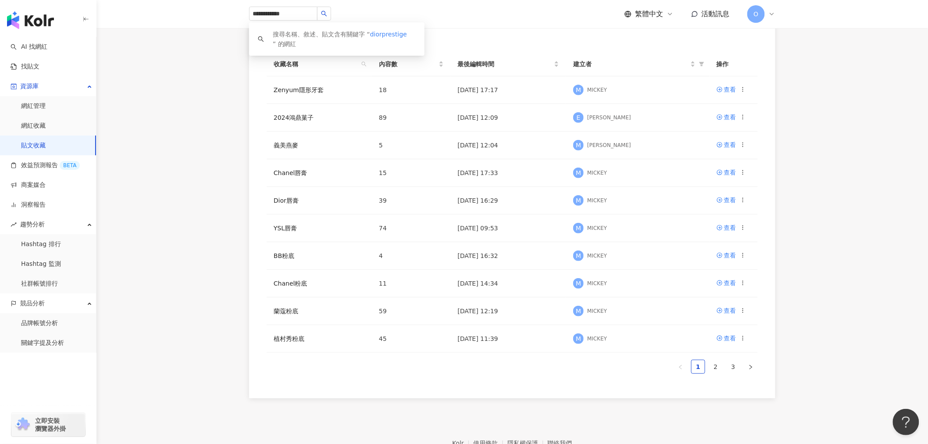
scroll to position [141, 0]
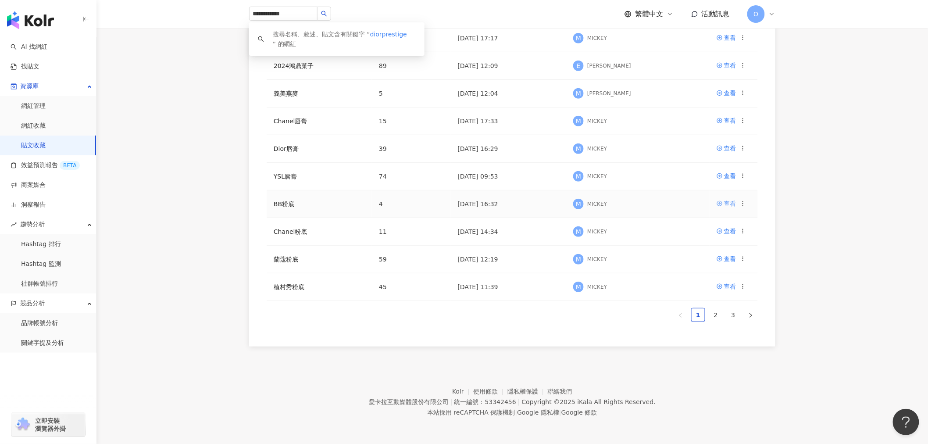
click at [725, 204] on div "查看" at bounding box center [730, 204] width 12 height 10
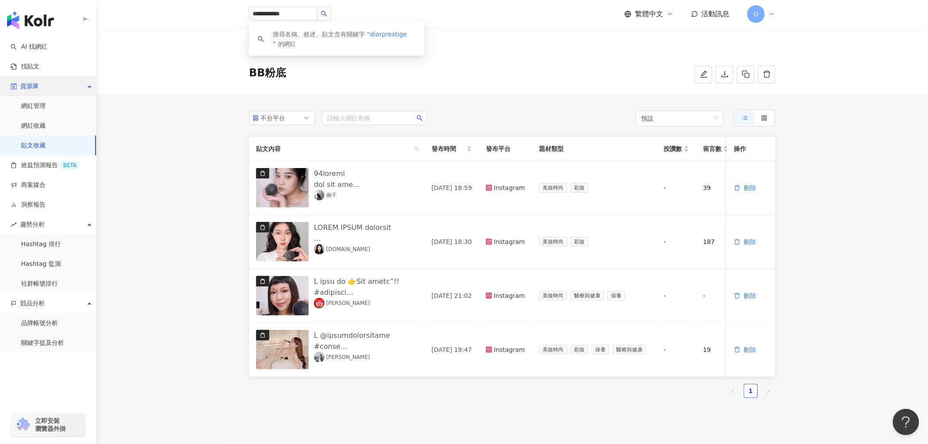
click at [60, 78] on div "資源庫" at bounding box center [48, 86] width 96 height 20
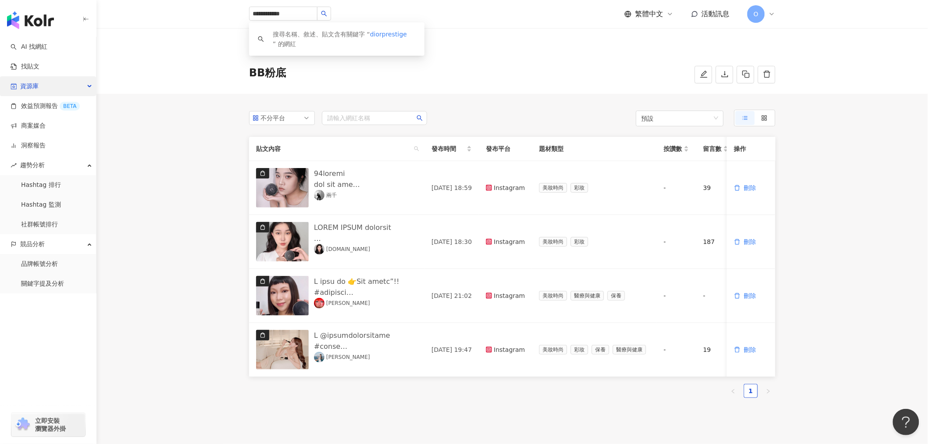
click at [60, 79] on div "資源庫" at bounding box center [48, 86] width 96 height 20
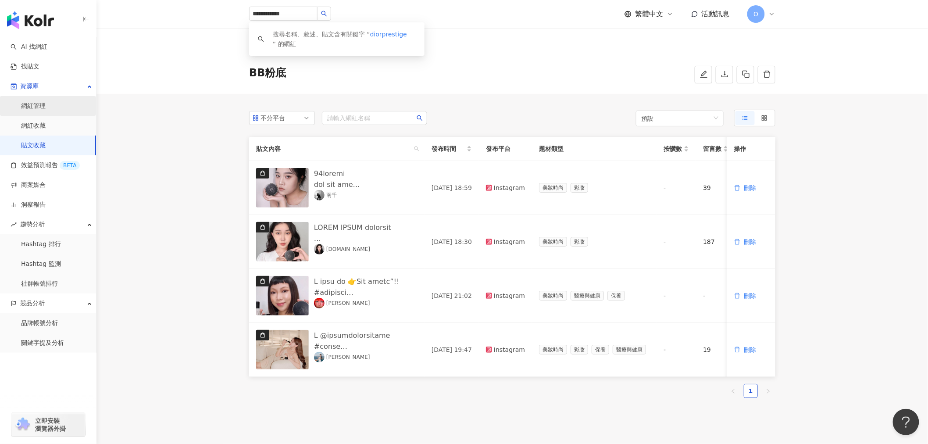
click at [46, 105] on link "網紅管理" at bounding box center [33, 106] width 25 height 9
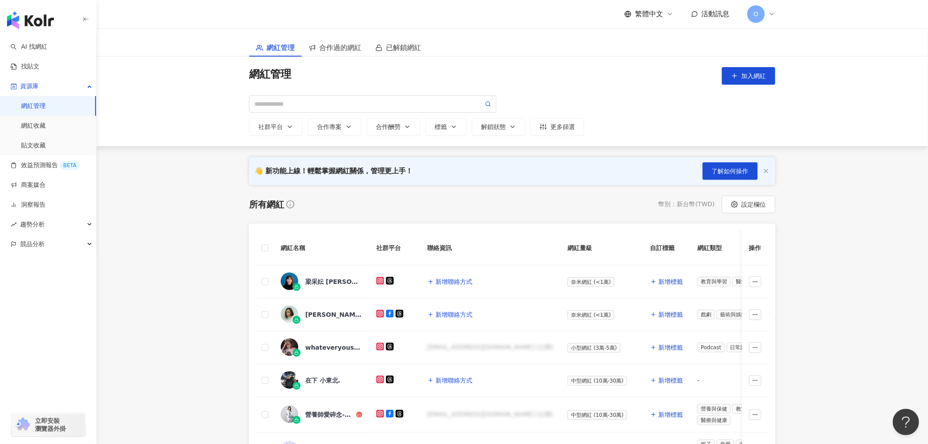
click at [843, 240] on main "網紅管理 合作過的網紅 已解鎖網紅 網紅管理 加入網紅 社群平台 合作專案 合作酬勞 標籤 解鎖狀態 更多篩選 👋 新功能上線！輕鬆掌握網紅關係，管理更上手！…" at bounding box center [512, 382] width 832 height 708
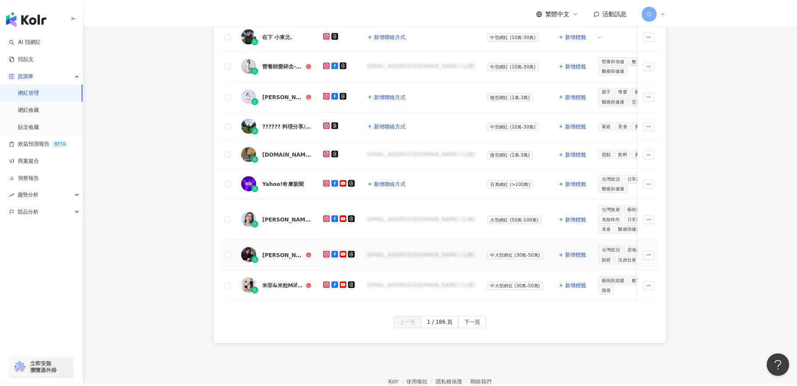
scroll to position [398, 0]
